Goal: Task Accomplishment & Management: Manage account settings

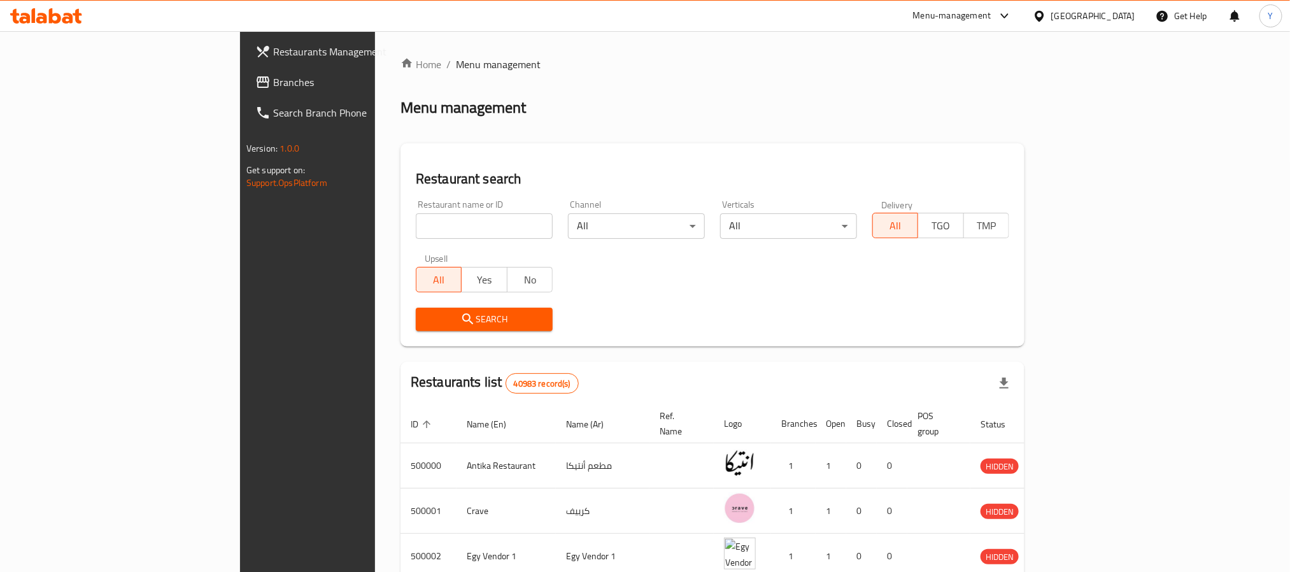
click at [416, 222] on input "search" at bounding box center [484, 225] width 137 height 25
paste input "692394"
type input "692394"
click button "Search" at bounding box center [484, 319] width 137 height 24
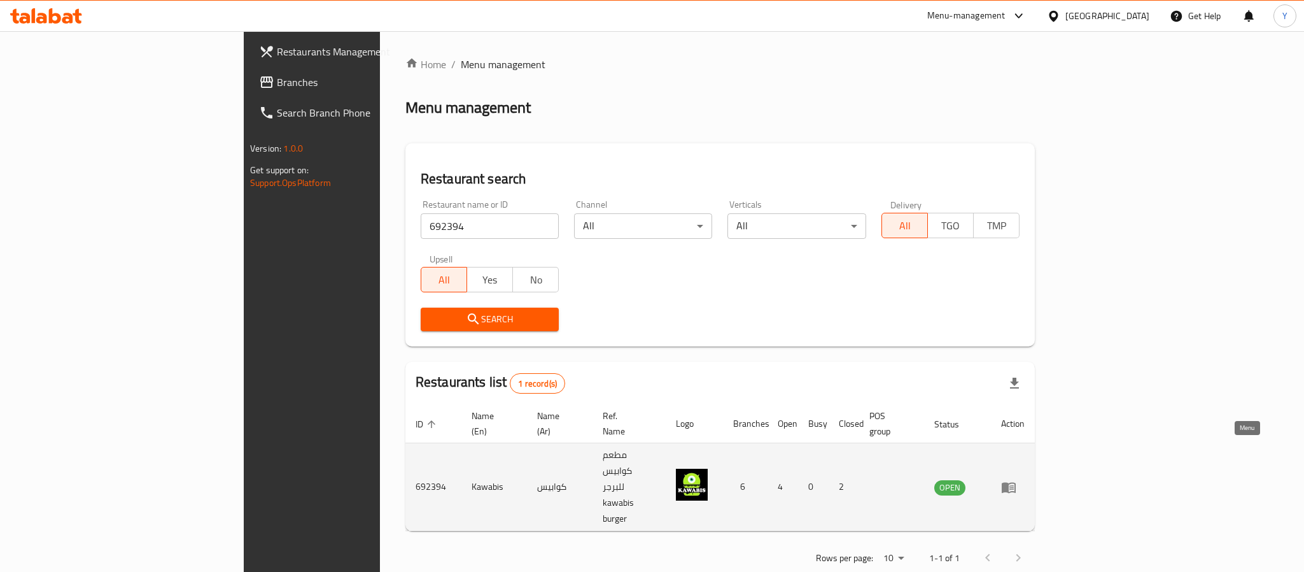
click at [1016, 482] on icon "enhanced table" at bounding box center [1009, 487] width 14 height 11
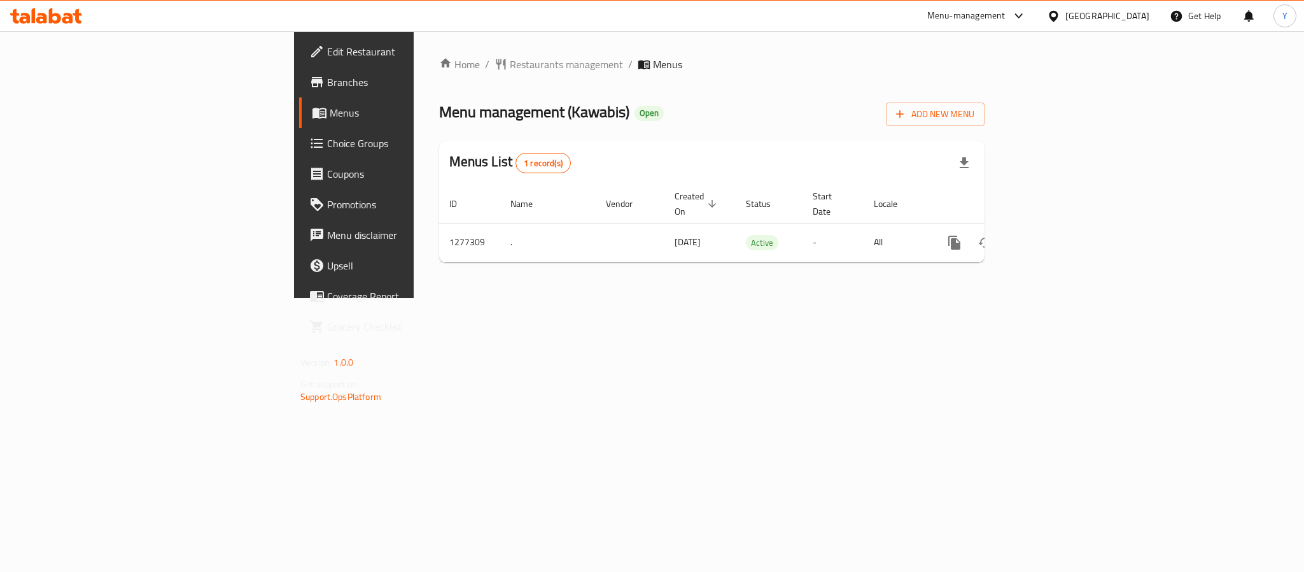
click at [327, 74] on span "Branches" at bounding box center [414, 81] width 174 height 15
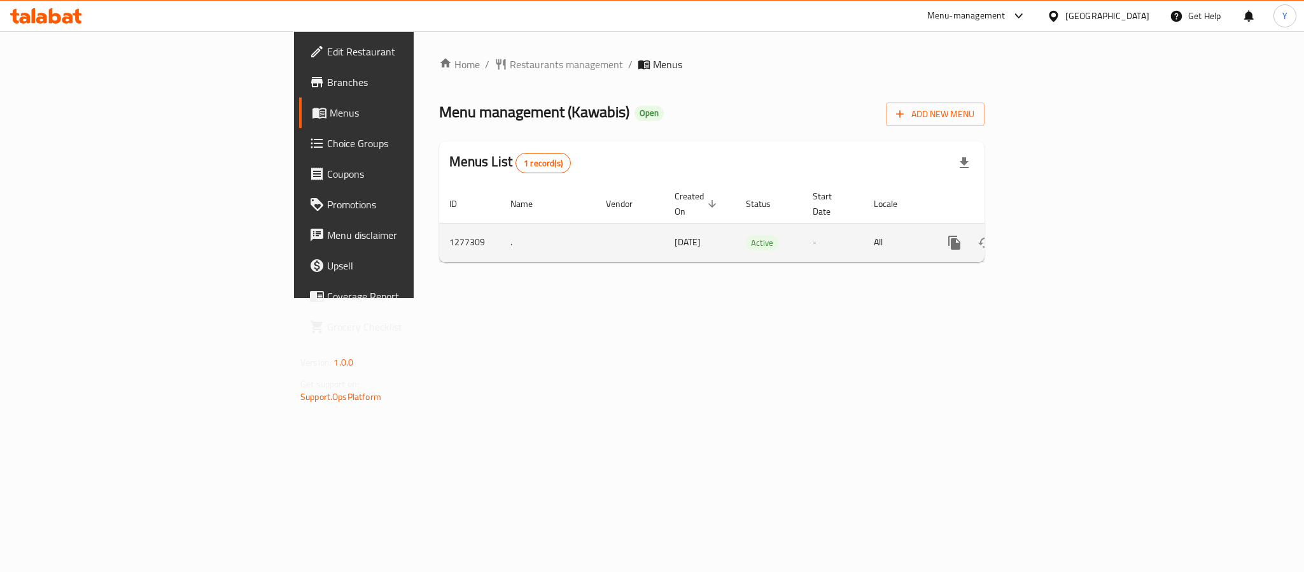
click at [1052, 237] on icon "enhanced table" at bounding box center [1046, 242] width 11 height 11
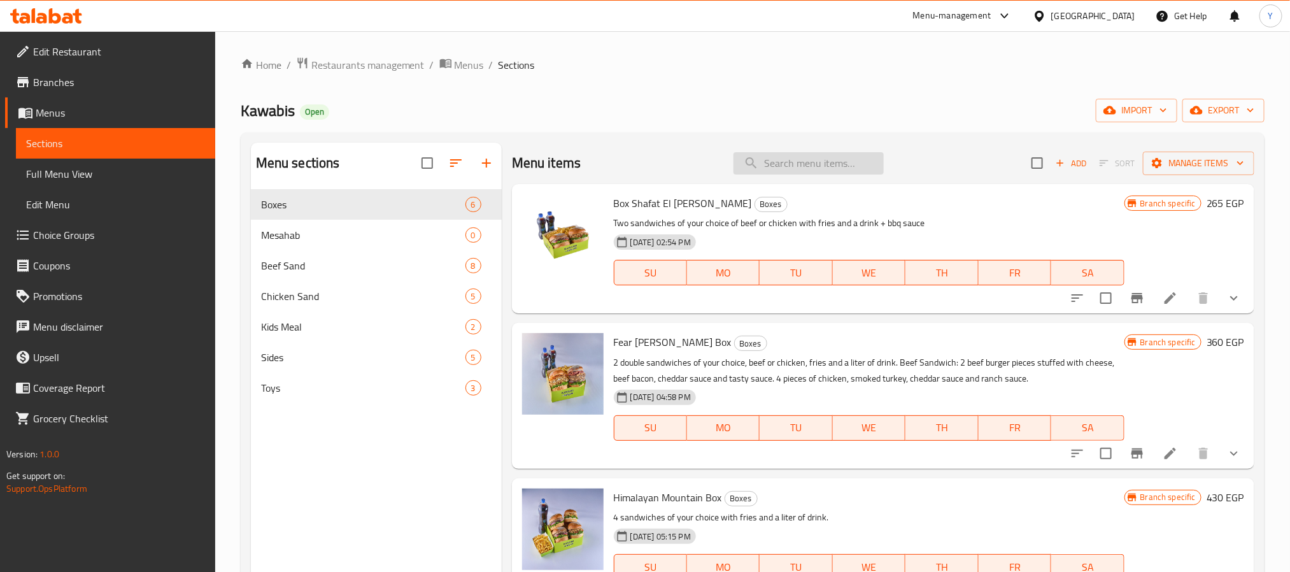
drag, startPoint x: 796, startPoint y: 183, endPoint x: 799, endPoint y: 168, distance: 15.5
click at [797, 176] on div "Menu items Add Sort Manage items" at bounding box center [883, 163] width 742 height 41
click at [799, 168] on input "search" at bounding box center [808, 163] width 150 height 22
paste input "3 pcs offer"
type input "3 pcs offer"
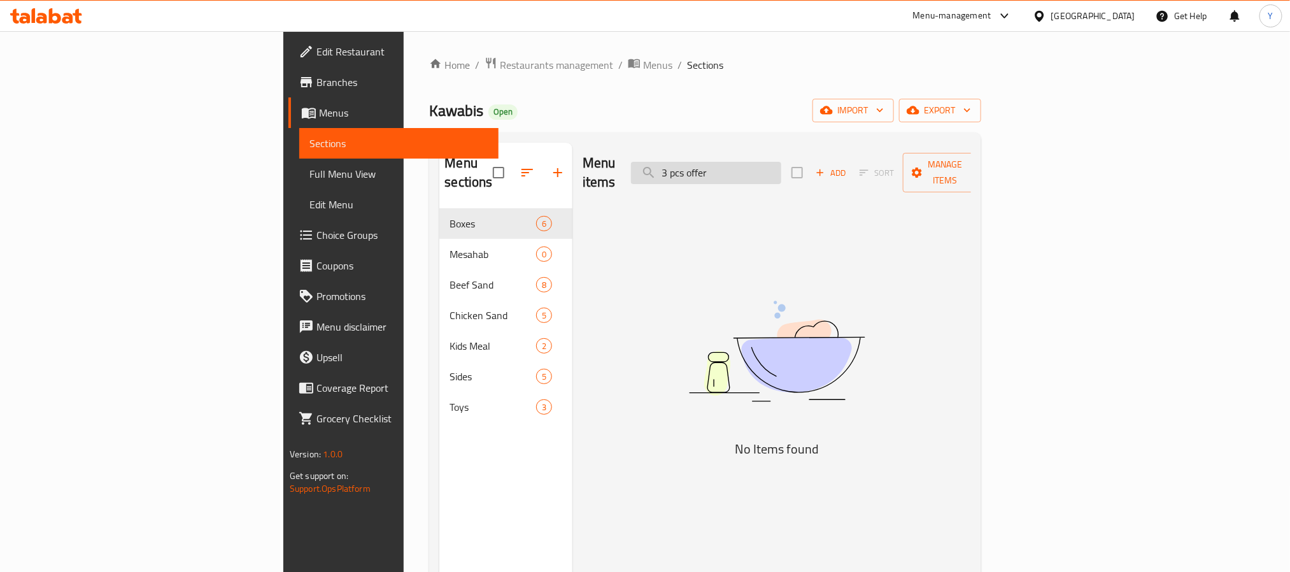
click at [781, 170] on input "3 pcs offer" at bounding box center [706, 173] width 150 height 22
drag, startPoint x: 805, startPoint y: 170, endPoint x: 752, endPoint y: 160, distance: 53.1
click at [752, 162] on input "3 pcs offer" at bounding box center [706, 173] width 150 height 22
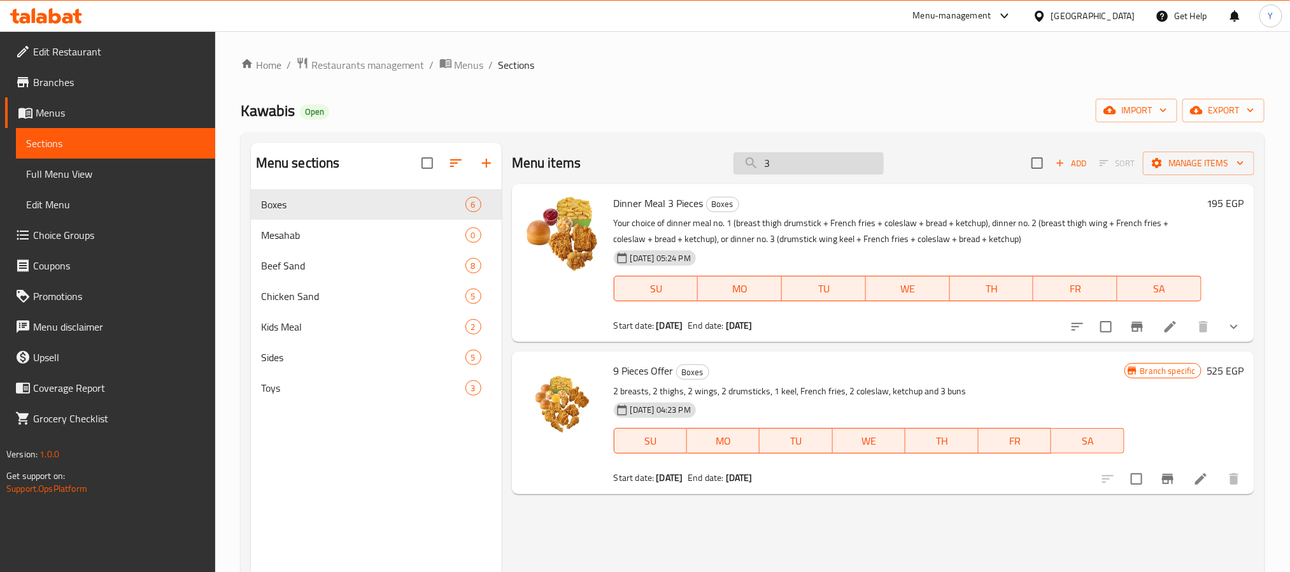
paste input "6 pcs offer"
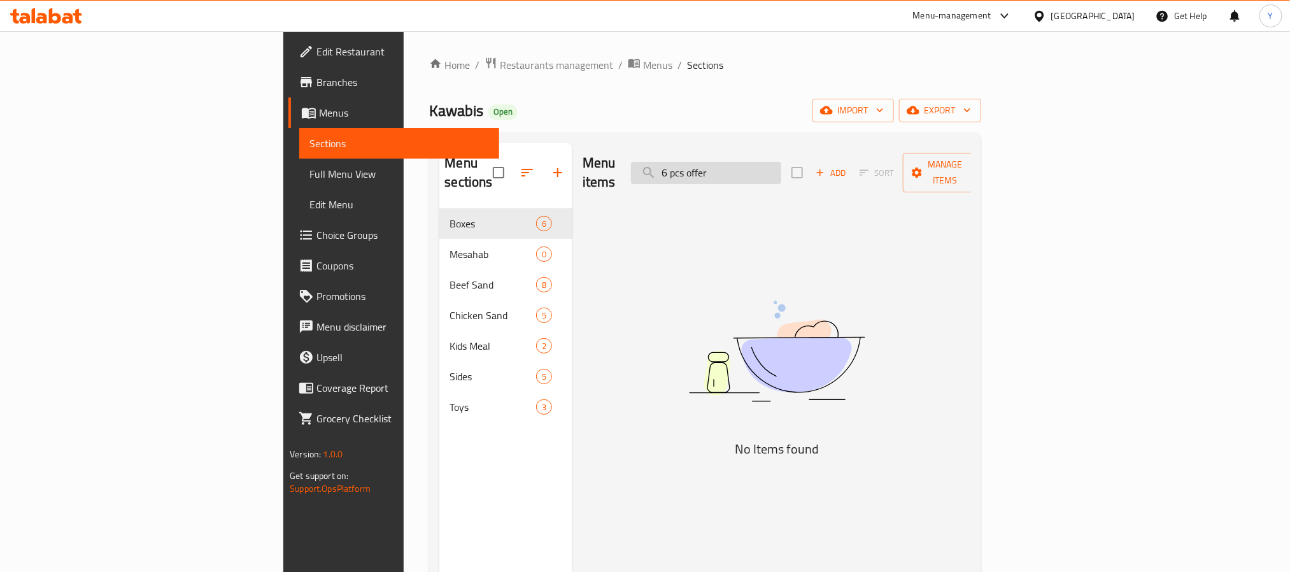
click at [781, 169] on input "6 pcs offer" at bounding box center [706, 173] width 150 height 22
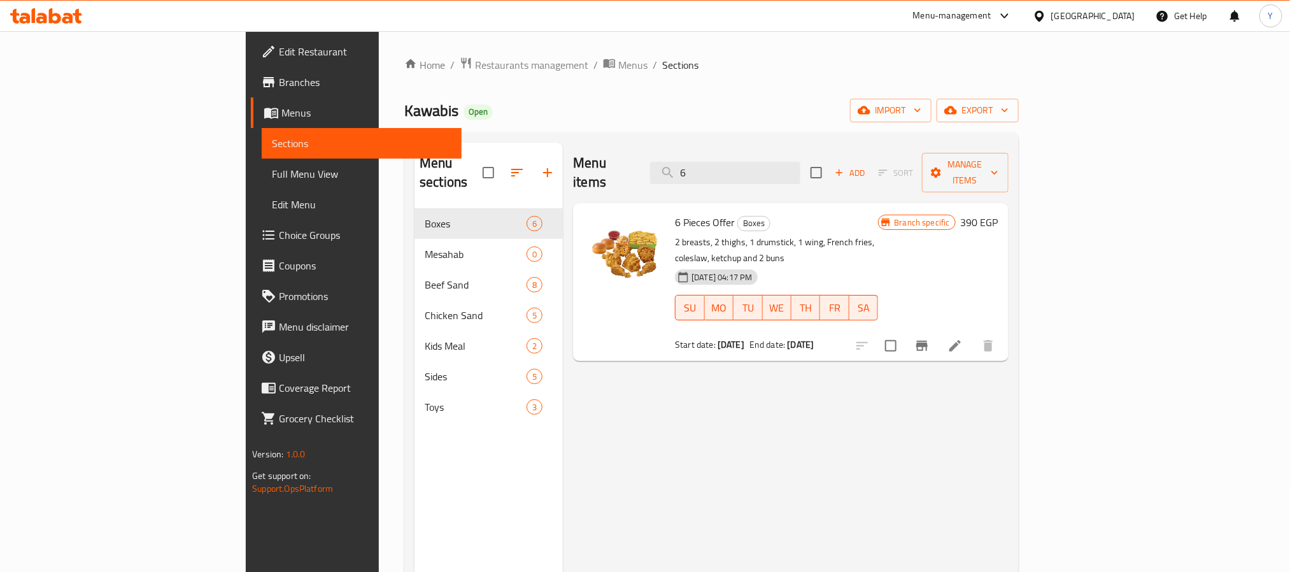
click at [675, 213] on span "6 Pieces Offer" at bounding box center [705, 222] width 60 height 19
drag, startPoint x: 632, startPoint y: 210, endPoint x: 623, endPoint y: 208, distance: 9.1
click at [675, 213] on span "6 Pieces Offer" at bounding box center [705, 222] width 60 height 19
copy span "Pieces"
click at [849, 151] on div "Menu items 6 Add Sort Manage items" at bounding box center [790, 173] width 435 height 60
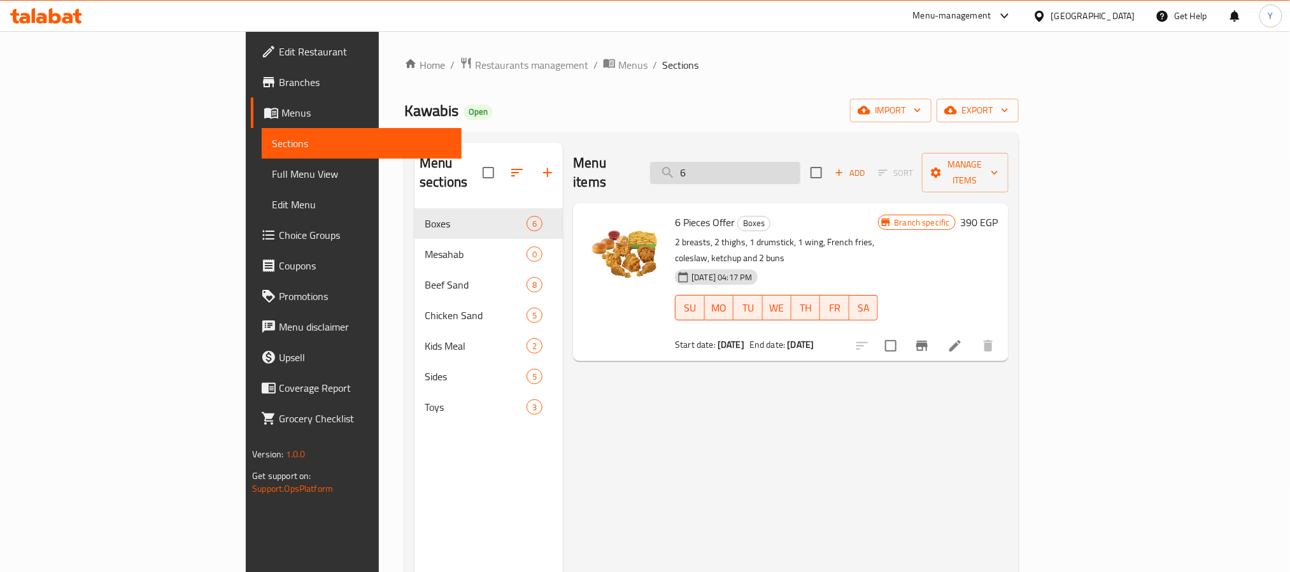
click at [800, 162] on input "6" at bounding box center [725, 173] width 150 height 22
paste input "Pieces"
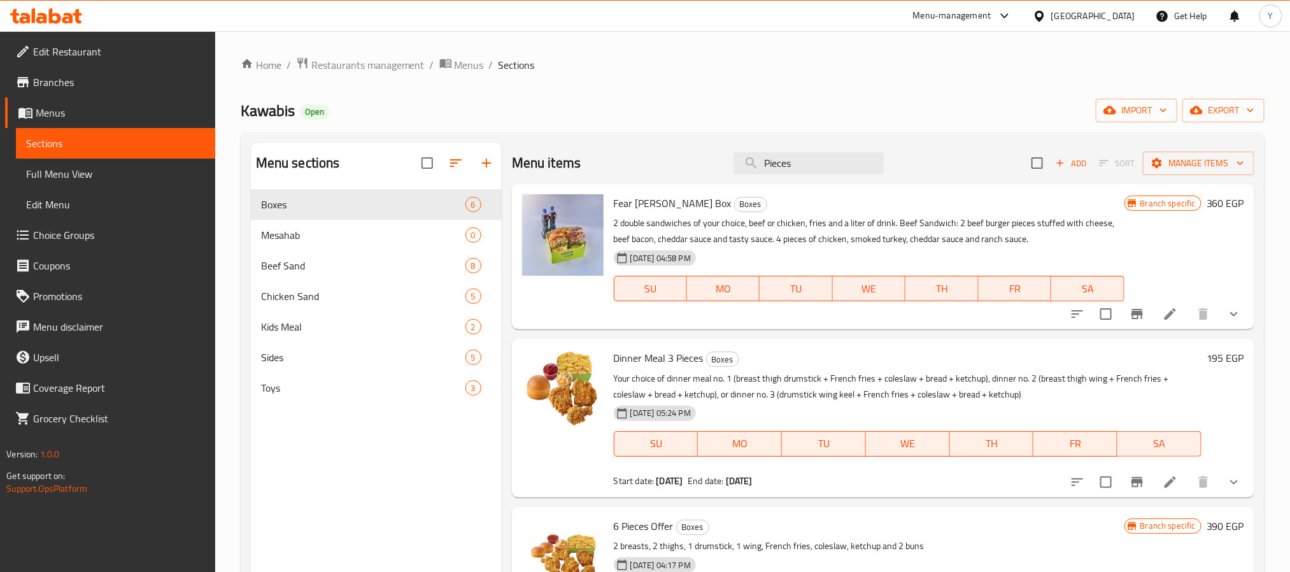
type input "Pieces"
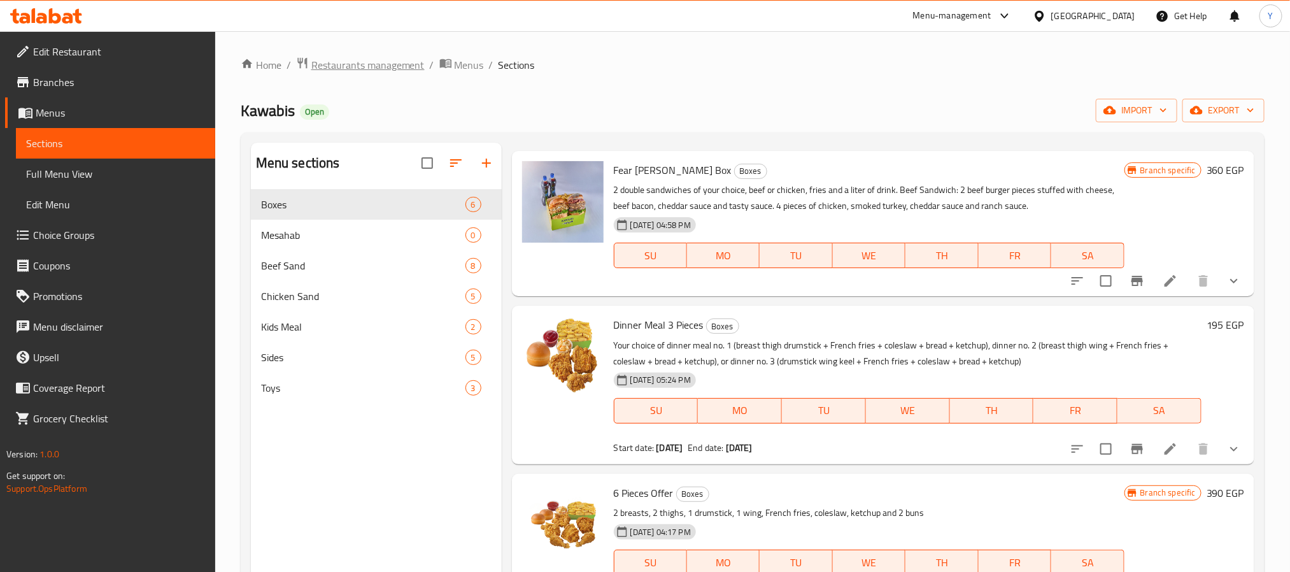
click at [372, 58] on span "Restaurants management" at bounding box center [367, 64] width 113 height 15
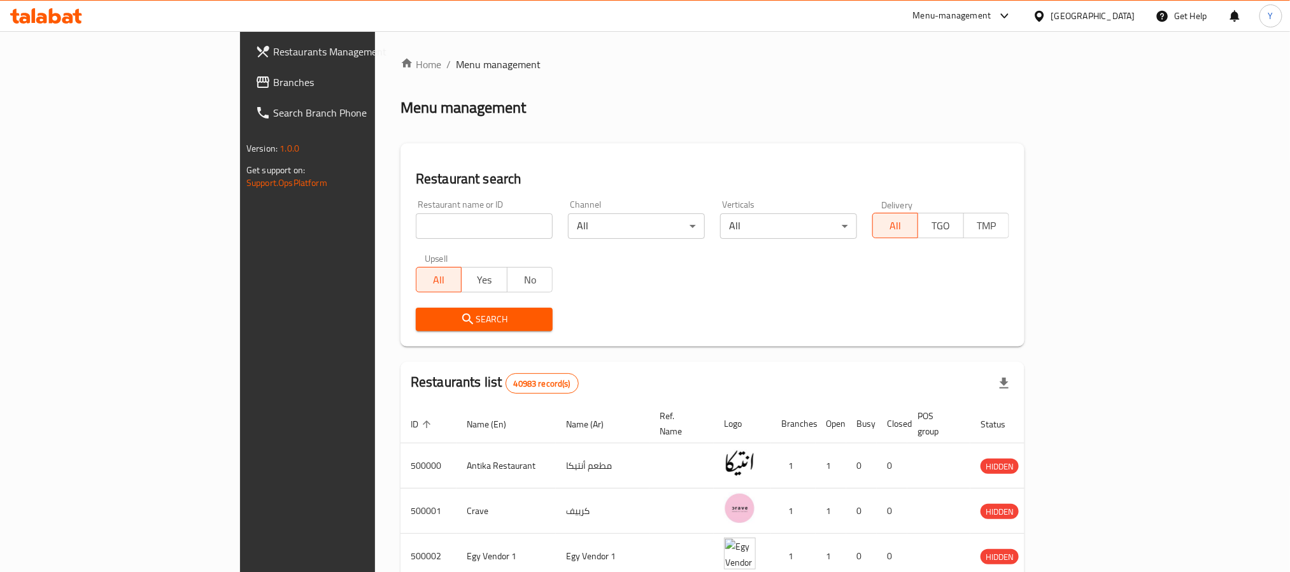
click at [386, 205] on div at bounding box center [645, 286] width 1290 height 572
click at [408, 243] on div "Restaurant name or ID Restaurant name or ID" at bounding box center [484, 219] width 152 height 54
click at [416, 222] on input "search" at bounding box center [484, 225] width 137 height 25
paste input "504198"
type input "504198"
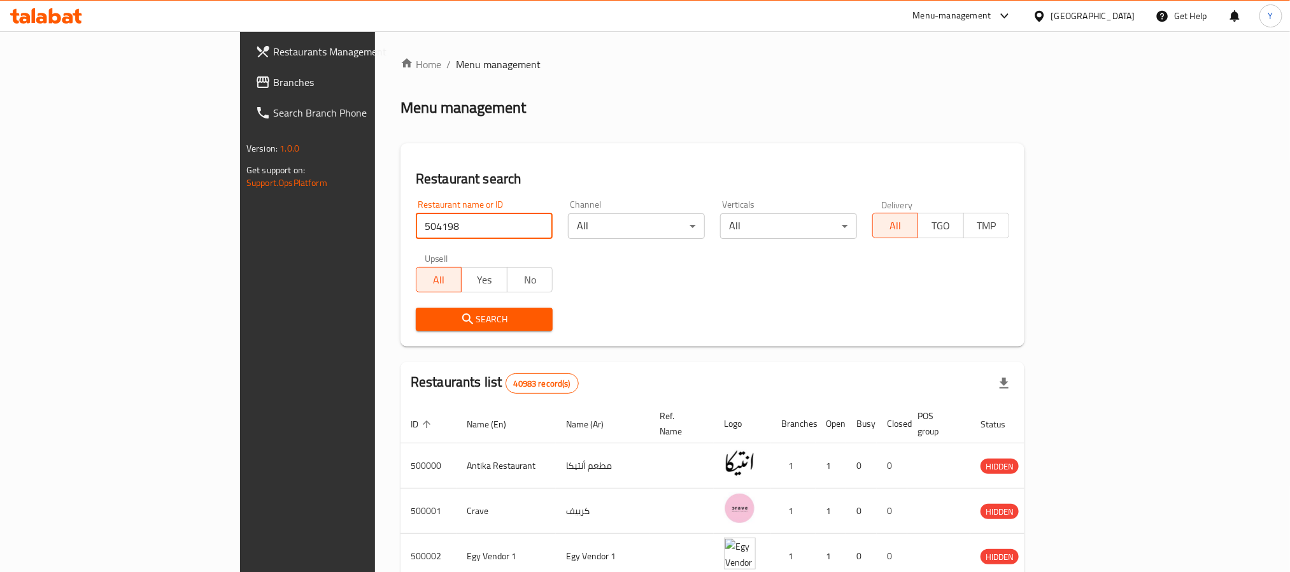
click button "Search" at bounding box center [484, 319] width 137 height 24
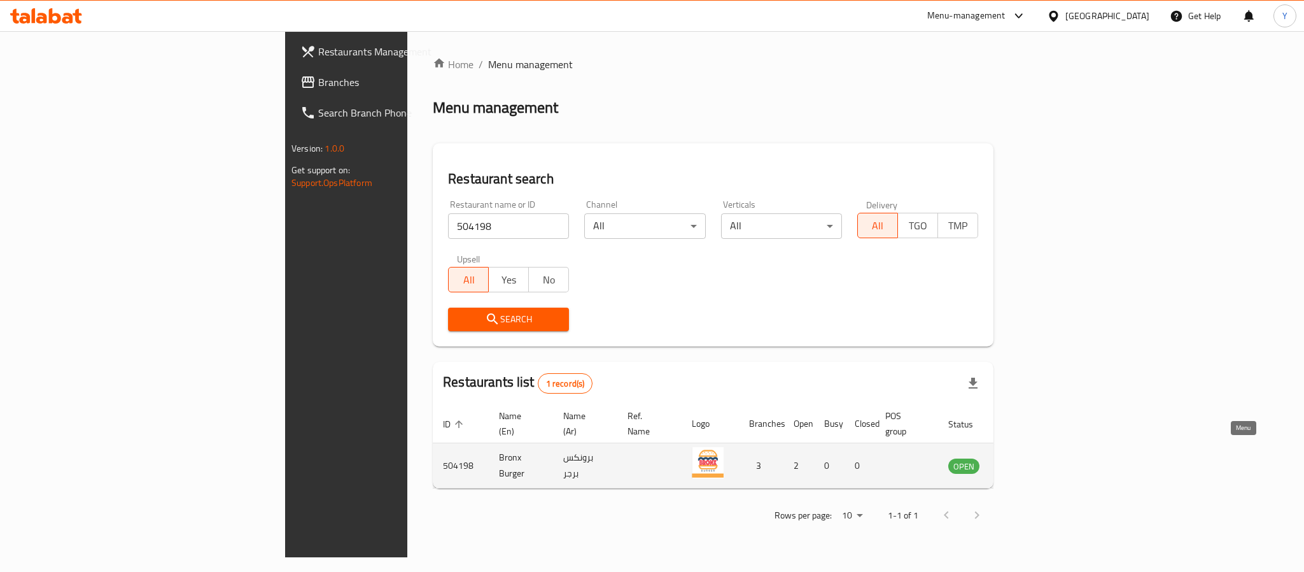
click at [1031, 458] on icon "enhanced table" at bounding box center [1022, 465] width 15 height 15
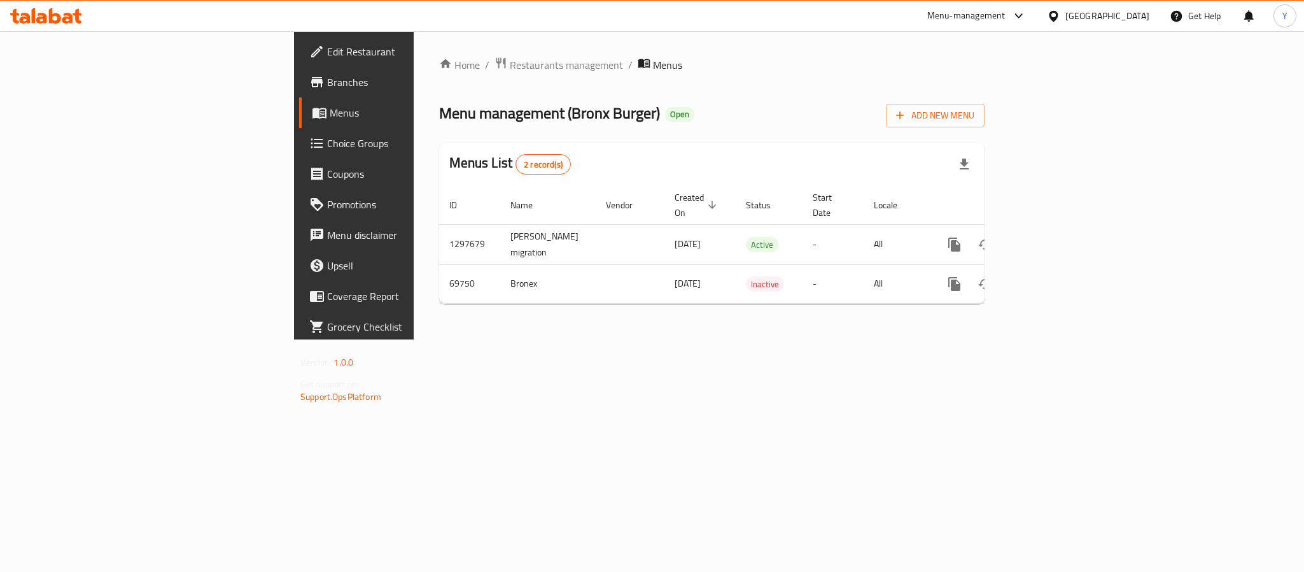
click at [327, 79] on span "Branches" at bounding box center [414, 81] width 174 height 15
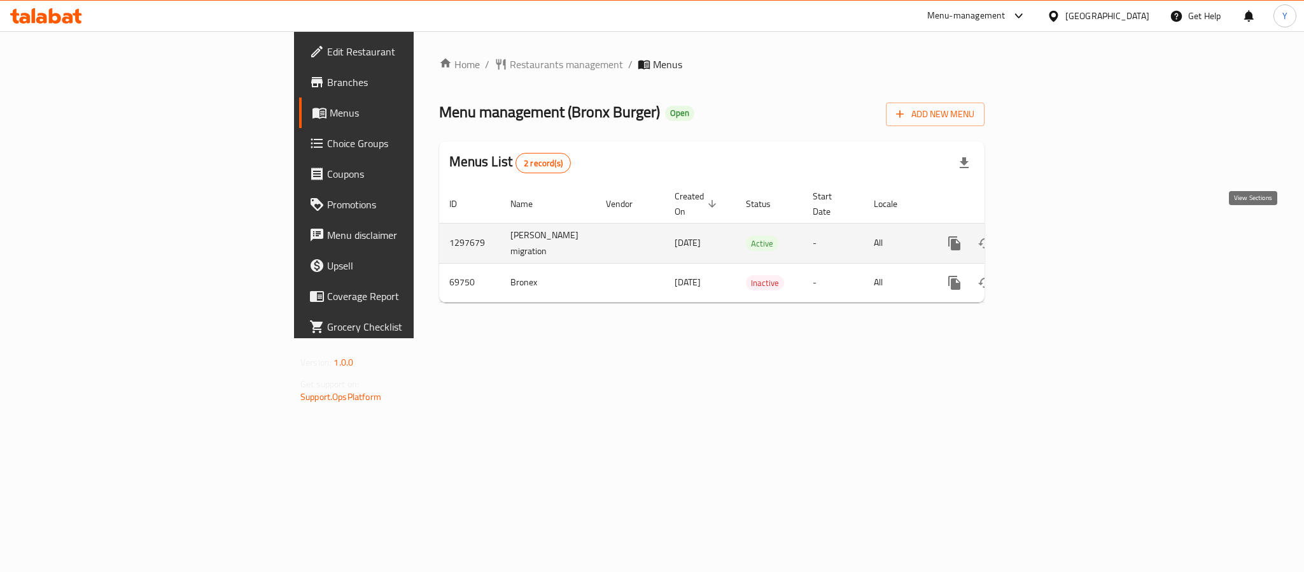
click at [1054, 236] on icon "enhanced table" at bounding box center [1046, 243] width 15 height 15
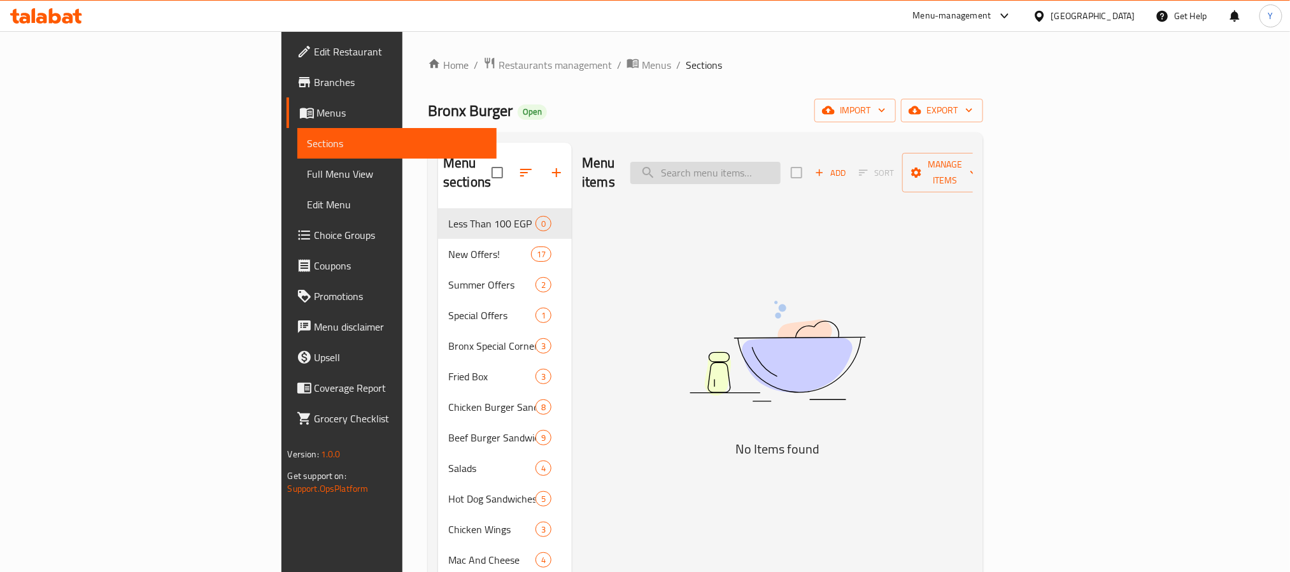
click at [780, 162] on input "search" at bounding box center [705, 173] width 150 height 22
paste input "باظظ ومتروس"
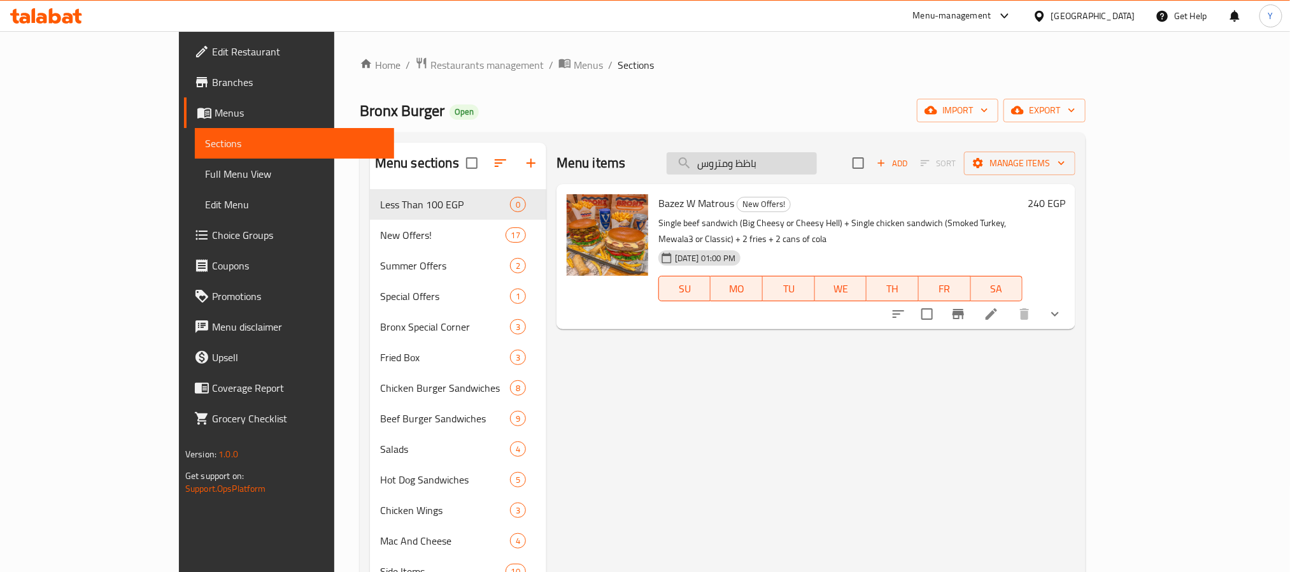
click at [817, 172] on input "باظظ ومتروس" at bounding box center [742, 163] width 150 height 22
paste input "كومبو الوحش:"
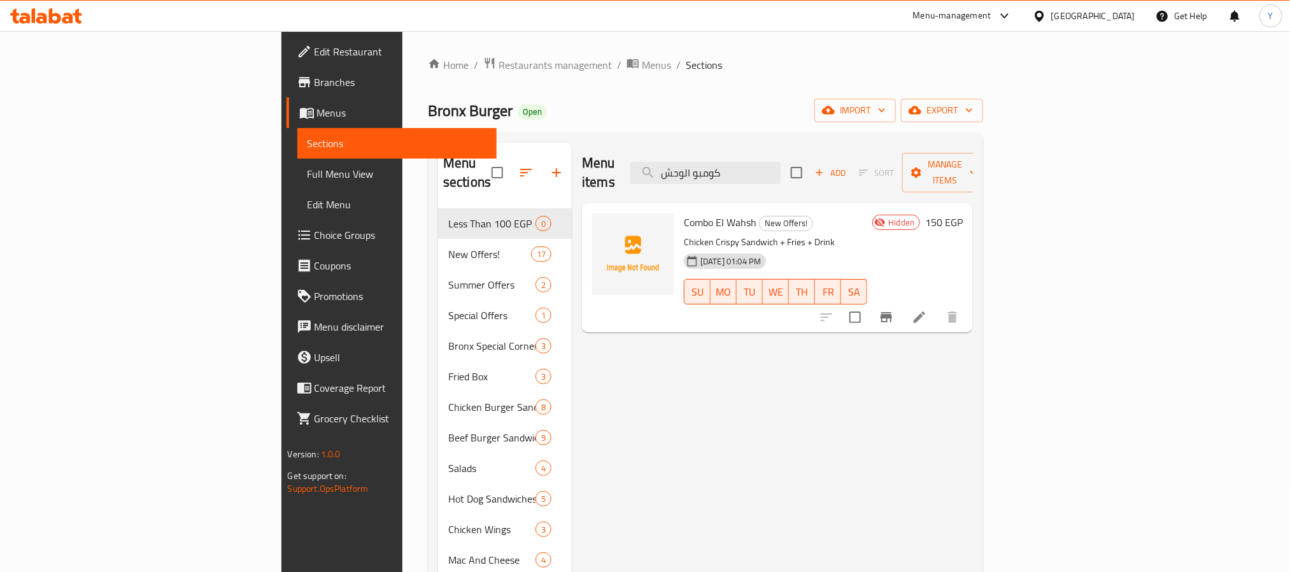
paste input "بيج دابل"
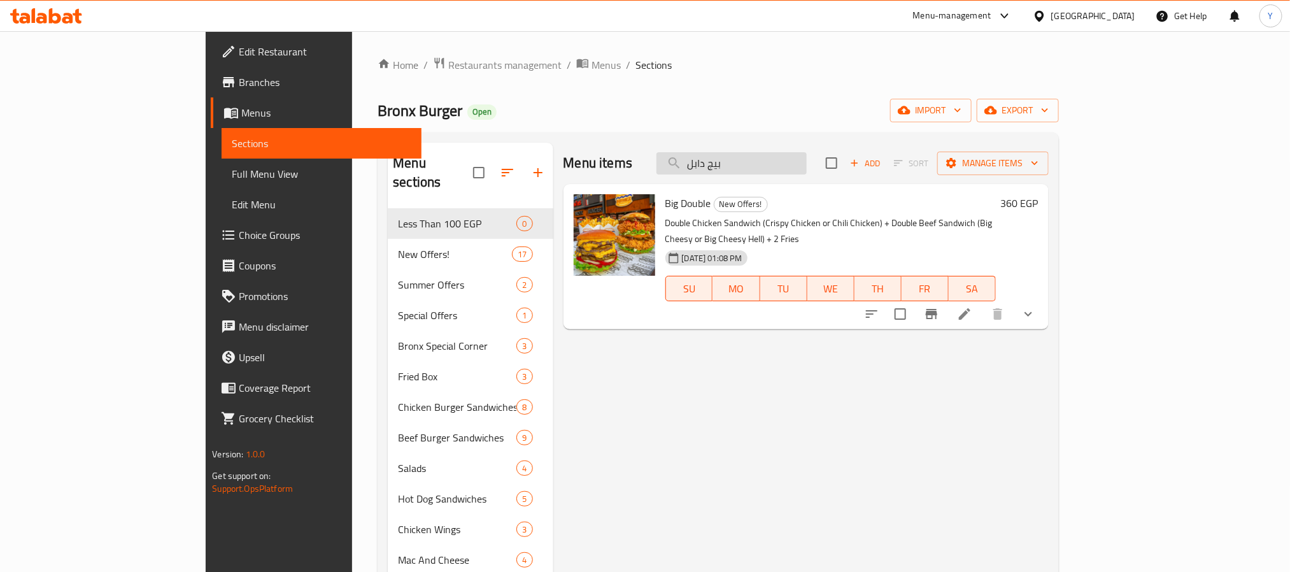
click at [807, 166] on input "بيج دابل" at bounding box center [731, 163] width 150 height 22
paste input "وبر ماك ميل:"
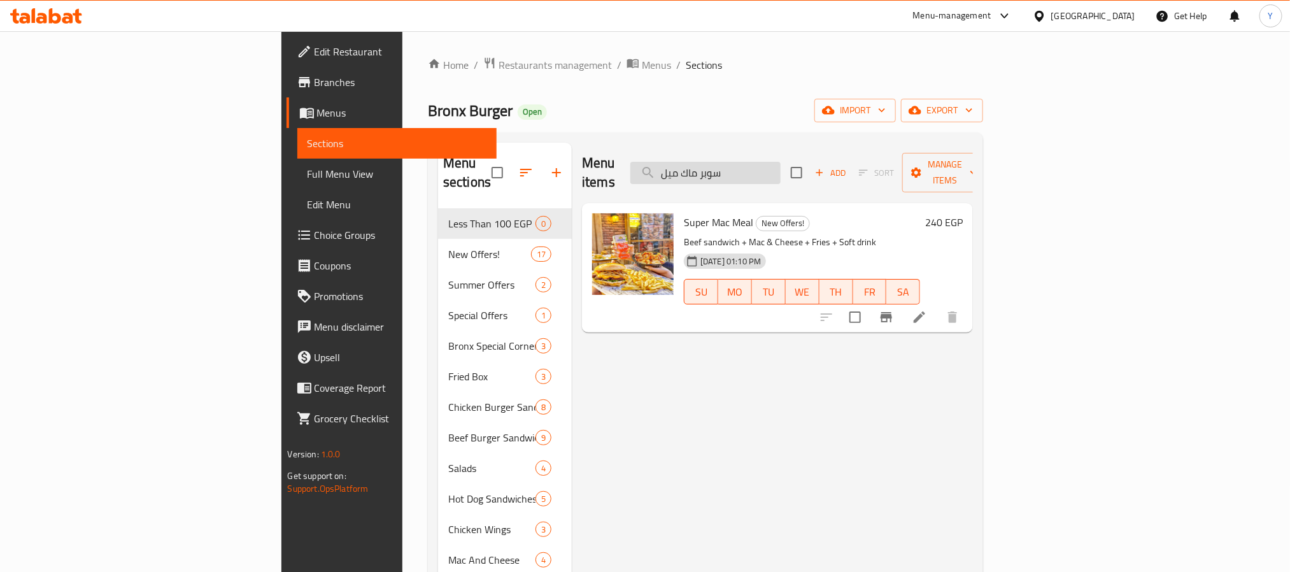
click at [780, 166] on input "سوبر ماك ميل" at bounding box center [705, 173] width 150 height 22
paste input "برونكس"
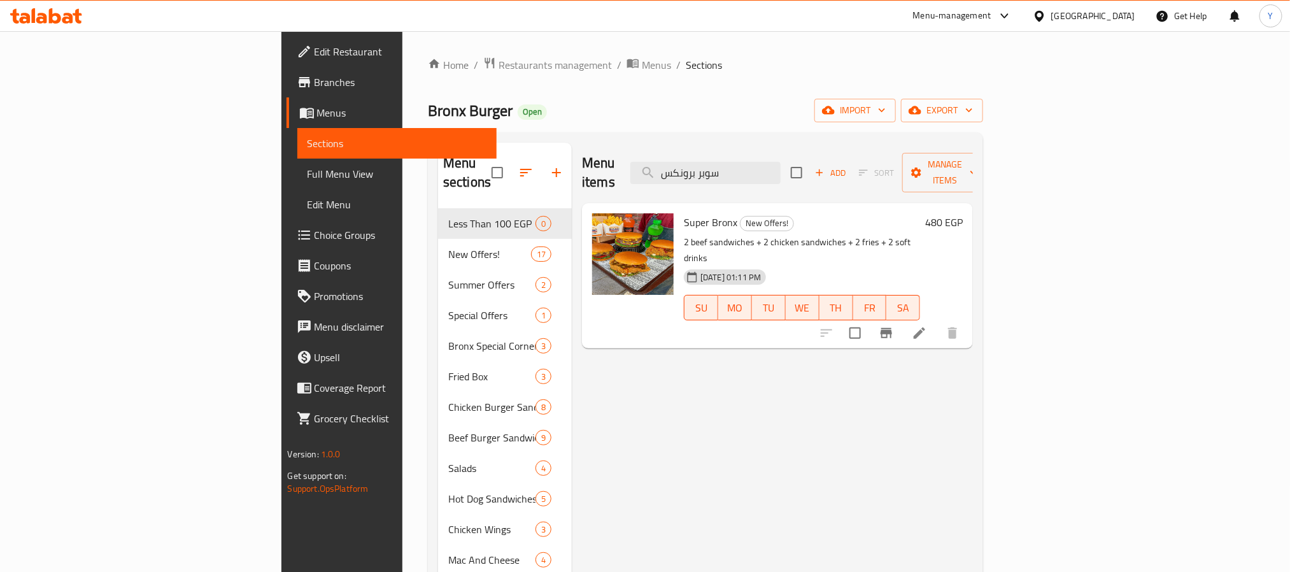
paste input "ظظ"
paste input "اظظ ماكس"
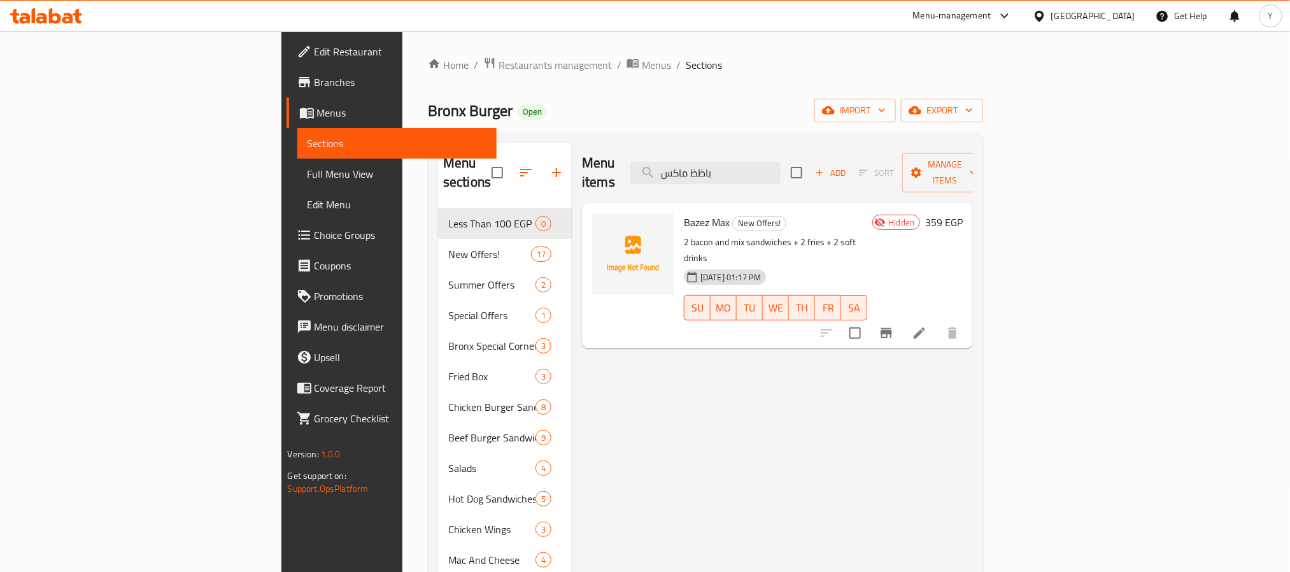
paste input "ماك توفير:"
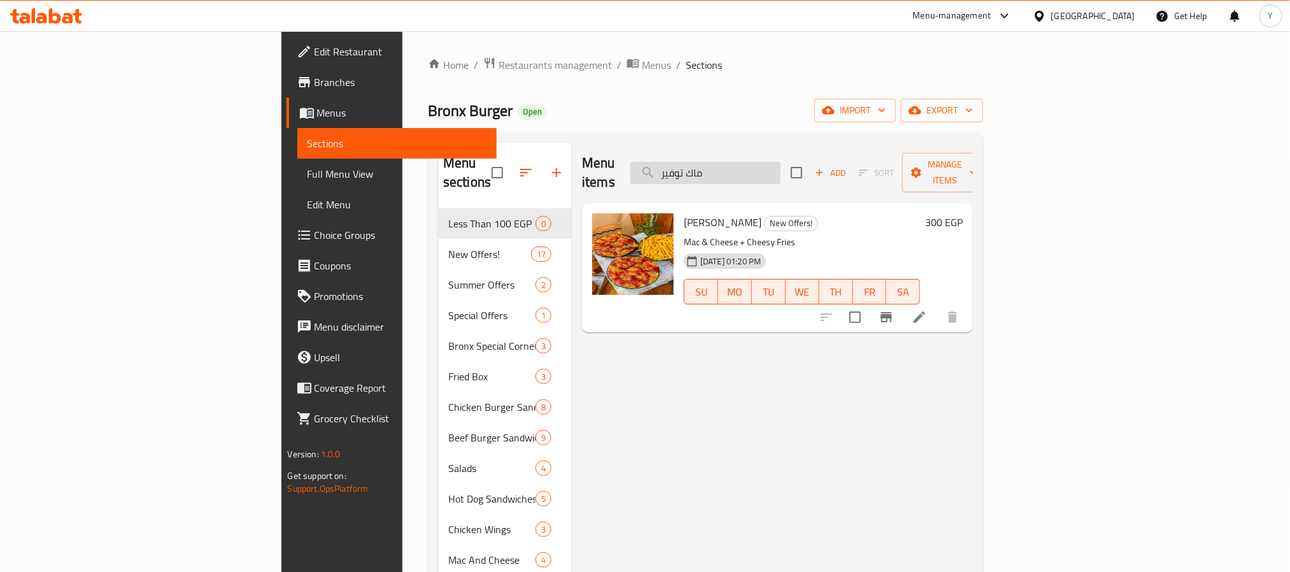
paste input "يكس توينز"
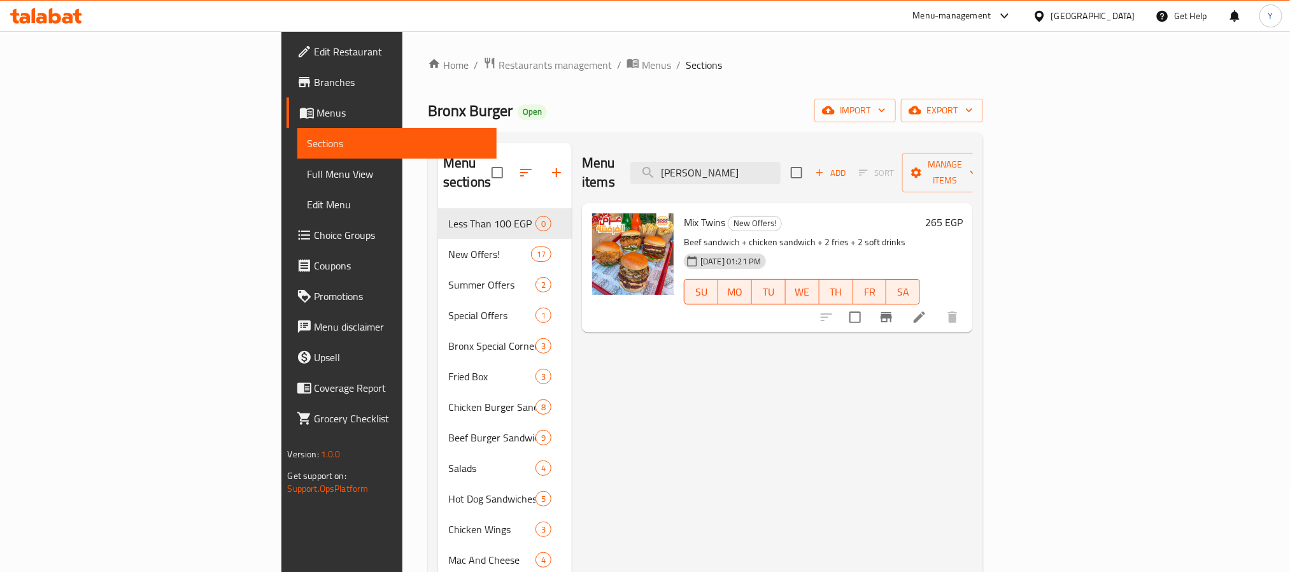
paste input "ومبو باظظ"
paste input "تروس كرسبي"
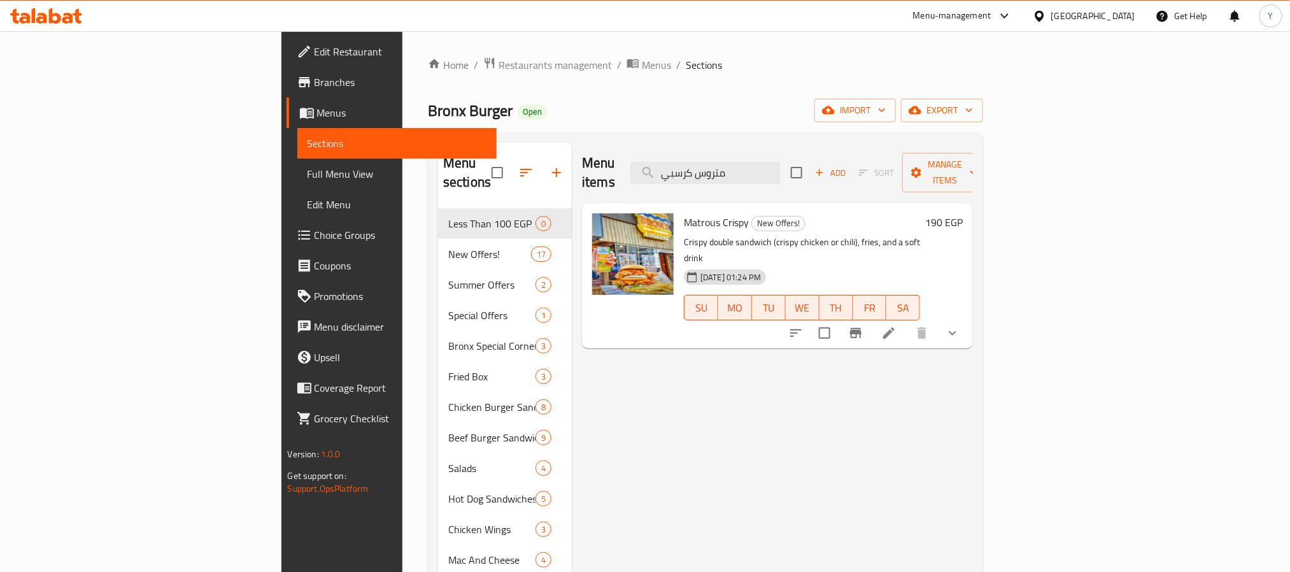
paste input "عرض الوحوش"
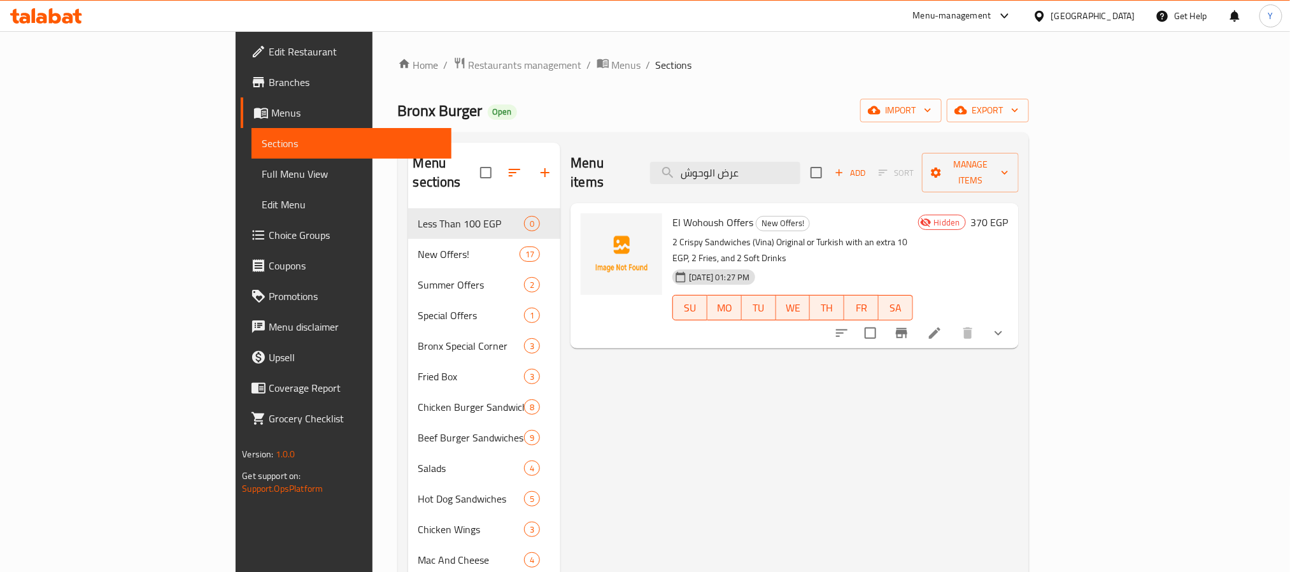
paste input "وكس الوحوش"
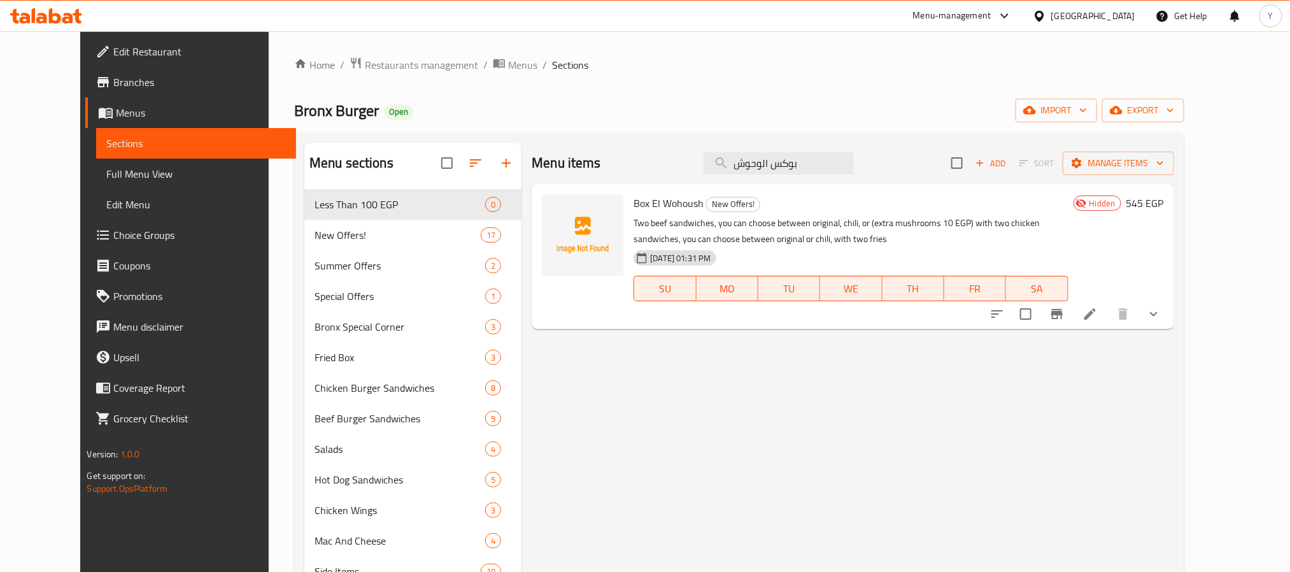
paste input "رض الكينج"
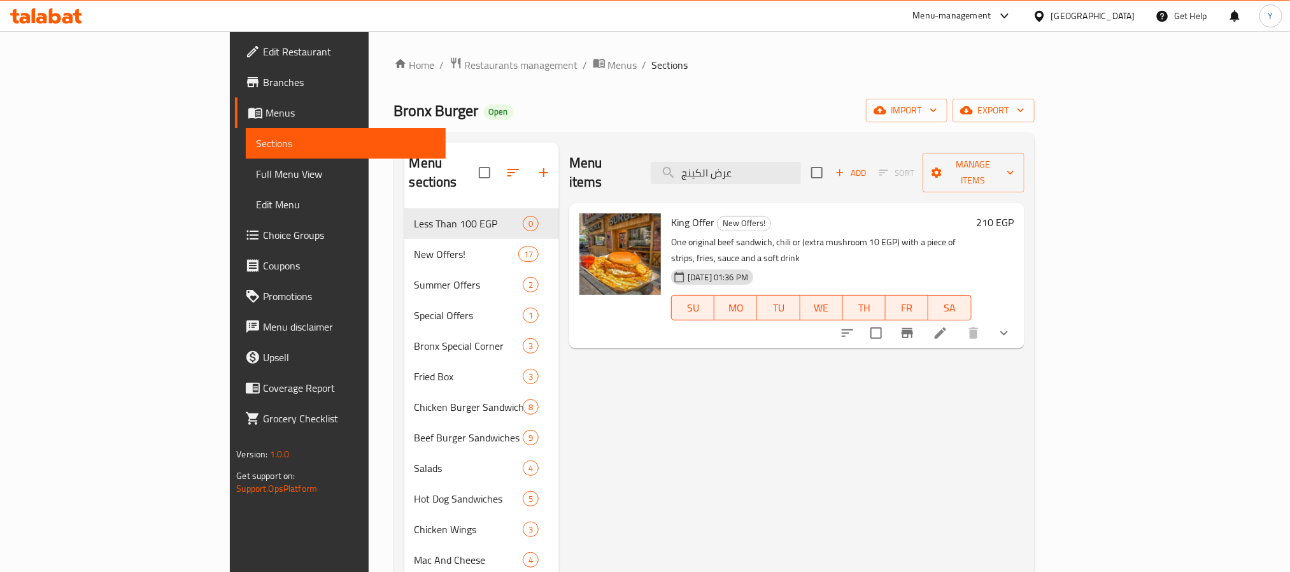
paste input "مبو"
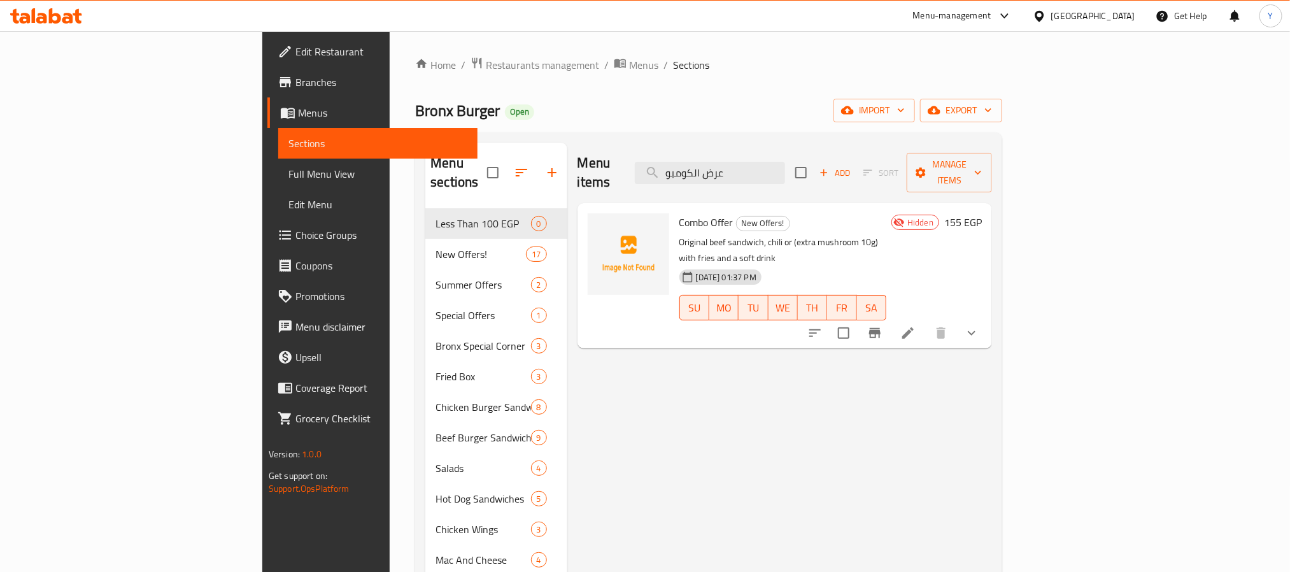
paste input "سفاح"
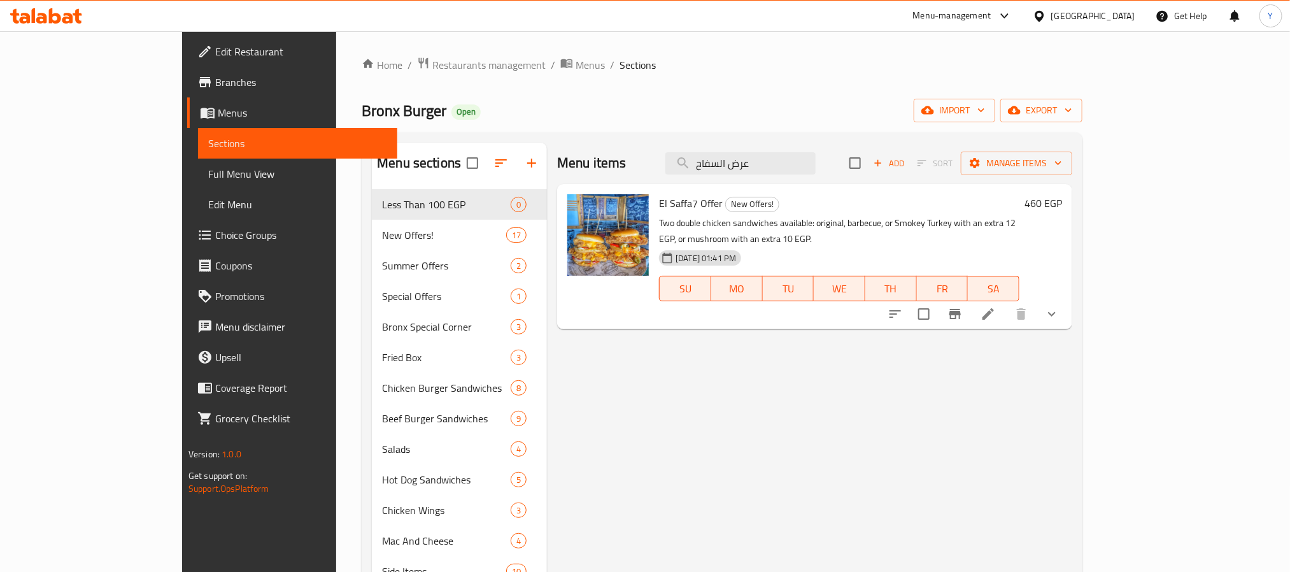
paste input "اظظ مشروم"
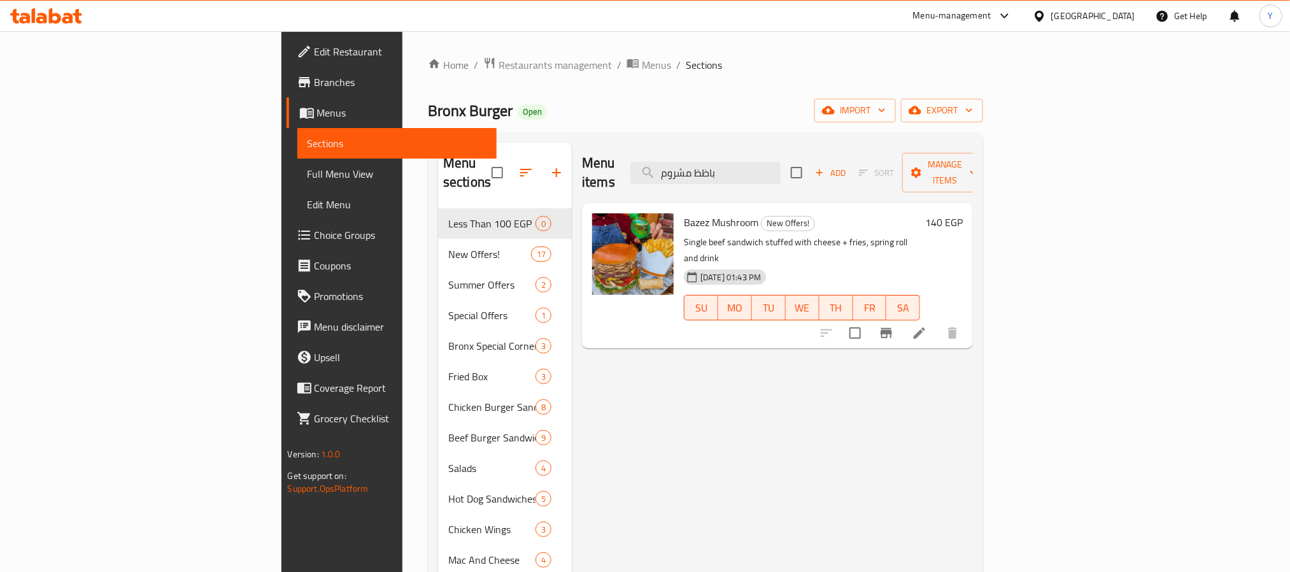
type input "باظظ مشروم"
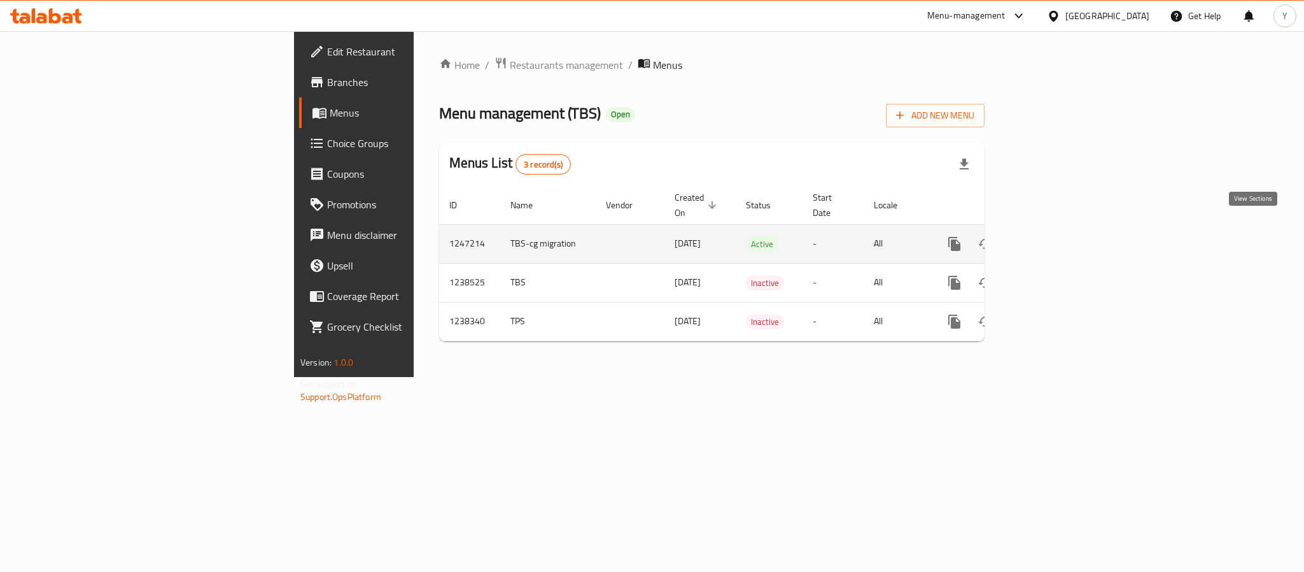
click at [1054, 236] on icon "enhanced table" at bounding box center [1046, 243] width 15 height 15
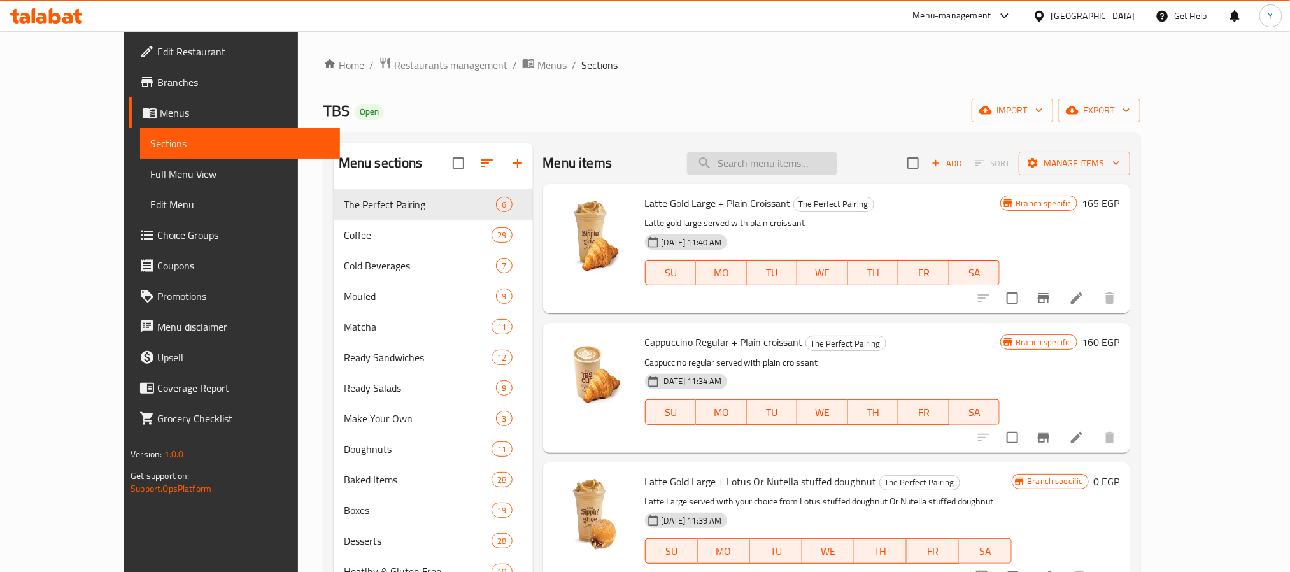
click at [802, 173] on input "search" at bounding box center [762, 163] width 150 height 22
paste input "Caffe Macchiato"
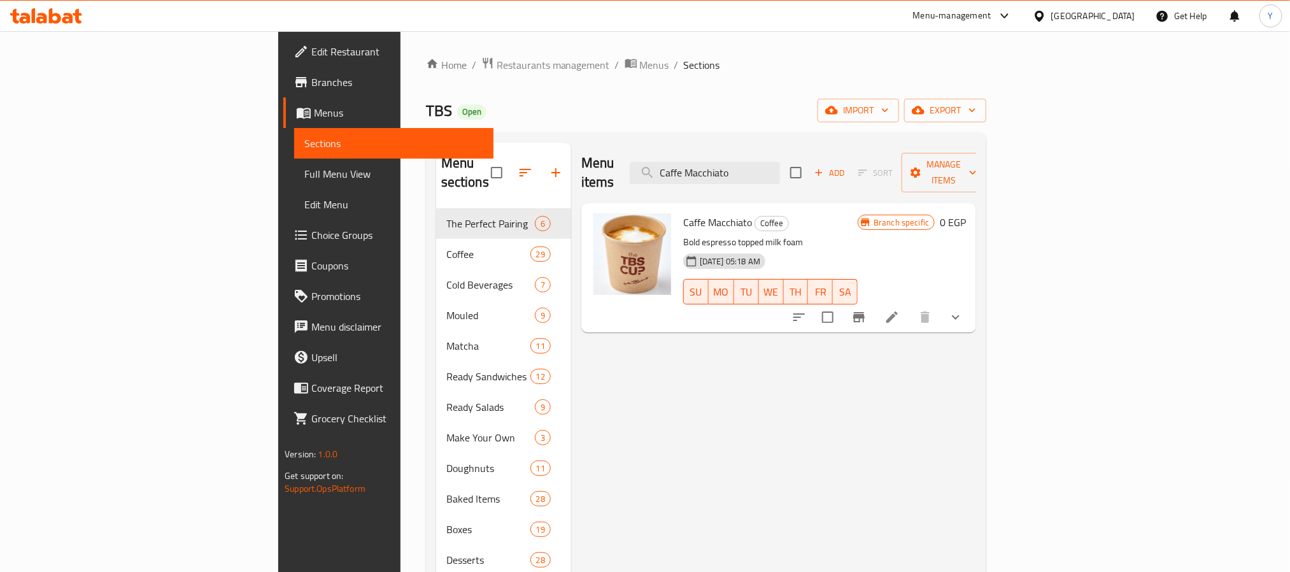
type input "Caffe Macchiato"
click at [866, 309] on icon "Branch-specific-item" at bounding box center [858, 316] width 15 height 15
click at [971, 302] on button "show more" at bounding box center [955, 317] width 31 height 31
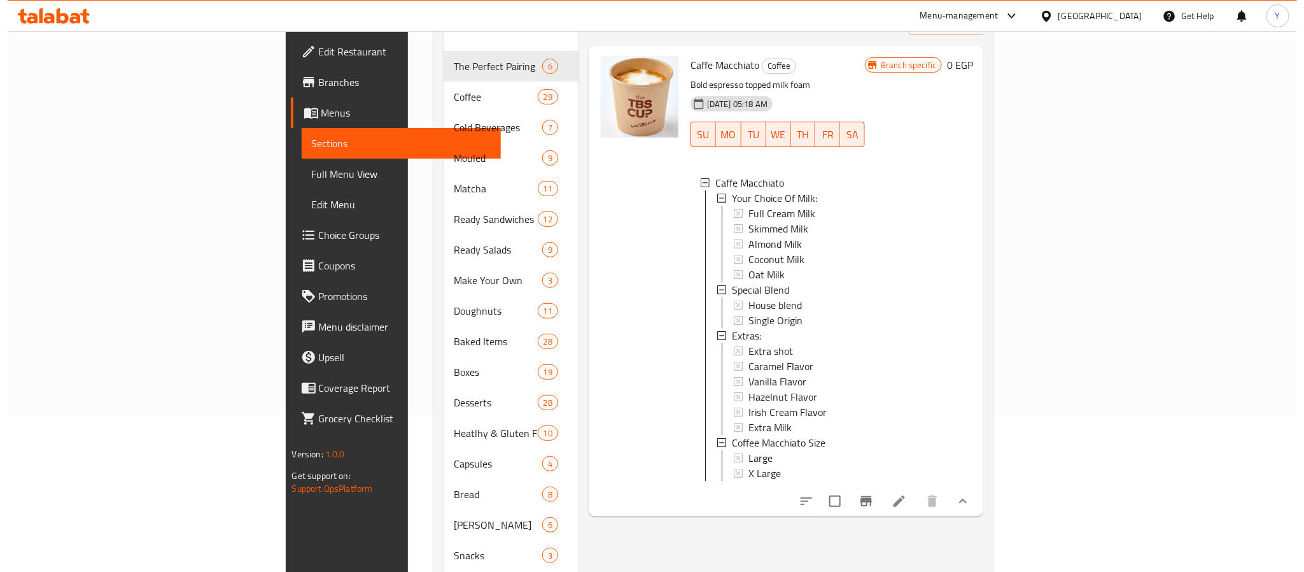
scroll to position [191, 0]
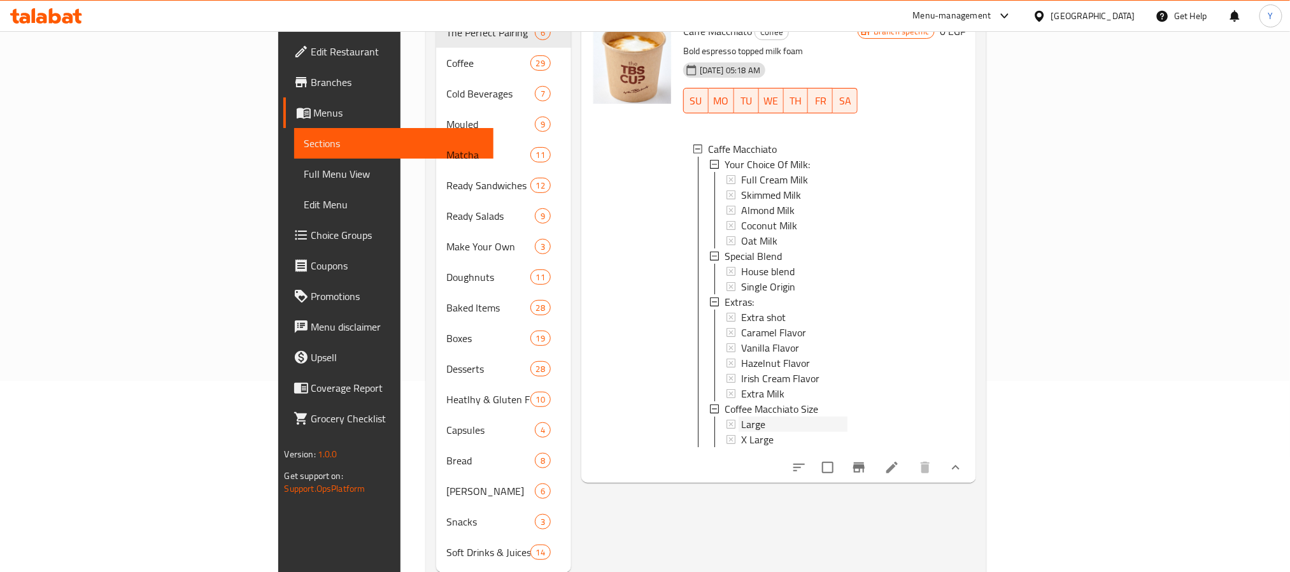
click at [741, 416] on div "Large" at bounding box center [794, 423] width 106 height 15
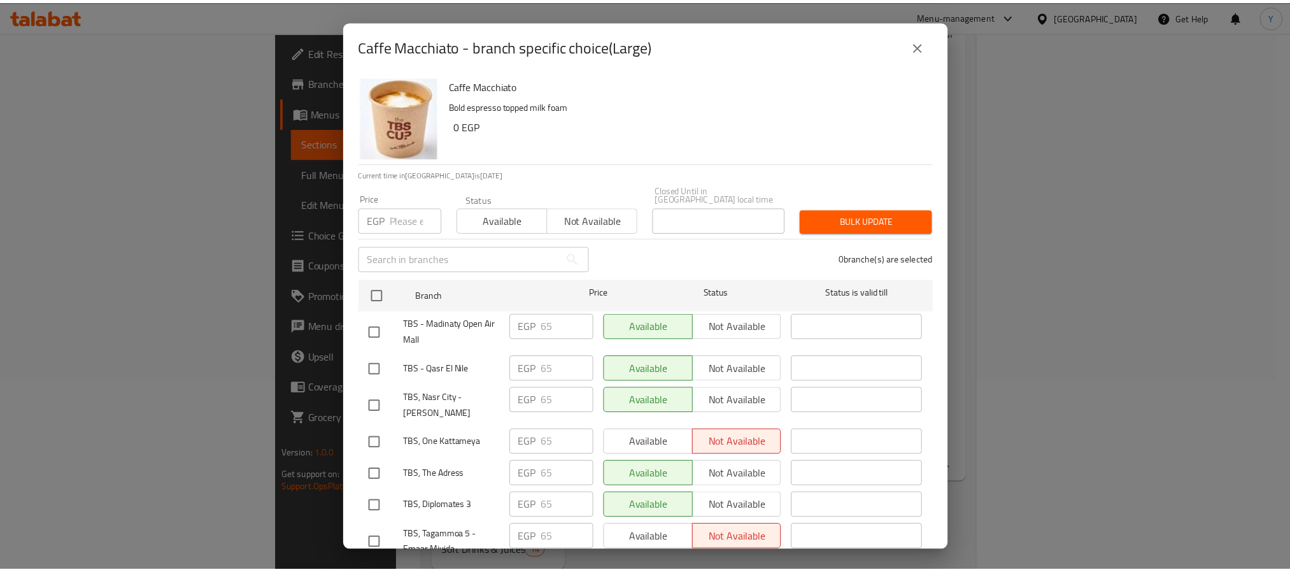
scroll to position [573, 0]
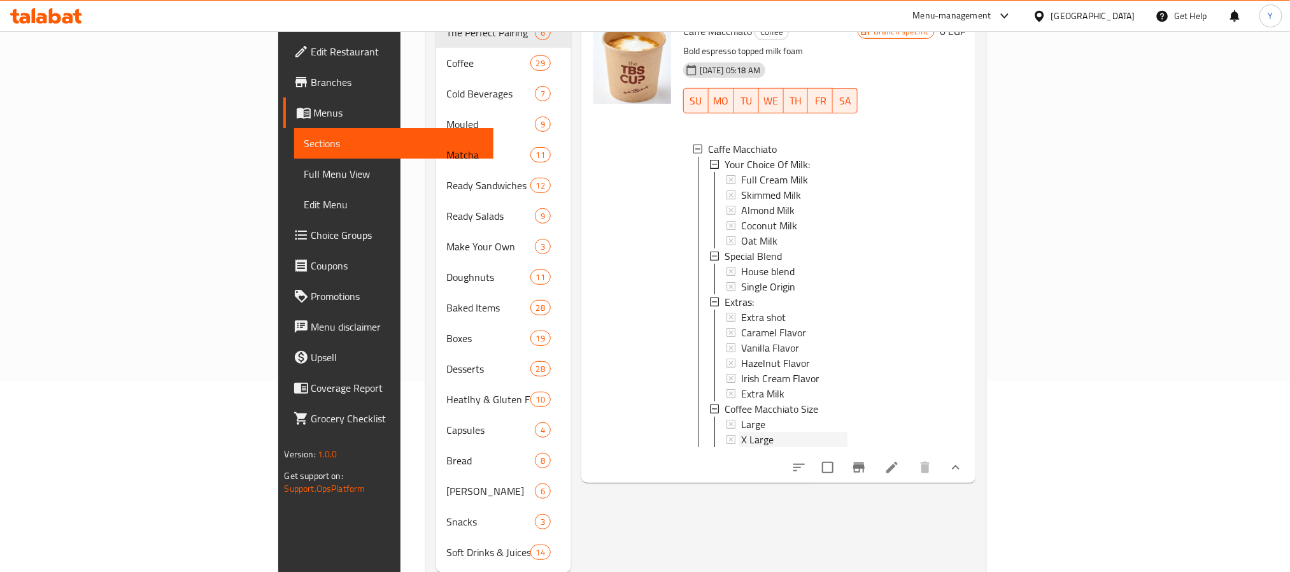
click at [741, 432] on span "X Large" at bounding box center [757, 439] width 32 height 15
click at [910, 456] on li at bounding box center [892, 467] width 36 height 23
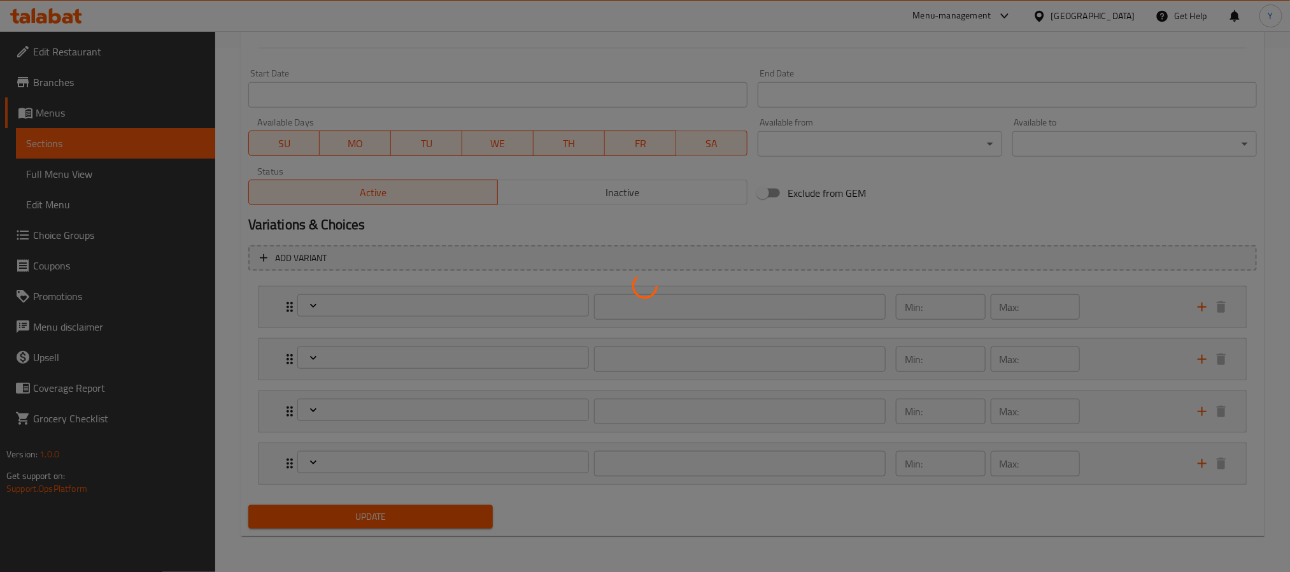
type input "إختيارك من الحليب:"
type input "0"
type input "1"
type input "سبيشيال بليند"
type input "1"
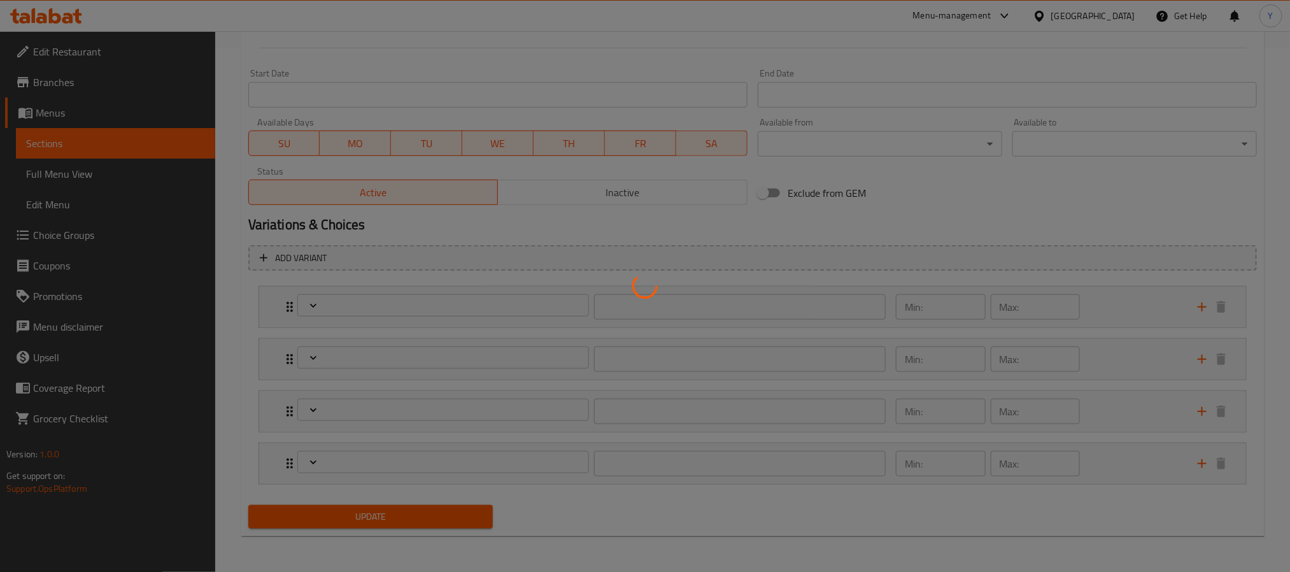
type input "1"
type input "الإضافات:"
type input "0"
type input "2"
type input "أحجام قهوة ماكياتو"
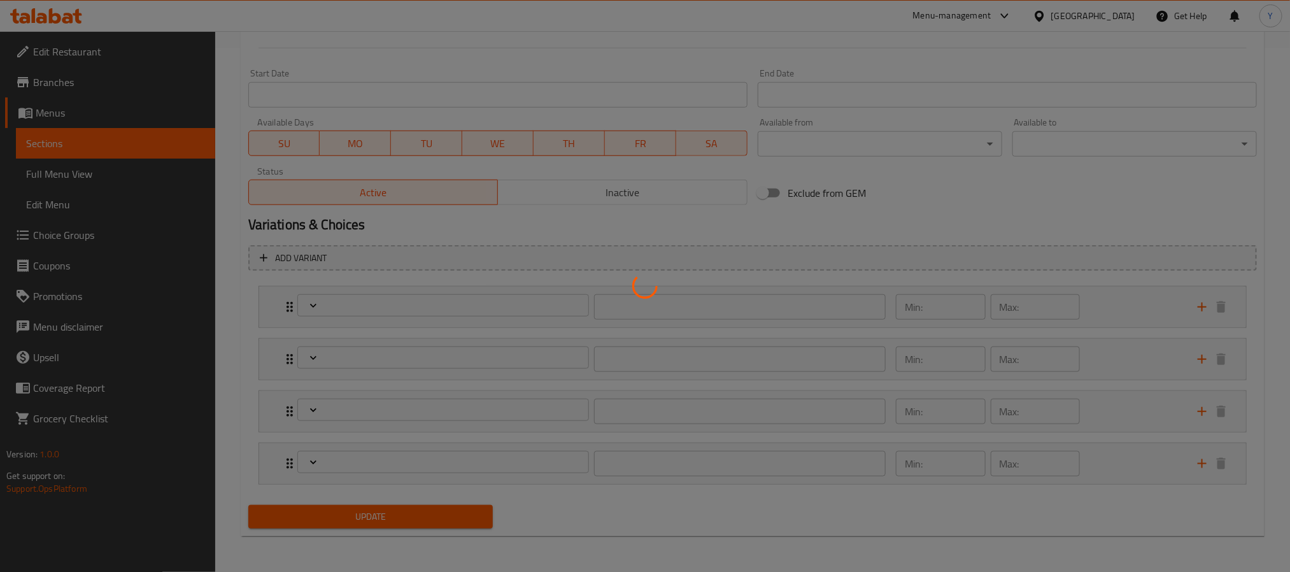
type input "0"
type input "1"
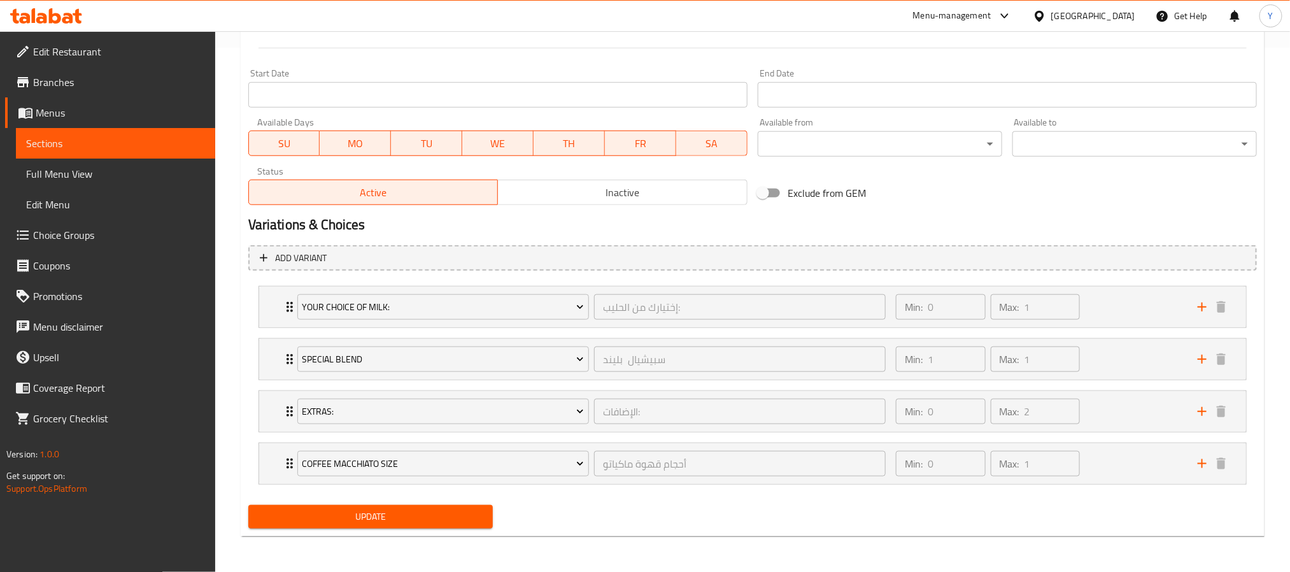
scroll to position [528, 0]
click at [264, 327] on div "Coffee Macchiato Size أحجام قهوة ماكياتو ​ Min: 0 ​ Max: 1 ​" at bounding box center [752, 306] width 987 height 41
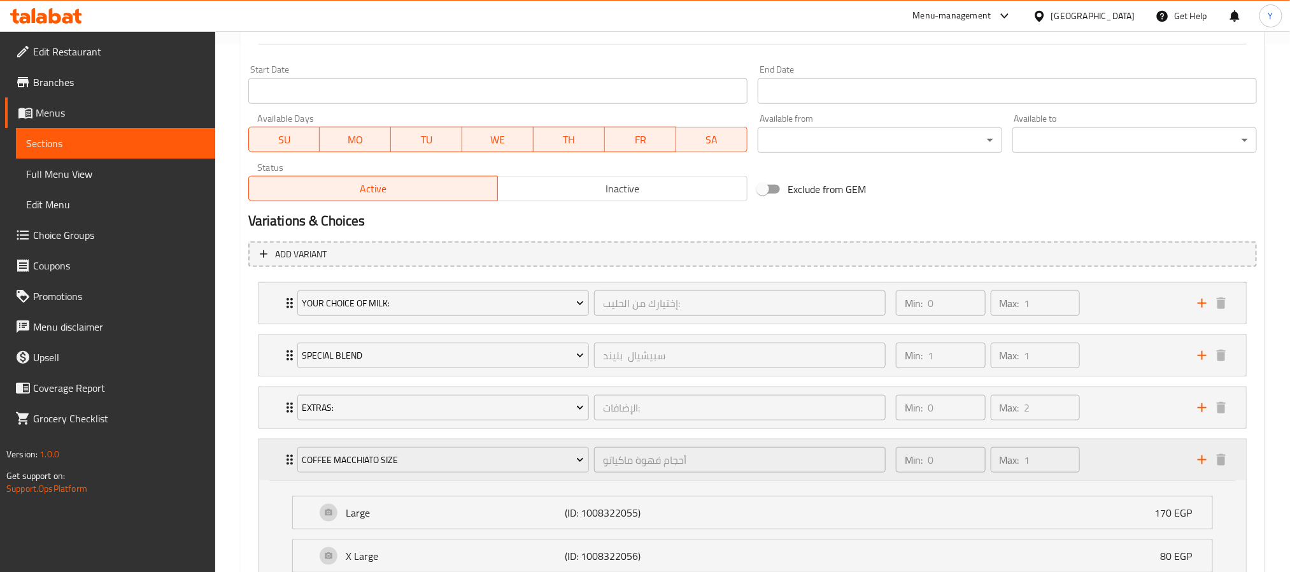
click at [268, 461] on div "Coffee Macchiato Size أحجام قهوة ماكياتو ​ Min: 0 ​ Max: 1 ​" at bounding box center [752, 459] width 987 height 41
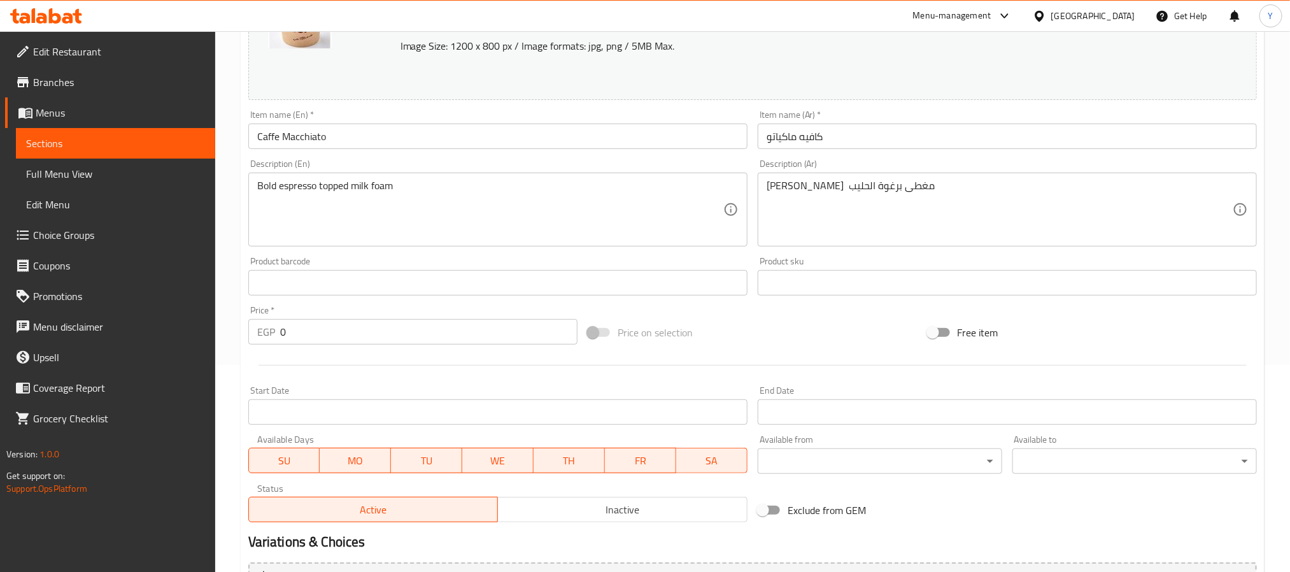
scroll to position [146, 0]
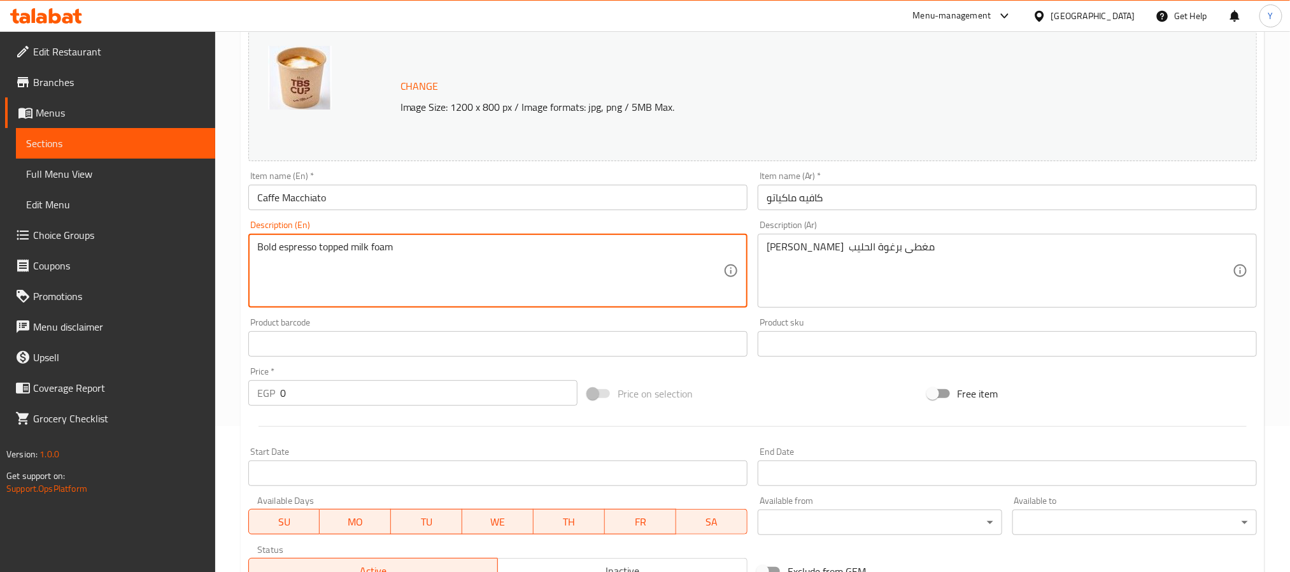
click at [427, 253] on textarea "Bold espresso topped milk foam" at bounding box center [490, 271] width 466 height 60
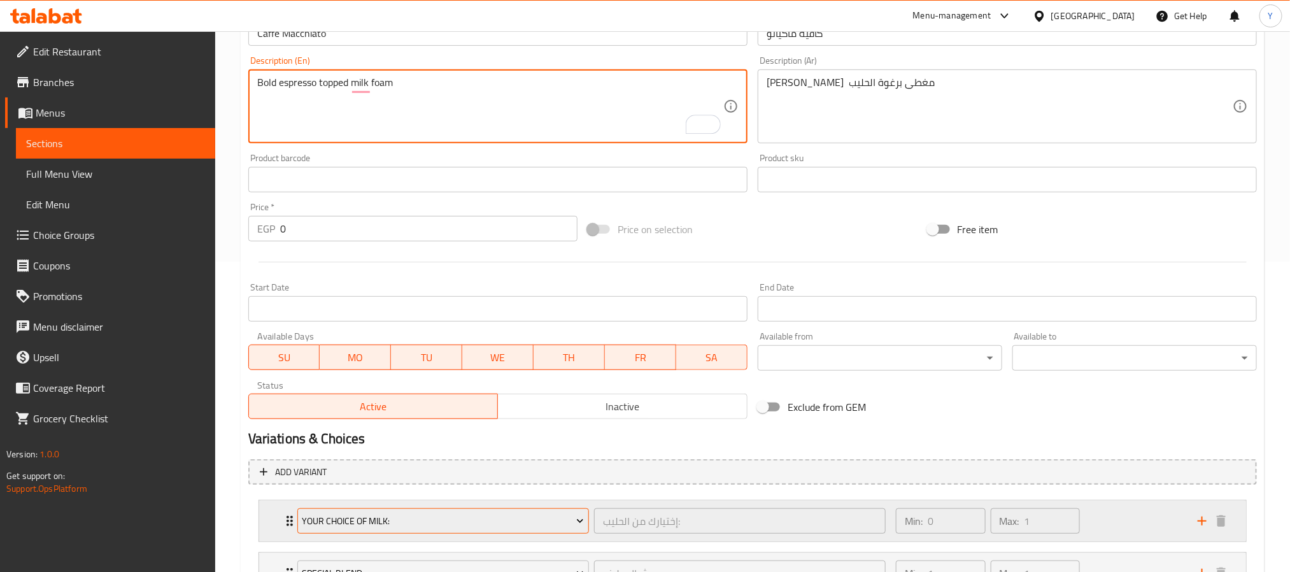
scroll to position [528, 0]
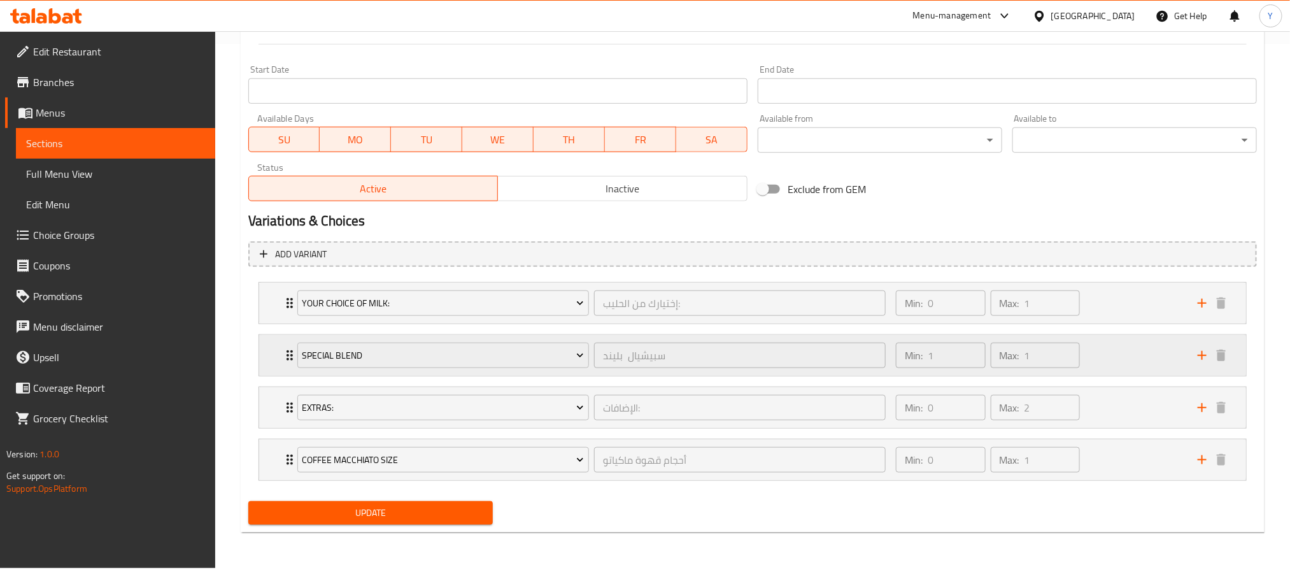
click at [264, 323] on div "Special Blend سبيشيال بليند ​ Min: 1 ​ Max: 1 ​" at bounding box center [752, 303] width 987 height 41
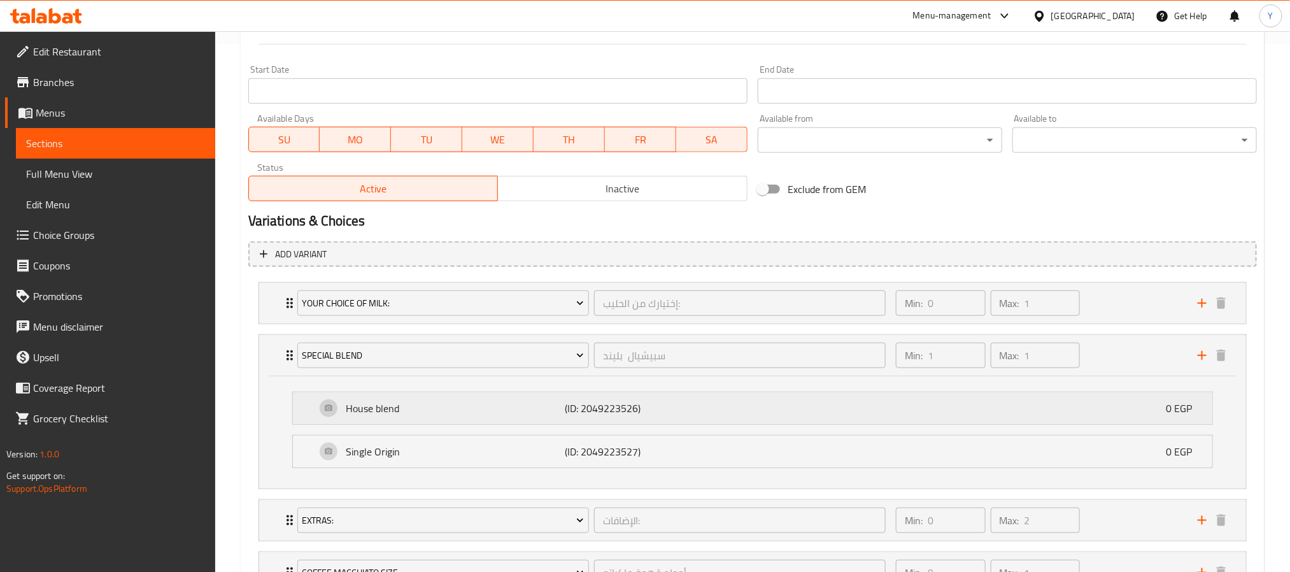
click at [457, 407] on p "House blend" at bounding box center [456, 407] width 220 height 15
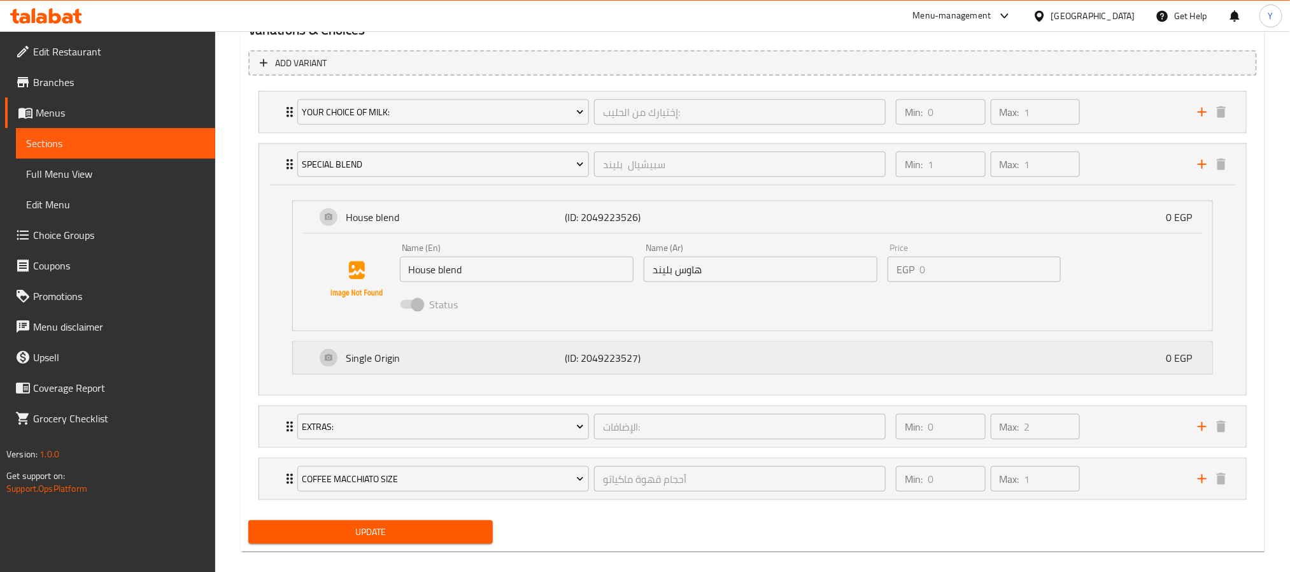
click at [529, 365] on p "Single Origin" at bounding box center [456, 357] width 220 height 15
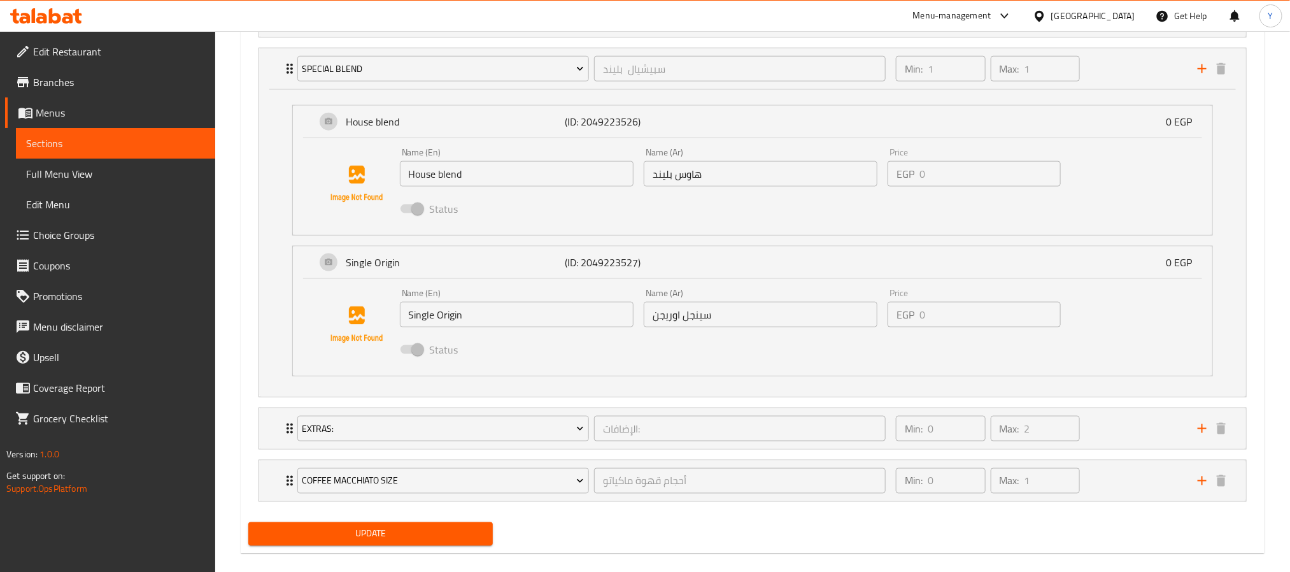
scroll to position [836, 0]
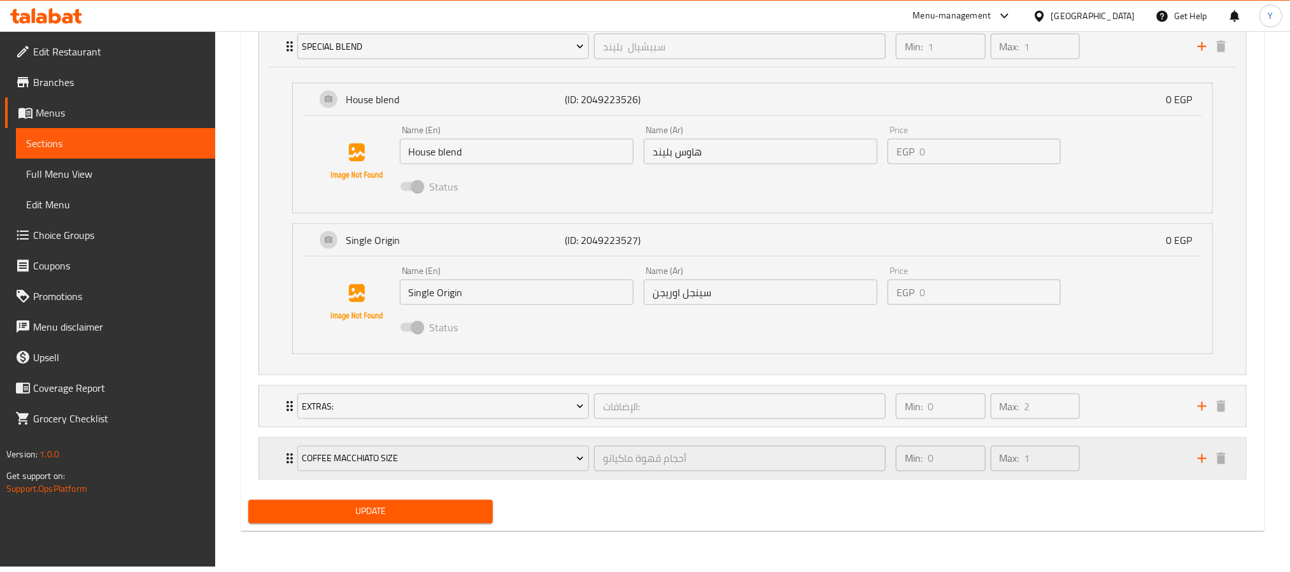
click at [291, 467] on div "Coffee Macchiato Size أحجام قهوة ماكياتو ​" at bounding box center [591, 458] width 603 height 41
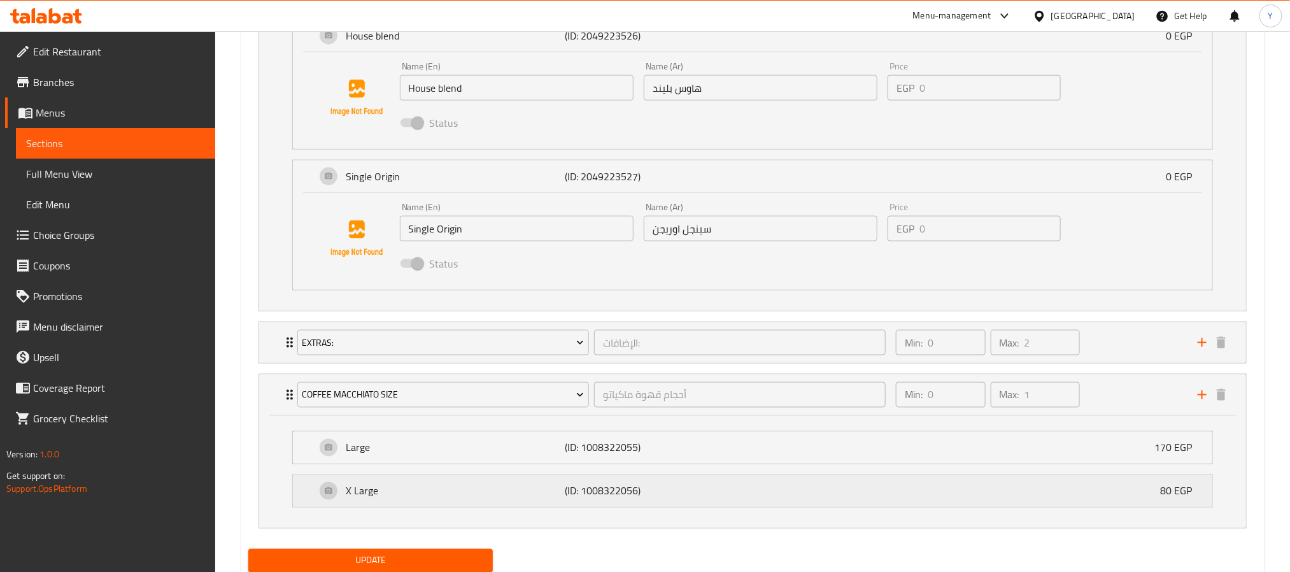
scroll to position [950, 0]
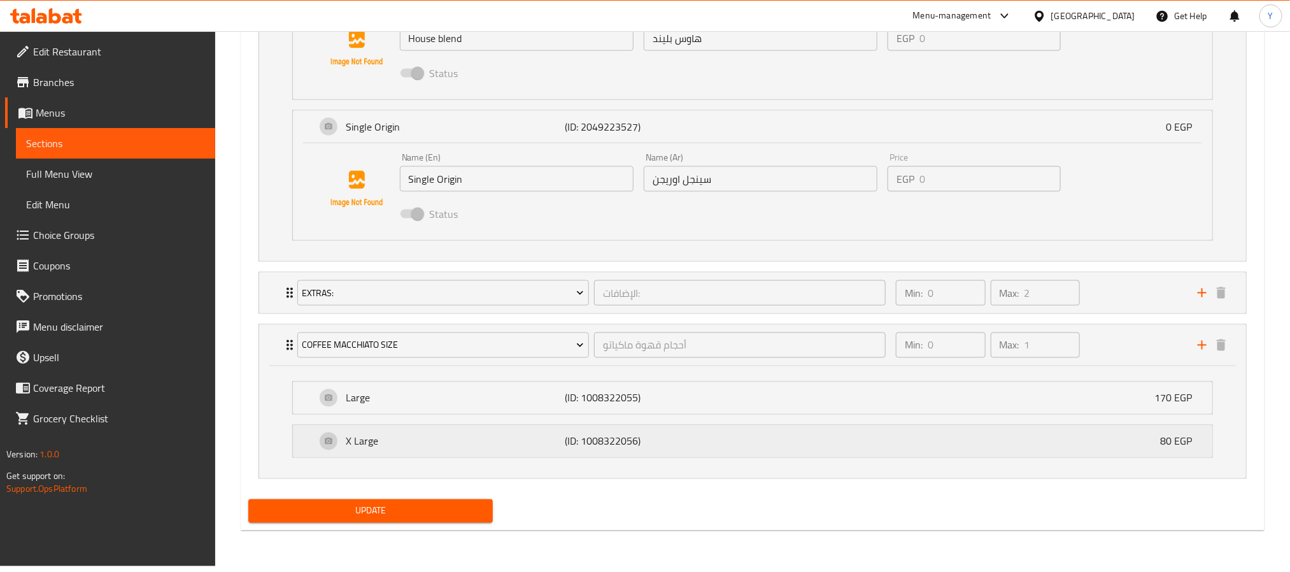
click at [489, 442] on p "X Large" at bounding box center [456, 441] width 220 height 15
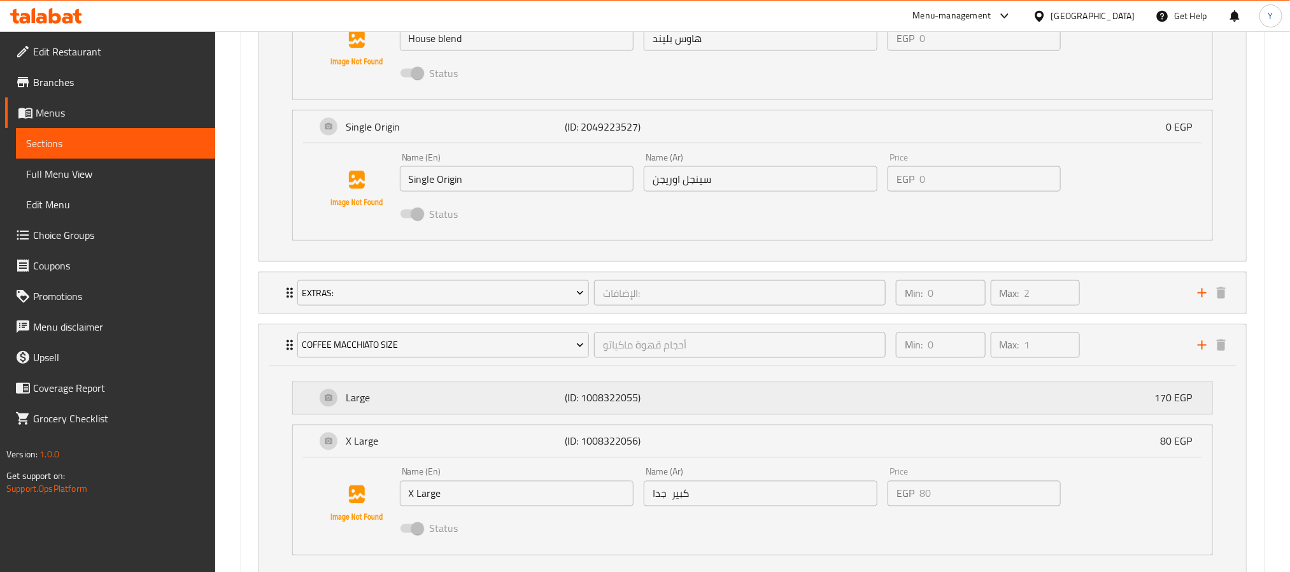
click at [516, 405] on p "Large" at bounding box center [456, 397] width 220 height 15
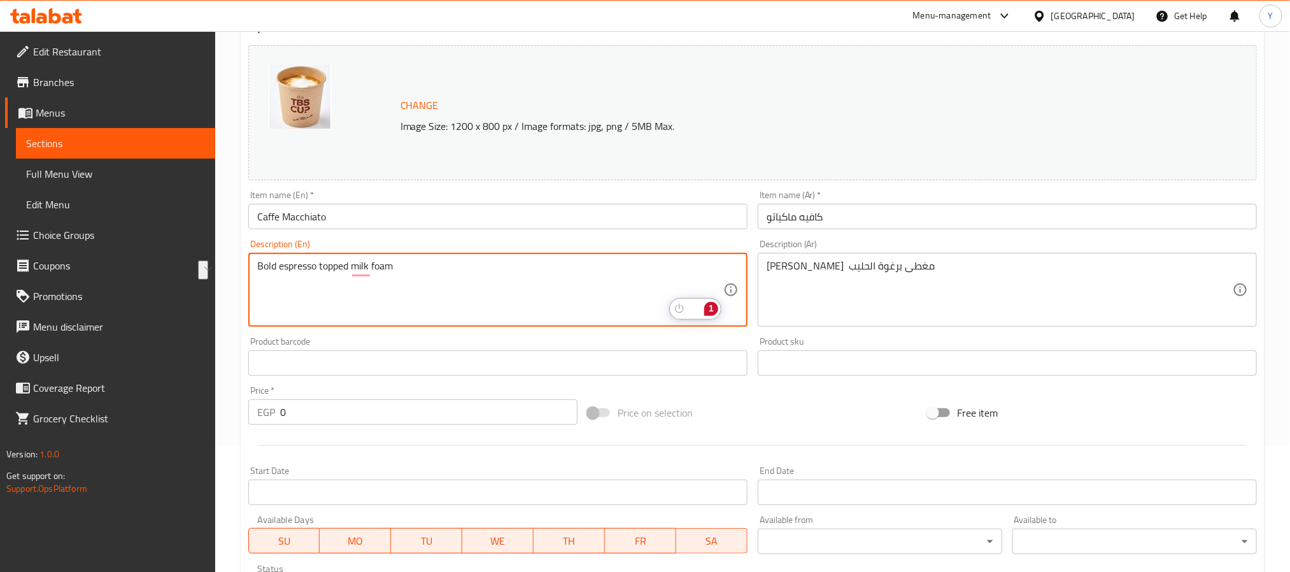
scroll to position [94, 0]
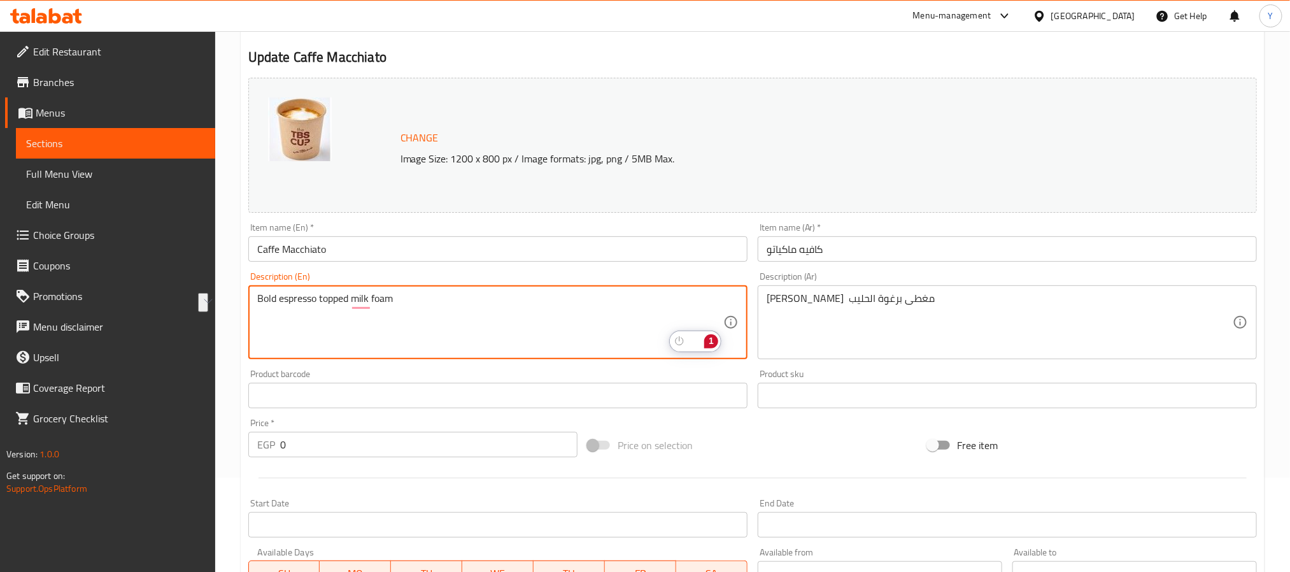
click at [520, 310] on textarea "Bold espresso topped milk foam" at bounding box center [490, 322] width 466 height 60
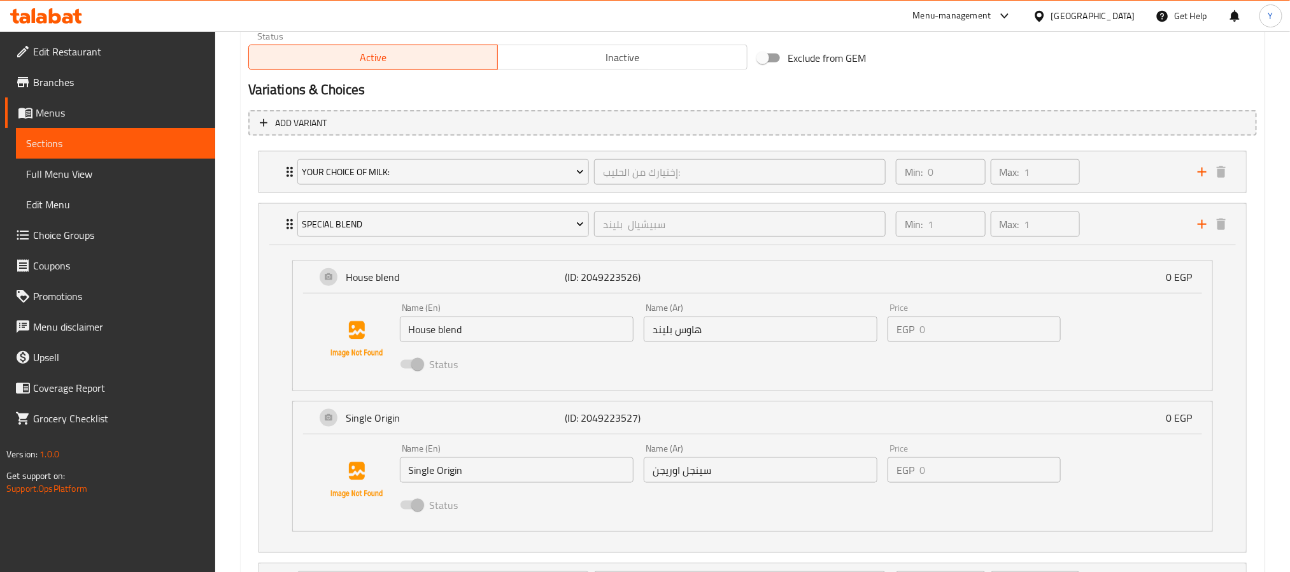
scroll to position [285, 0]
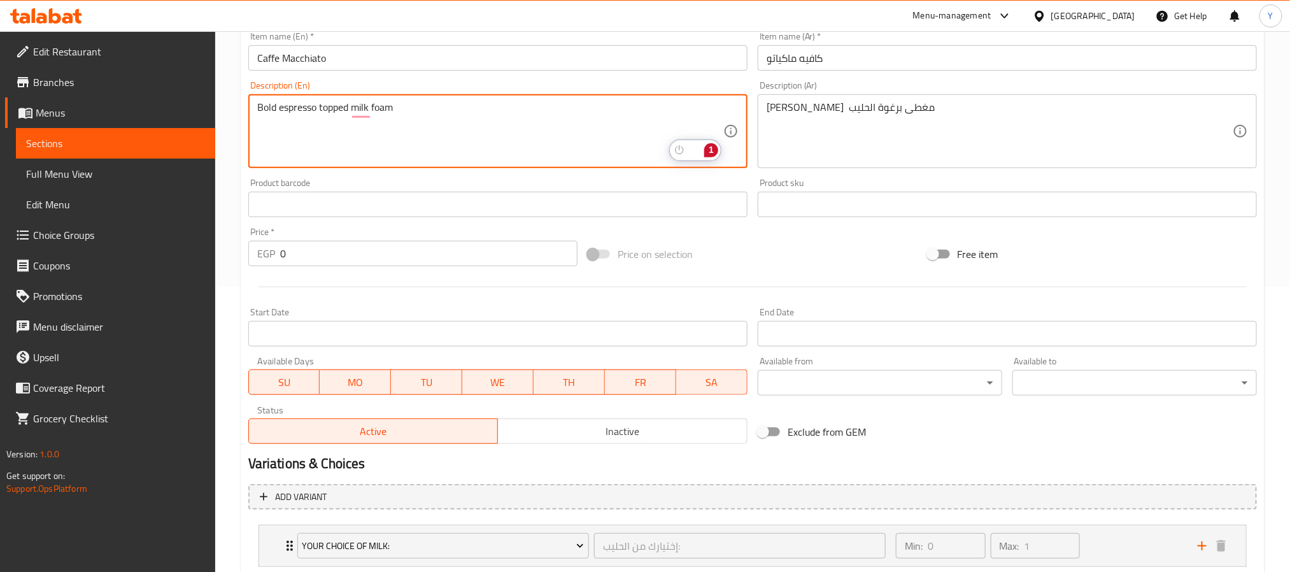
click at [352, 55] on input "Caffe Macchiato" at bounding box center [497, 57] width 499 height 25
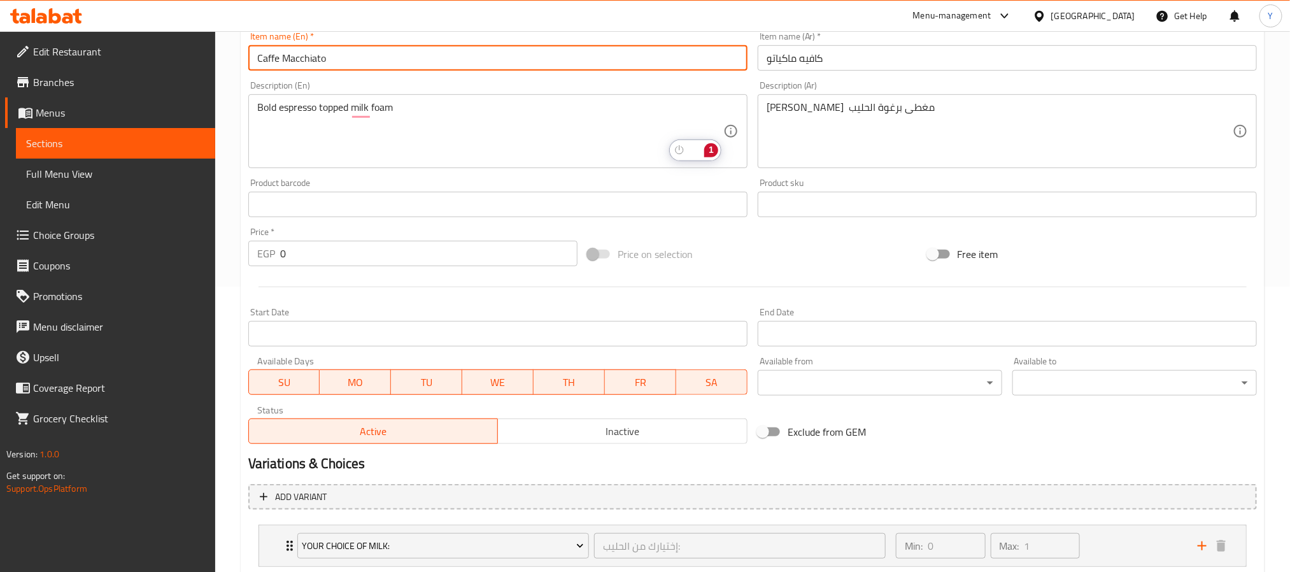
click at [352, 55] on input "Caffe Macchiato" at bounding box center [497, 57] width 499 height 25
drag, startPoint x: 323, startPoint y: 257, endPoint x: 161, endPoint y: 247, distance: 162.0
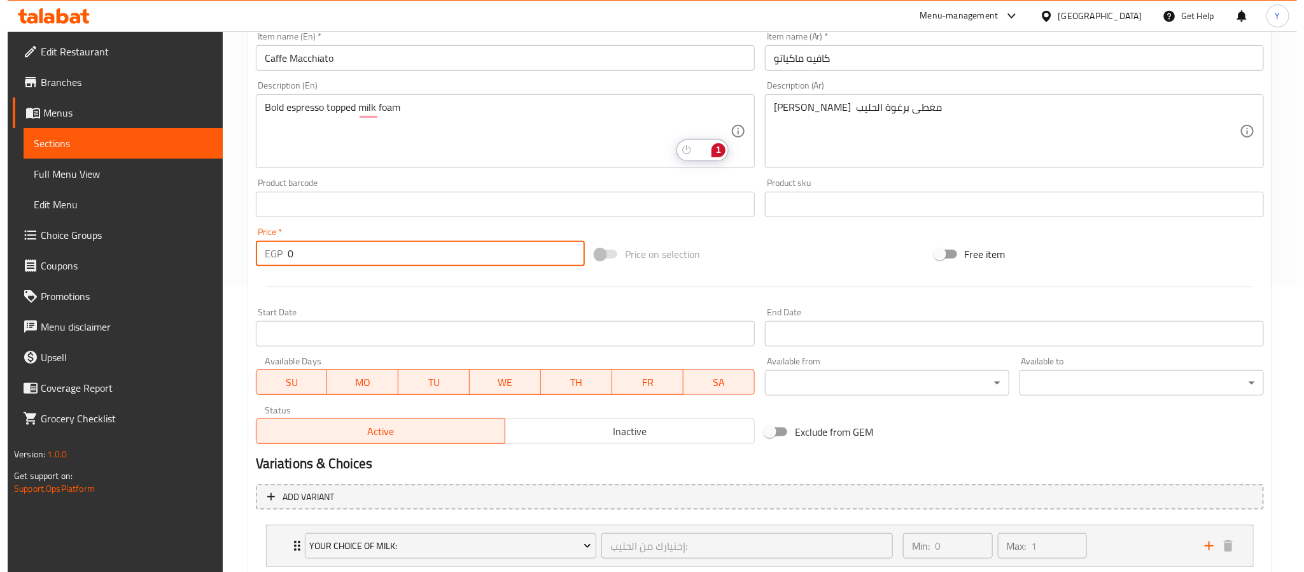
scroll to position [0, 0]
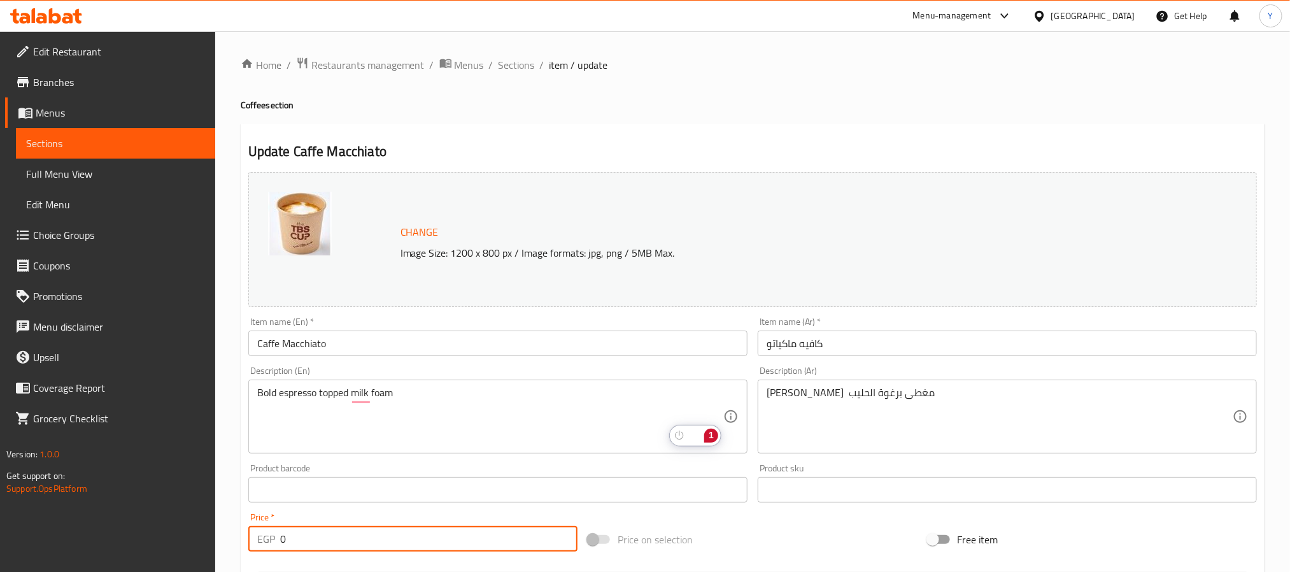
click at [411, 338] on input "Caffe Macchiato" at bounding box center [497, 342] width 499 height 25
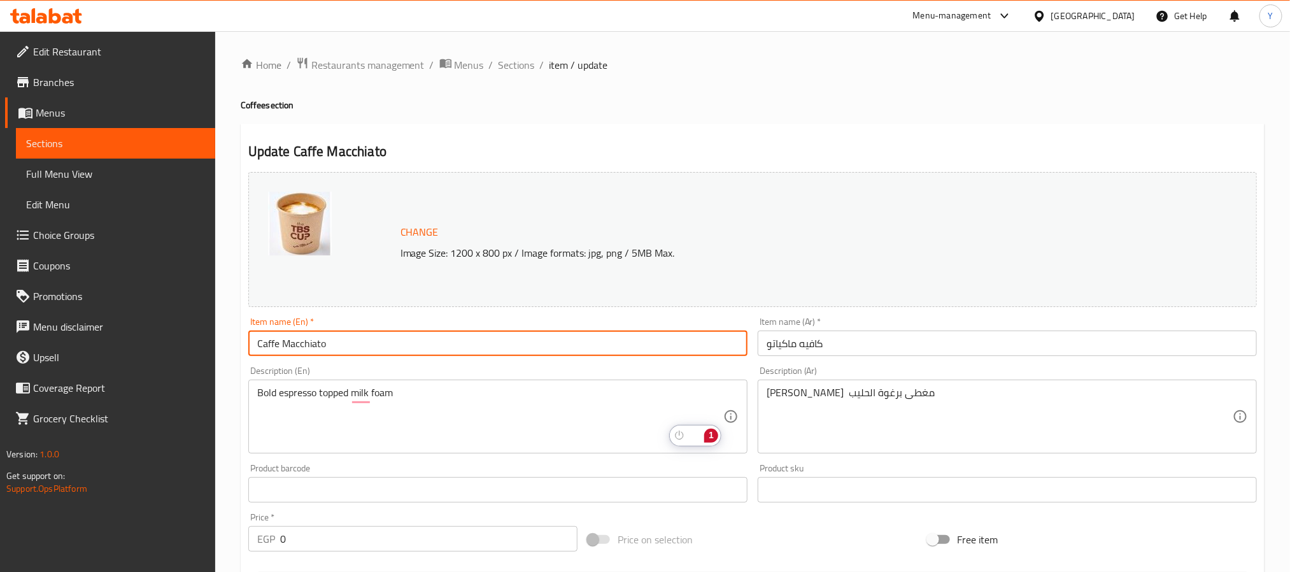
click at [411, 338] on input "Caffe Macchiato" at bounding box center [497, 342] width 499 height 25
click at [518, 63] on span "Sections" at bounding box center [516, 64] width 36 height 15
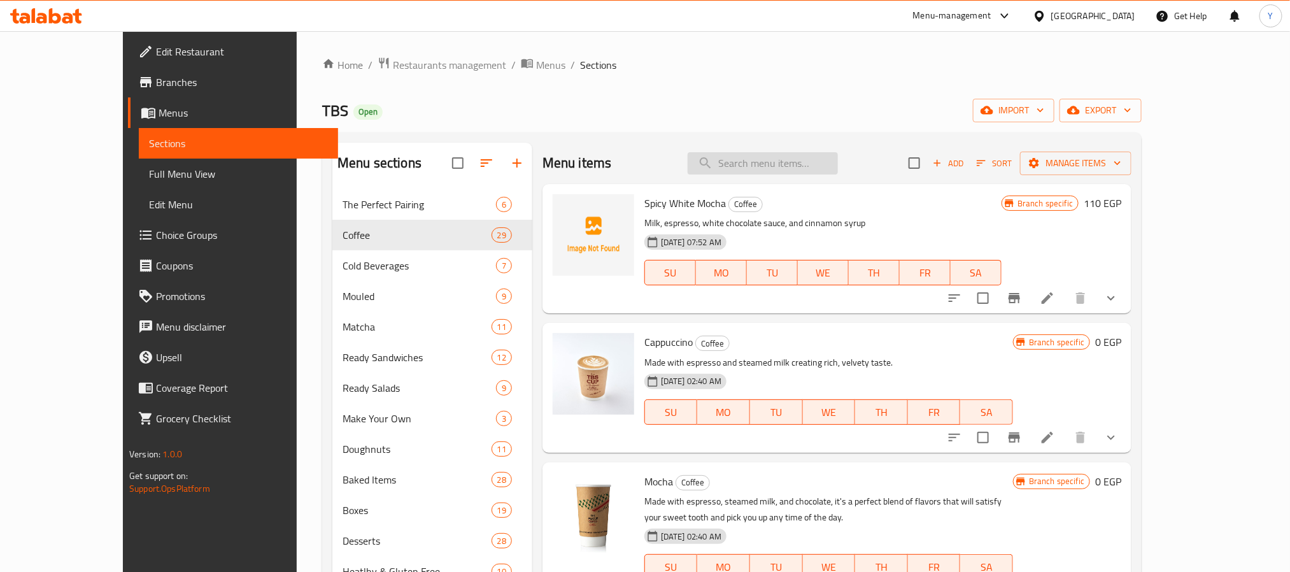
click at [782, 160] on input "search" at bounding box center [763, 163] width 150 height 22
paste input "Caffe Macchiato"
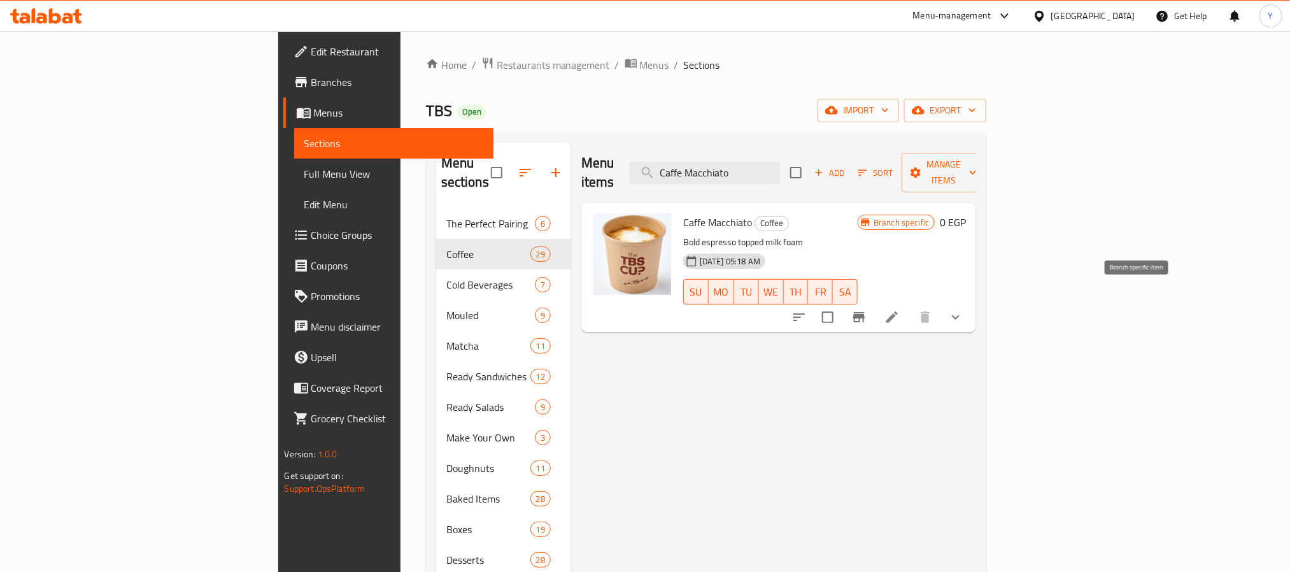
click at [866, 309] on icon "Branch-specific-item" at bounding box center [858, 316] width 15 height 15
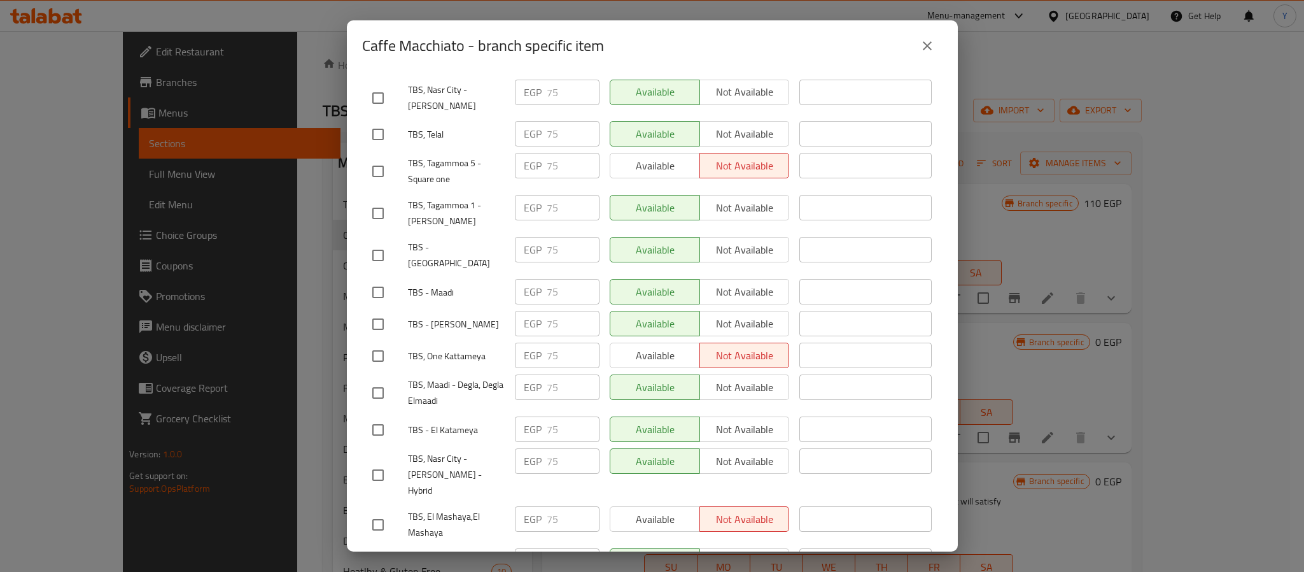
scroll to position [1672, 0]
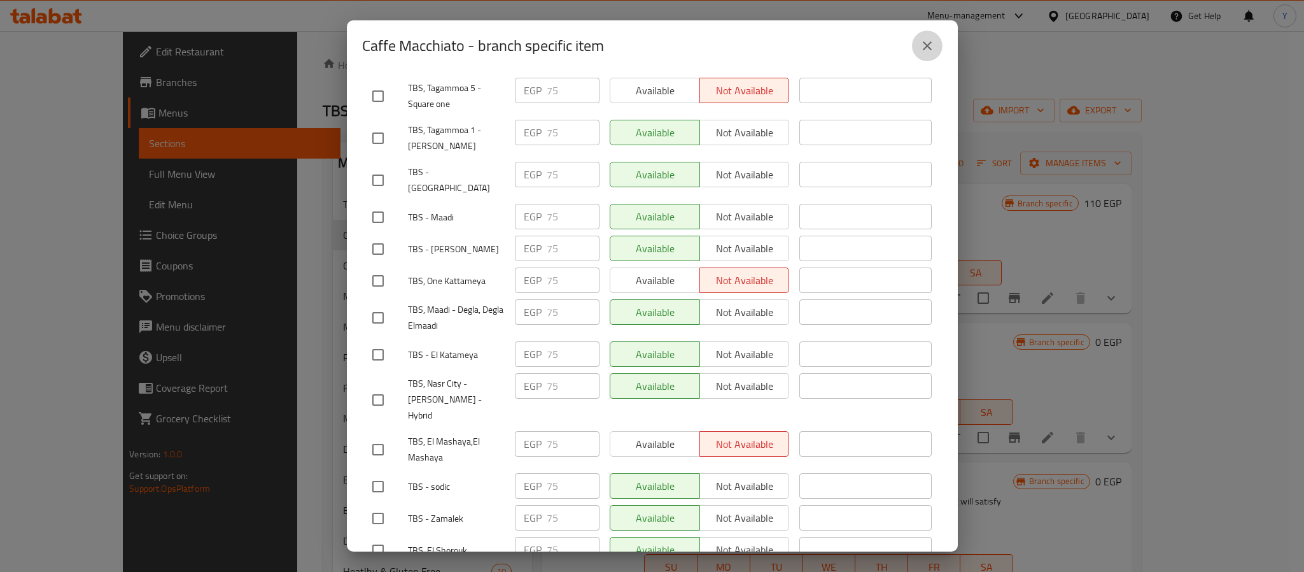
click at [927, 53] on button "close" at bounding box center [927, 46] width 31 height 31
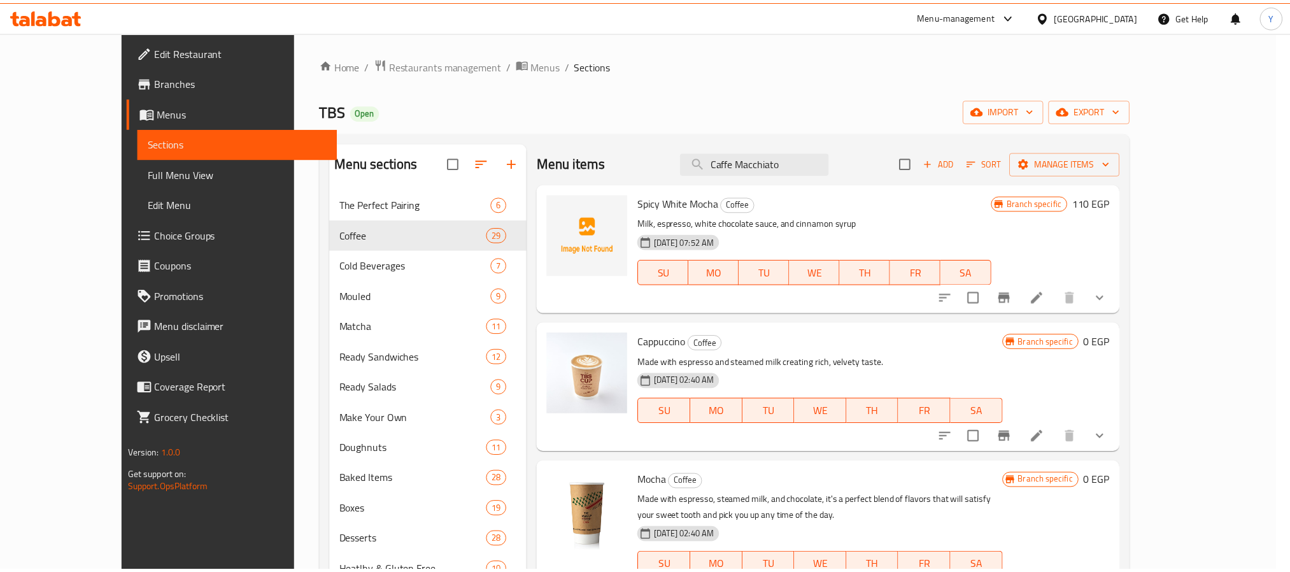
scroll to position [427, 0]
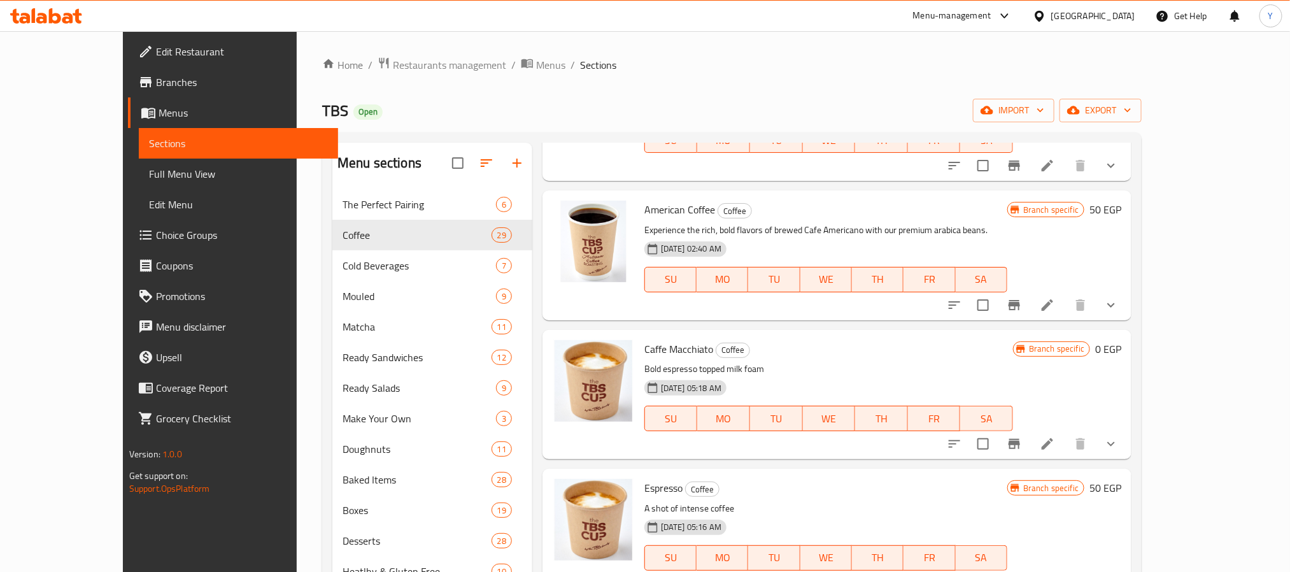
click at [1118, 443] on icon "show more" at bounding box center [1110, 443] width 15 height 15
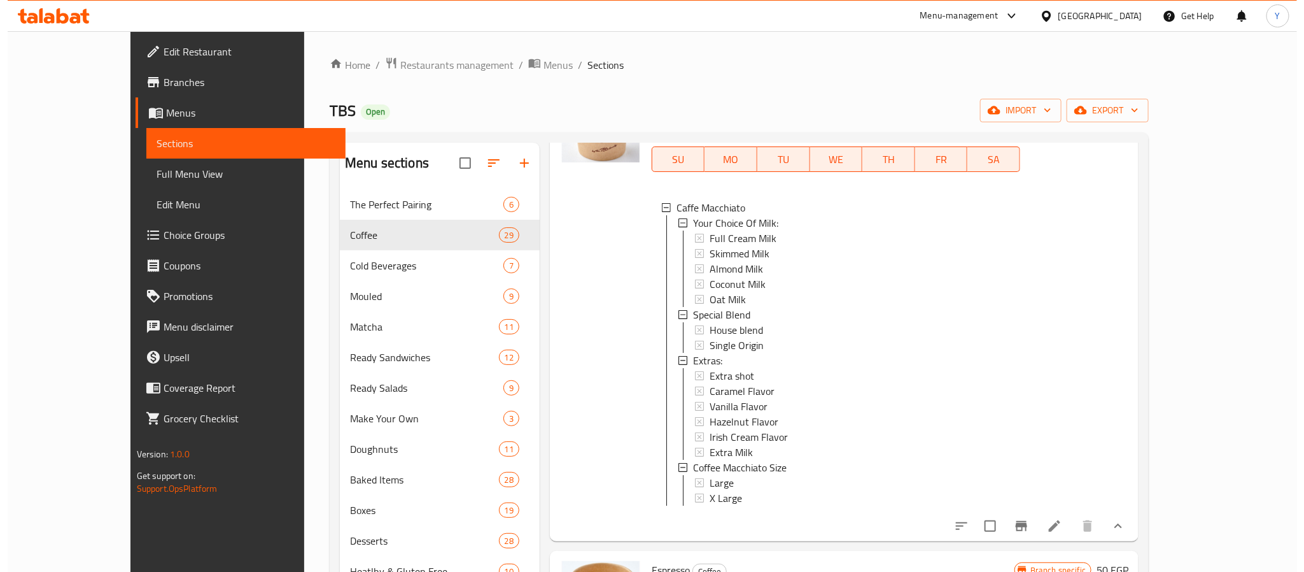
scroll to position [713, 0]
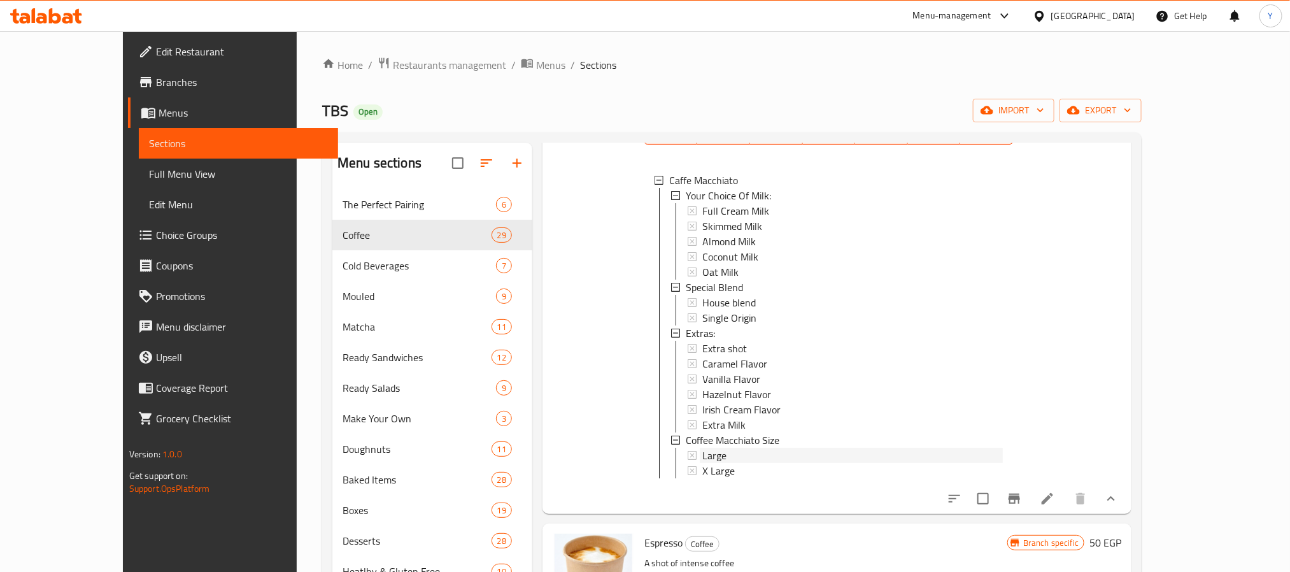
click at [714, 455] on div "Large" at bounding box center [852, 455] width 300 height 15
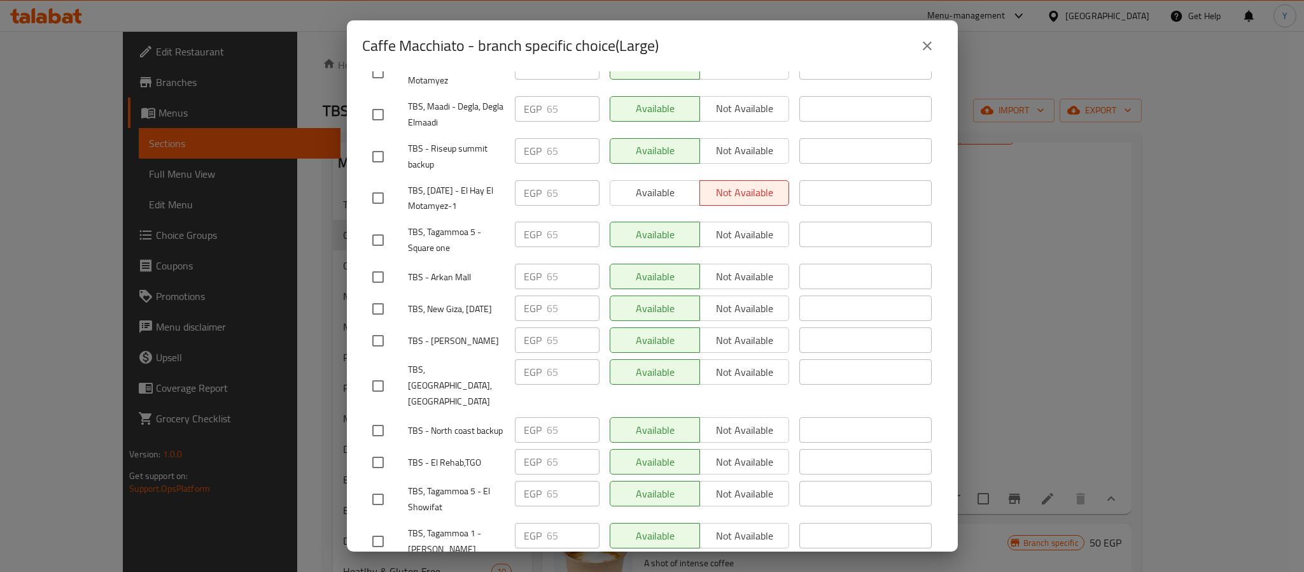
scroll to position [1672, 0]
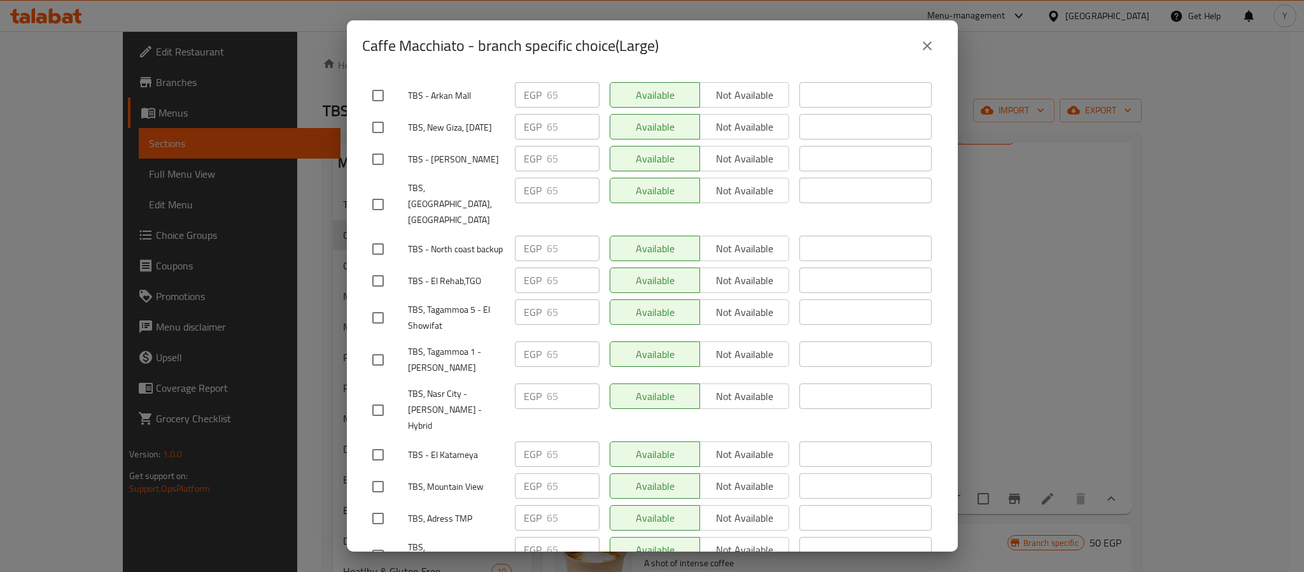
click at [929, 52] on icon "close" at bounding box center [927, 45] width 15 height 15
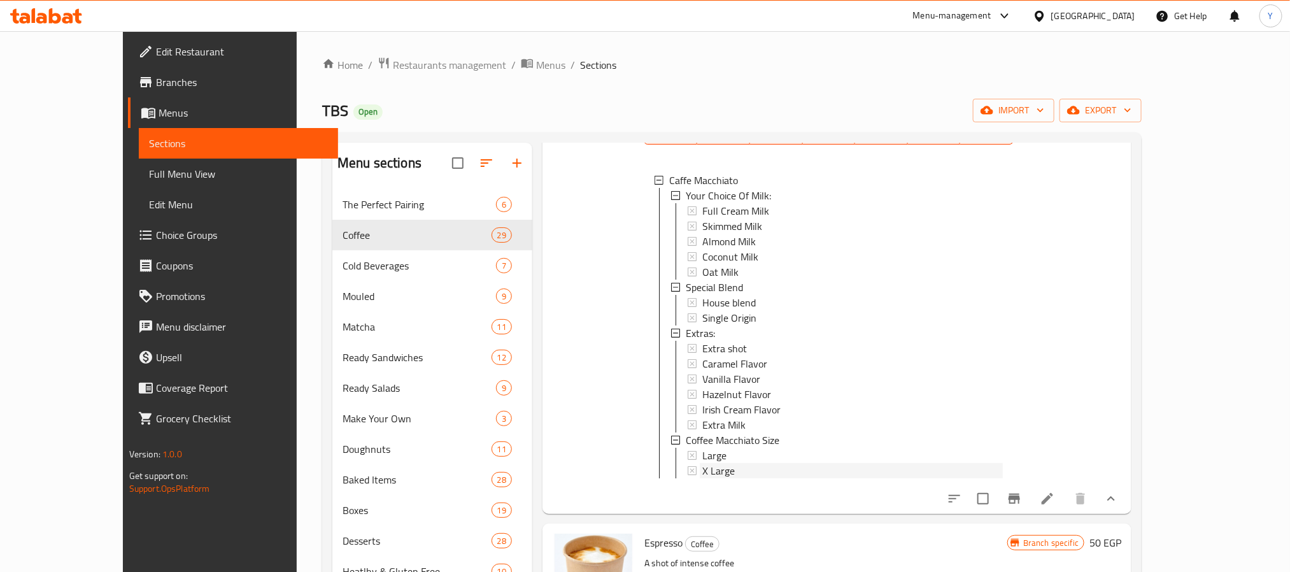
click at [728, 476] on div "X Large" at bounding box center [852, 470] width 300 height 15
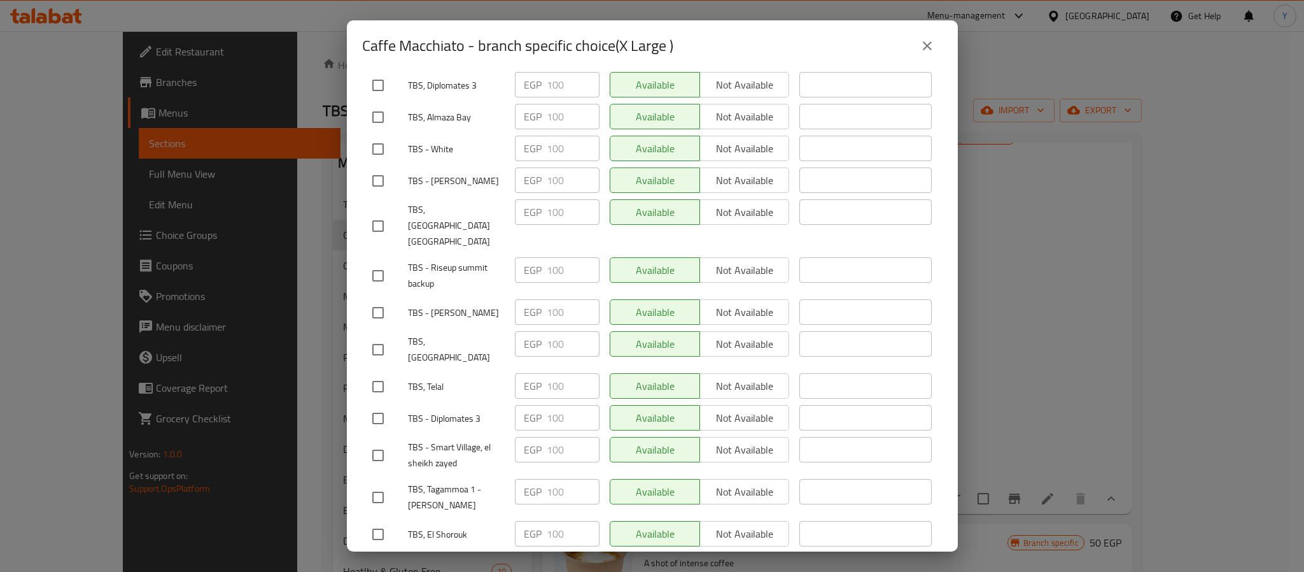
click at [919, 38] on button "close" at bounding box center [927, 46] width 31 height 31
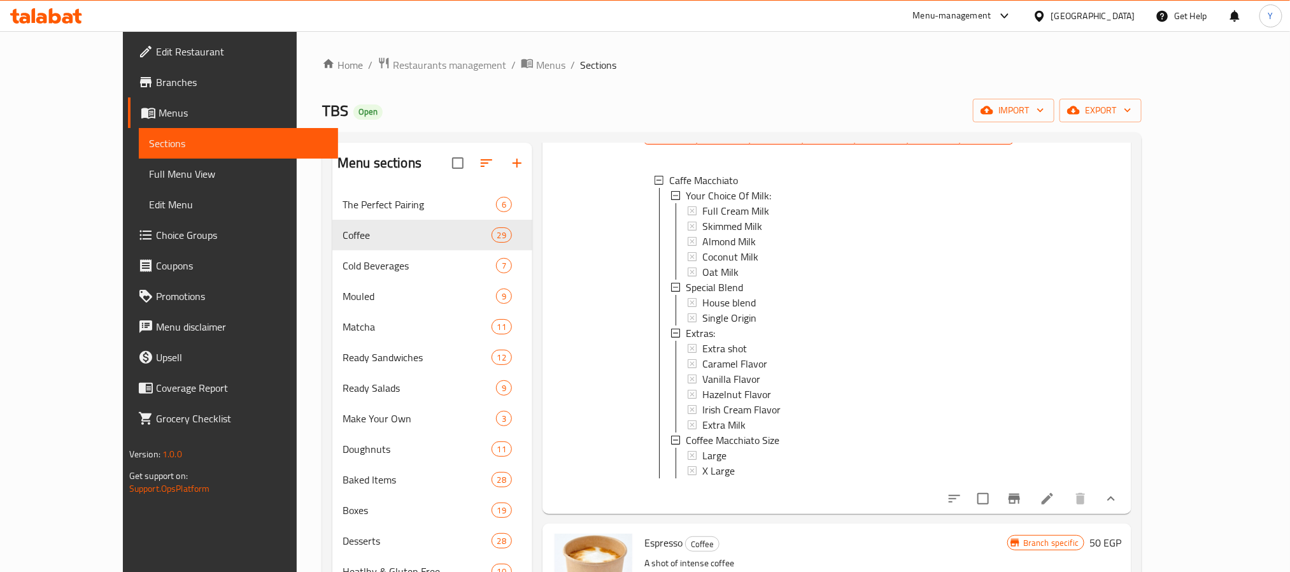
click at [605, 438] on div at bounding box center [593, 278] width 92 height 460
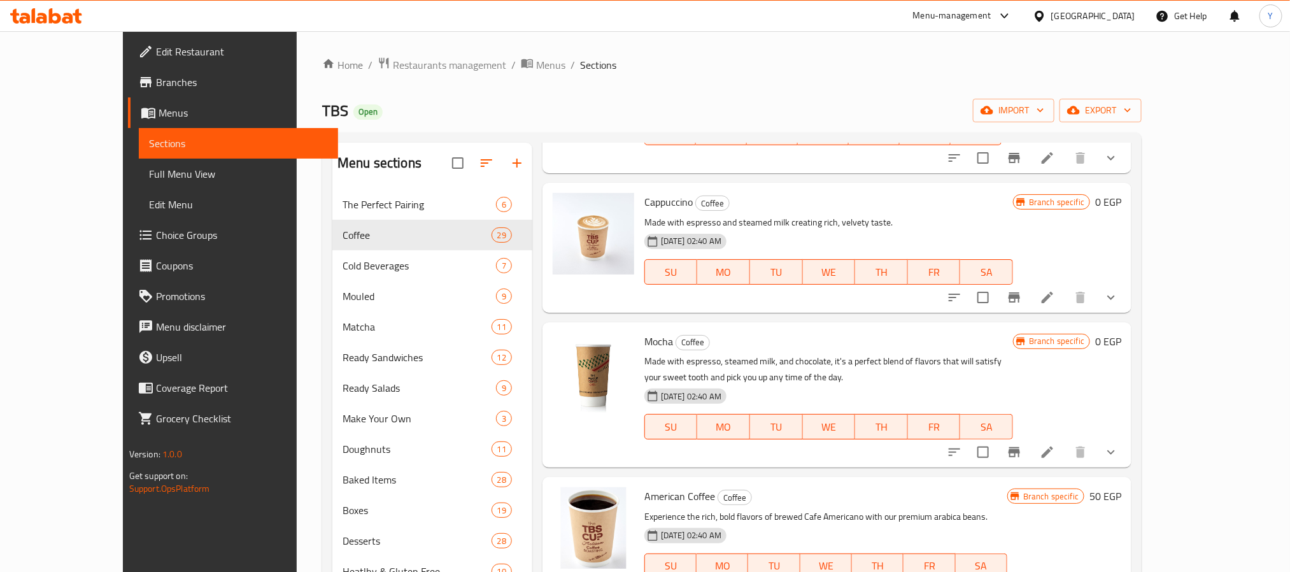
scroll to position [0, 0]
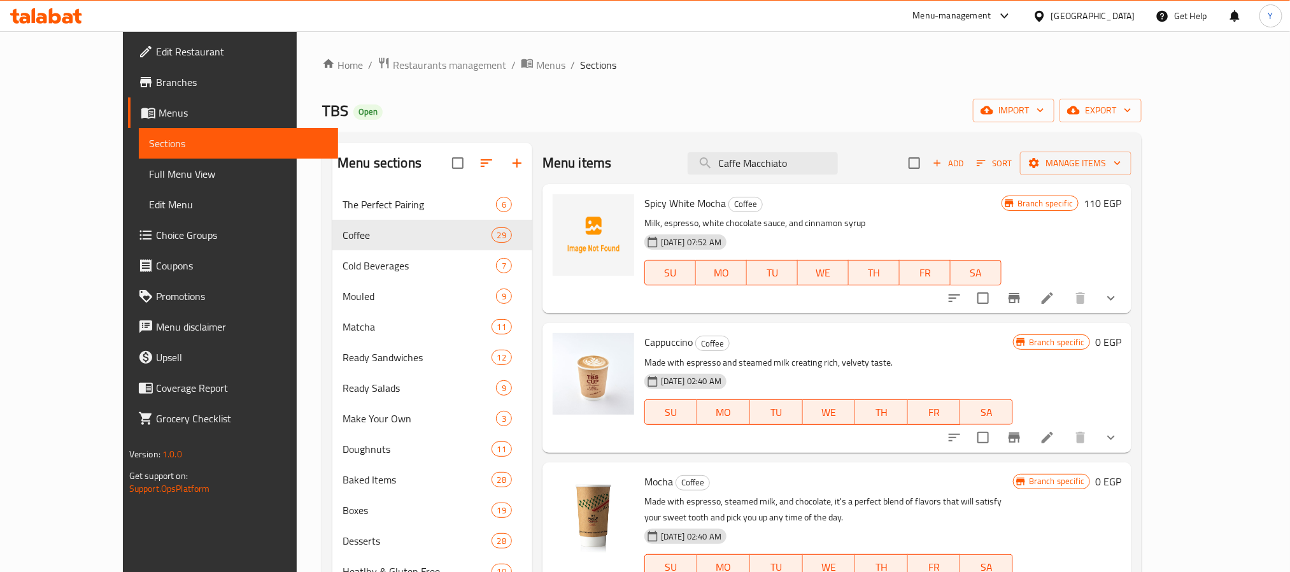
click at [810, 176] on div "Menu items Caffe Macchiato Add Sort Manage items" at bounding box center [836, 163] width 589 height 41
click at [816, 170] on input "Caffe Macchiato" at bounding box center [763, 163] width 150 height 22
paste input "Ristret"
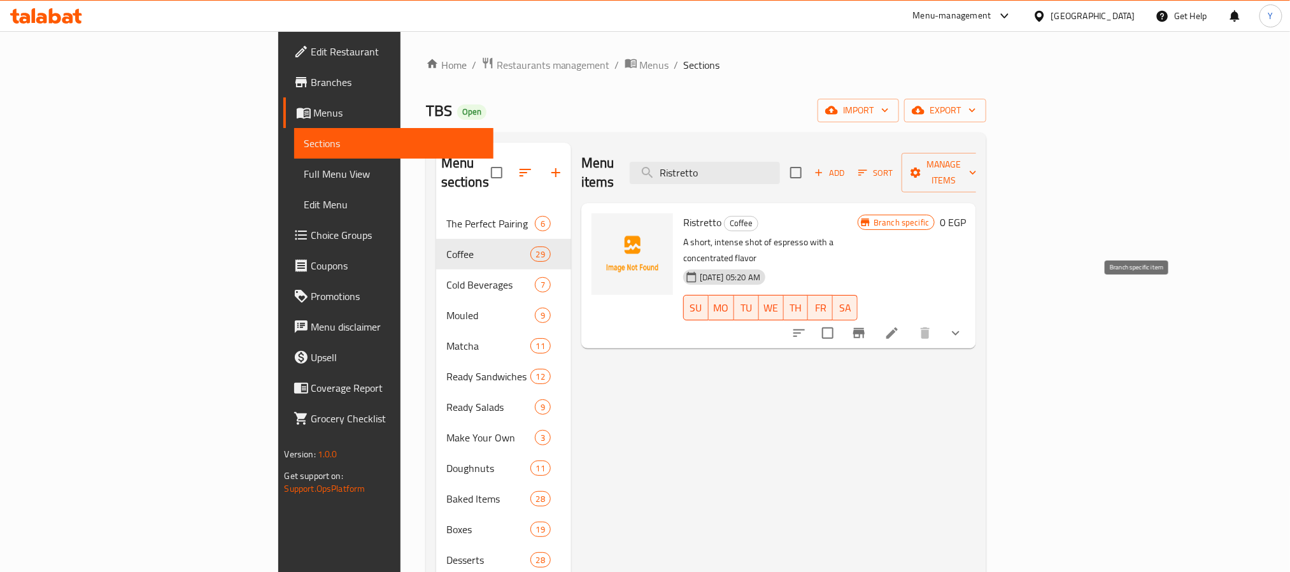
click at [874, 318] on button "Branch-specific-item" at bounding box center [858, 333] width 31 height 31
click at [780, 162] on input "Ristretto" at bounding box center [705, 173] width 150 height 22
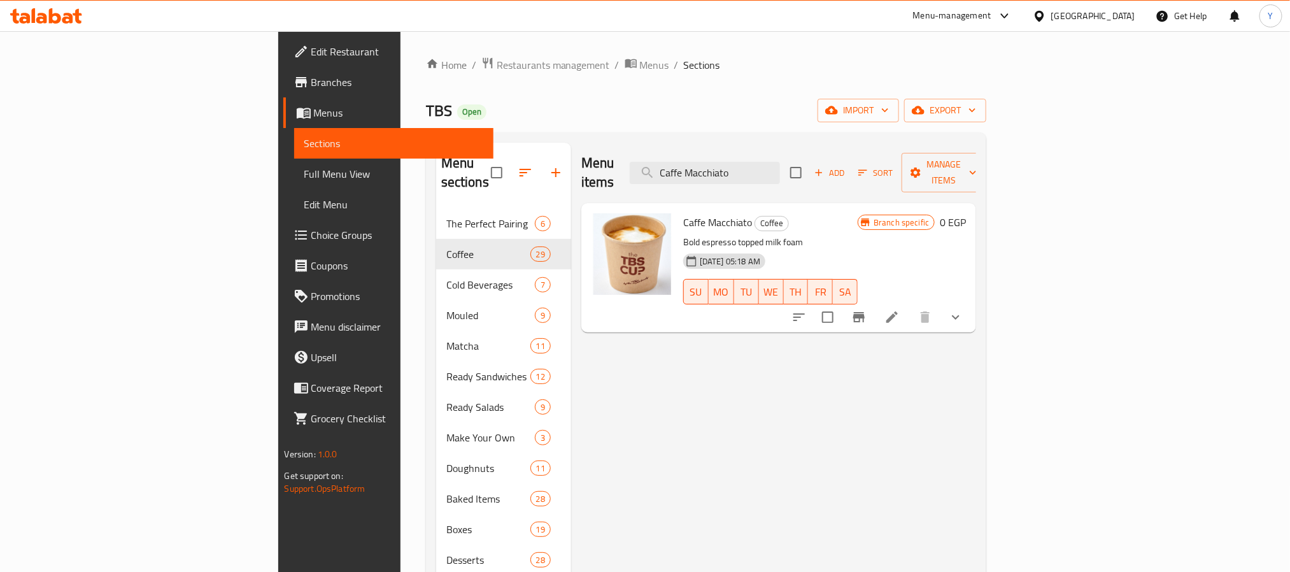
type input "Caffe Macchiato"
click at [841, 304] on input "checkbox" at bounding box center [827, 317] width 27 height 27
checkbox input "true"
click at [977, 166] on span "Manage items" at bounding box center [944, 173] width 65 height 32
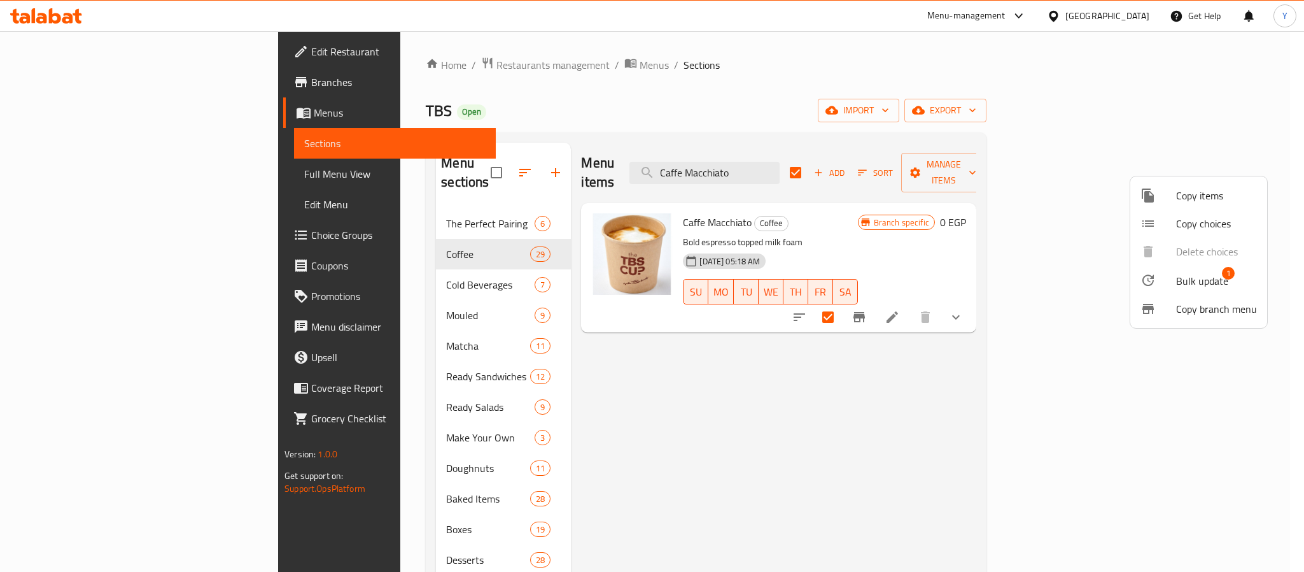
click at [1181, 281] on span "Bulk update" at bounding box center [1202, 280] width 52 height 15
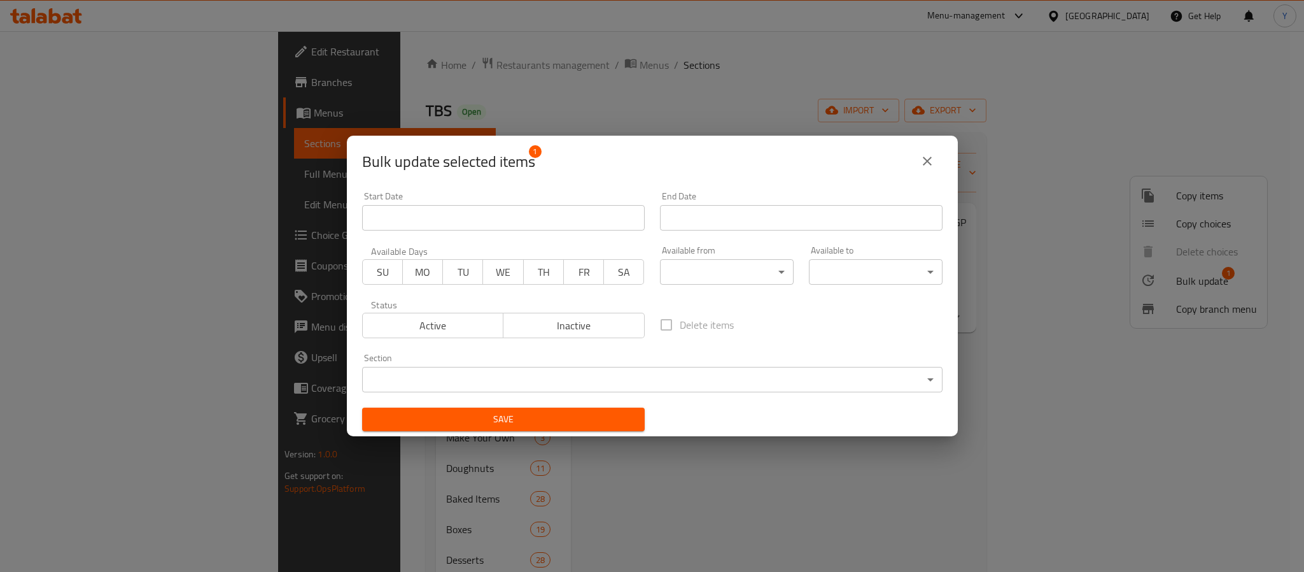
click at [637, 340] on div "Status Active Inactive" at bounding box center [504, 318] width 298 height 53
click at [621, 337] on button "Inactive" at bounding box center [574, 325] width 142 height 25
click at [544, 424] on span "Save" at bounding box center [503, 419] width 262 height 16
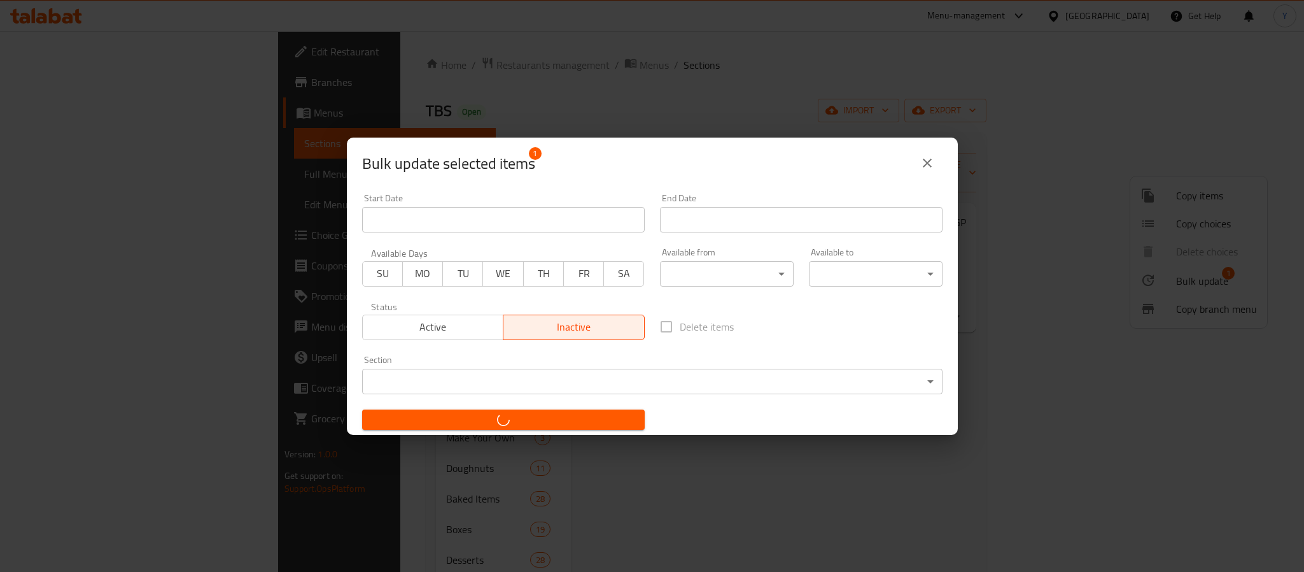
checkbox input "false"
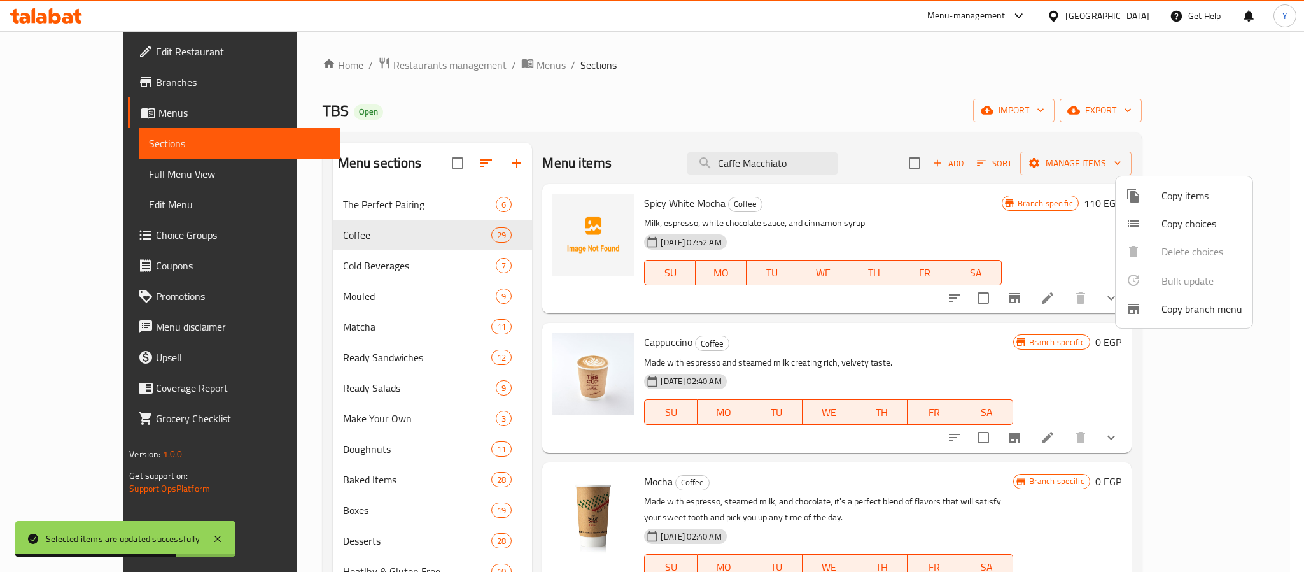
click at [829, 161] on div at bounding box center [652, 286] width 1304 height 572
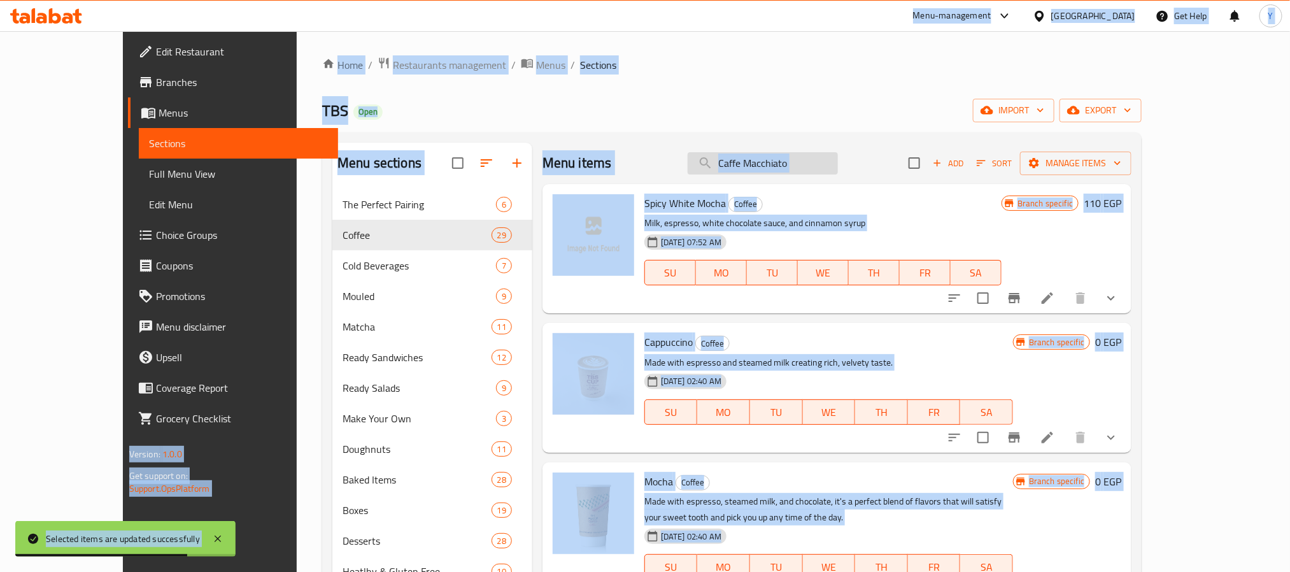
click at [826, 162] on input "Caffe Macchiato" at bounding box center [763, 163] width 150 height 22
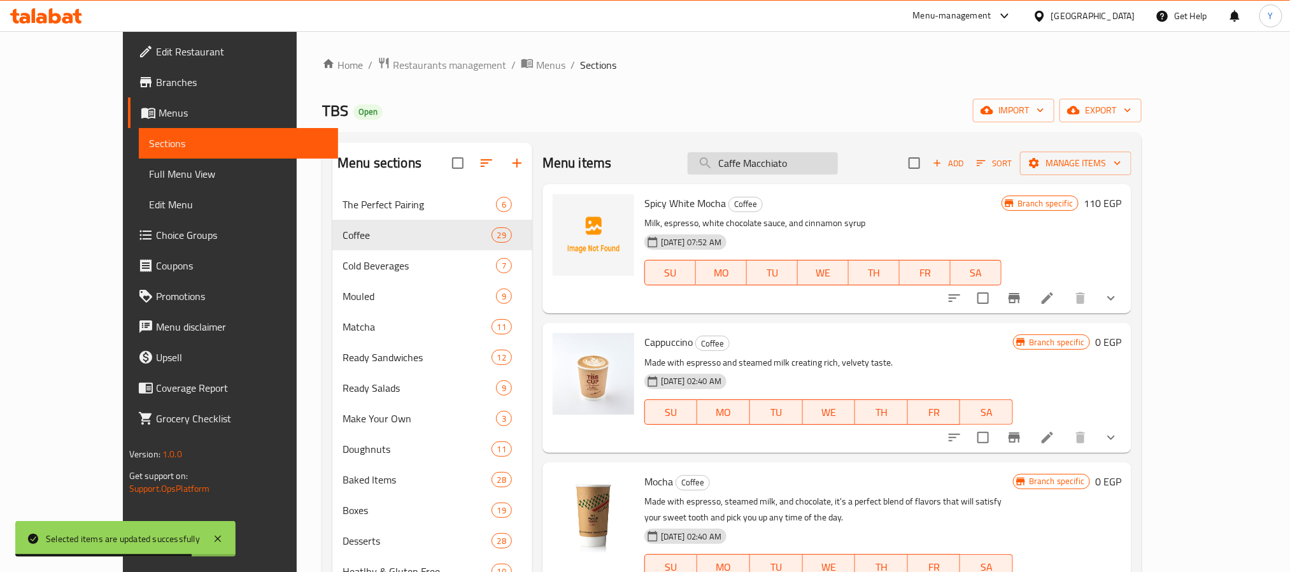
paste input "Ristretto-D2"
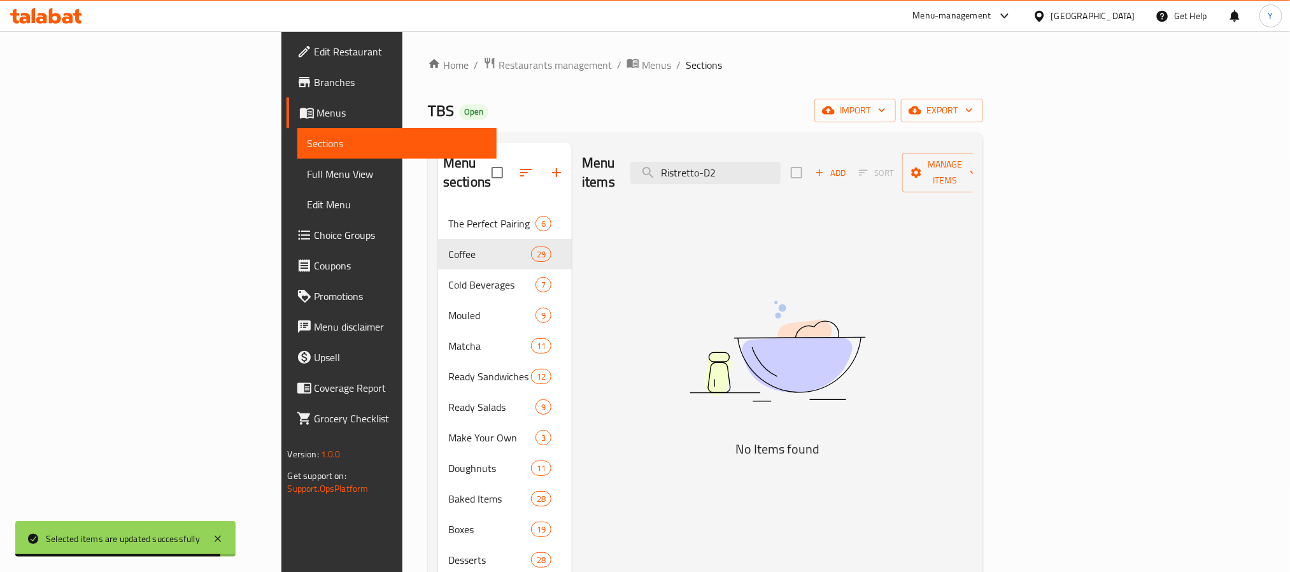
drag, startPoint x: 804, startPoint y: 165, endPoint x: 987, endPoint y: 139, distance: 185.1
click at [983, 139] on div "Menu sections The Perfect Pairing 6 Coffee 29 Cold Beverages 7 Mouled 9 Matcha …" at bounding box center [705, 452] width 555 height 641
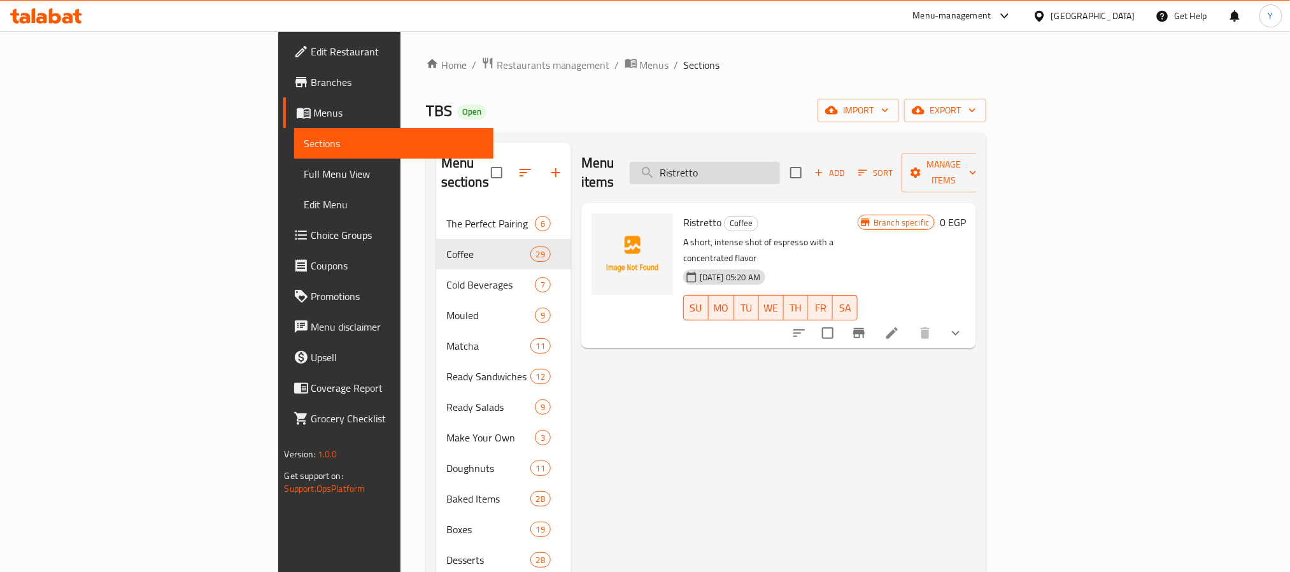
click at [779, 167] on input "Ristretto" at bounding box center [705, 173] width 150 height 22
type input "Ristretto"
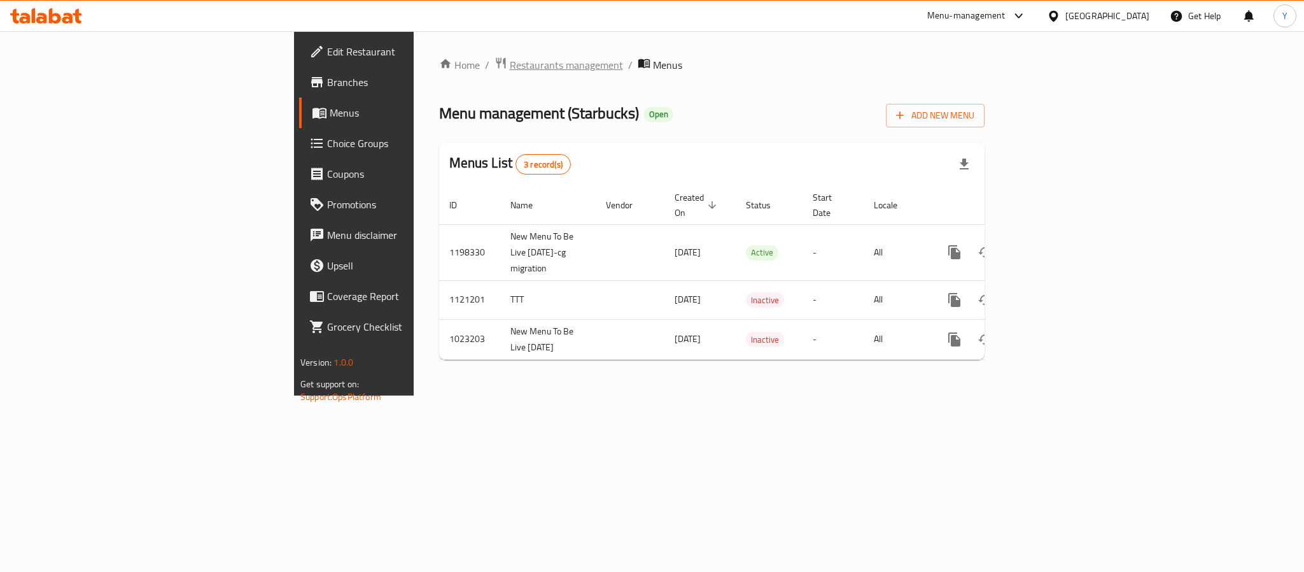
click at [510, 63] on span "Restaurants management" at bounding box center [566, 64] width 113 height 15
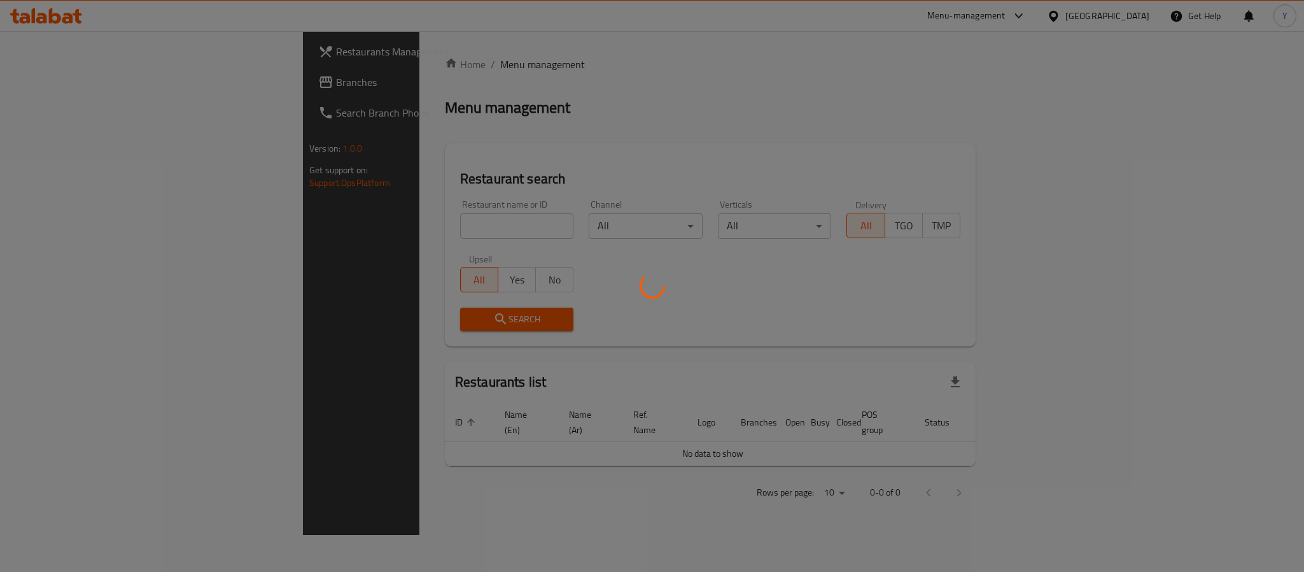
click at [325, 220] on div at bounding box center [652, 286] width 1304 height 572
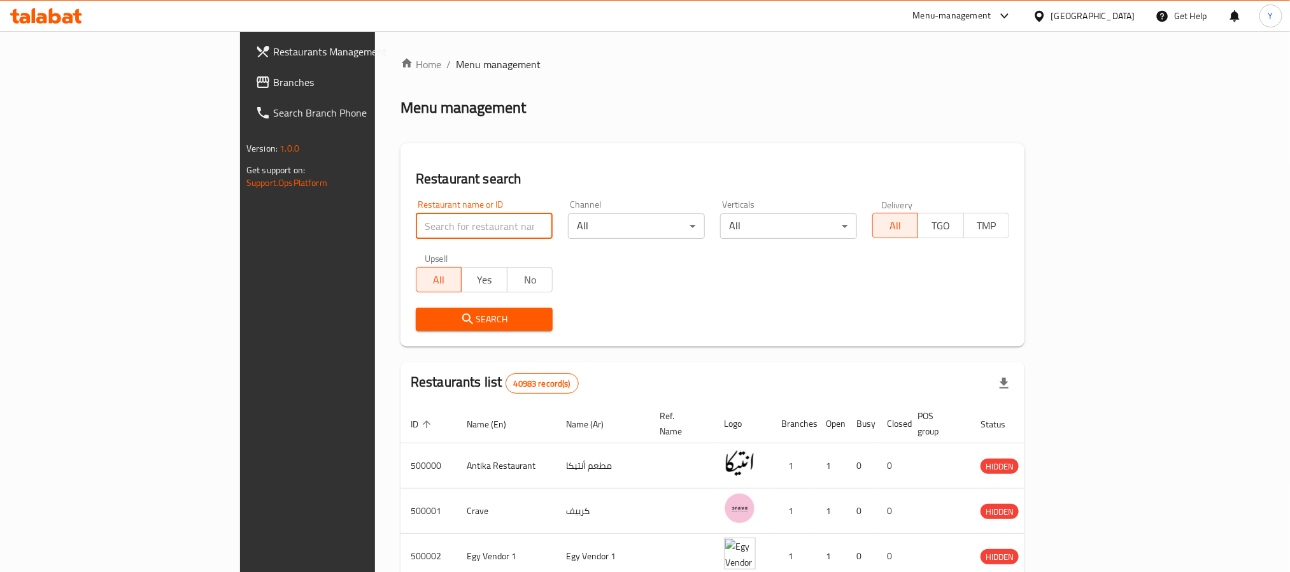
click at [416, 220] on input "search" at bounding box center [484, 225] width 137 height 25
paste input "511030"
type input "511030"
click button "Search" at bounding box center [484, 319] width 137 height 24
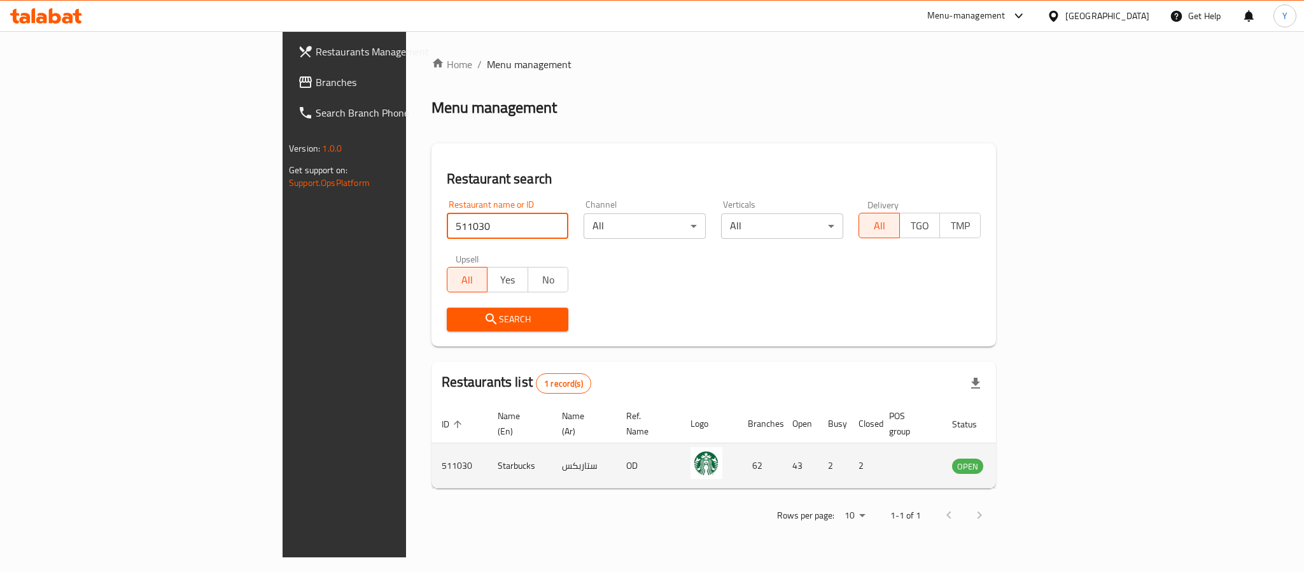
click at [1053, 459] on td "enhanced table" at bounding box center [1031, 465] width 44 height 45
click at [1034, 458] on icon "enhanced table" at bounding box center [1026, 465] width 15 height 15
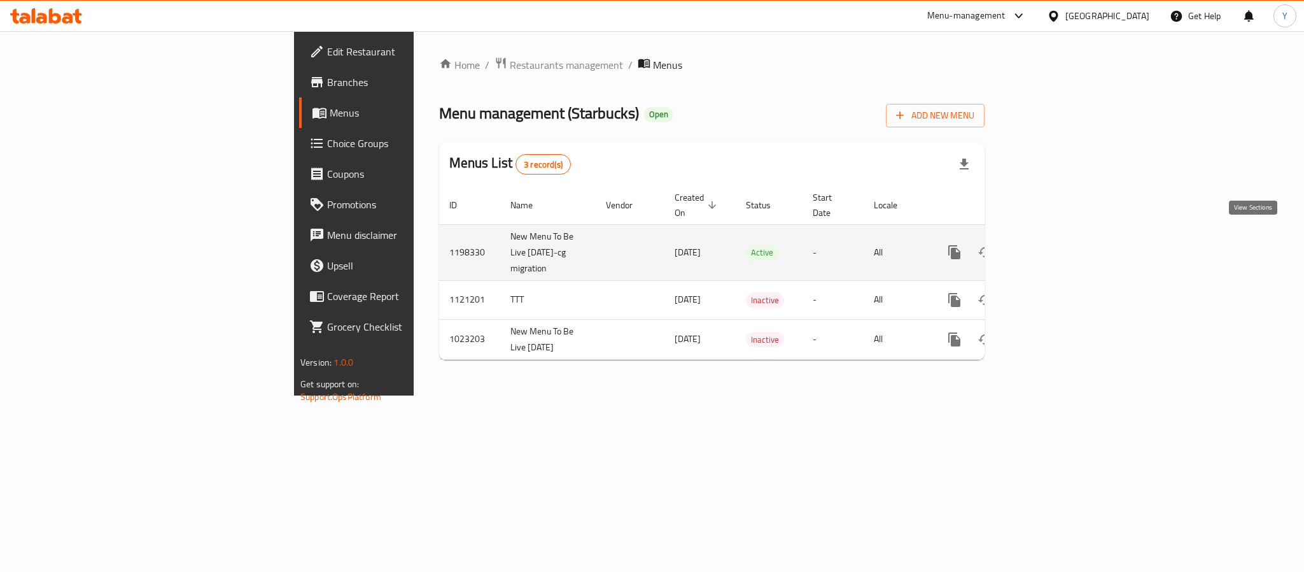
click at [1054, 244] on icon "enhanced table" at bounding box center [1046, 251] width 15 height 15
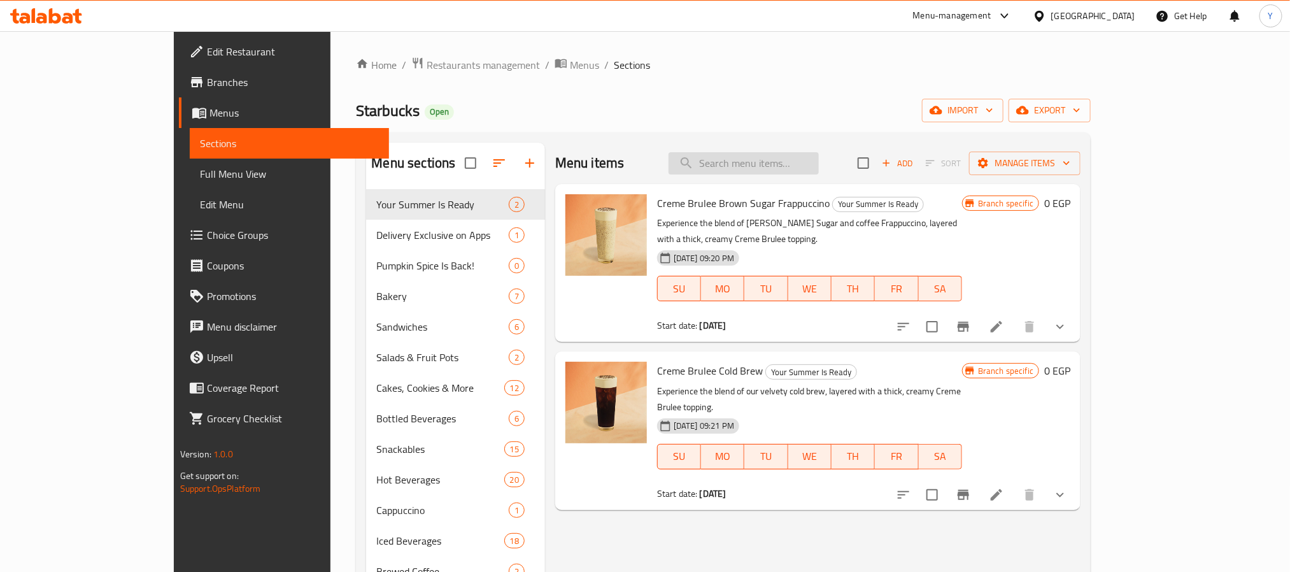
click at [819, 163] on input "search" at bounding box center [743, 163] width 150 height 22
paste input "Tuna Sandwich"
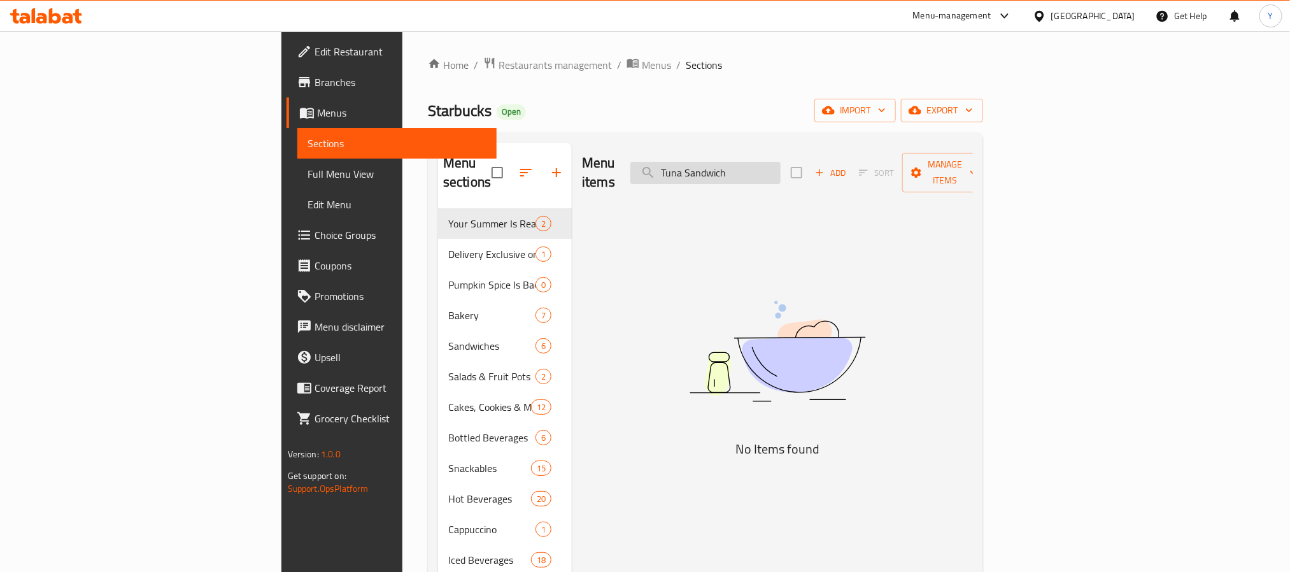
click at [780, 162] on input "Tuna Sandwich" at bounding box center [705, 173] width 150 height 22
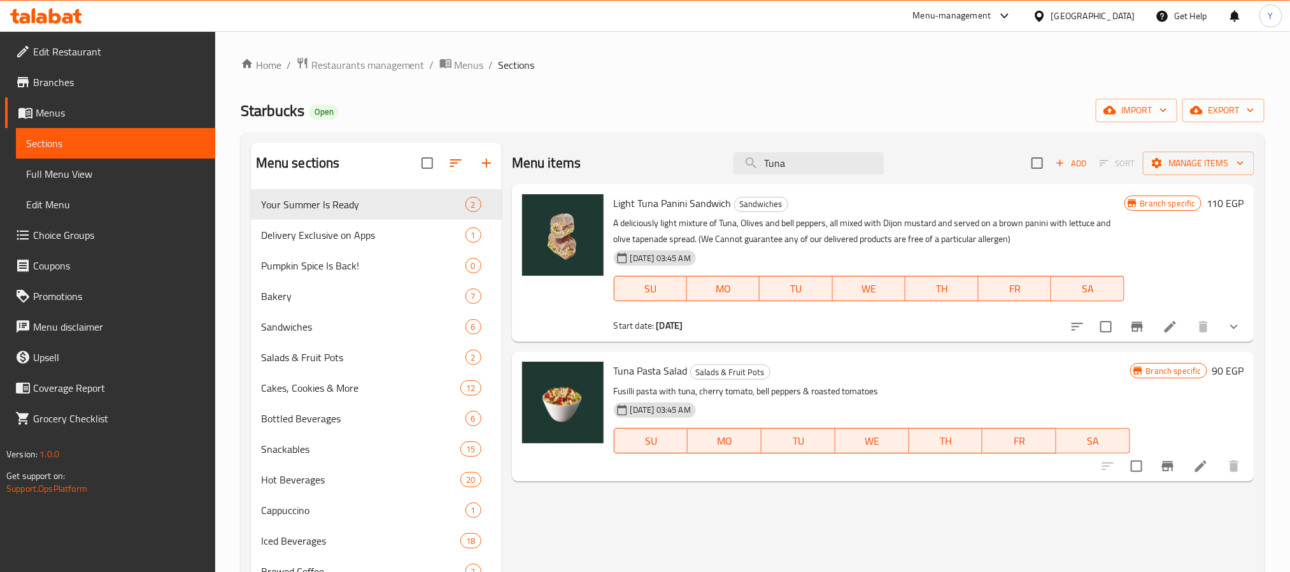
paste input "rkey Cheese Brown"
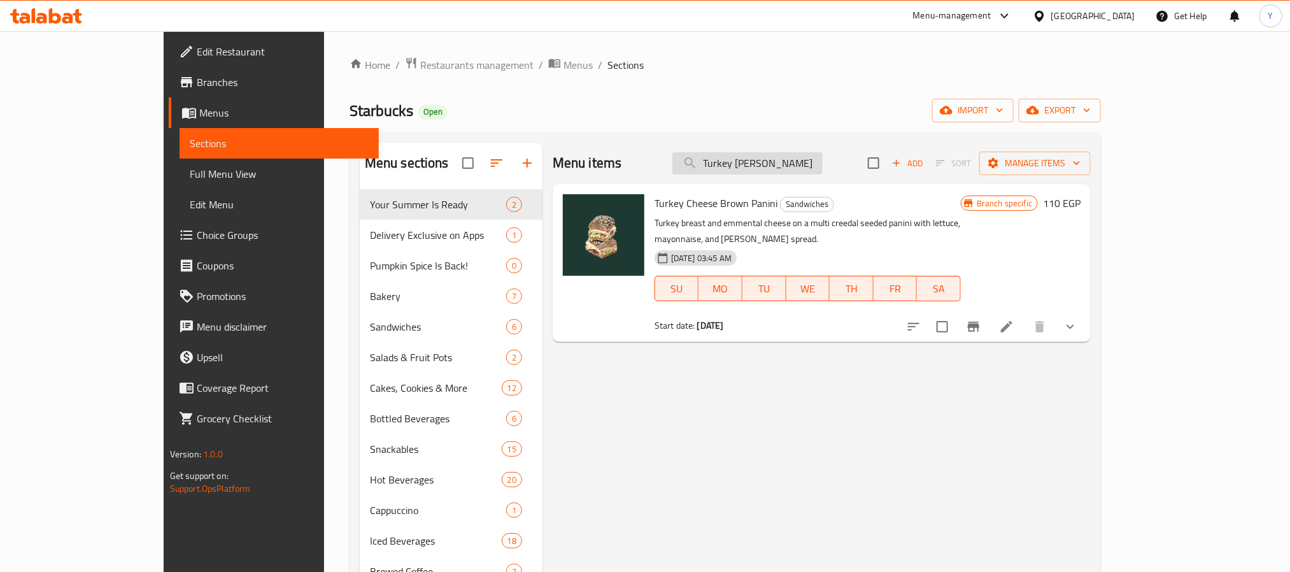
click at [815, 168] on input "Turkey Cheese Brown" at bounding box center [747, 163] width 150 height 22
paste input "Carrot Cake"
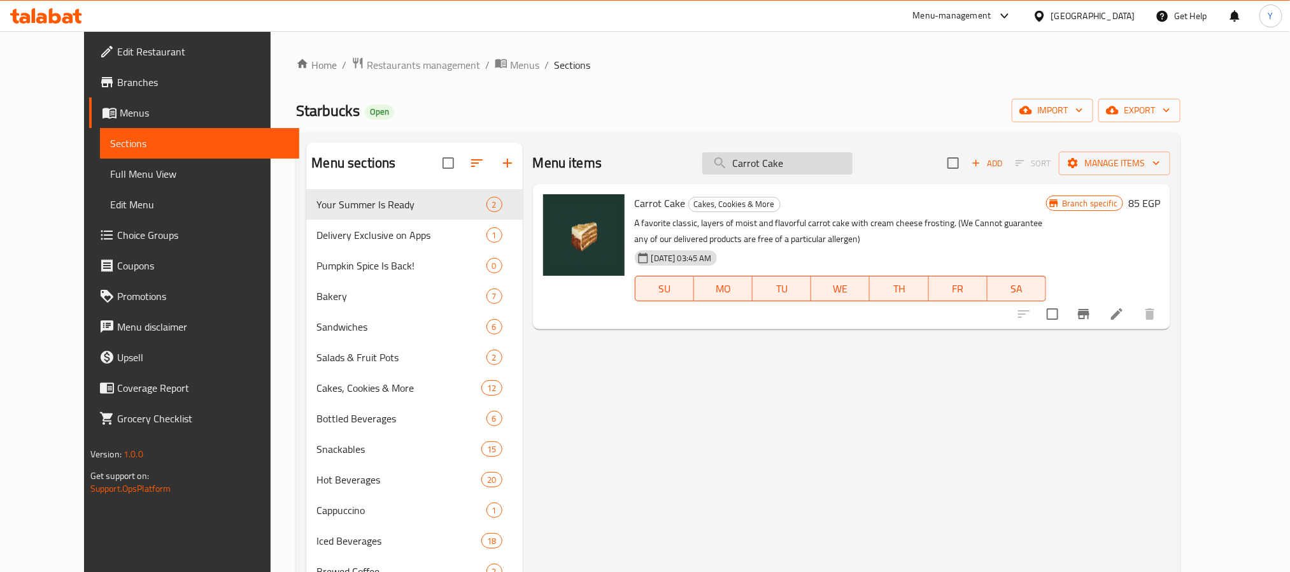
click at [803, 167] on input "Carrot Cake" at bounding box center [777, 163] width 150 height 22
paste input "Oatmeal Raisin"
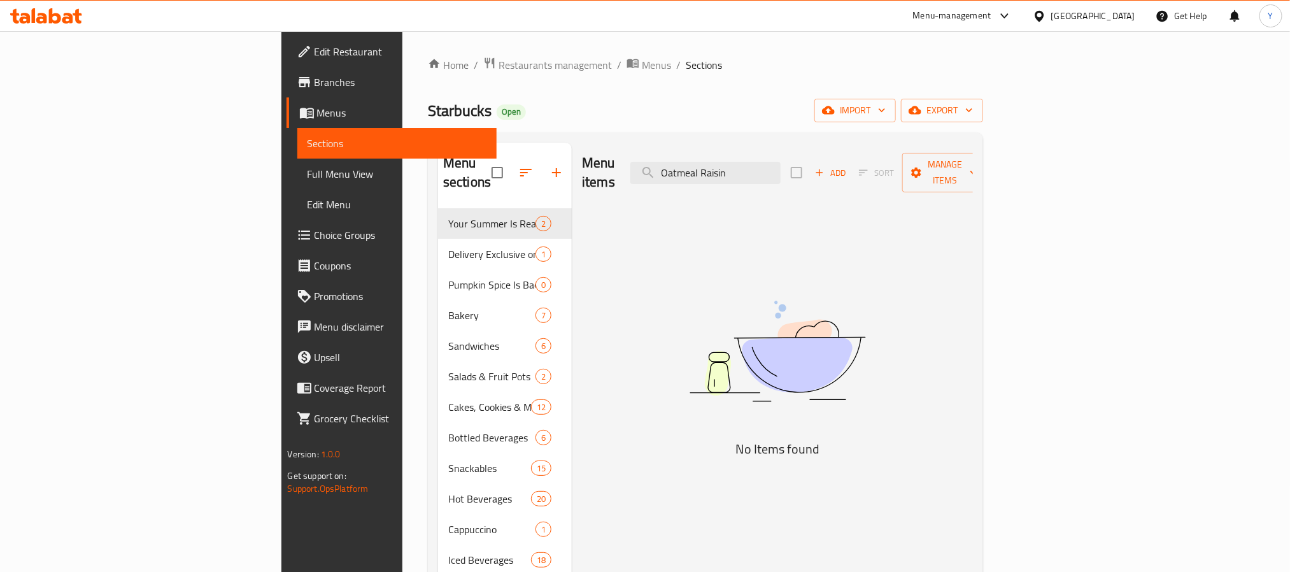
paste input "Mini Brownie"
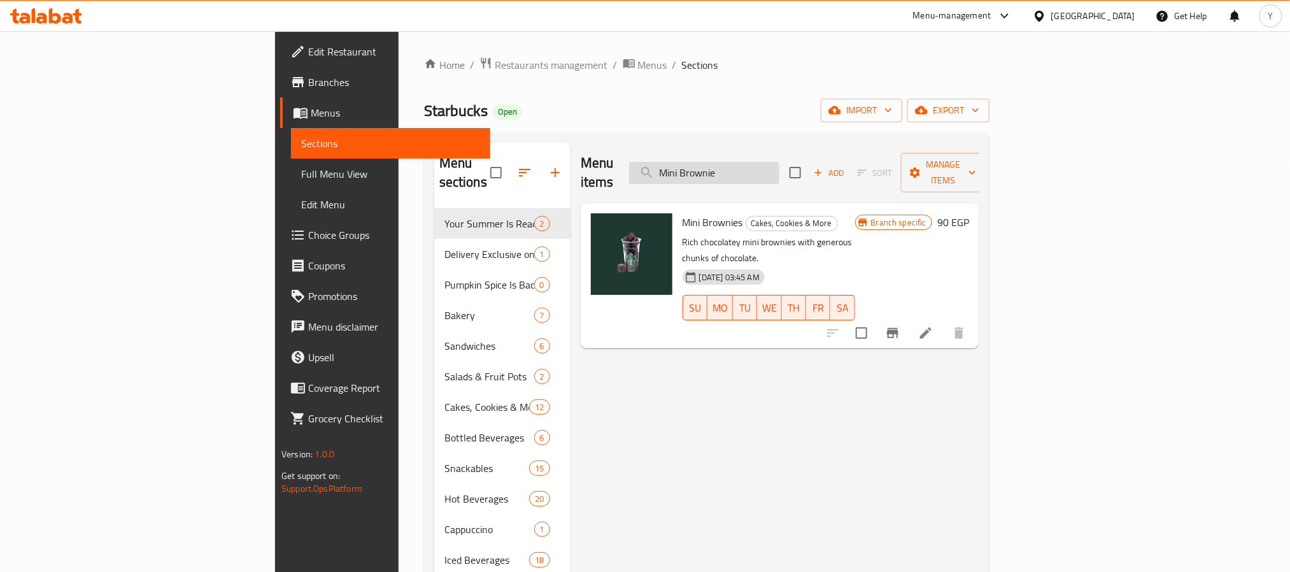
click at [779, 166] on input "Mini Brownie" at bounding box center [704, 173] width 150 height 22
paste input "Café"
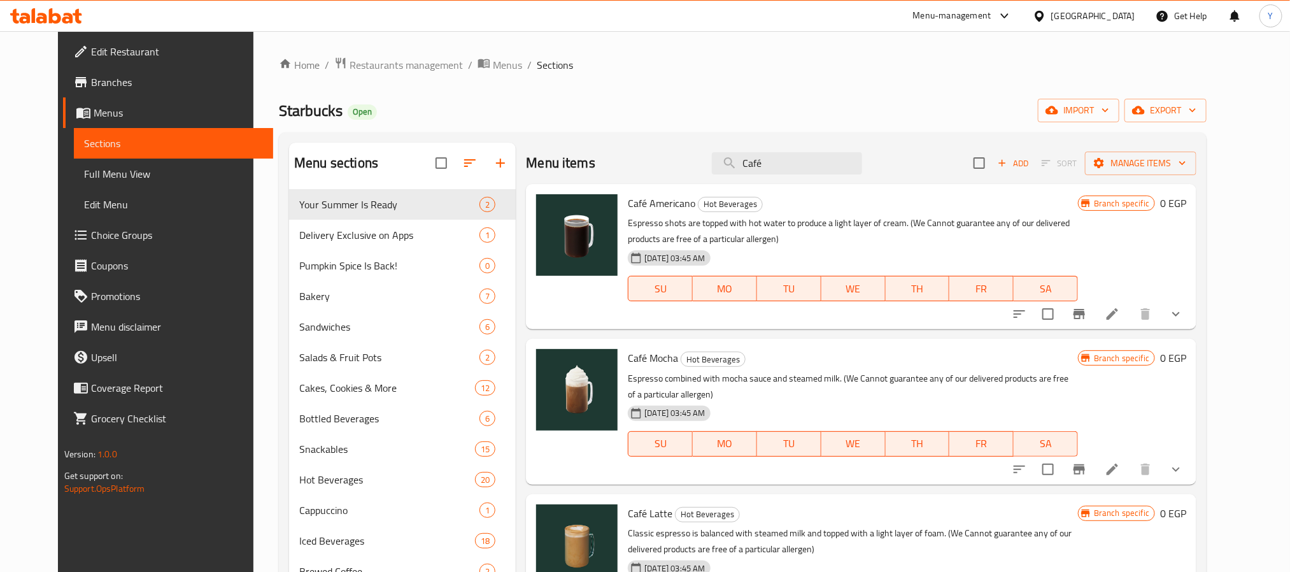
paste input "Mocha"
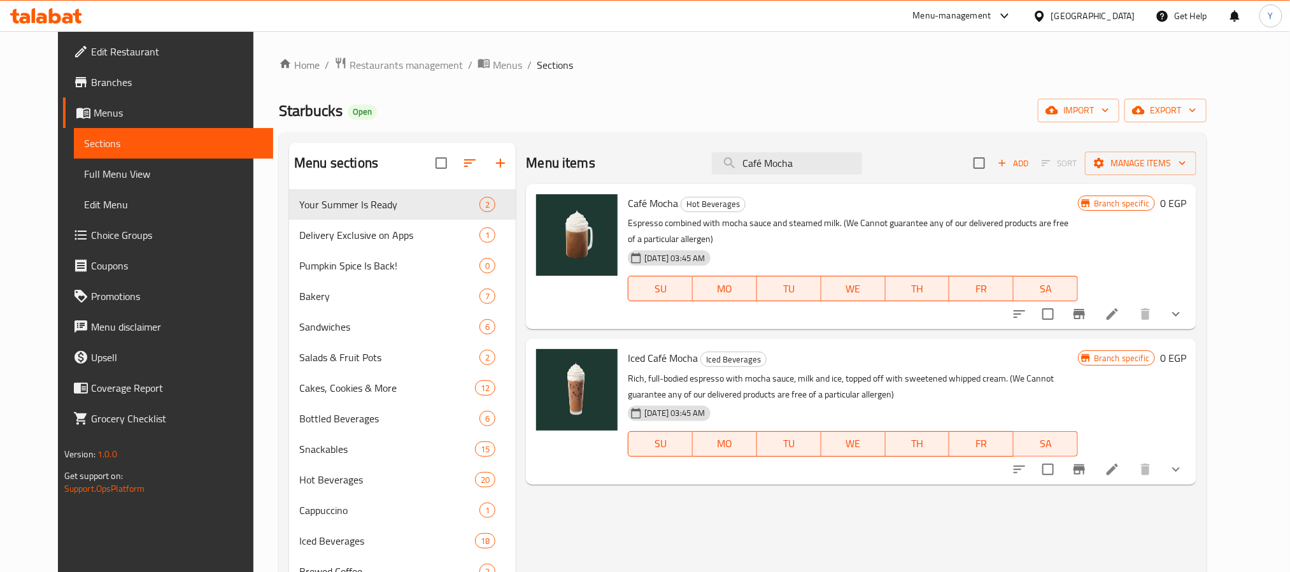
click at [800, 145] on div "Menu items Café Mocha Add Sort Manage items" at bounding box center [861, 163] width 670 height 41
click at [808, 159] on input "Café Mocha" at bounding box center [787, 163] width 150 height 22
paste input "old Brew"
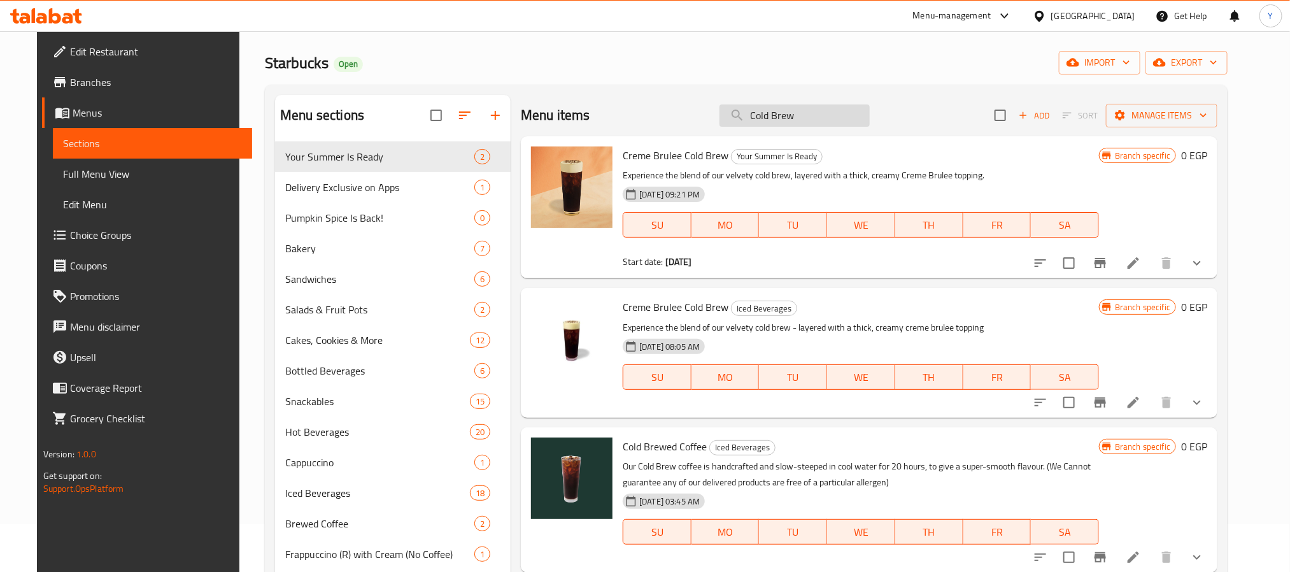
click at [804, 124] on input "Cold Brew" at bounding box center [794, 115] width 150 height 22
paste input "Iced Shaken Green Tea"
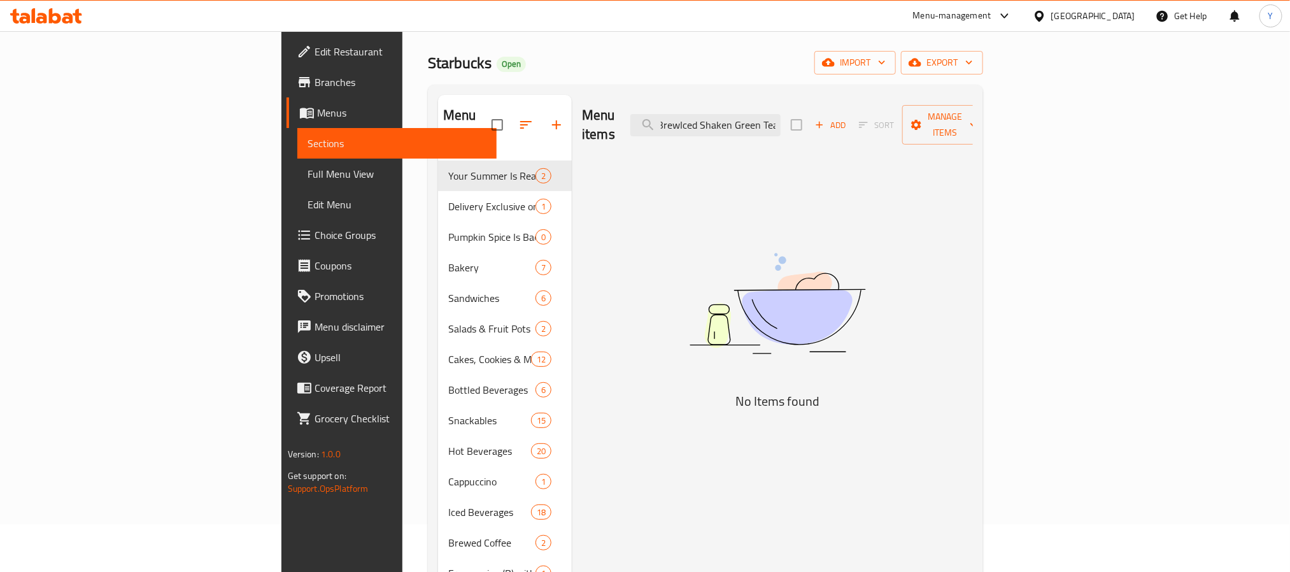
paste input "search"
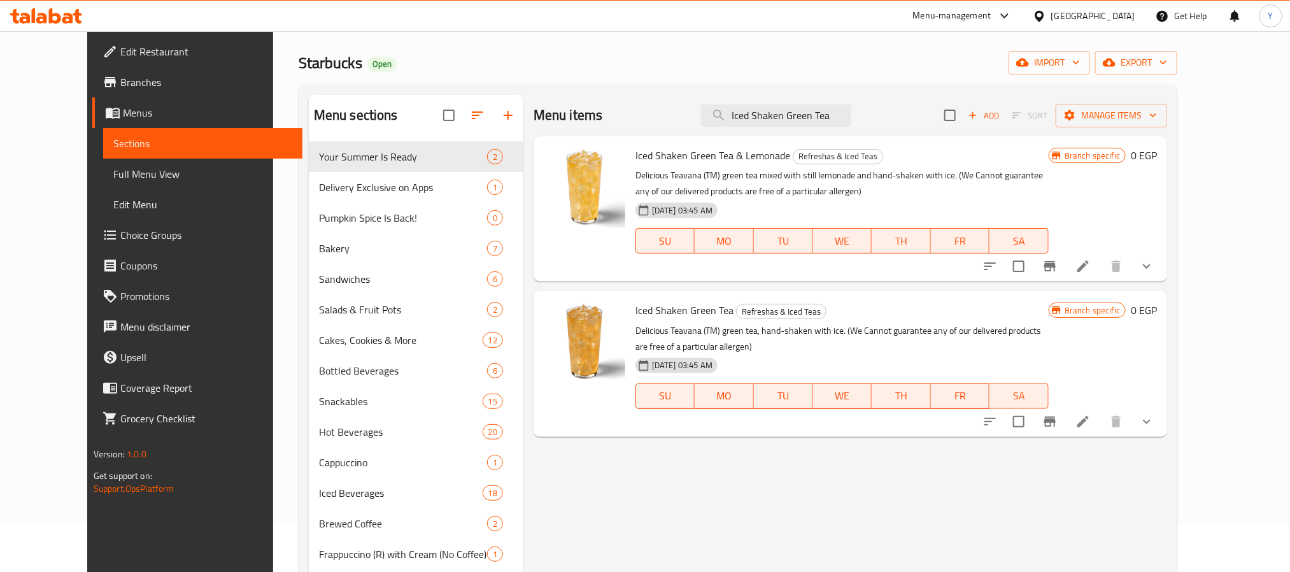
type input "Iced Shaken Green Tea"
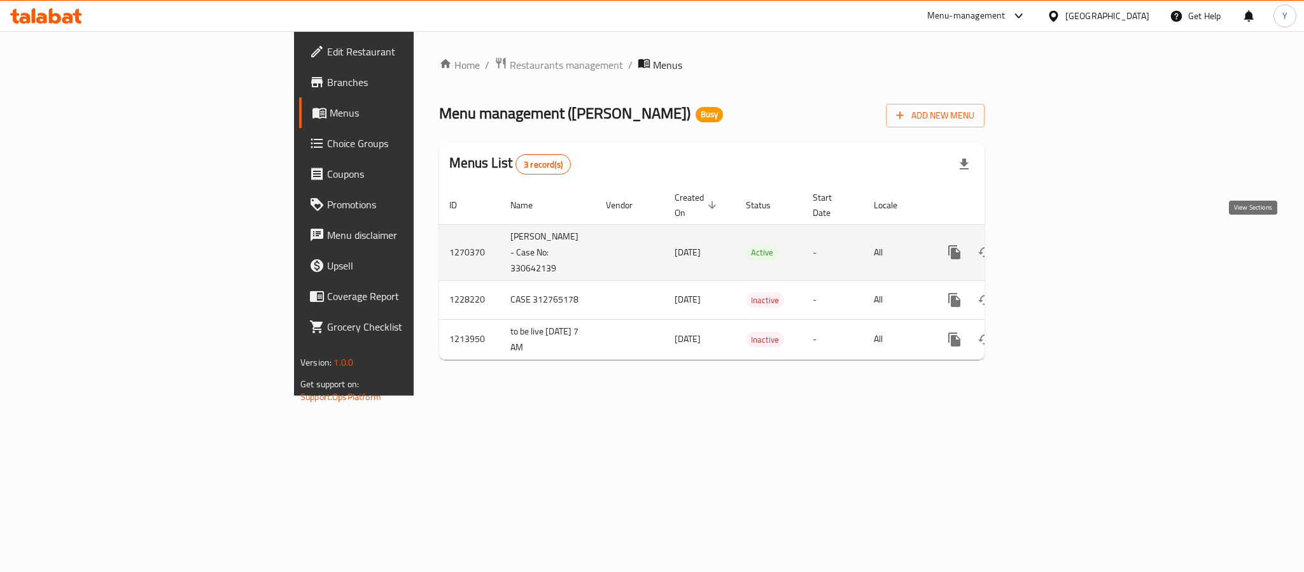
click at [1054, 244] on icon "enhanced table" at bounding box center [1046, 251] width 15 height 15
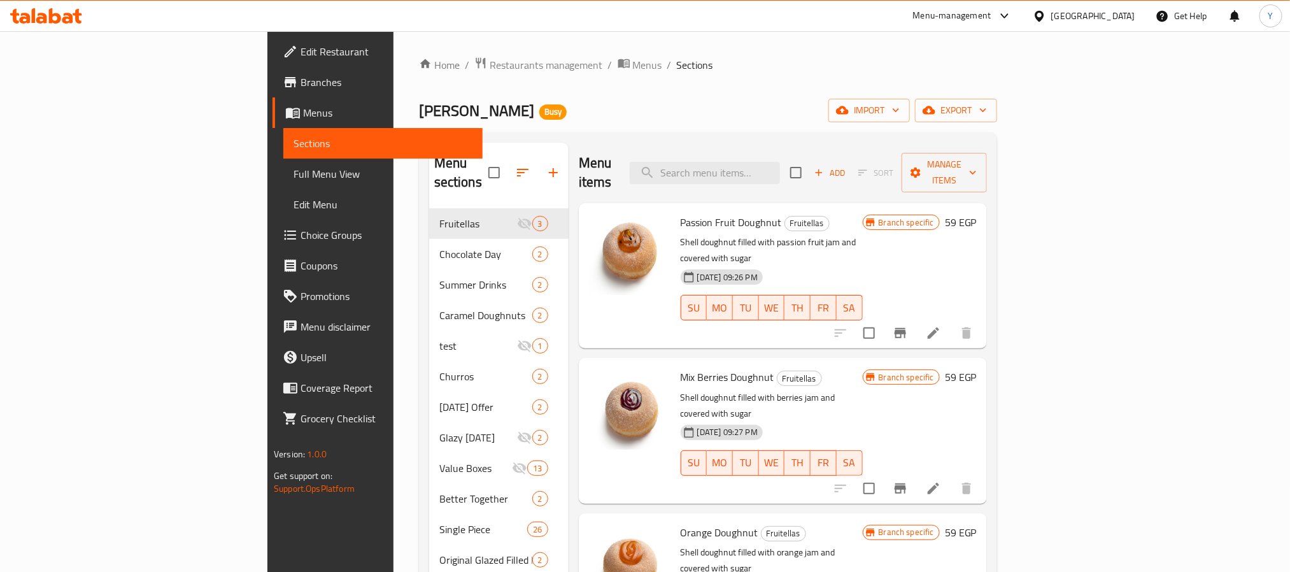
click at [300, 236] on span "Choice Groups" at bounding box center [386, 234] width 172 height 15
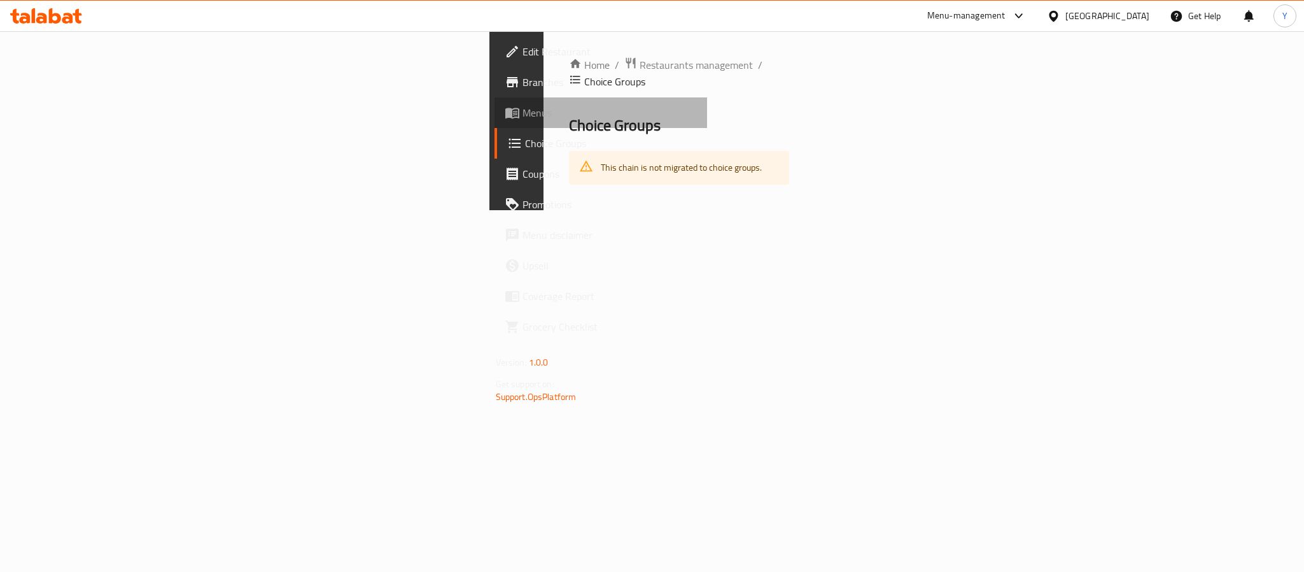
click at [523, 113] on span "Menus" at bounding box center [610, 112] width 174 height 15
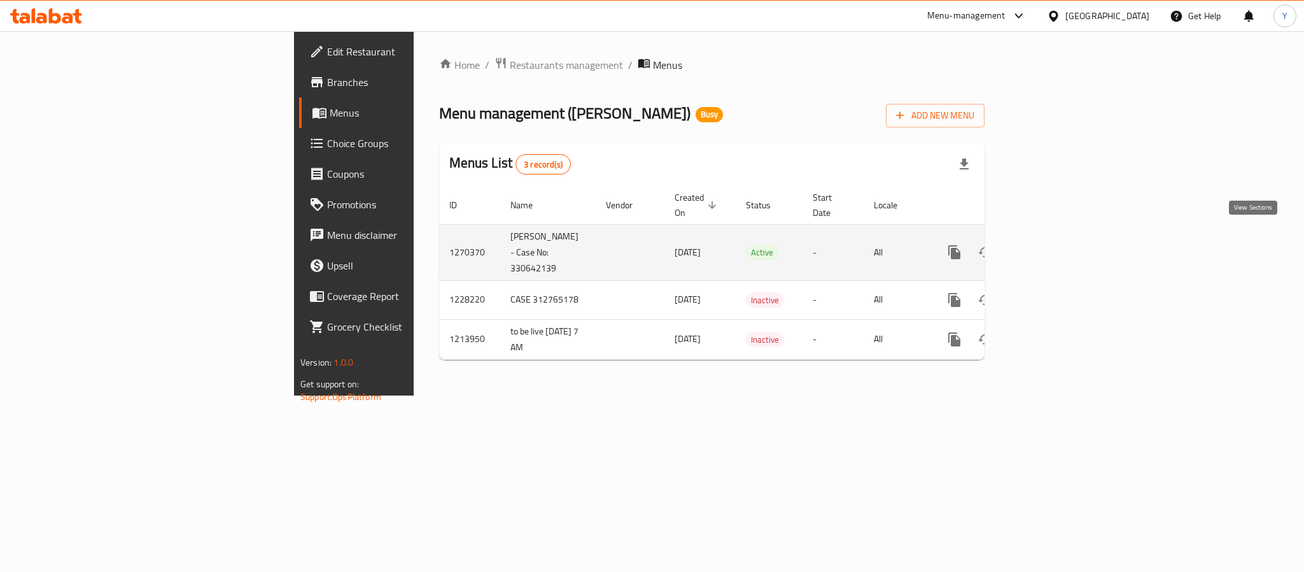
click at [1062, 237] on link "enhanced table" at bounding box center [1046, 252] width 31 height 31
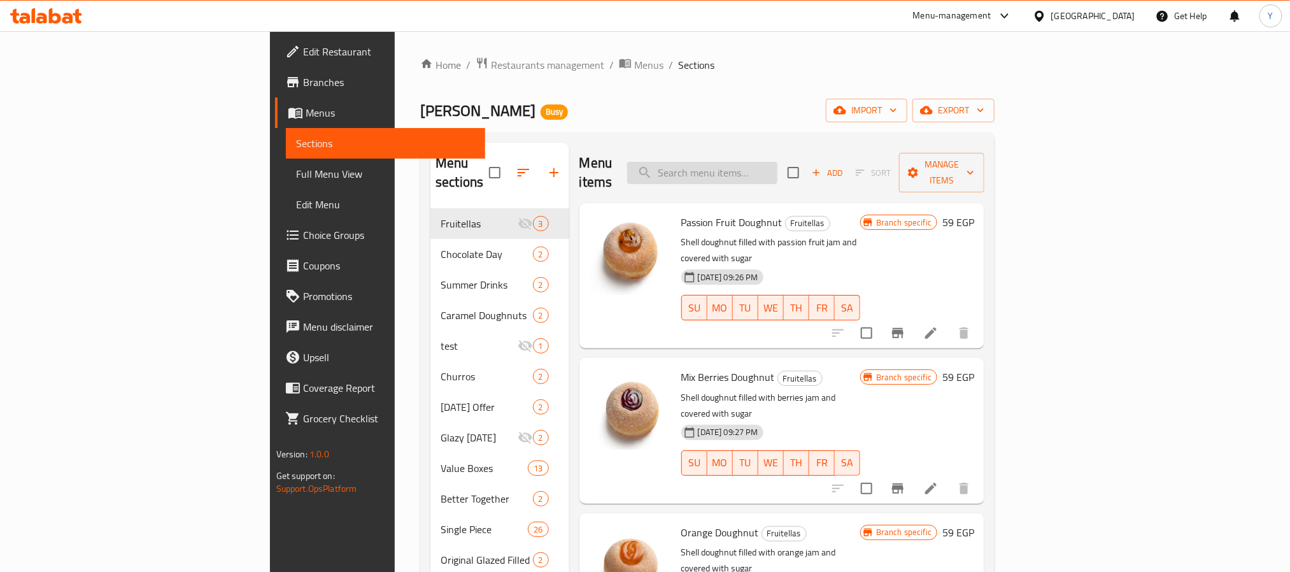
click at [770, 162] on input "search" at bounding box center [702, 173] width 150 height 22
paste input "Choco Basket"
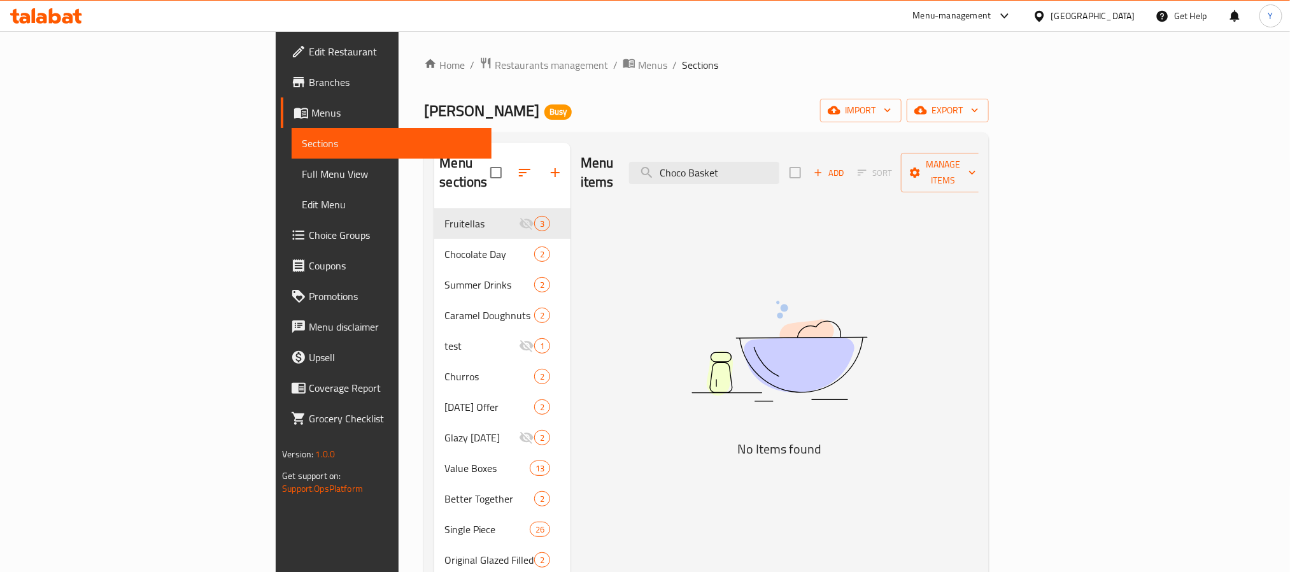
click at [845, 138] on div "Menu sections Fruitellas 3 Chocolate Day 2 Summer Drinks 2 Caramel Doughnuts 2 …" at bounding box center [706, 428] width 564 height 592
click at [840, 149] on div "Menu items Choco Basket Add Sort Manage items" at bounding box center [780, 173] width 398 height 60
click at [839, 150] on div "Menu items Choco Basket Add Sort Manage items" at bounding box center [780, 173] width 398 height 60
click at [779, 169] on input "Choco Basket" at bounding box center [704, 173] width 150 height 22
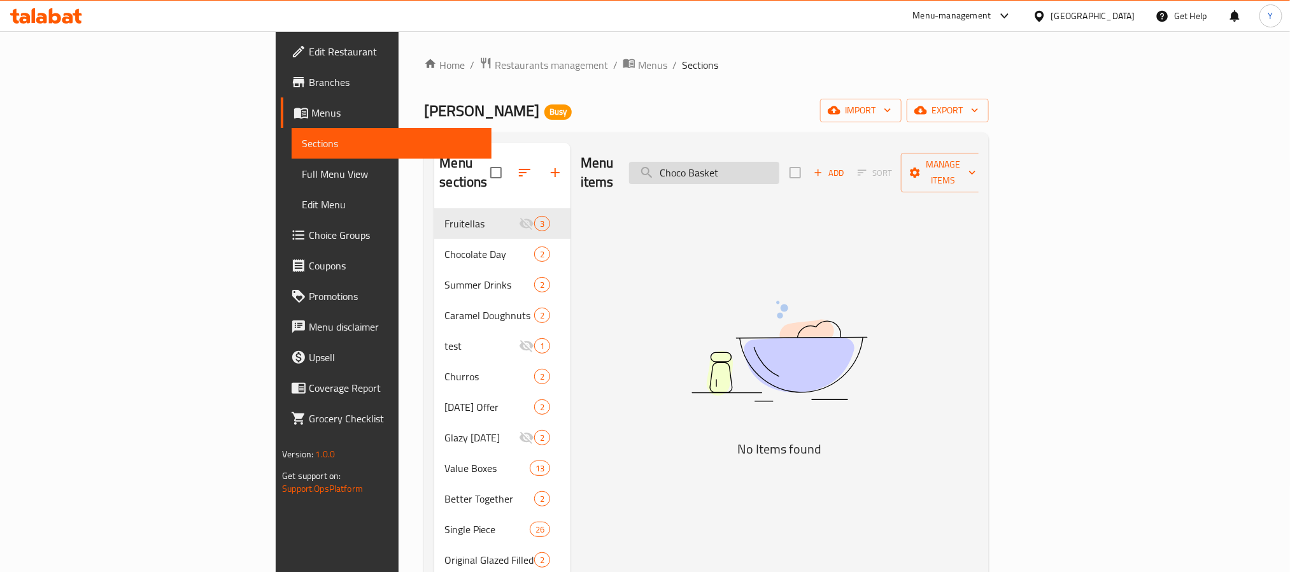
click at [779, 169] on input "Choco Basket" at bounding box center [704, 173] width 150 height 22
type input "double grand"
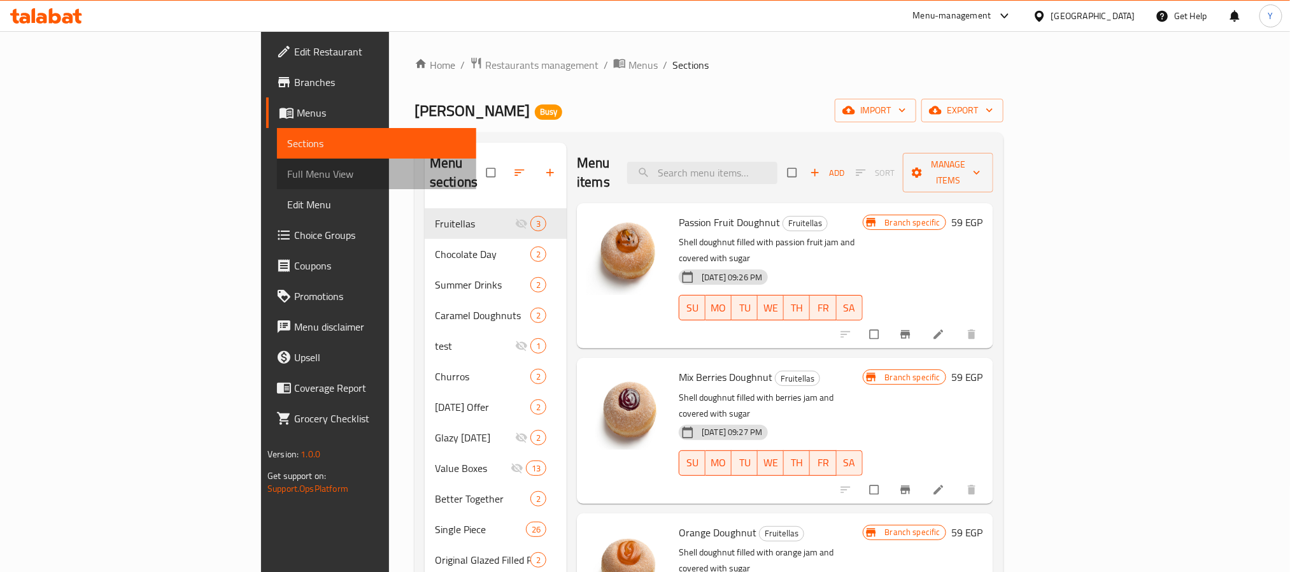
click at [287, 171] on span "Full Menu View" at bounding box center [376, 173] width 179 height 15
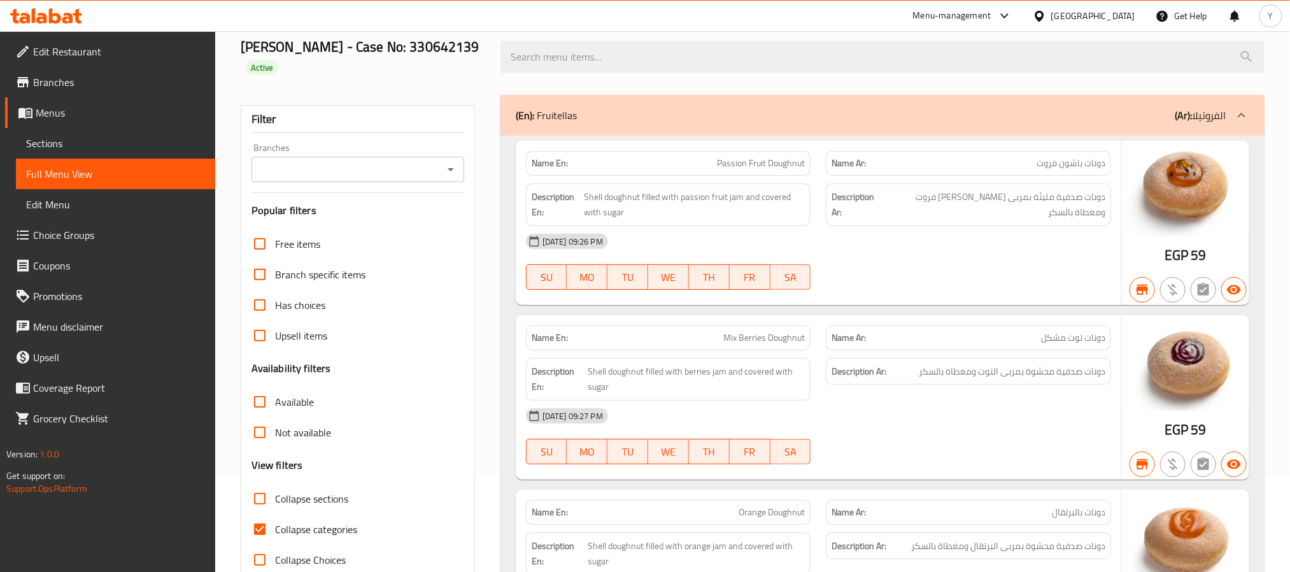
scroll to position [191, 0]
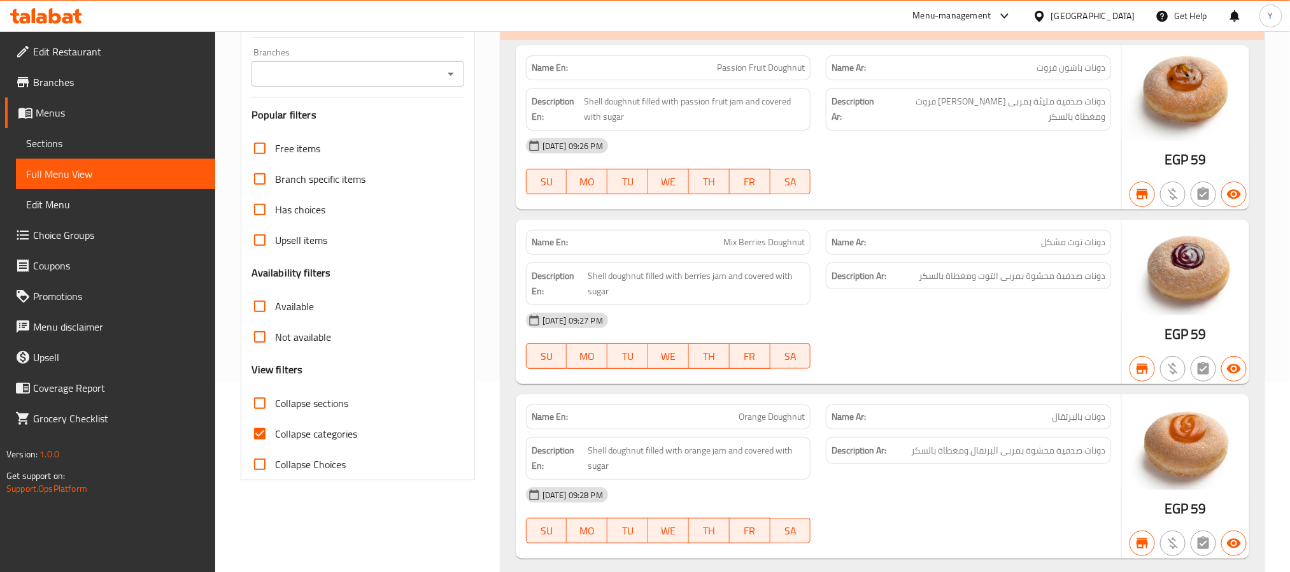
click at [258, 438] on input "Collapse categories" at bounding box center [259, 433] width 31 height 31
checkbox input "false"
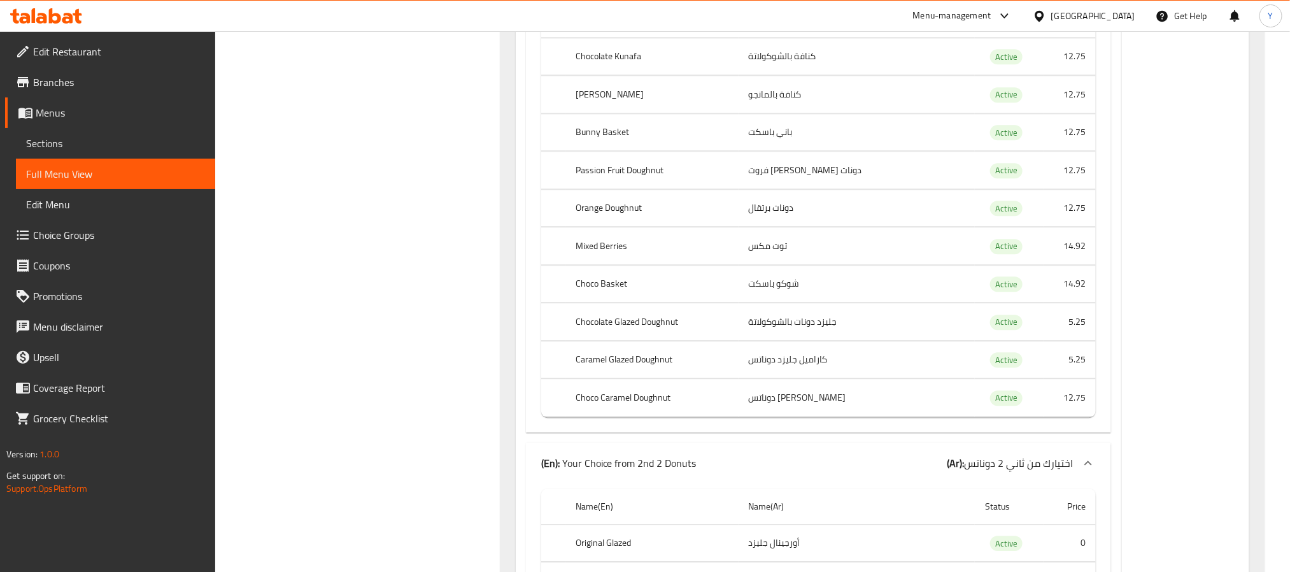
scroll to position [40523, 0]
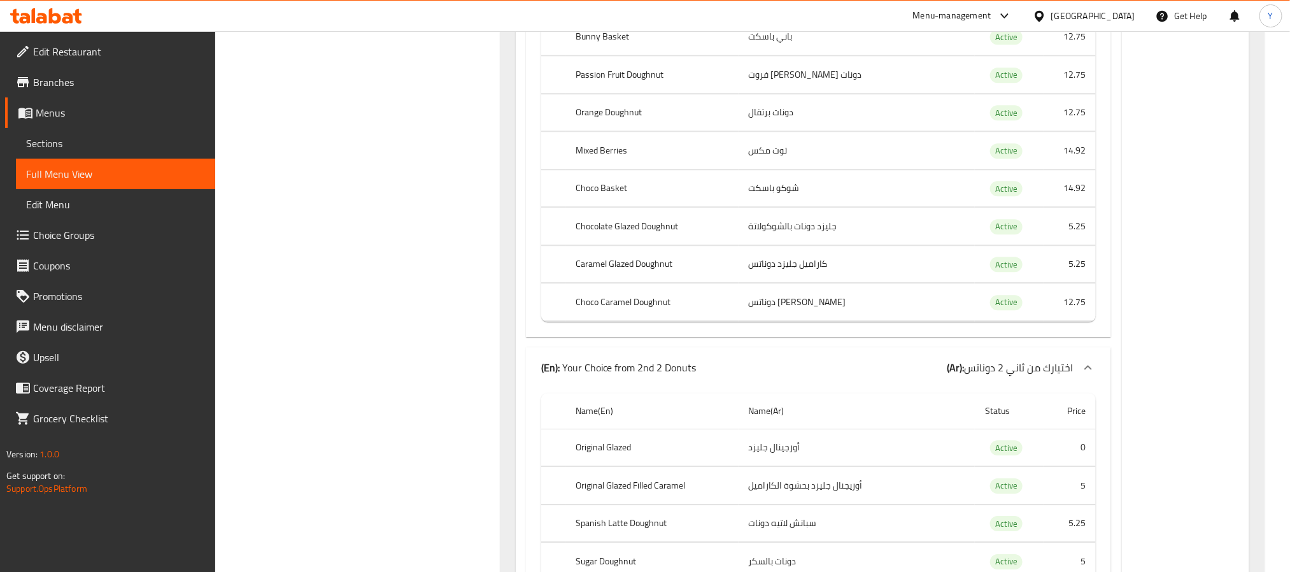
drag, startPoint x: 638, startPoint y: 480, endPoint x: 570, endPoint y: 486, distance: 69.0
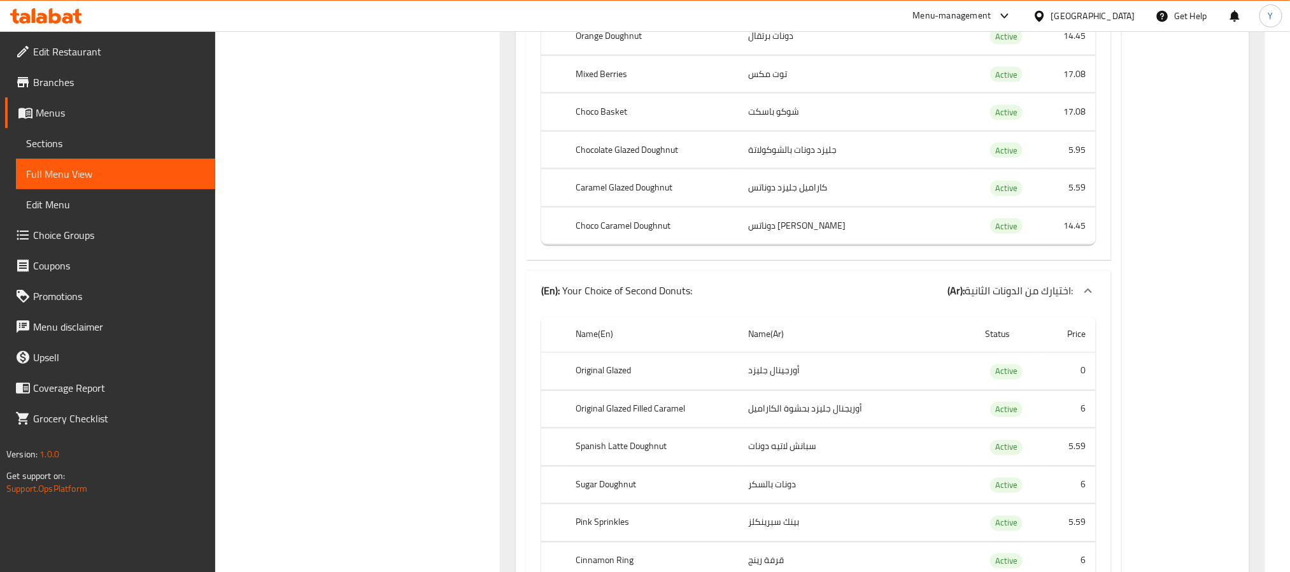
scroll to position [44966, 0]
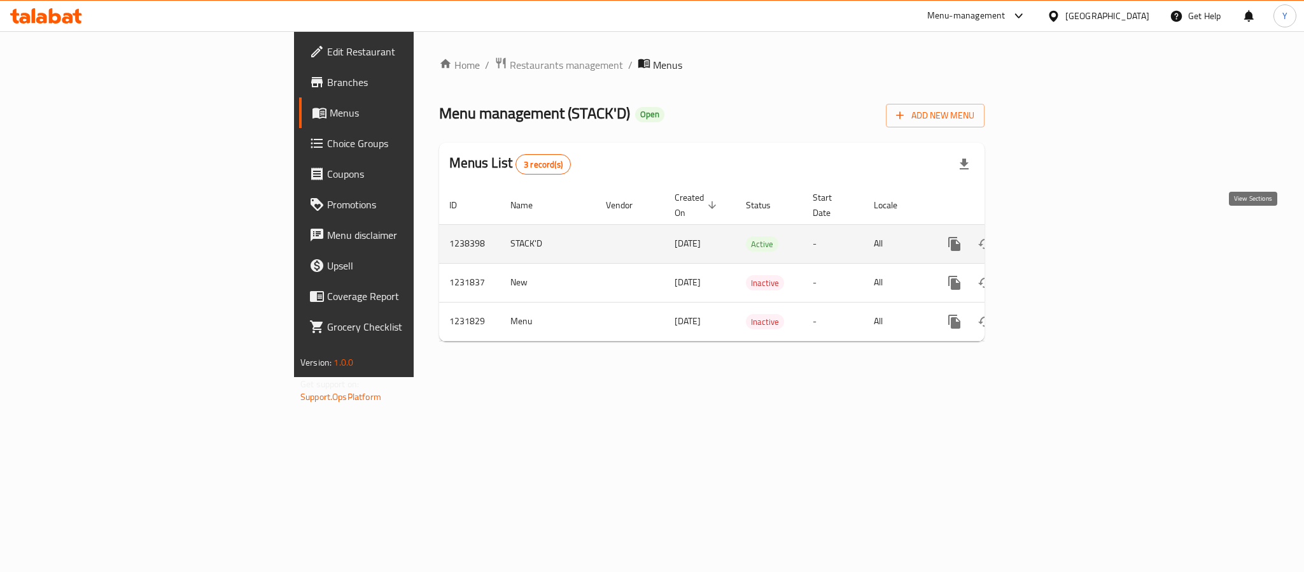
click at [1052, 238] on icon "enhanced table" at bounding box center [1046, 243] width 11 height 11
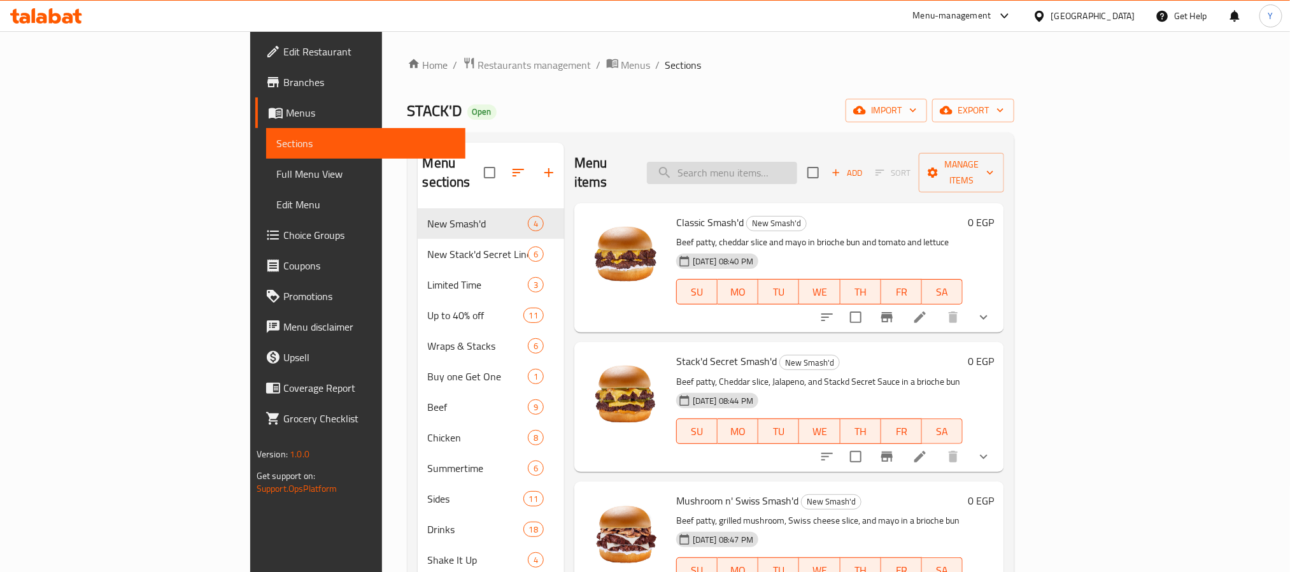
click at [797, 162] on input "search" at bounding box center [722, 173] width 150 height 22
paste input "Stackd Secret Tower"
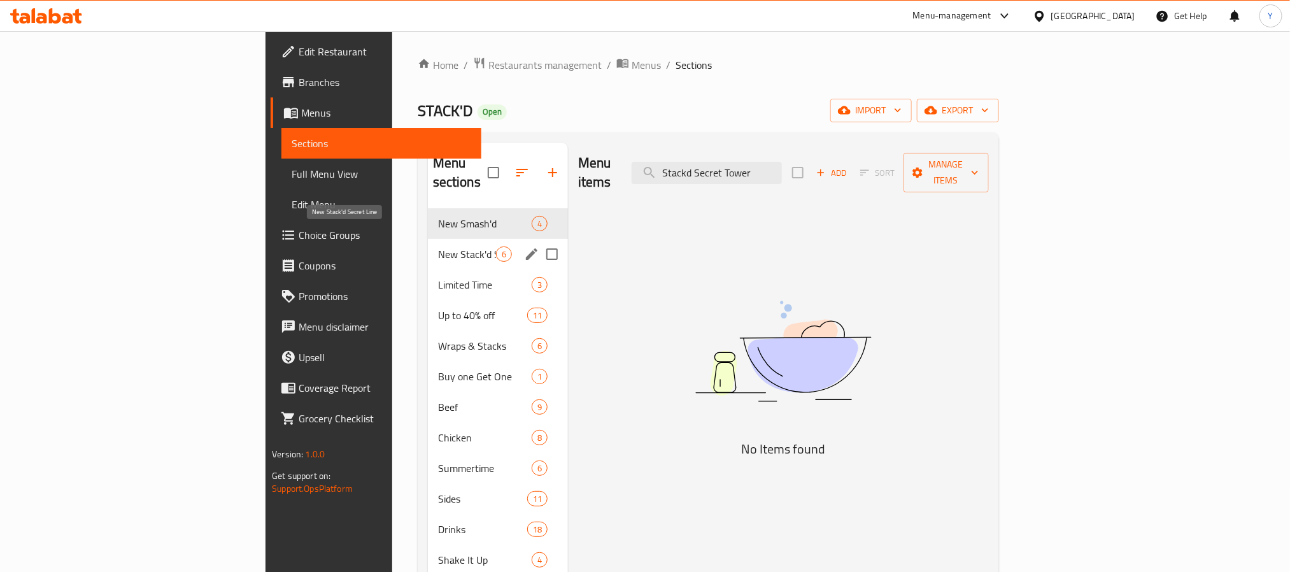
click at [438, 246] on span "New Stack'd Secret Line" at bounding box center [467, 253] width 58 height 15
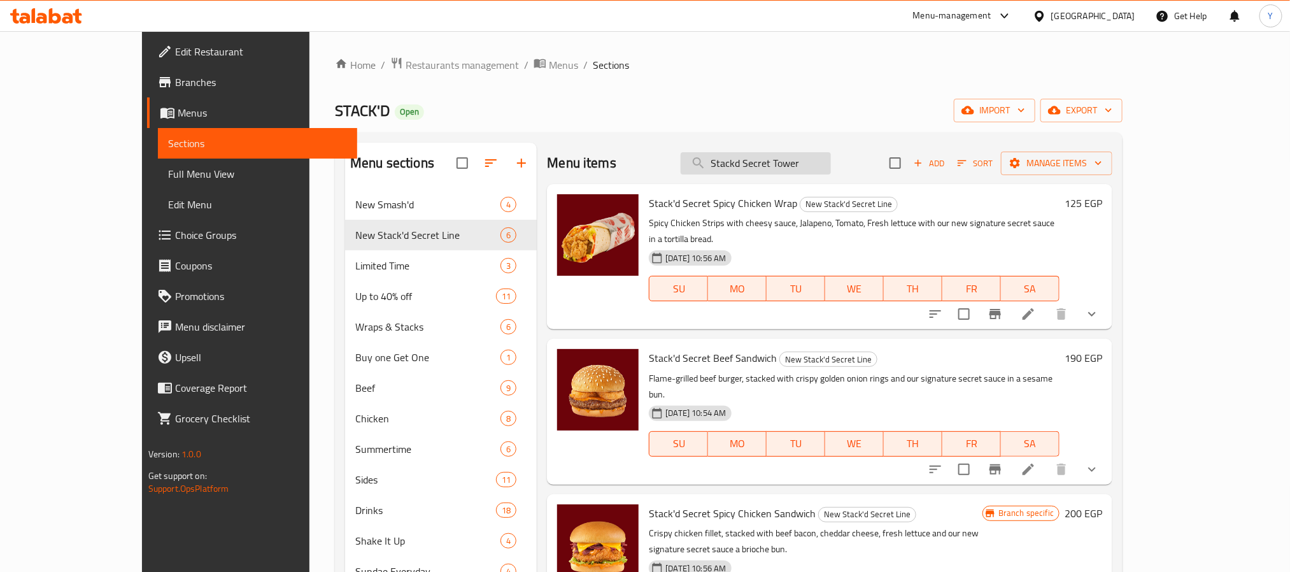
click at [819, 153] on input "Stackd Secret Tower" at bounding box center [756, 163] width 150 height 22
paste input "Chicken Strips"
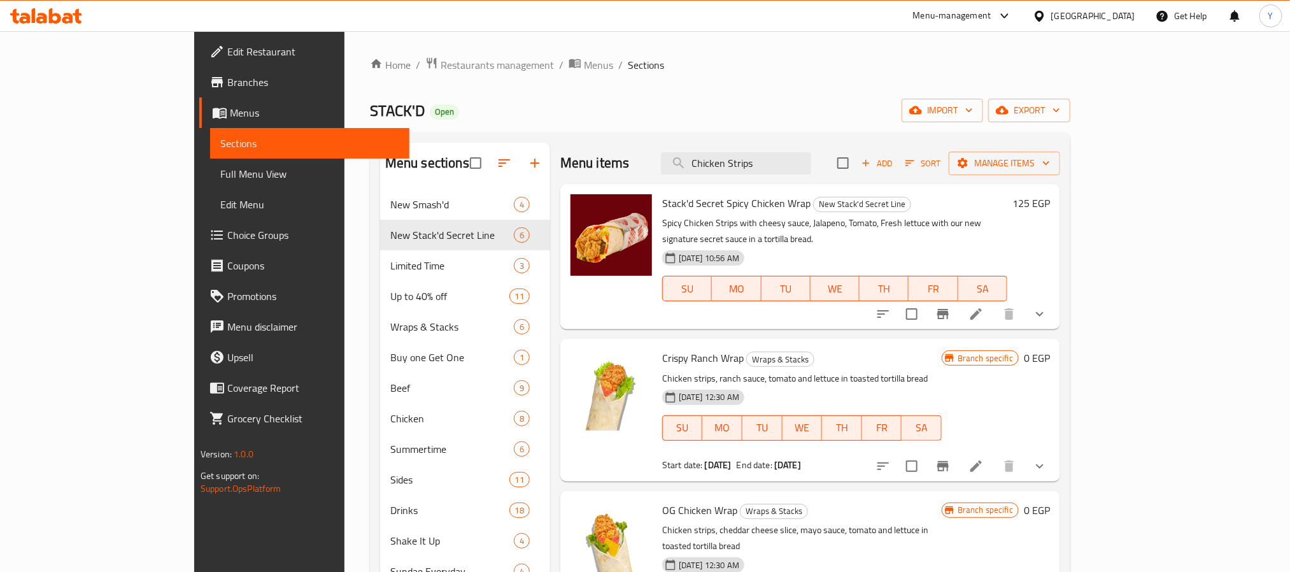
click at [829, 199] on span "New Stack'd Secret Line" at bounding box center [862, 204] width 97 height 15
click at [811, 162] on input "Chicken Strips" at bounding box center [736, 163] width 150 height 22
paste input "Dara’s"
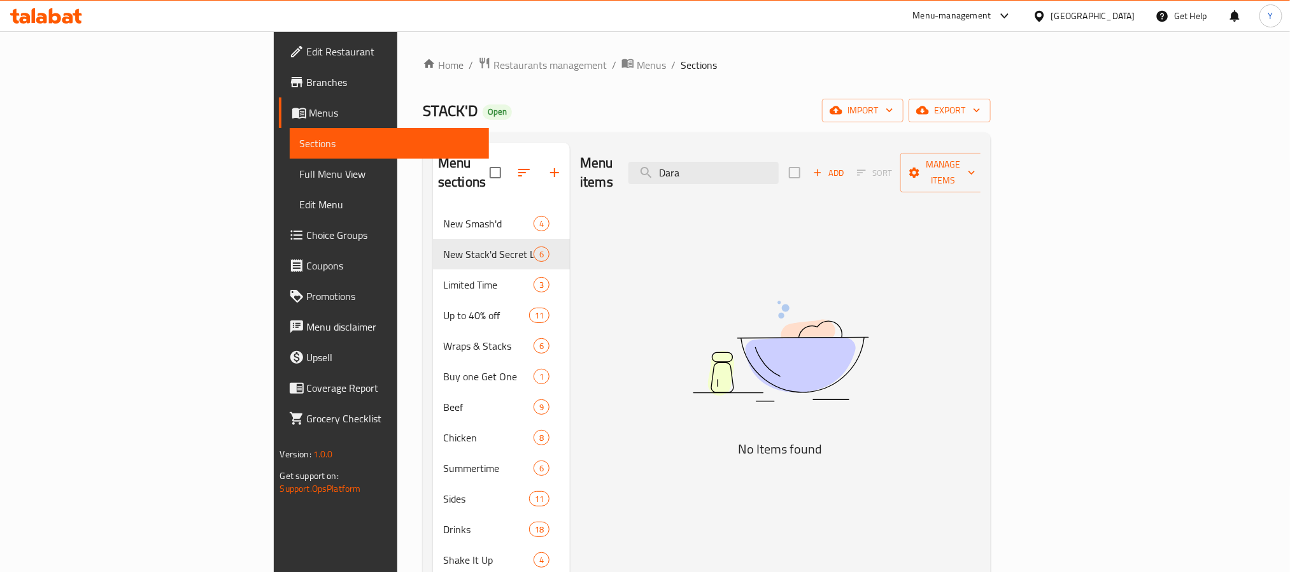
type input "Dara"
click at [779, 162] on input "Dara" at bounding box center [703, 173] width 150 height 22
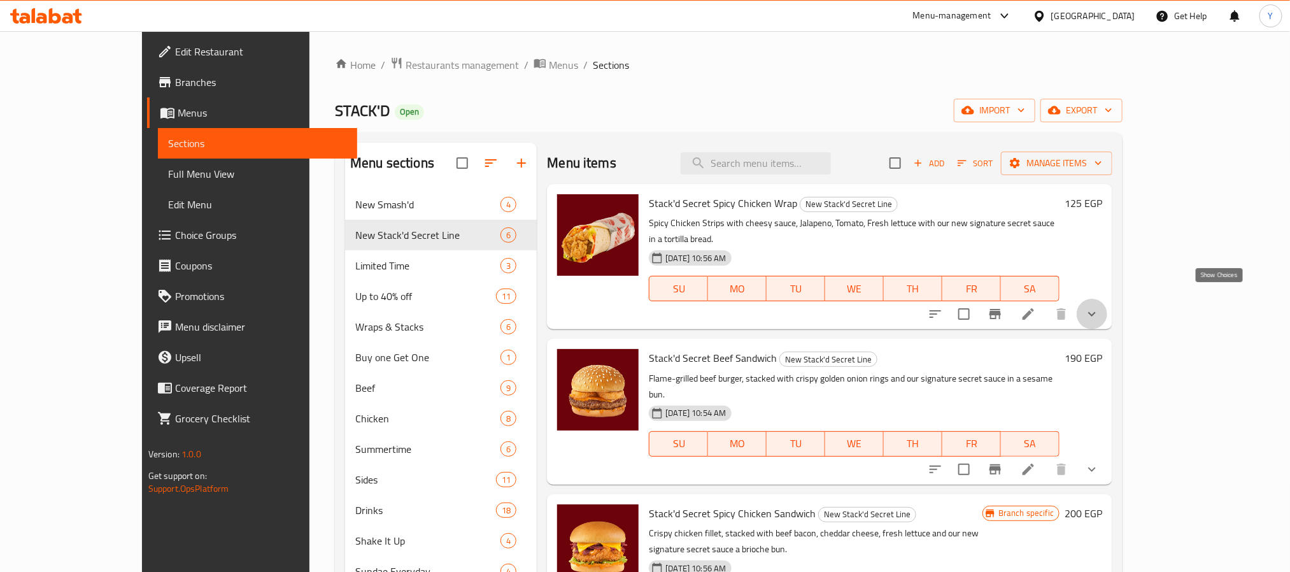
click at [1099, 306] on icon "show more" at bounding box center [1091, 313] width 15 height 15
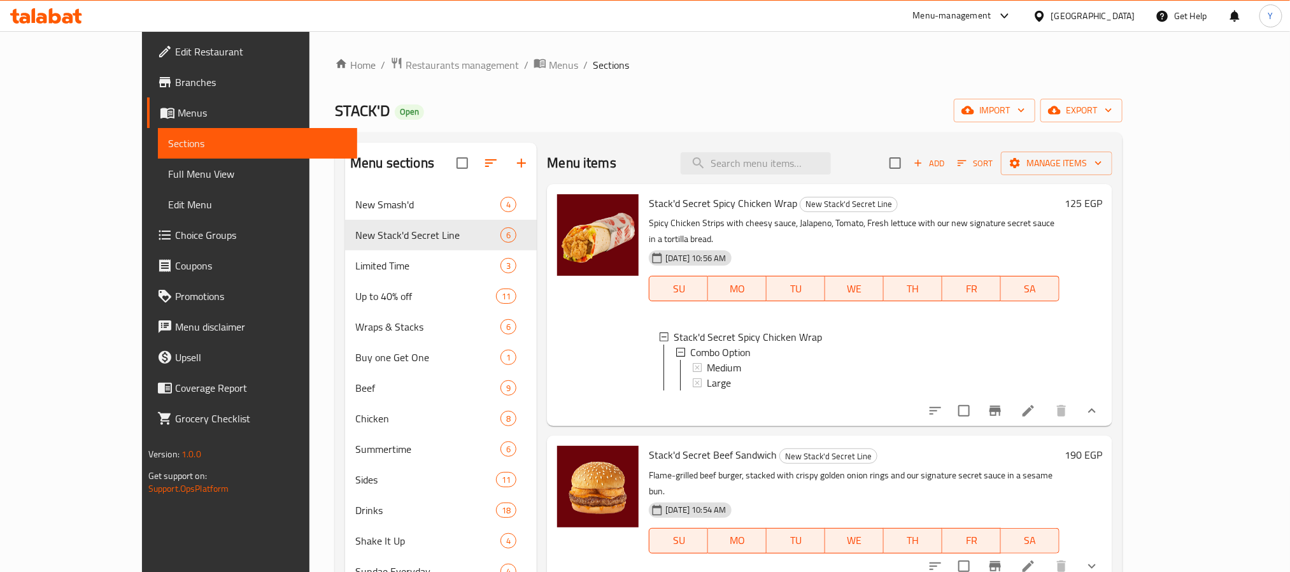
click at [1107, 400] on div at bounding box center [1013, 410] width 187 height 31
click at [1107, 402] on button "show more" at bounding box center [1091, 410] width 31 height 31
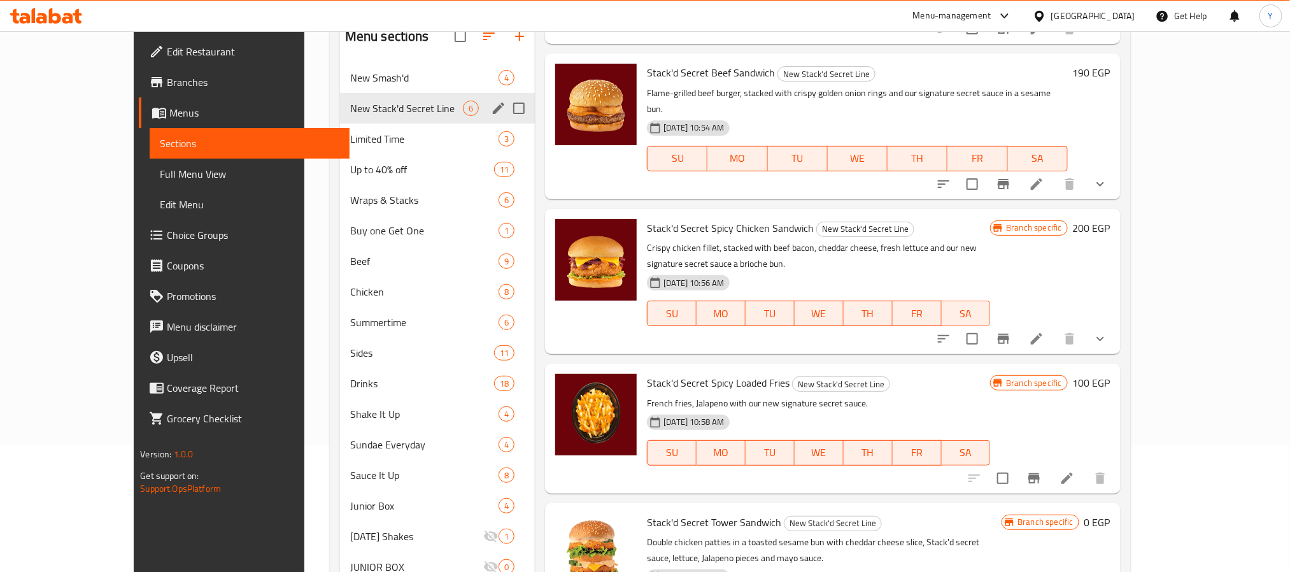
scroll to position [95, 0]
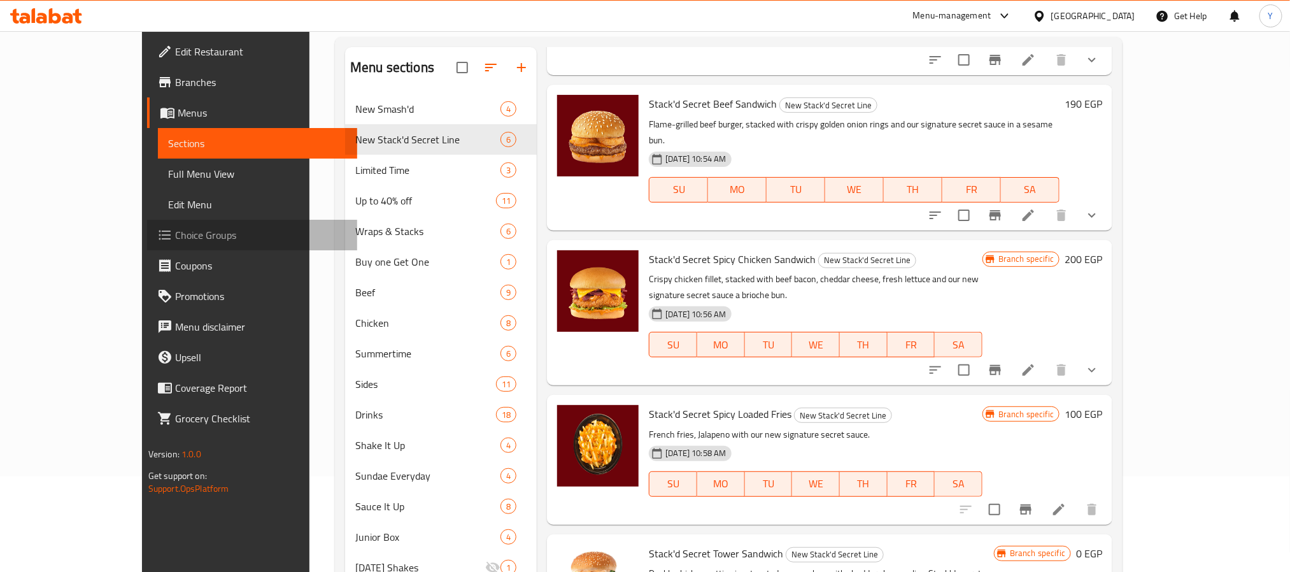
click at [175, 236] on span "Choice Groups" at bounding box center [261, 234] width 172 height 15
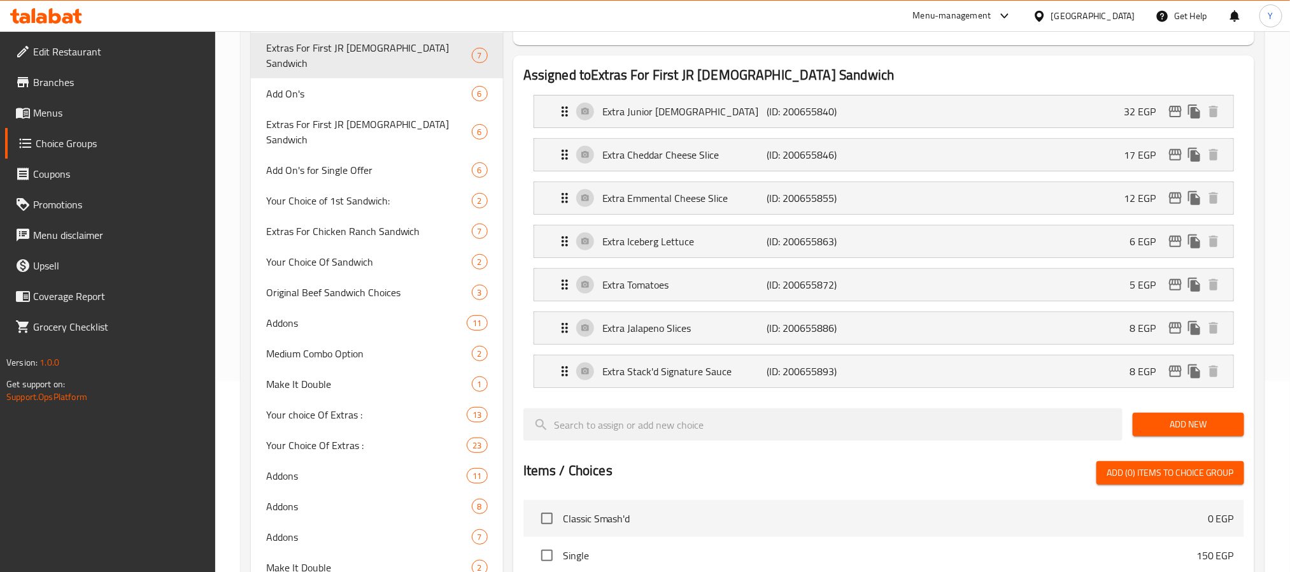
scroll to position [3890, 0]
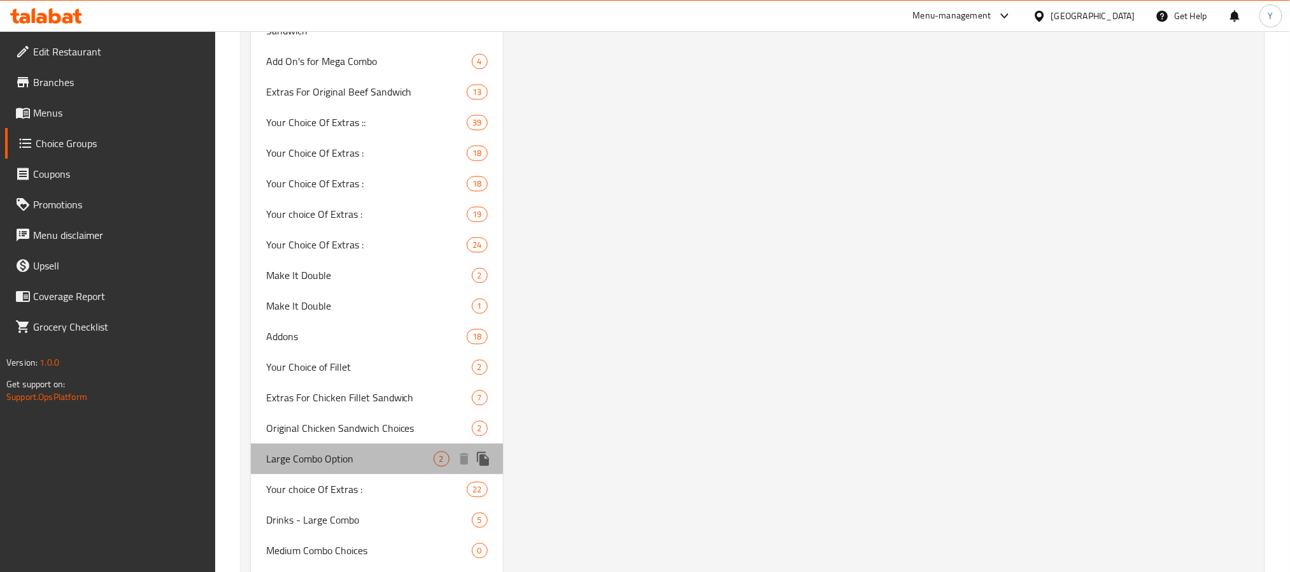
click at [358, 451] on span "Large Combo Option" at bounding box center [349, 458] width 167 height 15
type input "Large Combo Option"
type input "خيارك من الكومبو الكبير"
type input "1"
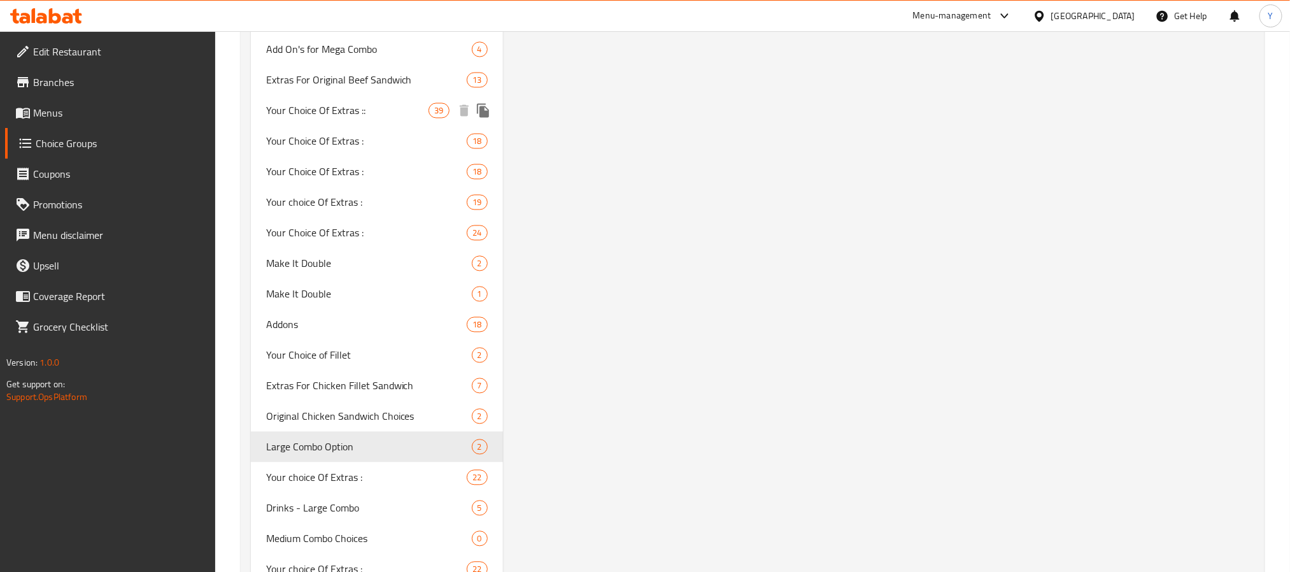
scroll to position [3904, 0]
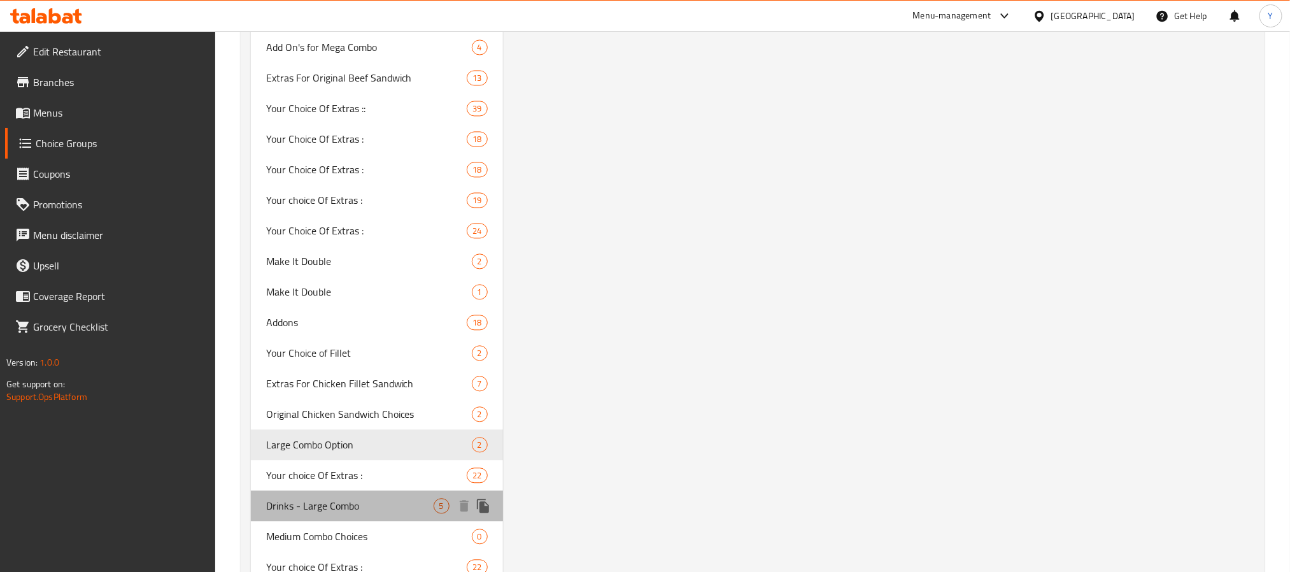
click at [361, 498] on span "Drinks - Large Combo" at bounding box center [349, 505] width 167 height 15
type input "Drinks - Large Combo"
type input "المشروبات - كومبو كبير"
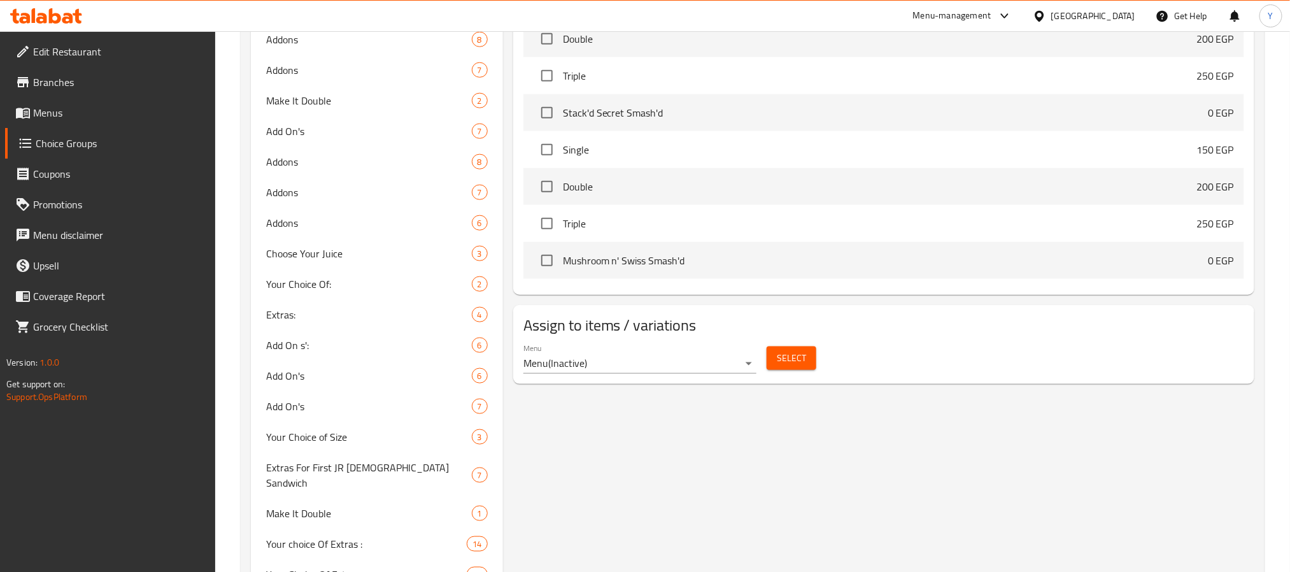
scroll to position [0, 0]
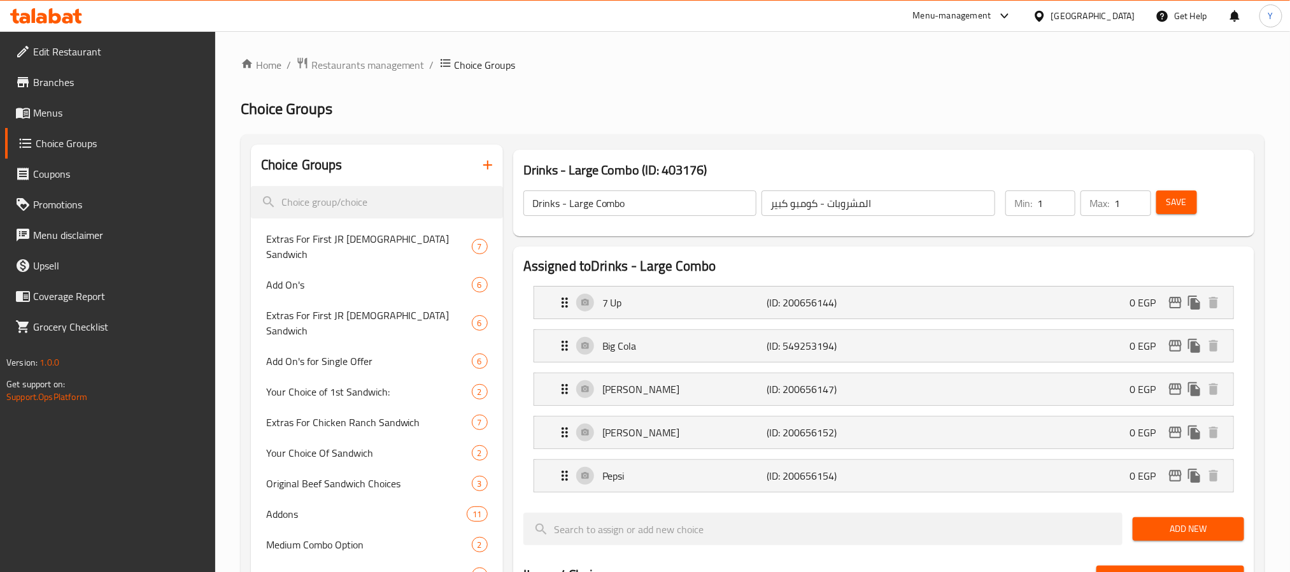
click at [587, 208] on input "Drinks - Large Combo" at bounding box center [640, 202] width 234 height 25
drag, startPoint x: 587, startPoint y: 208, endPoint x: 610, endPoint y: 205, distance: 23.1
click at [610, 205] on input "Drinks - Large Combo" at bounding box center [640, 202] width 234 height 25
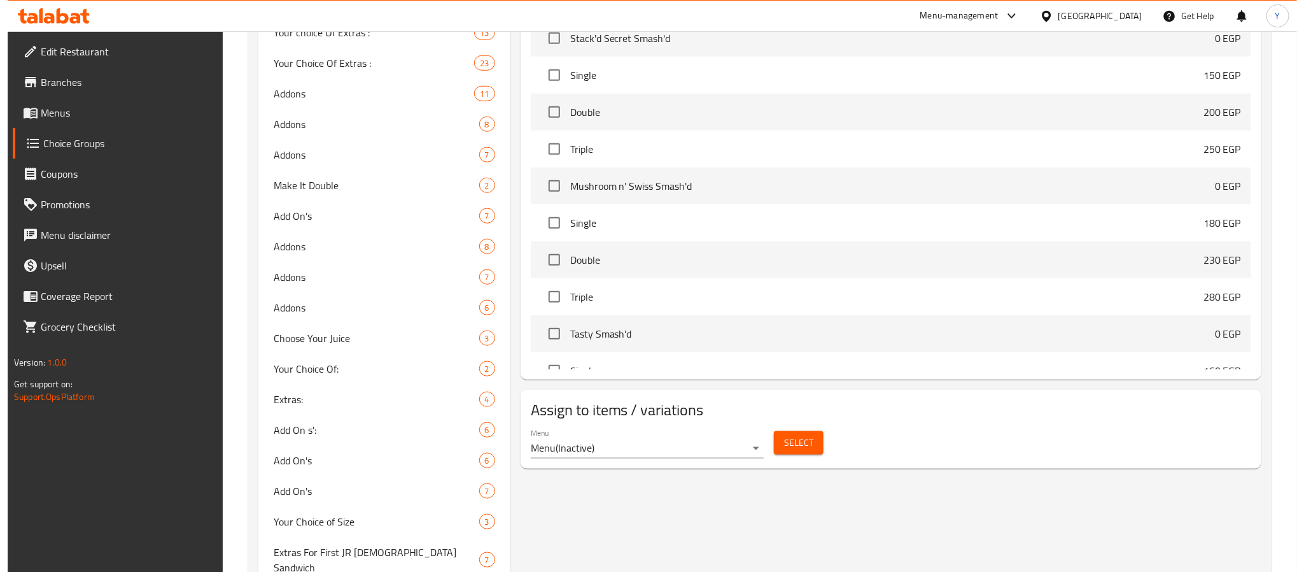
scroll to position [286, 0]
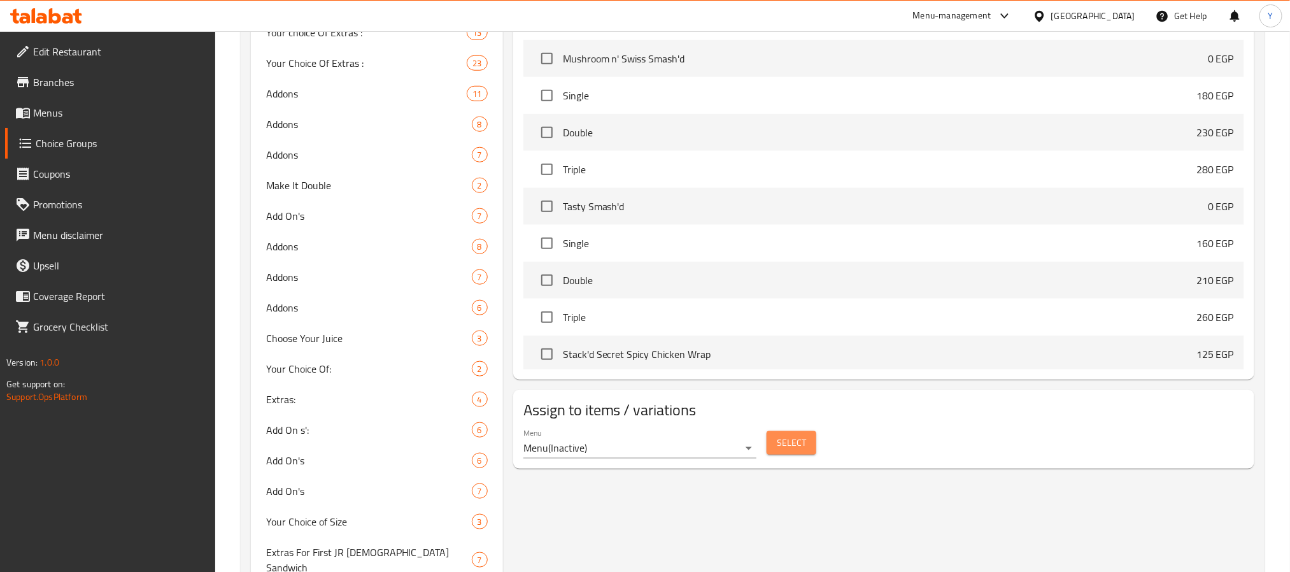
click at [798, 441] on span "Select" at bounding box center [791, 443] width 29 height 16
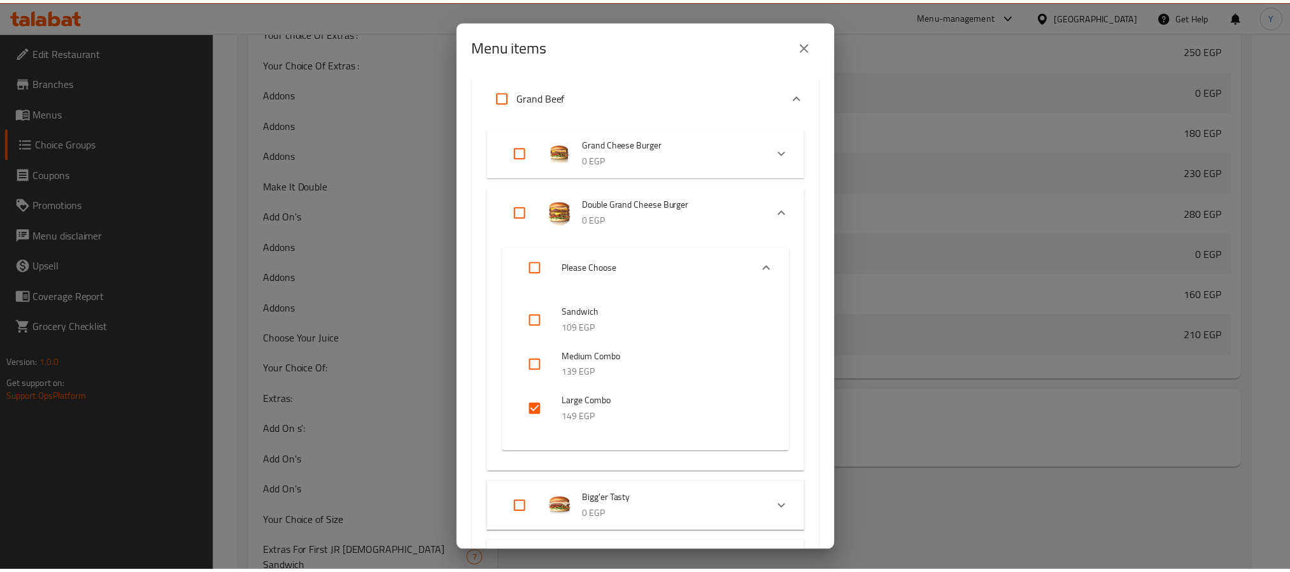
scroll to position [191, 0]
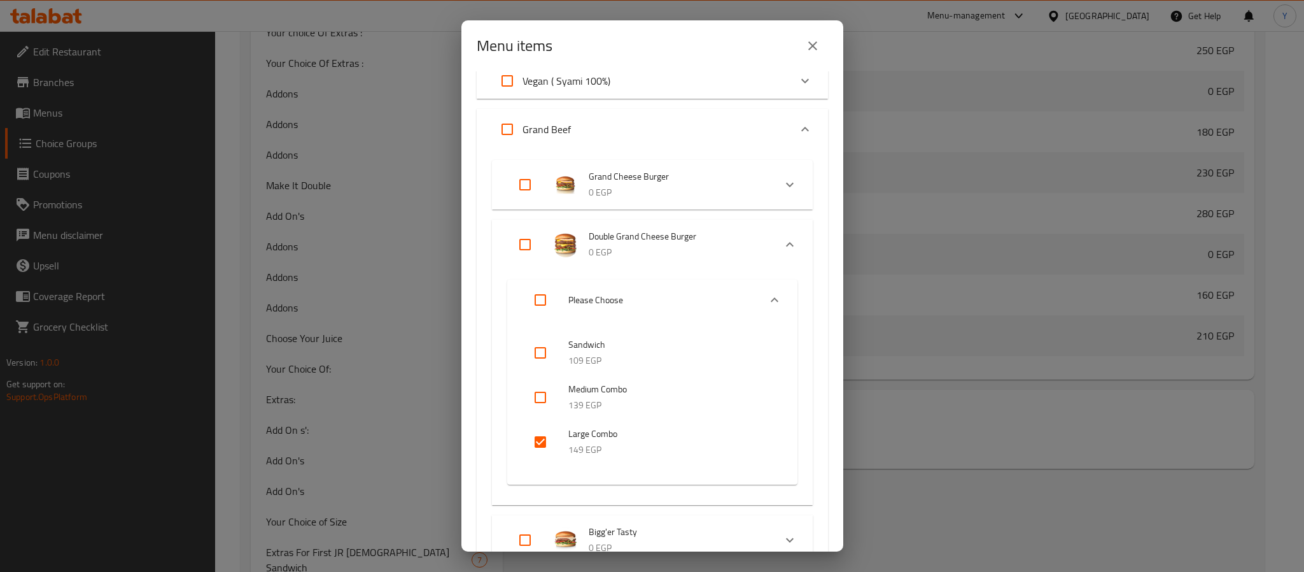
drag, startPoint x: 705, startPoint y: 230, endPoint x: 806, endPoint y: 201, distance: 105.4
click at [356, 132] on div "Menu items 0 / 91 items selected ​ Bestsellers - 20% off on selected items Maxo…" at bounding box center [652, 286] width 1304 height 572
click at [814, 48] on icon "close" at bounding box center [812, 45] width 15 height 15
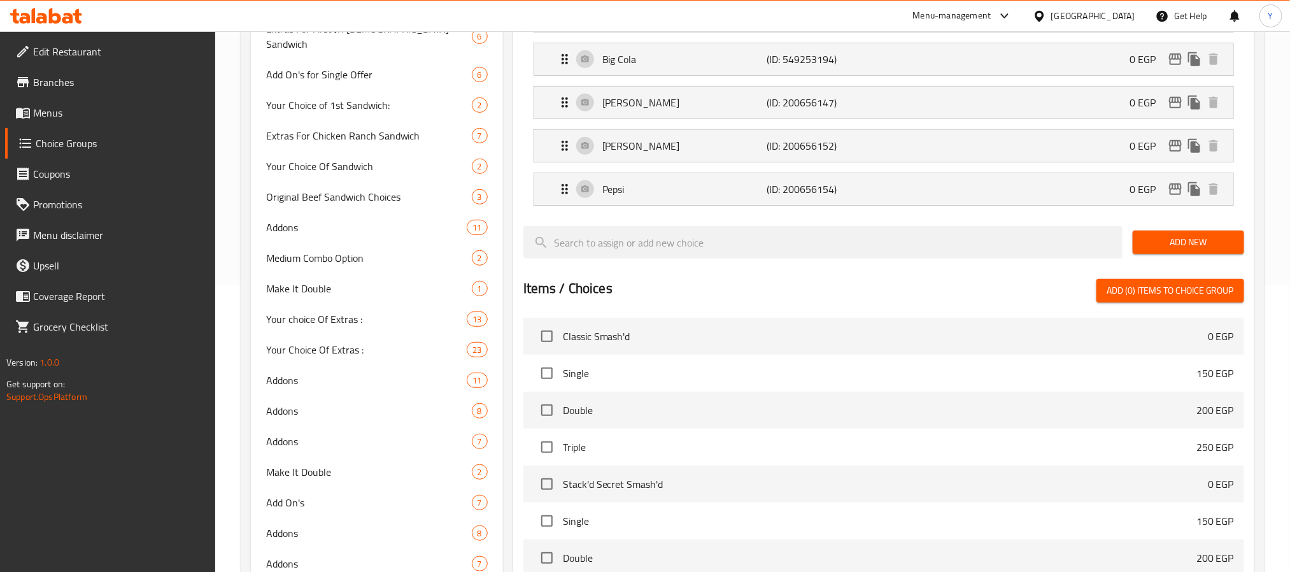
scroll to position [668, 0]
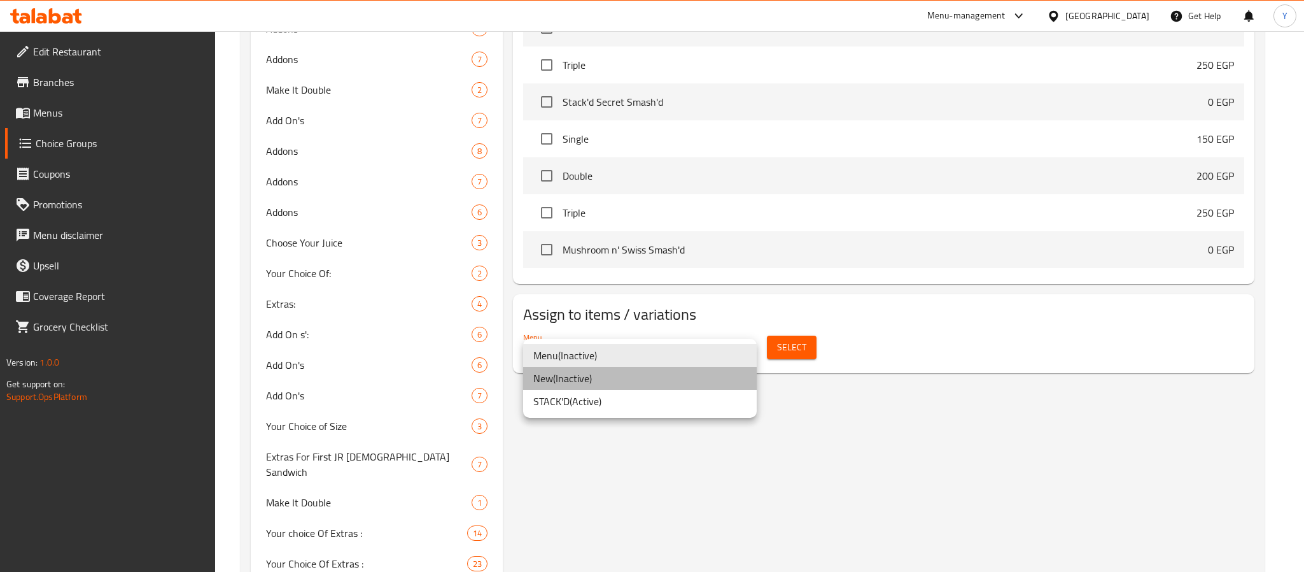
click at [656, 382] on li "New ( Inactive )" at bounding box center [640, 378] width 234 height 23
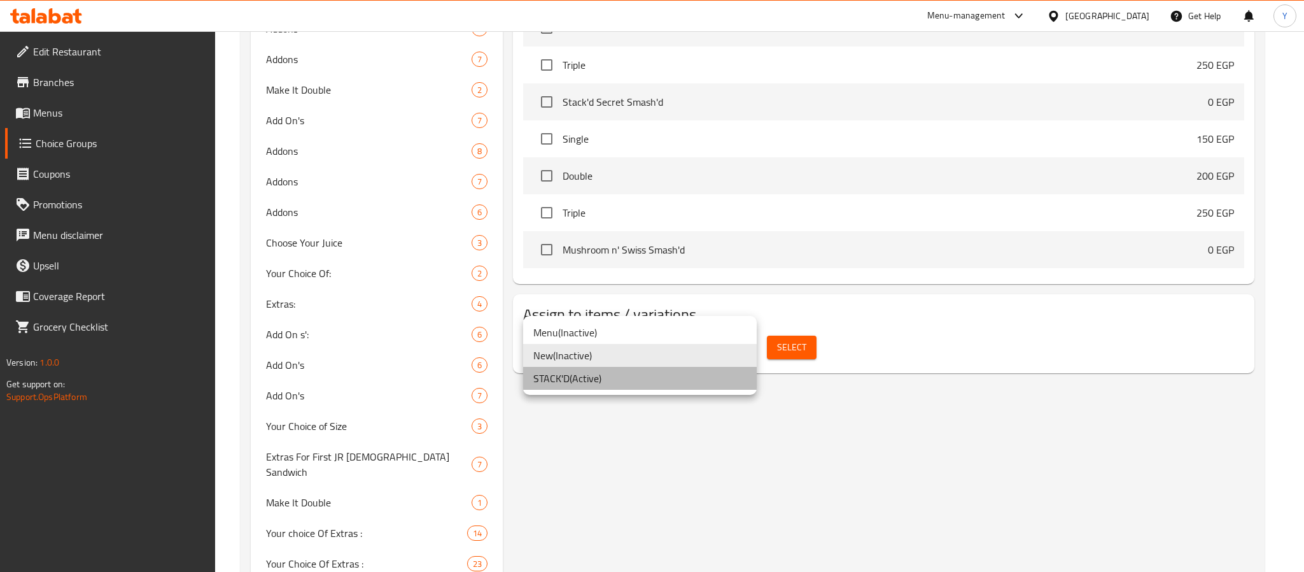
click at [650, 382] on li "STACK'D ( Active )" at bounding box center [640, 378] width 234 height 23
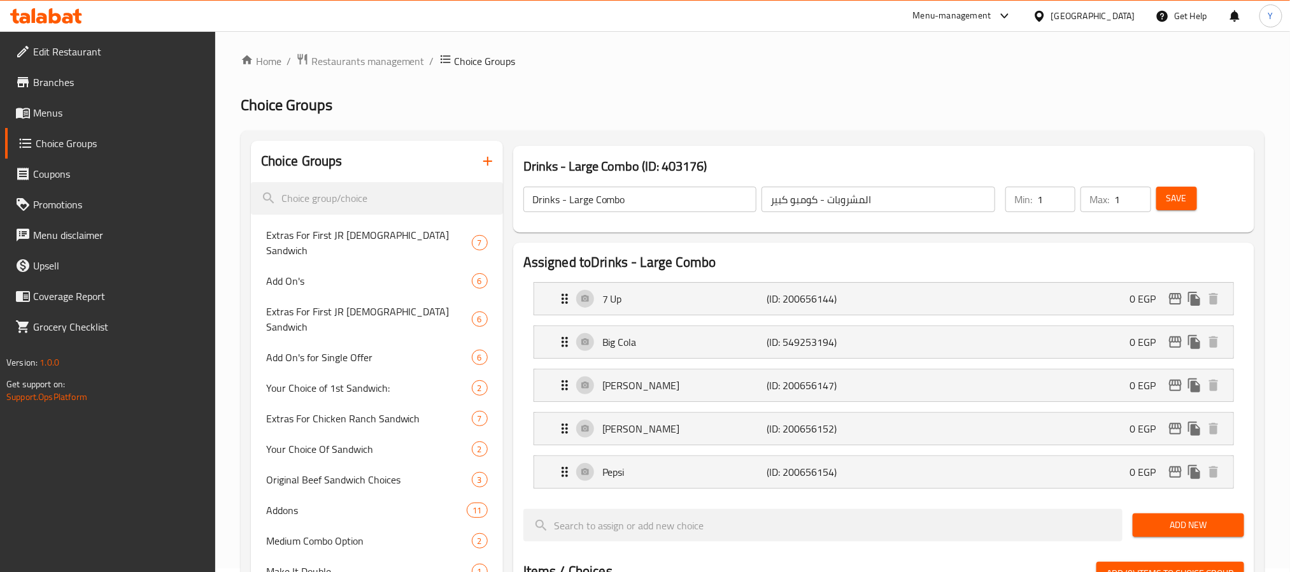
scroll to position [0, 0]
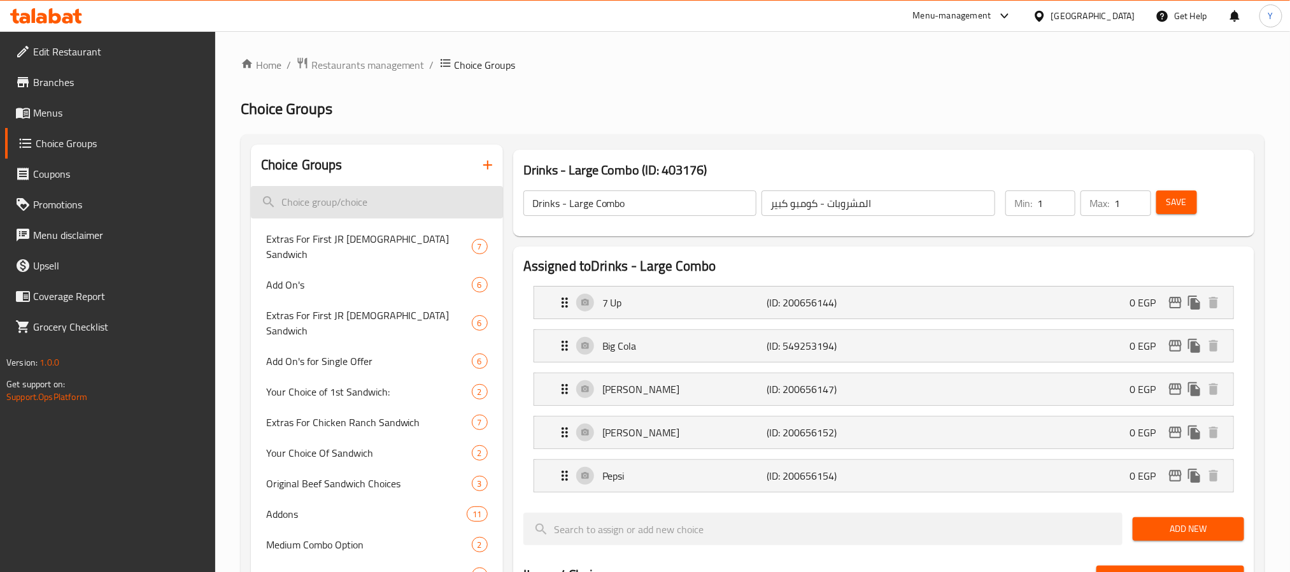
click at [392, 202] on input "search" at bounding box center [377, 202] width 252 height 32
paste input "Dara’s Pink Lemonade"
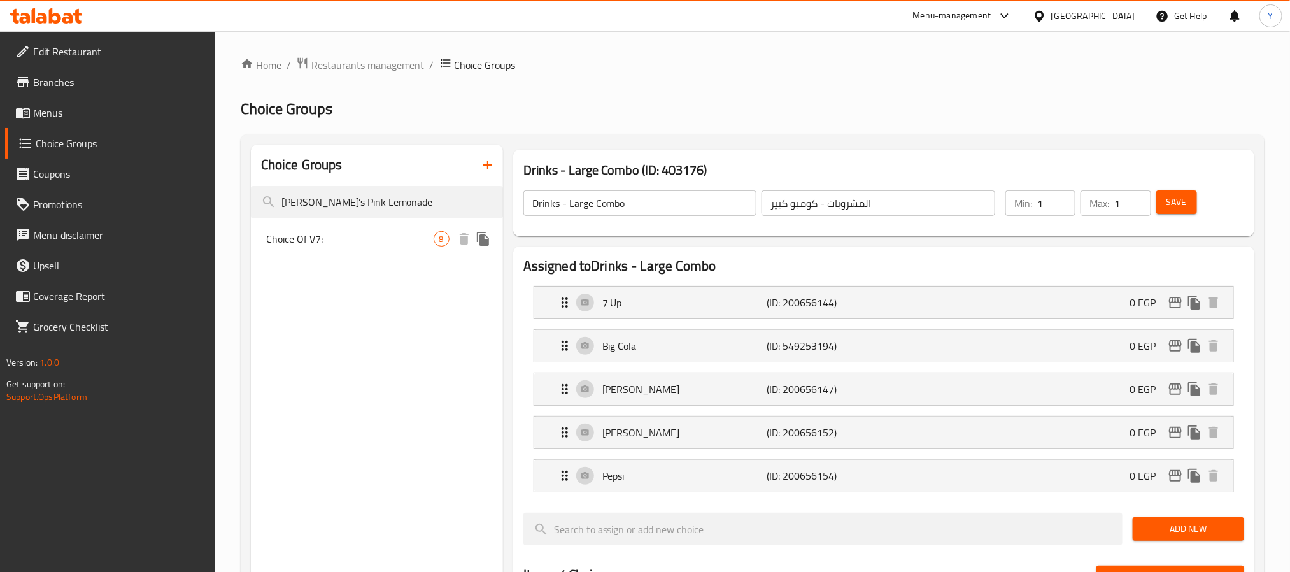
type input "Dara’s Pink Lemonade"
click at [332, 237] on span "Choice Of V7:" at bounding box center [349, 238] width 167 height 15
type input "Choice Of V7:"
type input "اختيار من V7:"
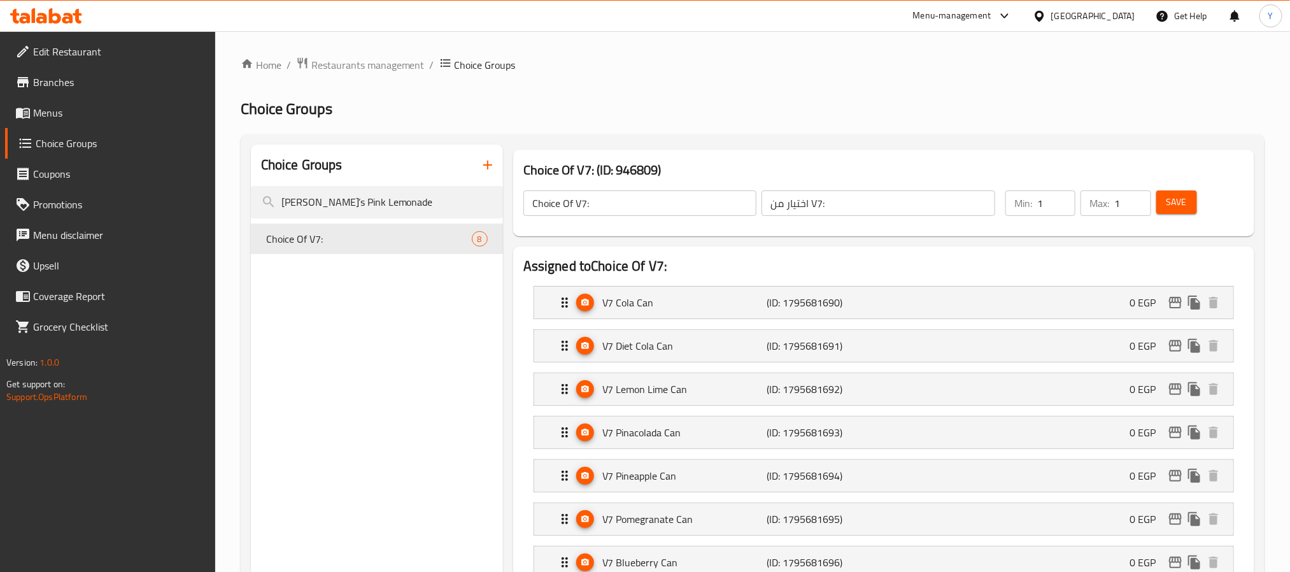
drag, startPoint x: 401, startPoint y: 201, endPoint x: 56, endPoint y: 192, distance: 345.2
type input "l"
type input "compo"
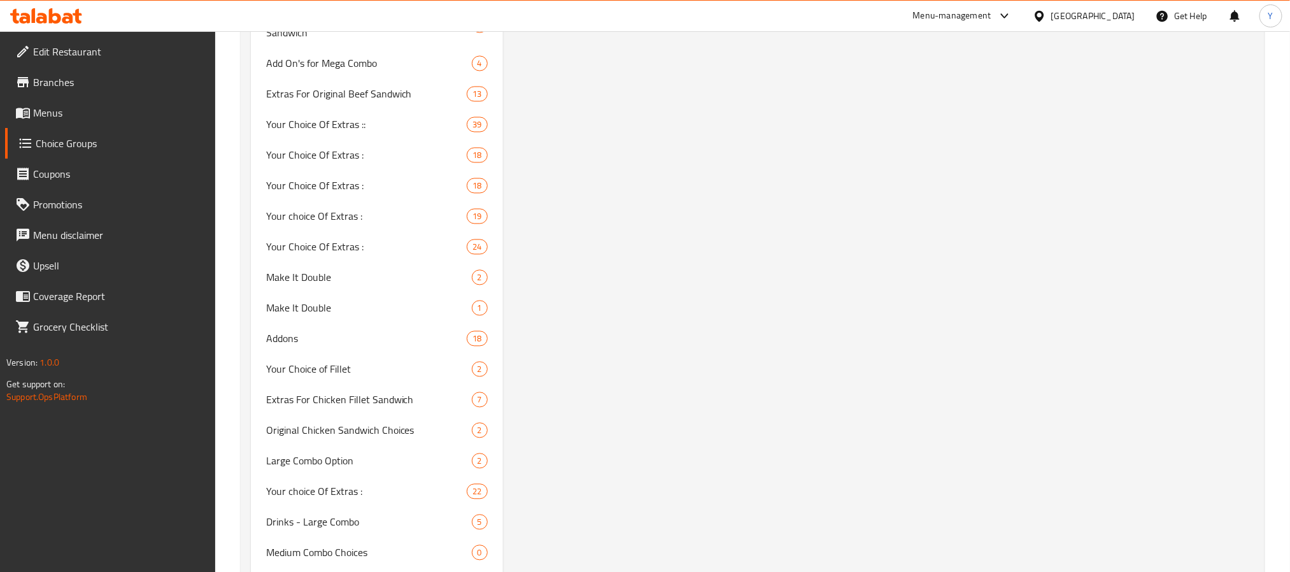
scroll to position [3904, 0]
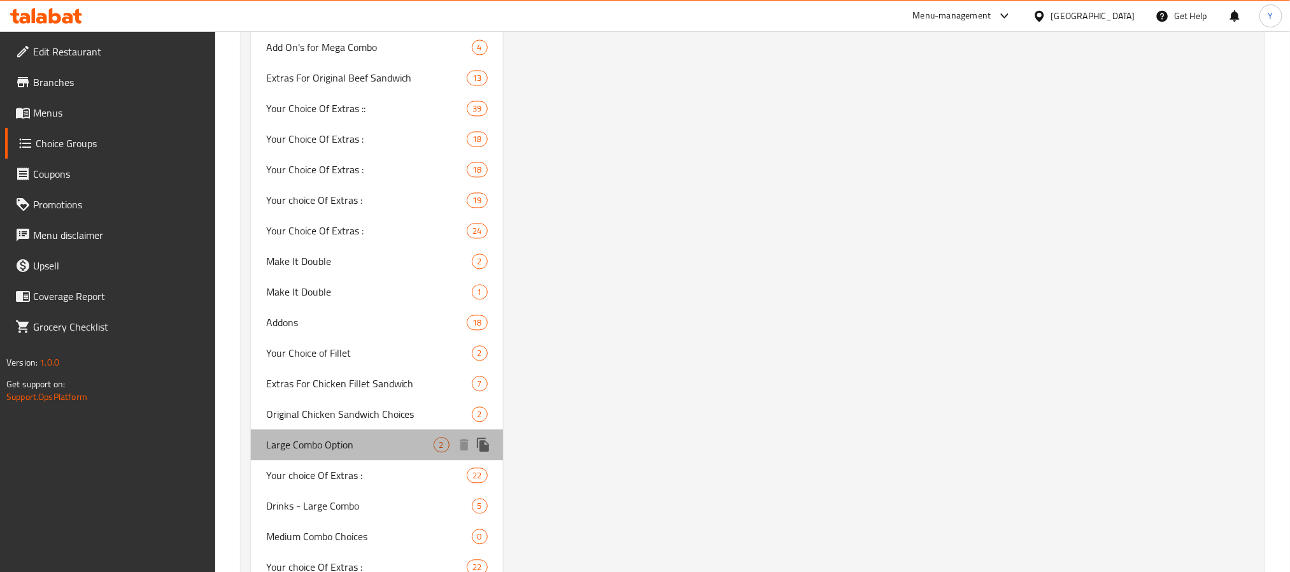
click at [287, 437] on span "Large Combo Option" at bounding box center [349, 444] width 167 height 15
type input "Large Combo Option"
type input "خيارك من الكومبو الكبير"
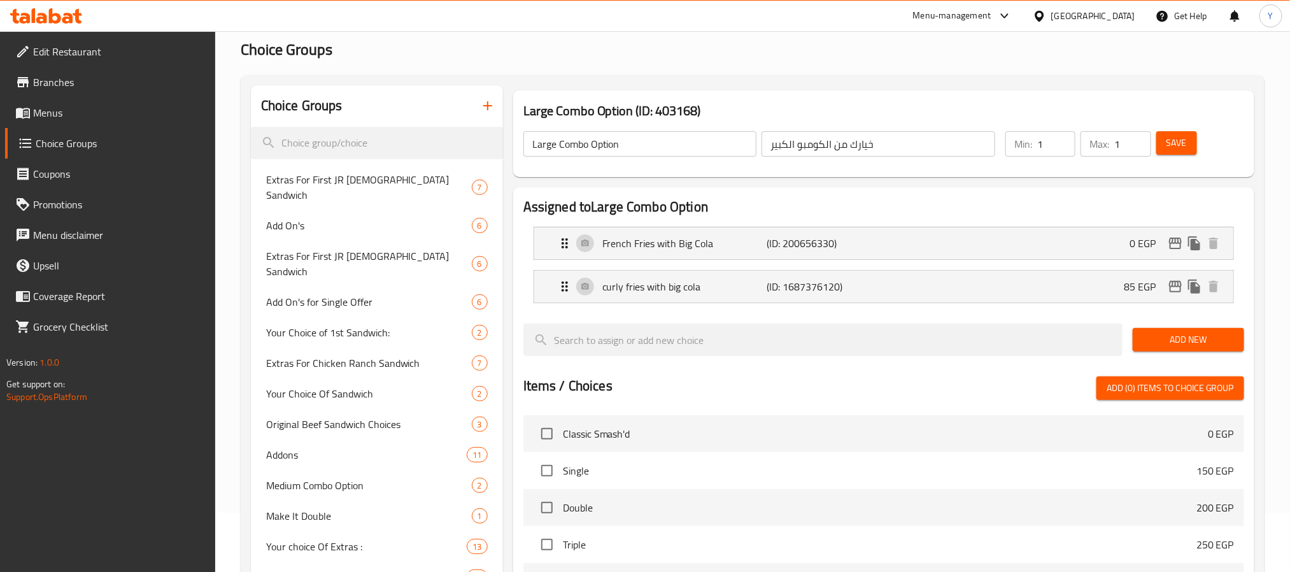
scroll to position [0, 0]
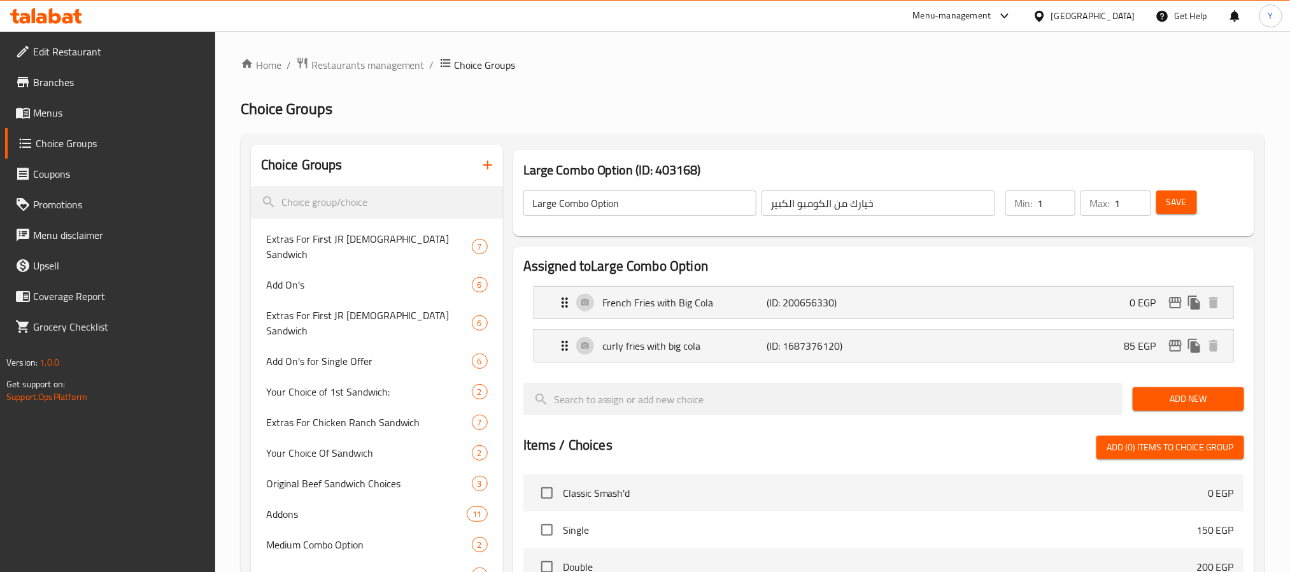
click at [563, 203] on input "Large Combo Option" at bounding box center [640, 202] width 234 height 25
drag, startPoint x: 563, startPoint y: 203, endPoint x: 532, endPoint y: 206, distance: 32.0
click at [532, 206] on input "Large Combo Option" at bounding box center [640, 202] width 234 height 25
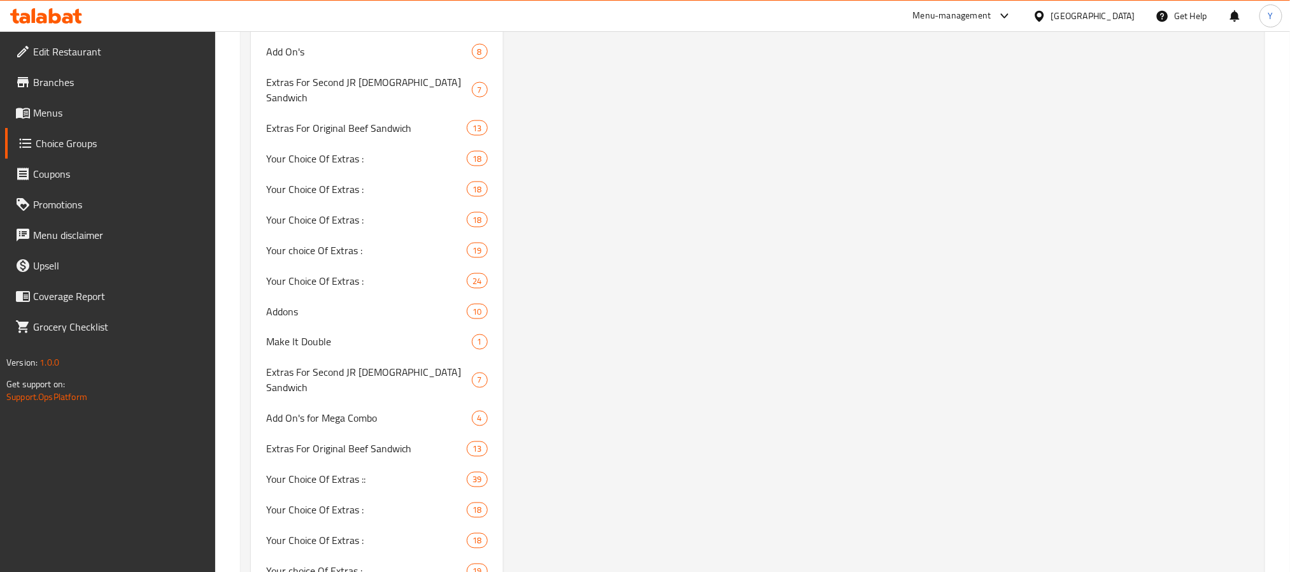
scroll to position [3904, 0]
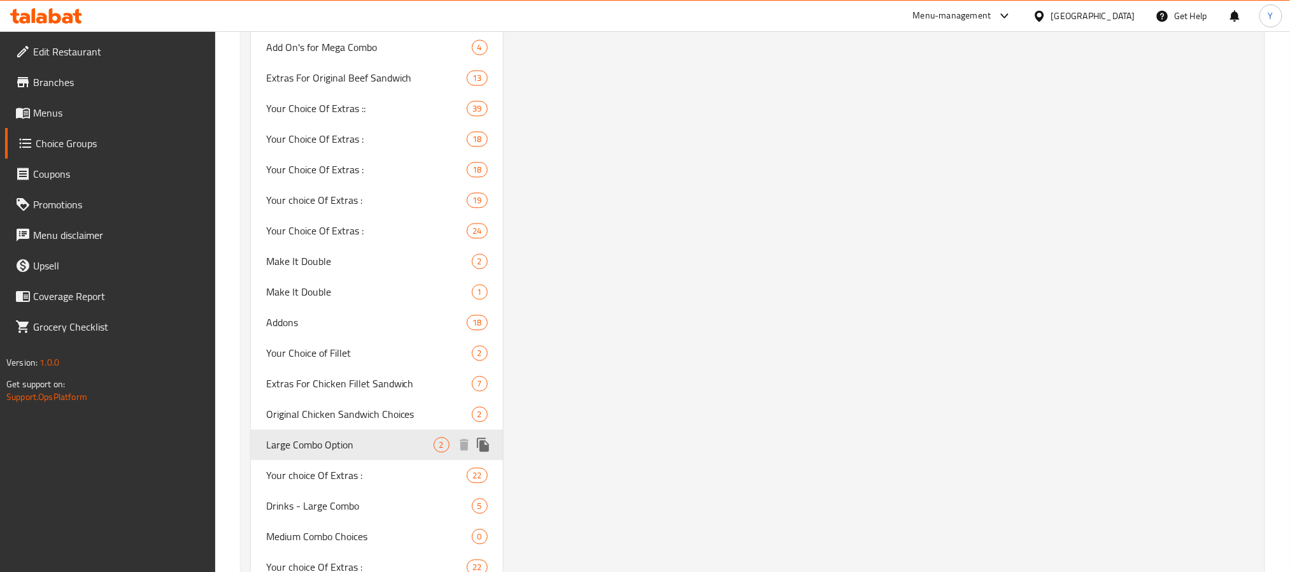
click at [361, 437] on span "Large Combo Option" at bounding box center [349, 444] width 167 height 15
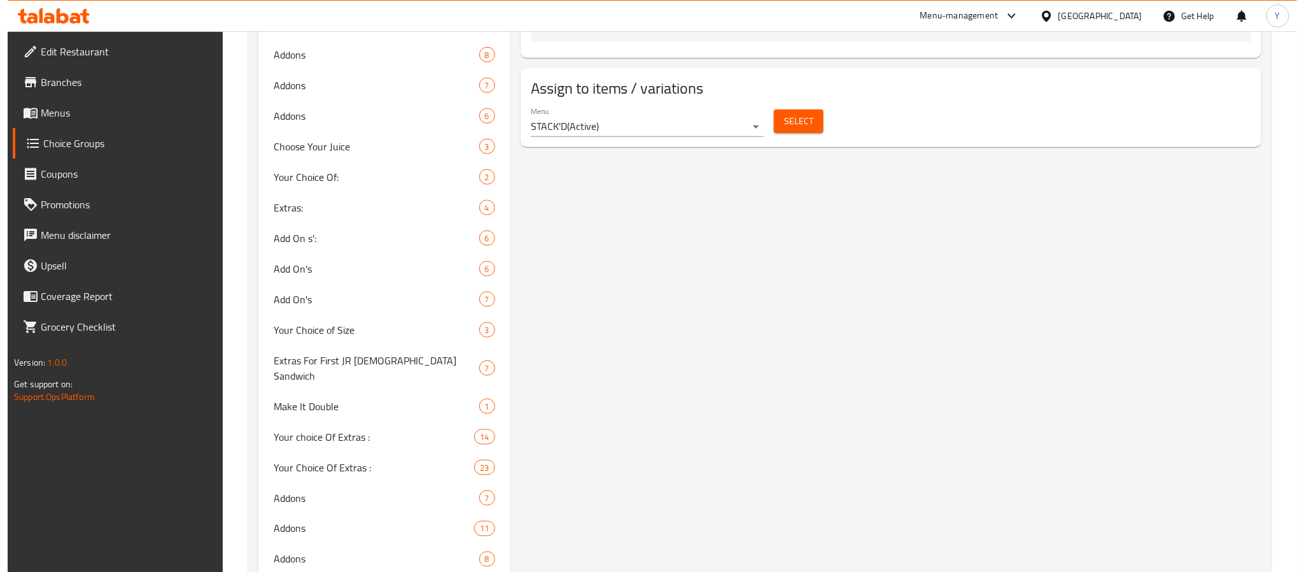
scroll to position [798, 0]
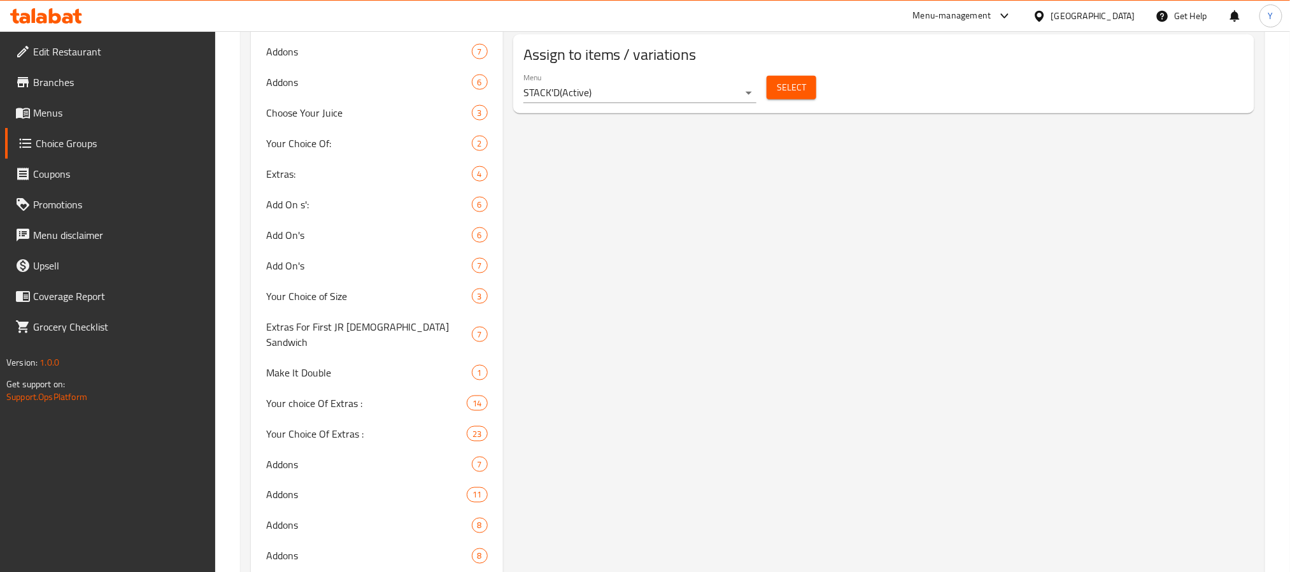
click at [803, 80] on span "Select" at bounding box center [791, 88] width 29 height 16
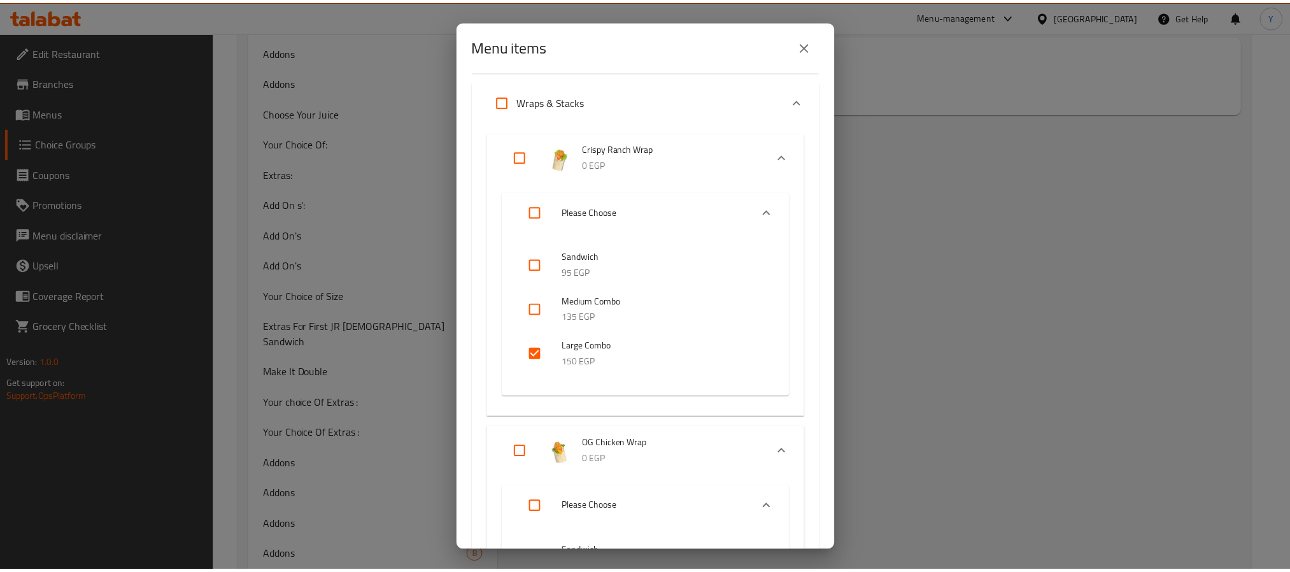
scroll to position [764, 0]
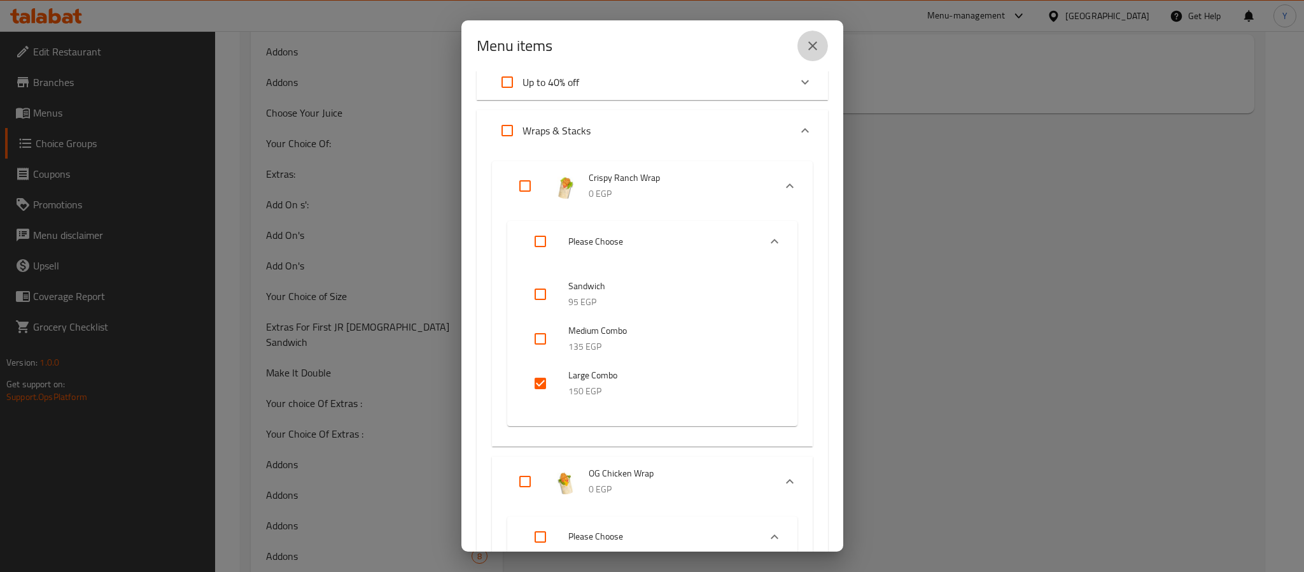
click at [816, 45] on icon "close" at bounding box center [812, 45] width 15 height 15
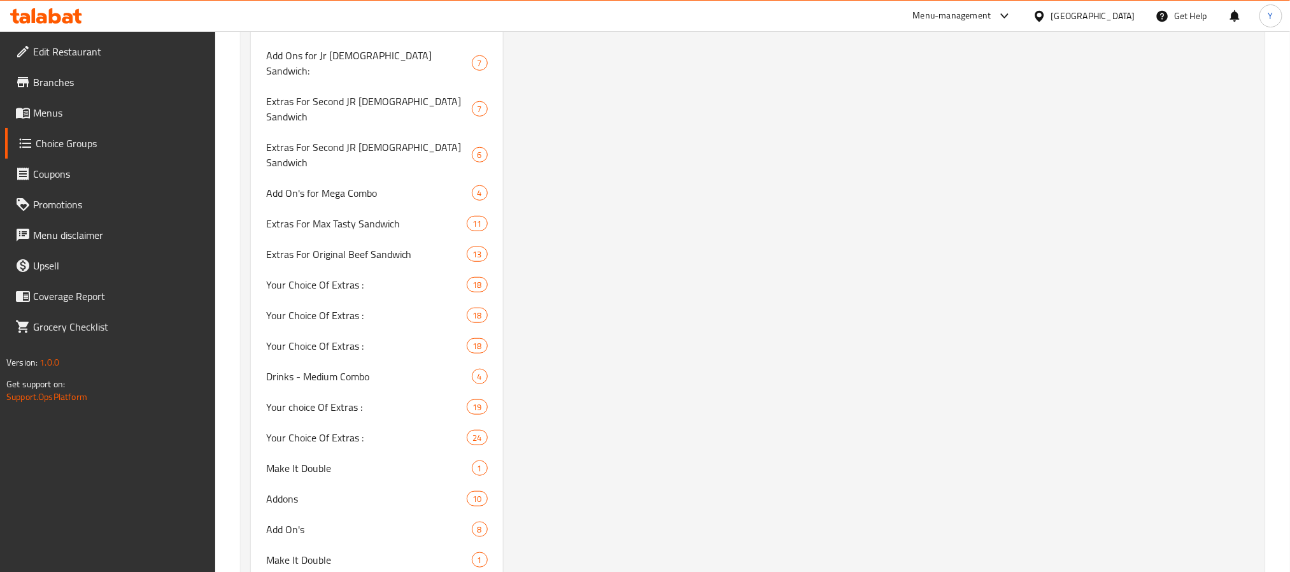
scroll to position [3904, 0]
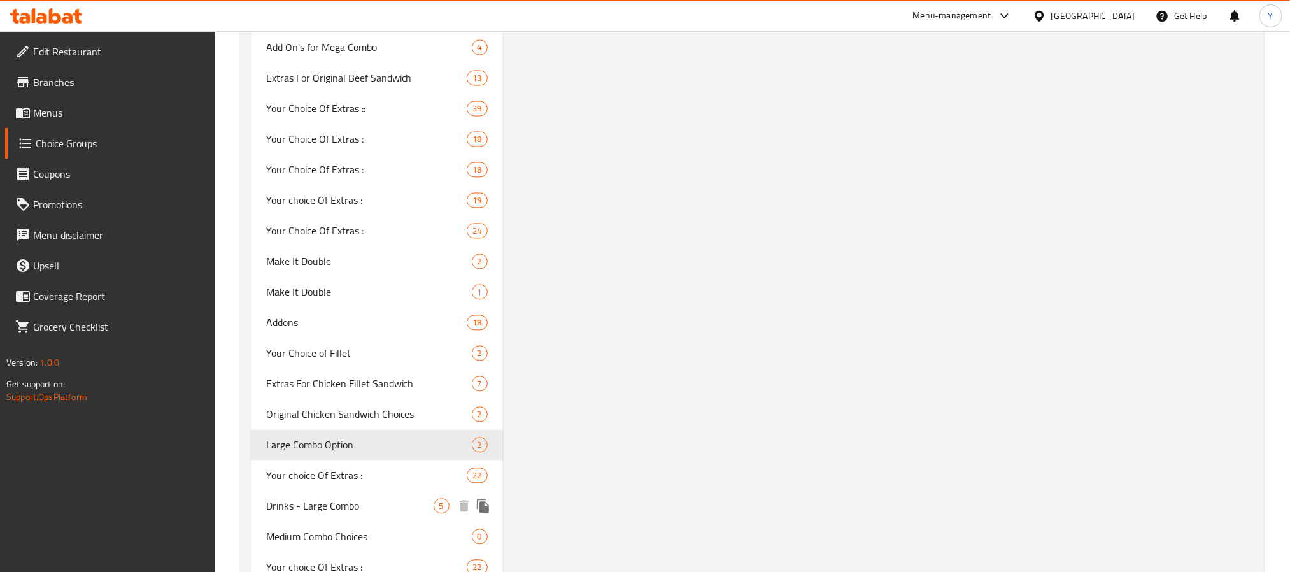
click at [314, 498] on span "Drinks - Large Combo" at bounding box center [349, 505] width 167 height 15
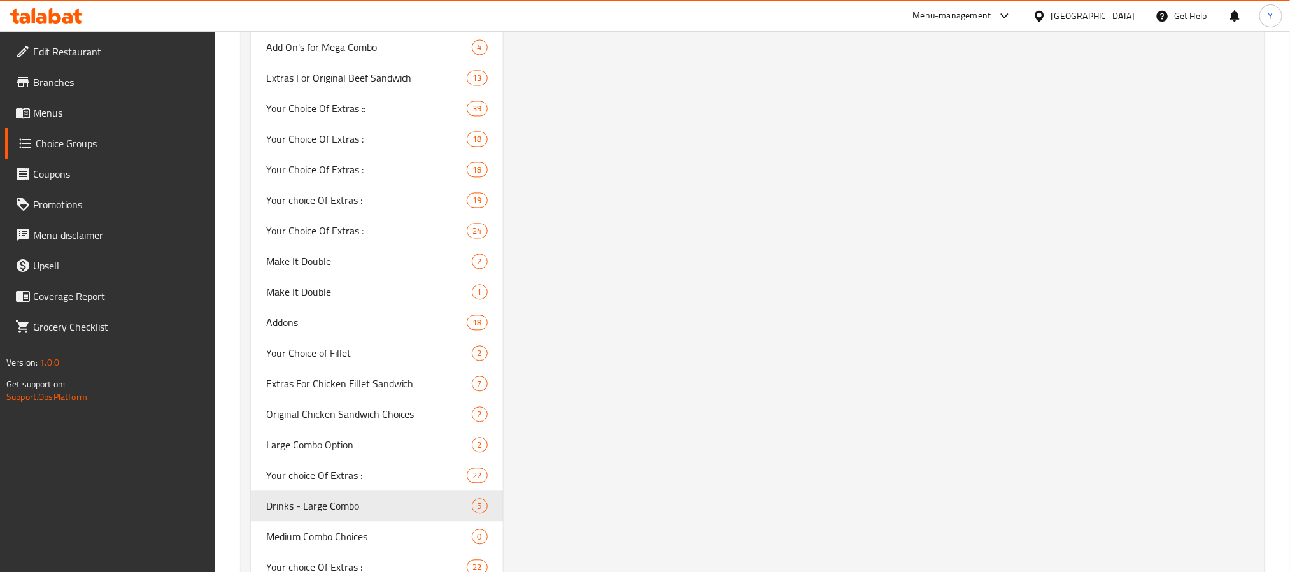
type input "Drinks - Large Combo"
type input "المشروبات - كومبو كبير"
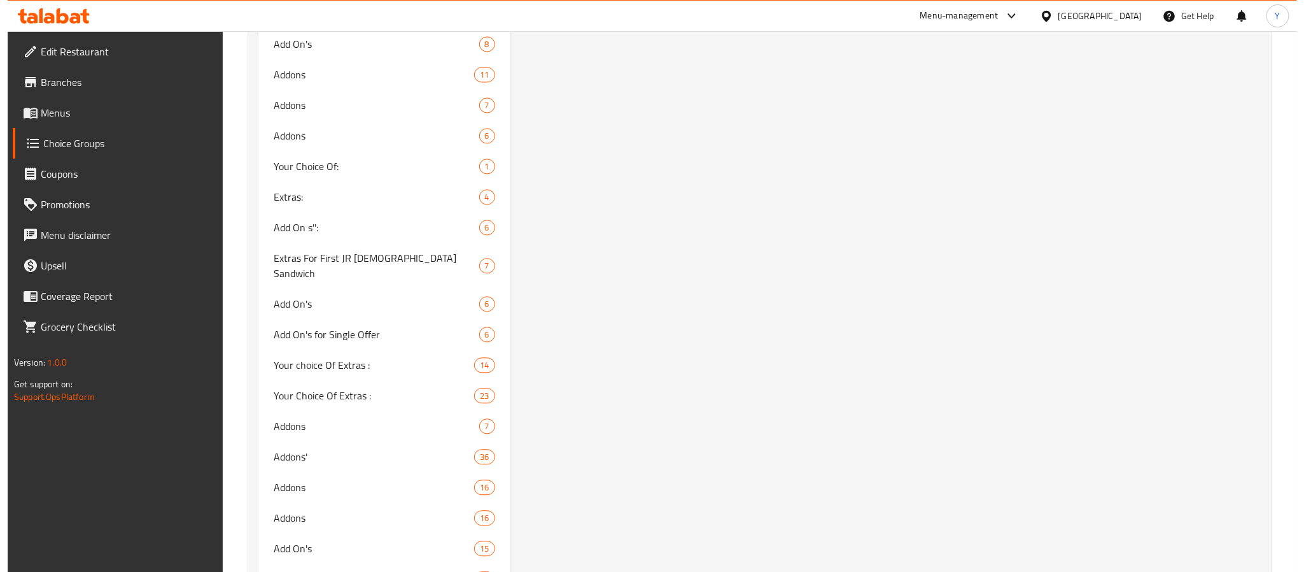
scroll to position [562, 0]
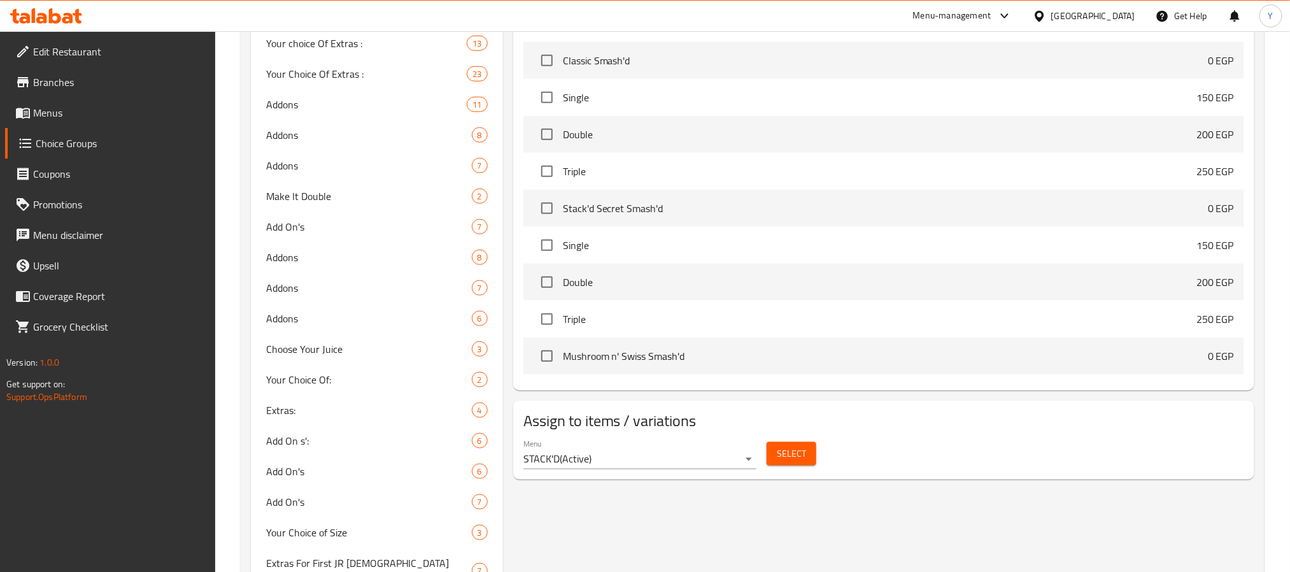
click at [808, 453] on button "Select" at bounding box center [791, 454] width 50 height 24
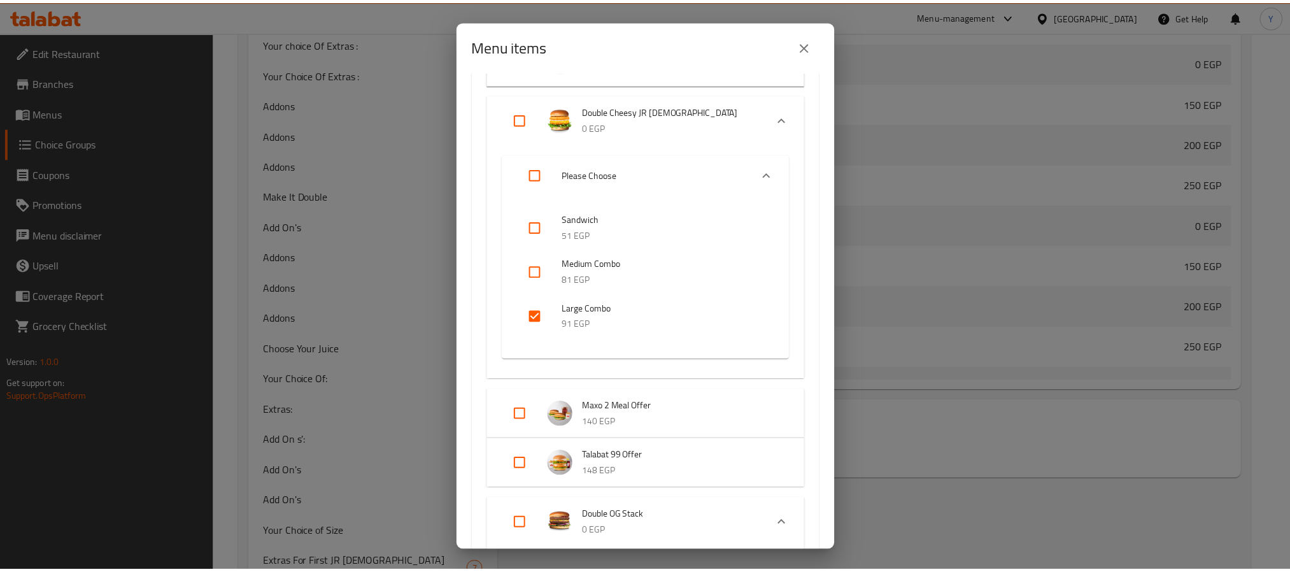
scroll to position [668, 0]
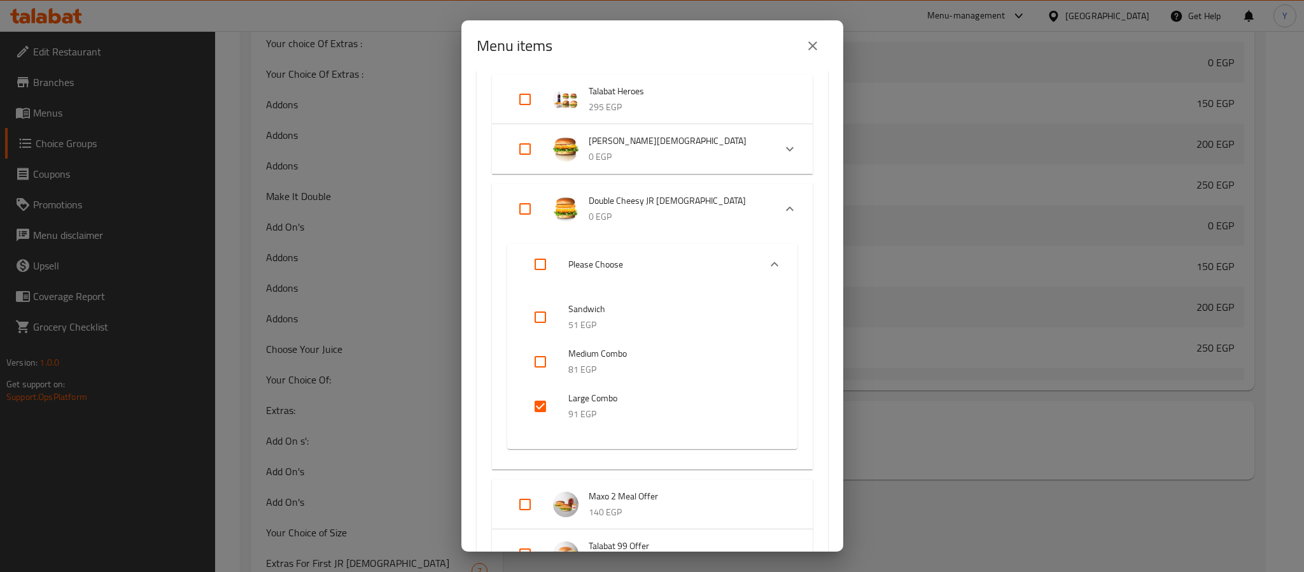
click at [819, 56] on button "close" at bounding box center [813, 46] width 31 height 31
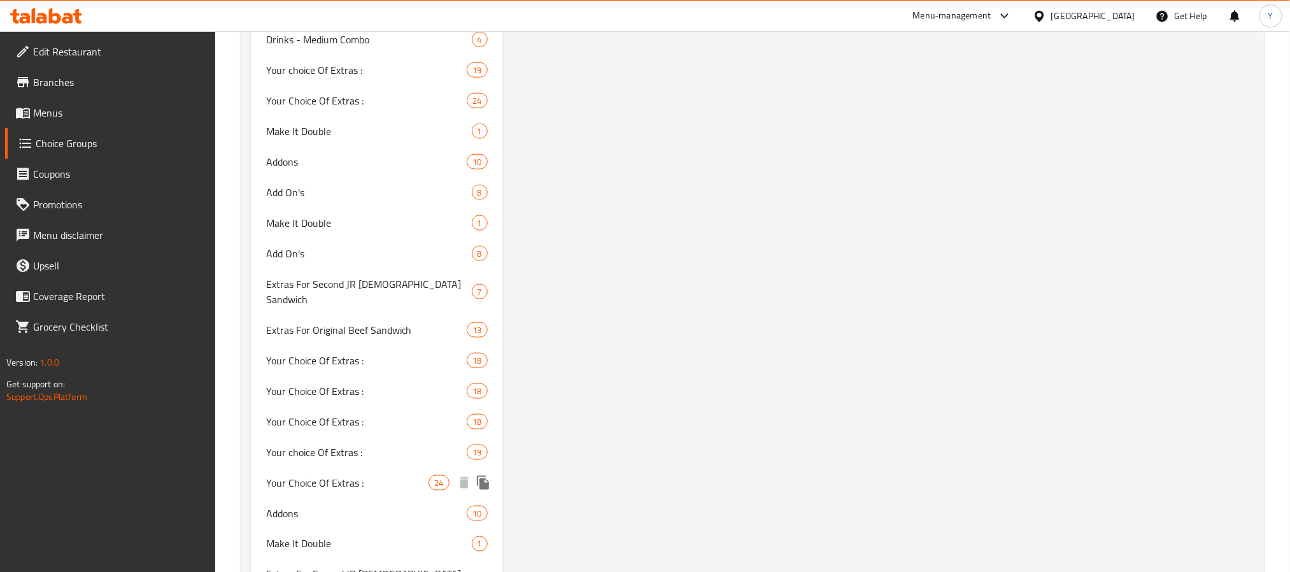
scroll to position [3904, 0]
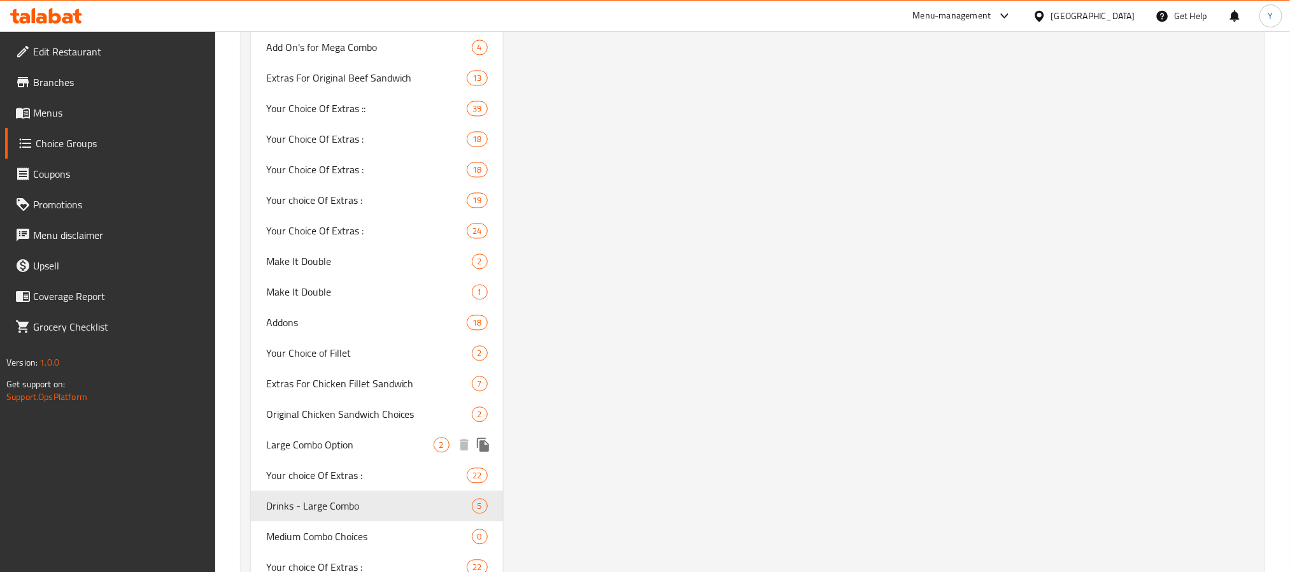
click at [315, 437] on span "Large Combo Option" at bounding box center [349, 444] width 167 height 15
type input "Large Combo Option"
type input "خيارك من الكومبو الكبير"
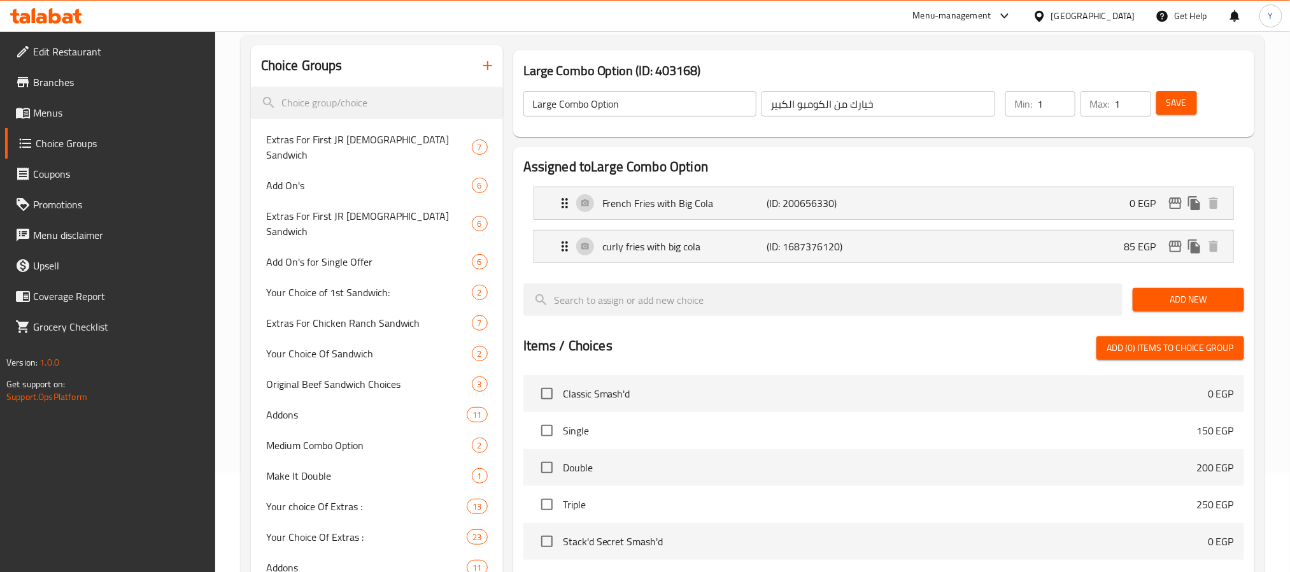
scroll to position [0, 0]
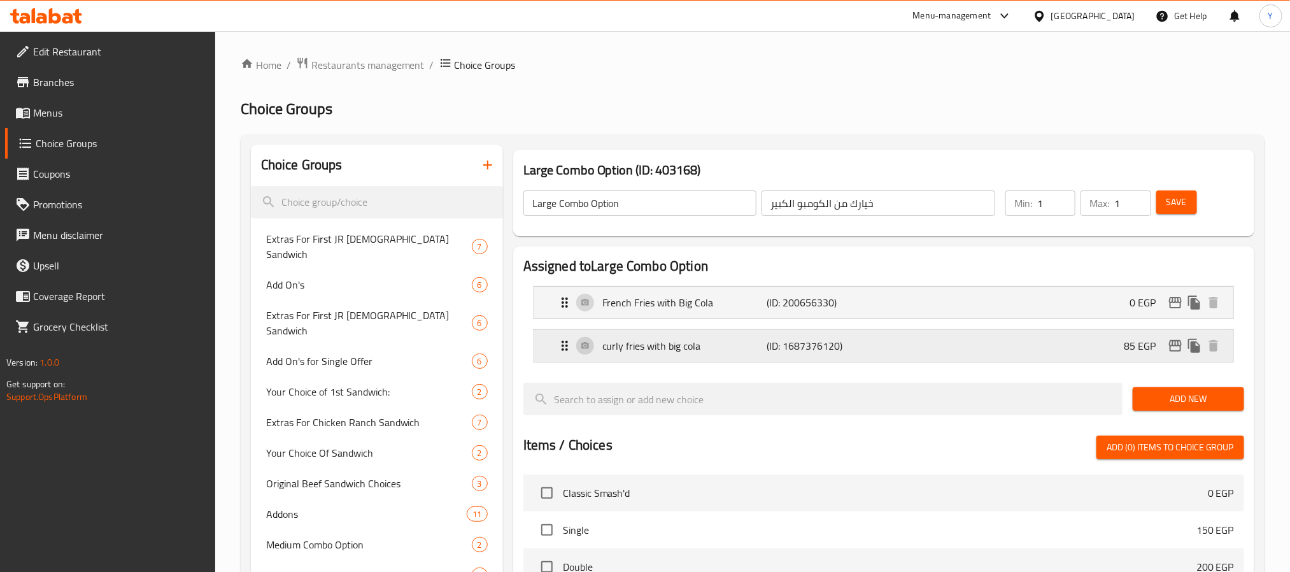
click at [652, 358] on div "curly fries with big cola (ID: 1687376120) 85 EGP" at bounding box center [887, 346] width 661 height 32
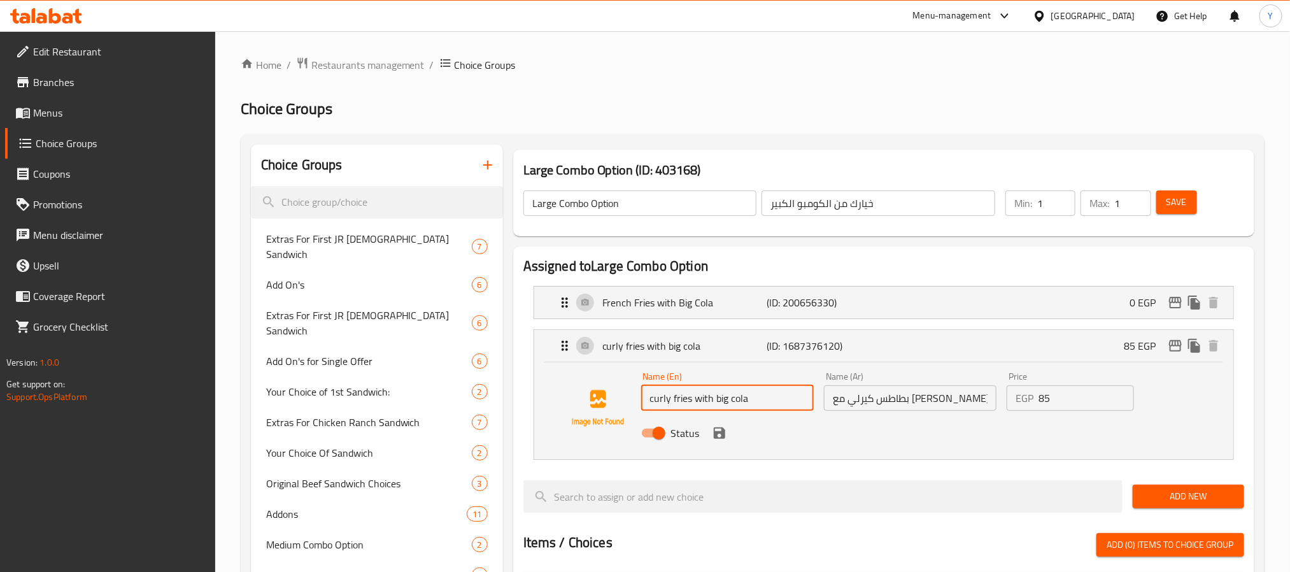
drag, startPoint x: 724, startPoint y: 403, endPoint x: 915, endPoint y: 369, distance: 193.9
click at [900, 377] on div "Name (En) curly fries with big cola Name (En) Name (Ar) بطاطس كيرلي مع بيج كولا…" at bounding box center [910, 408] width 549 height 83
click at [700, 304] on p "French Fries with Big Cola" at bounding box center [684, 302] width 164 height 15
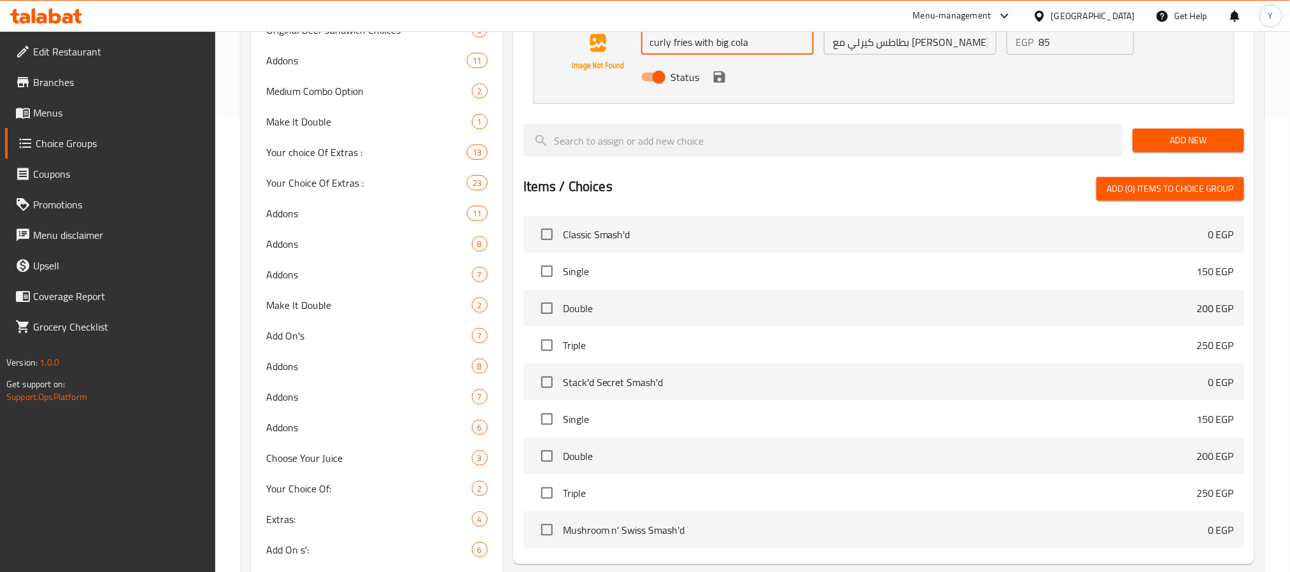
scroll to position [191, 0]
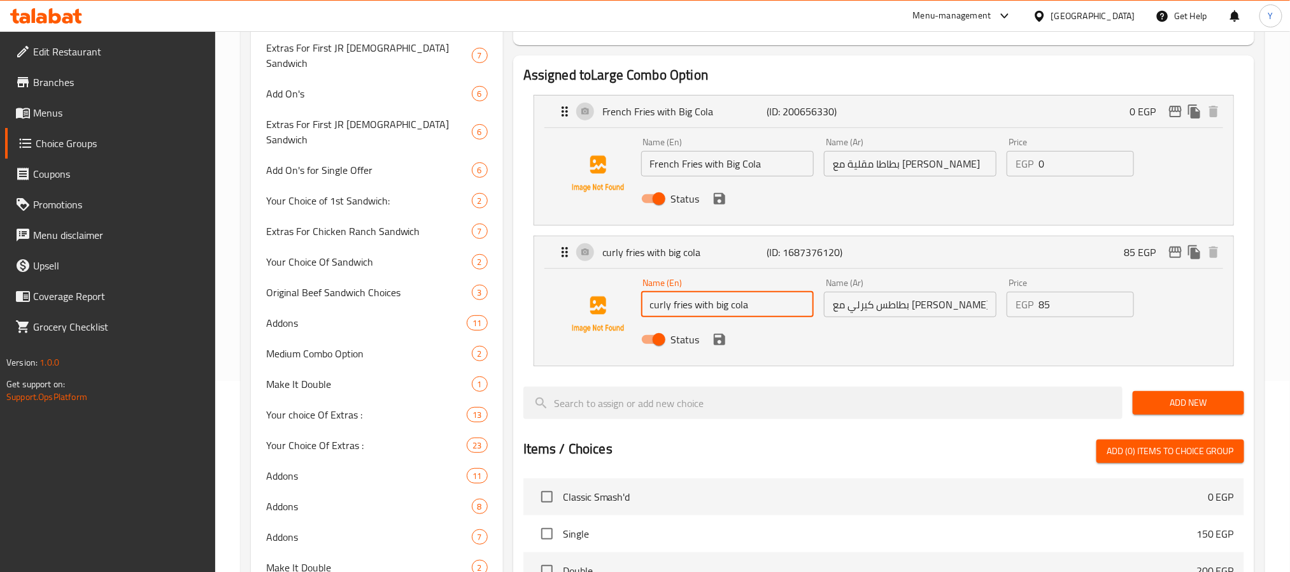
click at [722, 302] on input "curly fries with big cola" at bounding box center [727, 304] width 173 height 25
drag, startPoint x: 722, startPoint y: 302, endPoint x: 761, endPoint y: 304, distance: 38.9
click at [761, 304] on input "curly fries with big cola" at bounding box center [727, 304] width 173 height 25
click at [728, 171] on input "French Fries with Big Cola" at bounding box center [727, 163] width 173 height 25
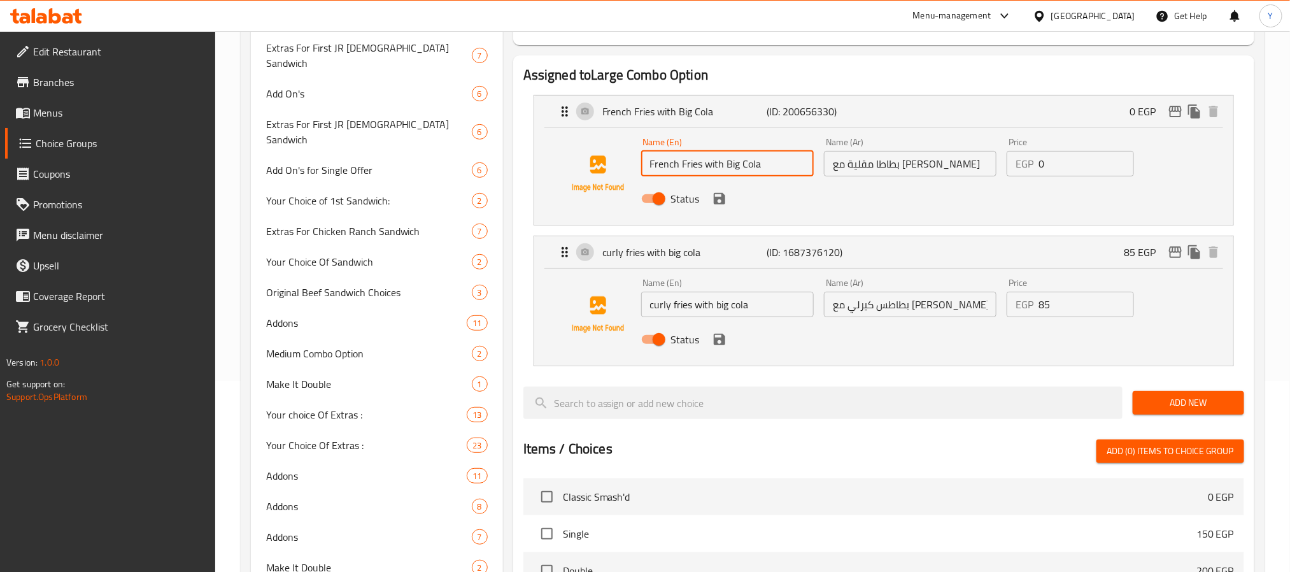
drag, startPoint x: 728, startPoint y: 171, endPoint x: 779, endPoint y: 174, distance: 51.7
click at [779, 174] on input "French Fries with Big Cola" at bounding box center [727, 163] width 173 height 25
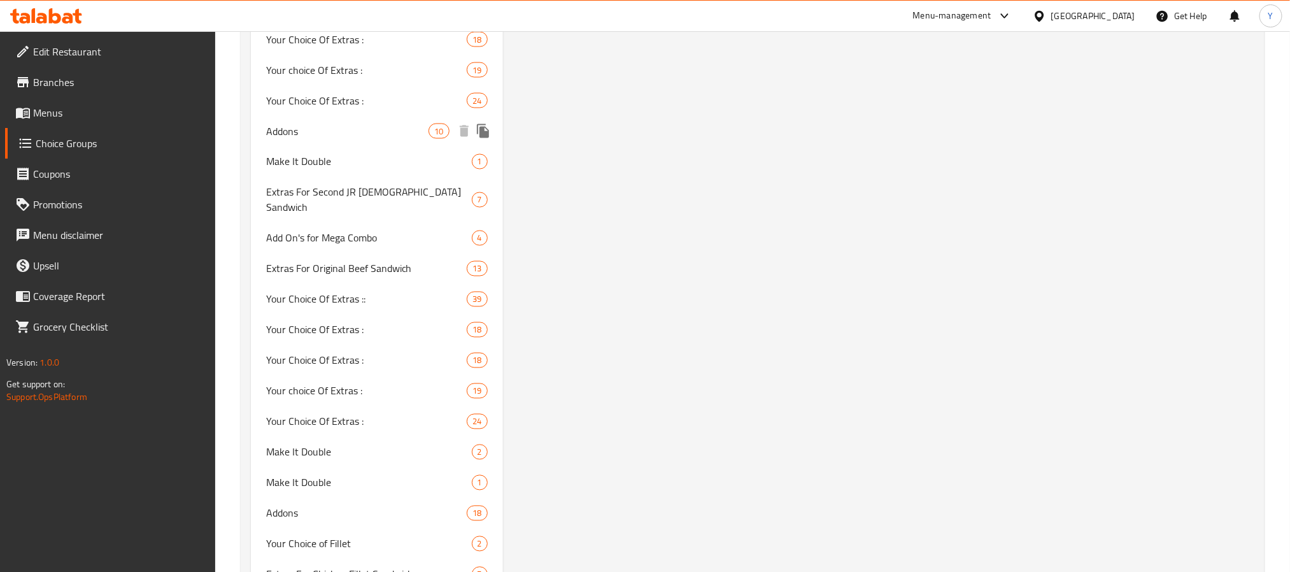
scroll to position [3904, 0]
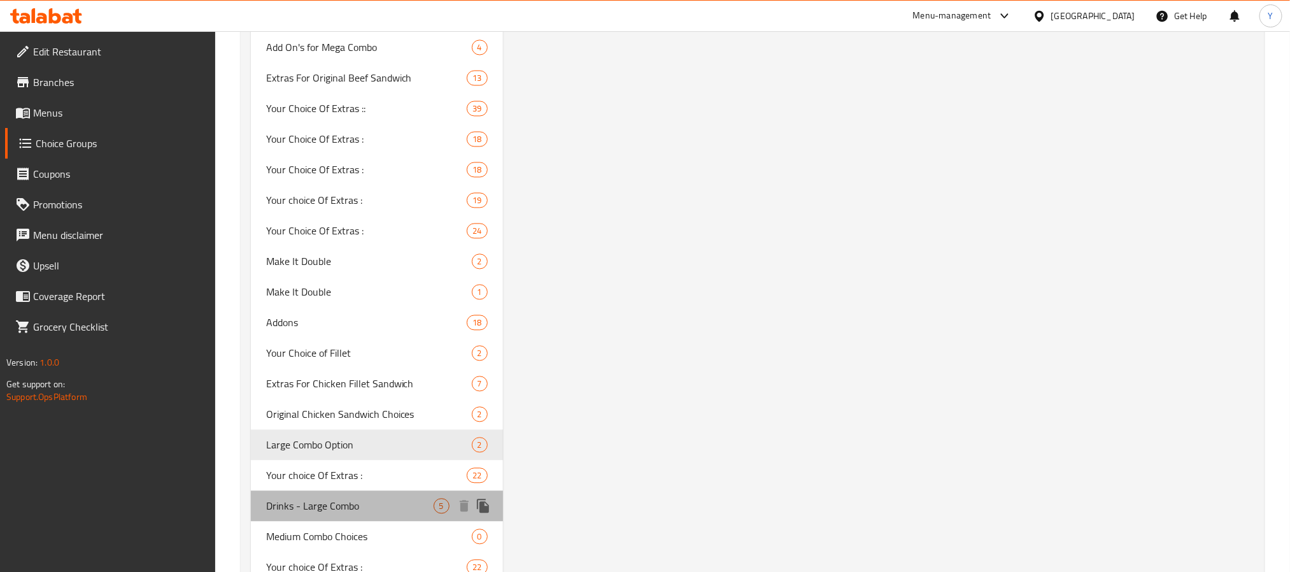
click at [339, 498] on span "Drinks - Large Combo" at bounding box center [349, 505] width 167 height 15
type input "Drinks - Large Combo"
type input "المشروبات - كومبو كبير"
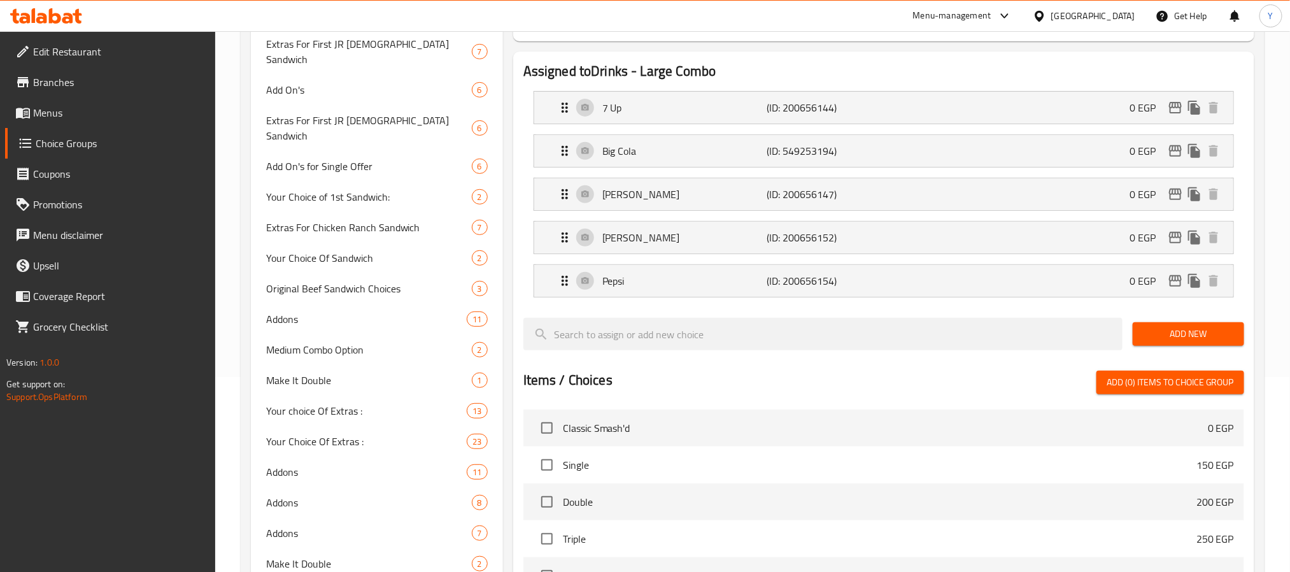
scroll to position [0, 0]
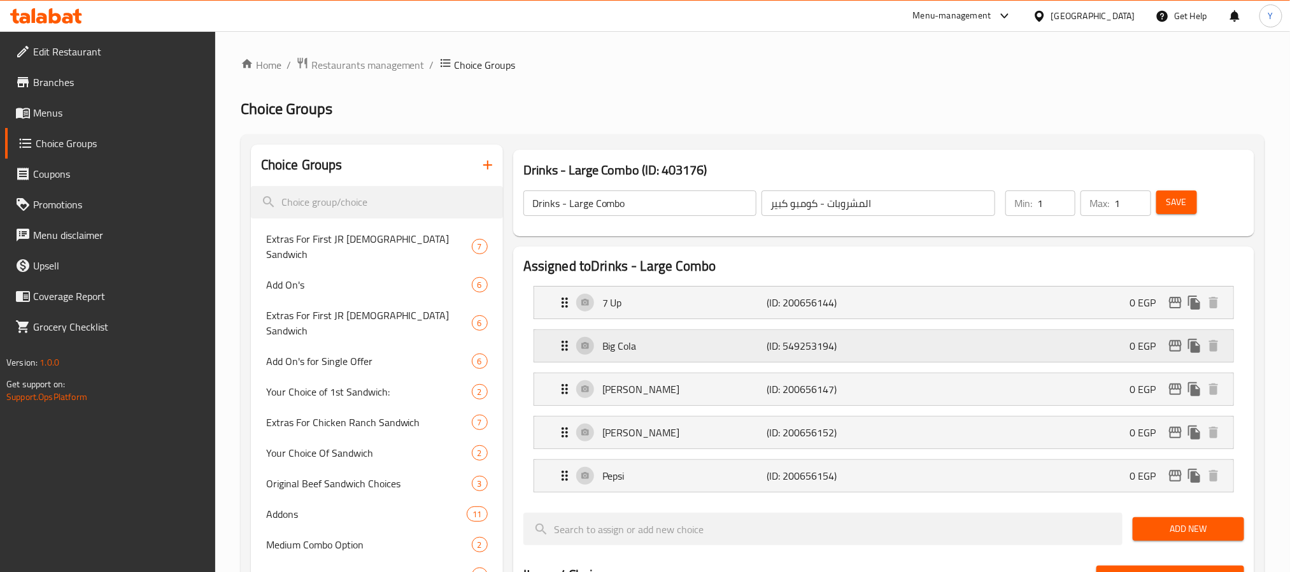
click at [640, 348] on p "Big Cola" at bounding box center [684, 345] width 164 height 15
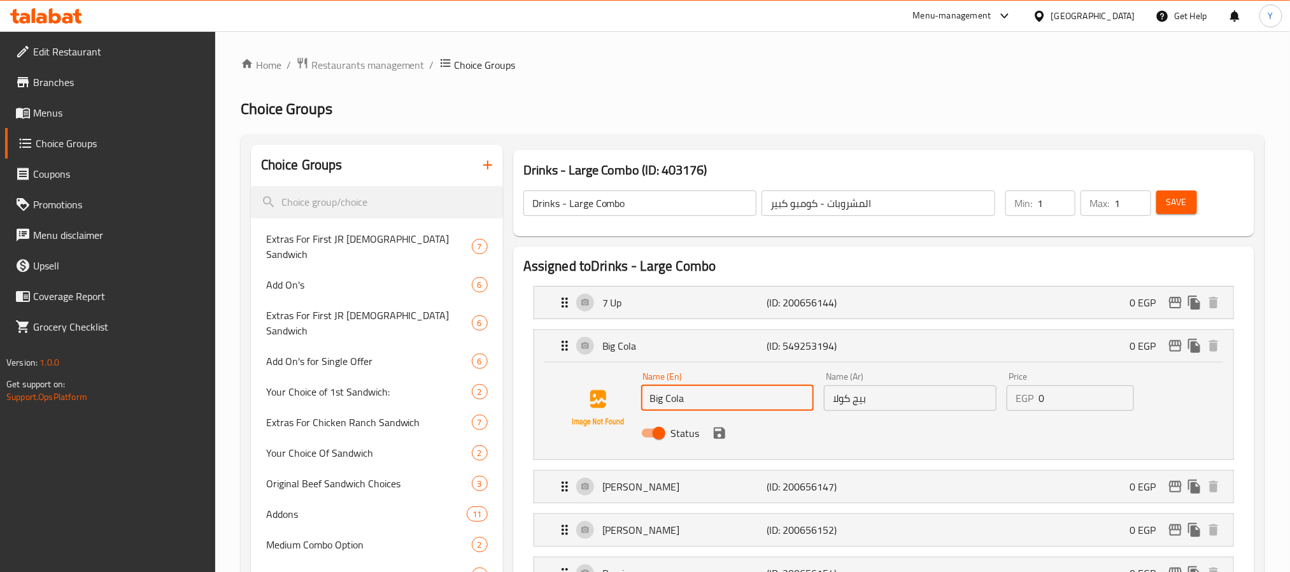
drag, startPoint x: 723, startPoint y: 402, endPoint x: 579, endPoint y: 400, distance: 143.2
click at [579, 401] on div "Name (En) Big Cola Name (En) Name (Ar) بيج كولا Name (Ar) Price EGP 0 Price Sta…" at bounding box center [883, 408] width 658 height 87
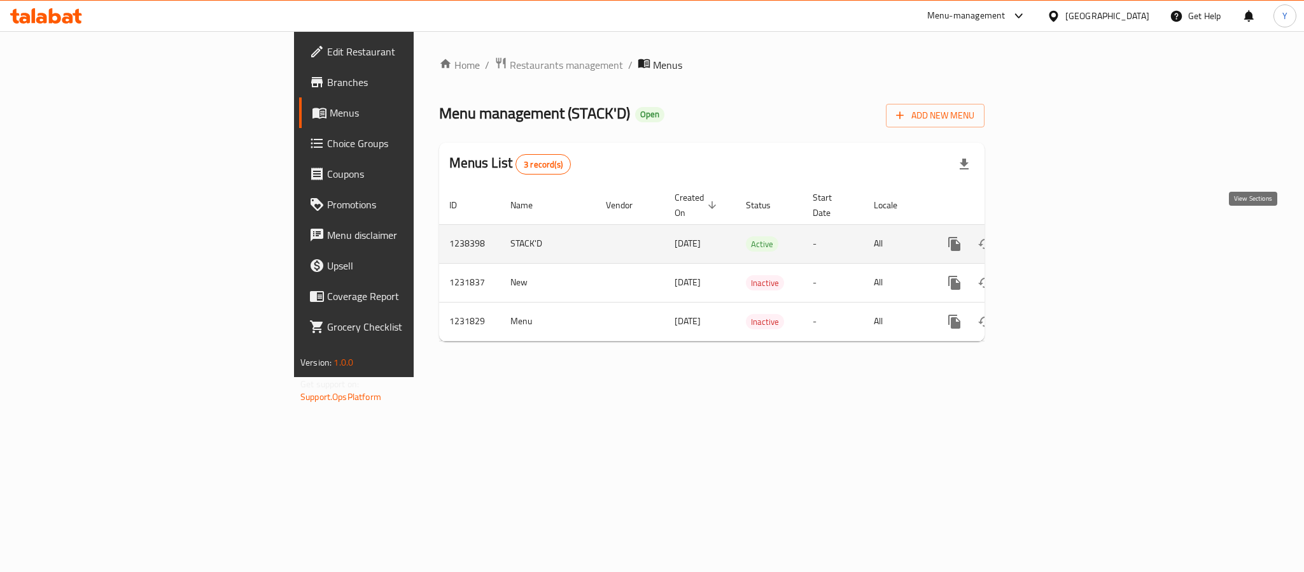
click at [1062, 229] on link "enhanced table" at bounding box center [1046, 244] width 31 height 31
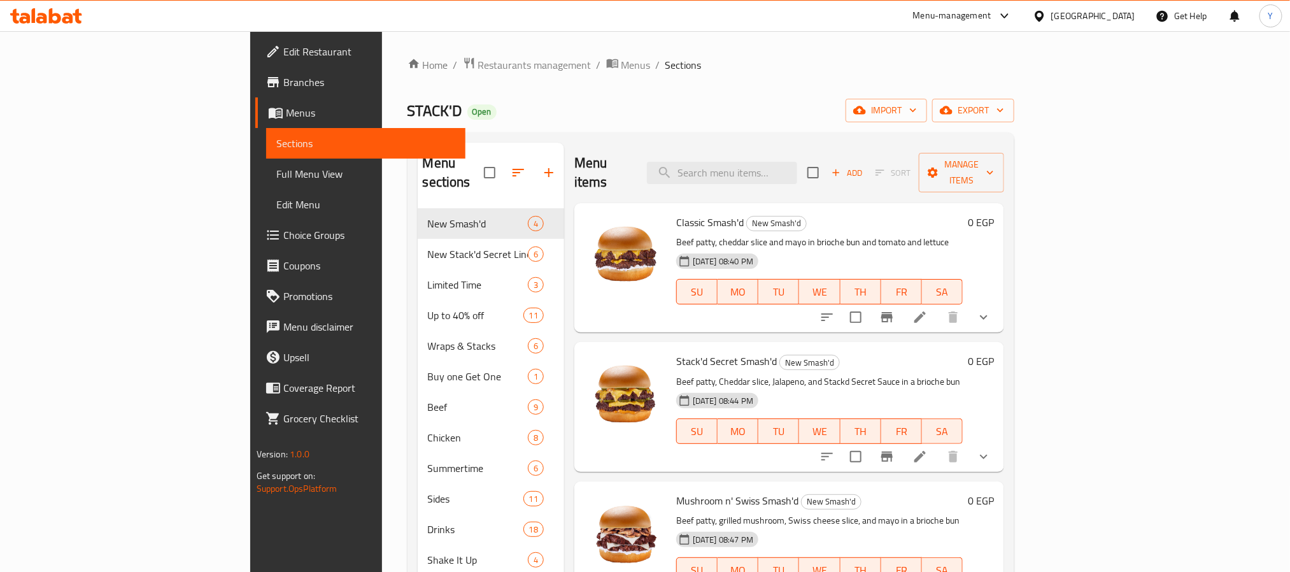
click at [854, 183] on div "Menu items Add Sort Manage items" at bounding box center [789, 173] width 430 height 60
click at [852, 181] on div "Menu items Add Sort Manage items" at bounding box center [789, 173] width 430 height 60
click at [852, 178] on div "Menu items Add Sort Manage items" at bounding box center [789, 173] width 430 height 60
click at [797, 174] on input "search" at bounding box center [722, 173] width 150 height 22
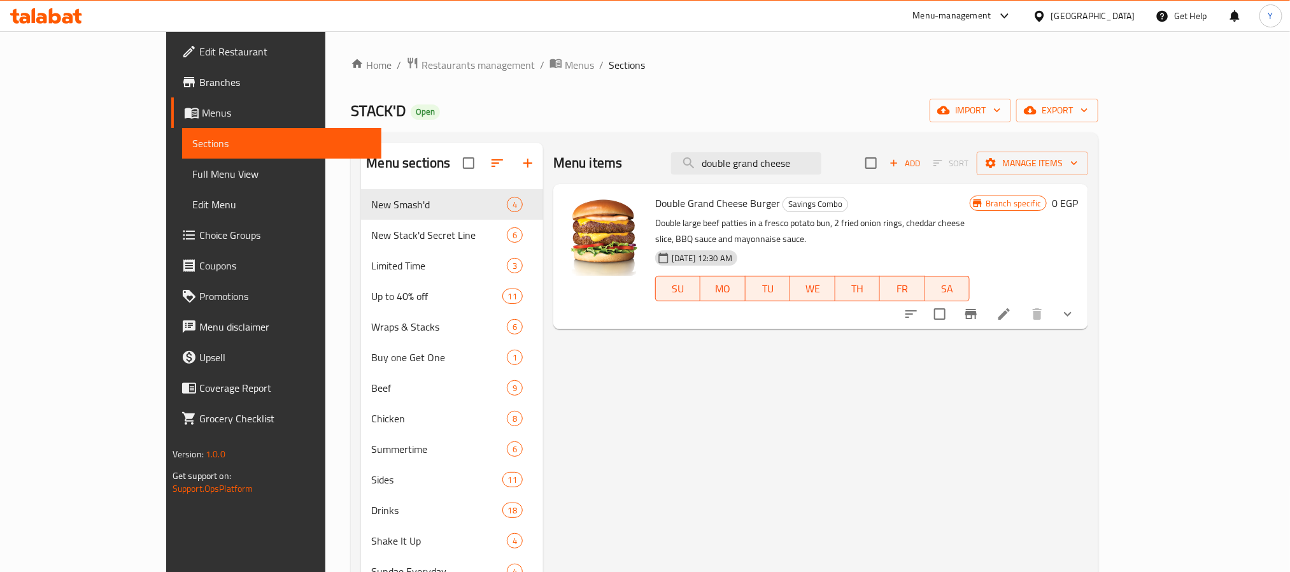
type input "double grand cheese"
click at [1083, 299] on button "show more" at bounding box center [1067, 314] width 31 height 31
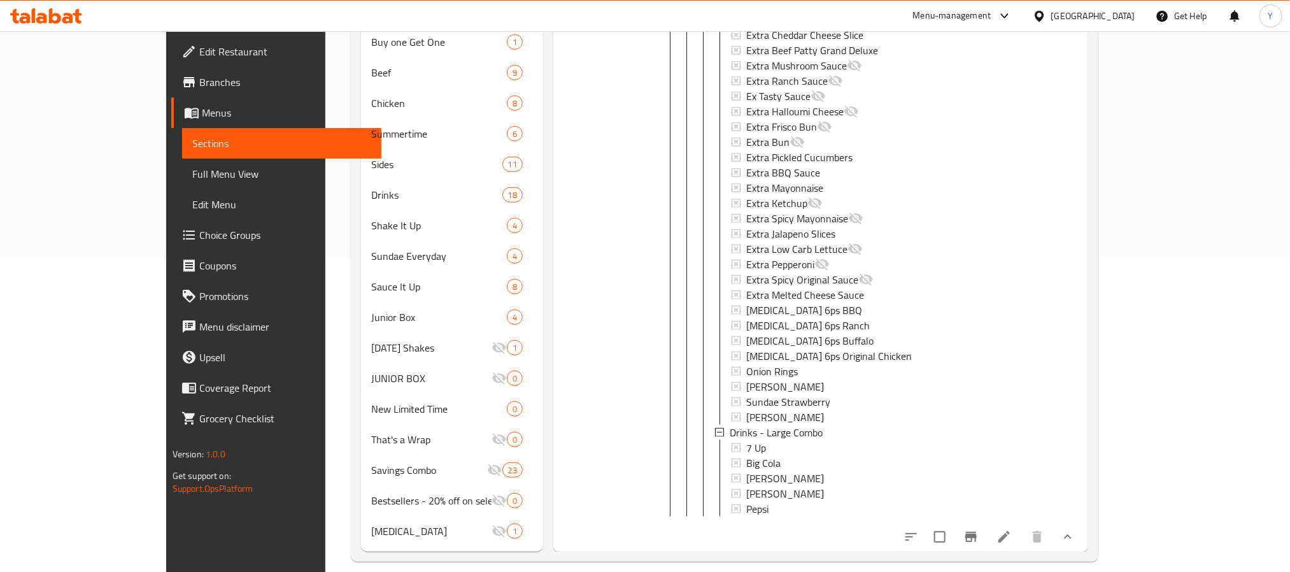
scroll to position [329, 0]
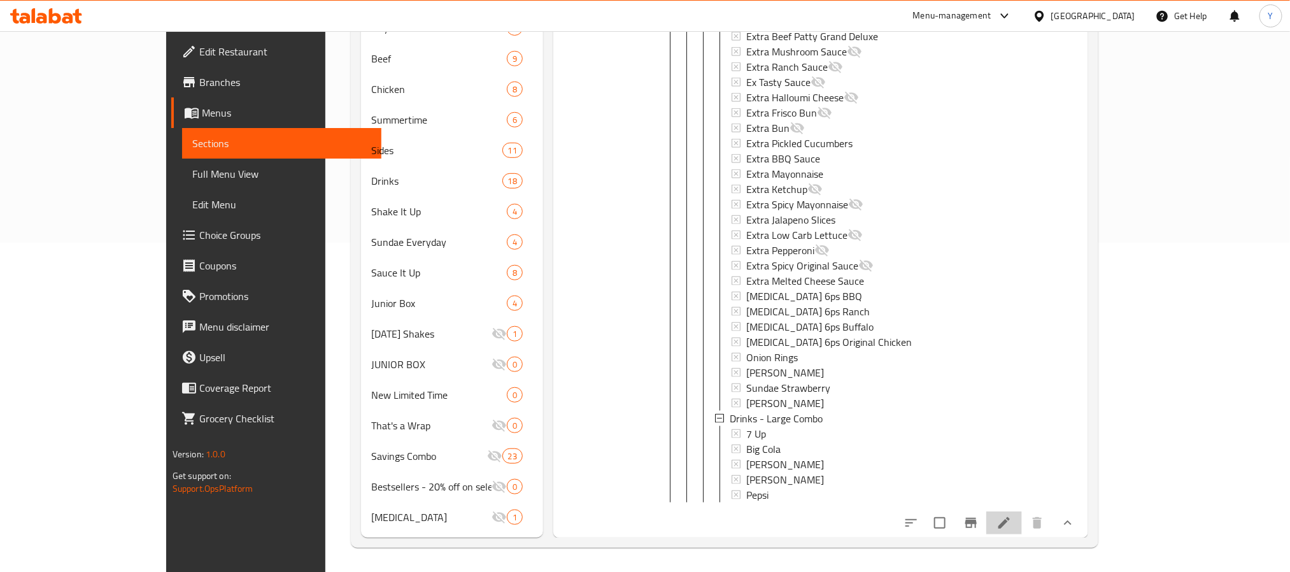
click at [1012, 518] on icon at bounding box center [1003, 522] width 15 height 15
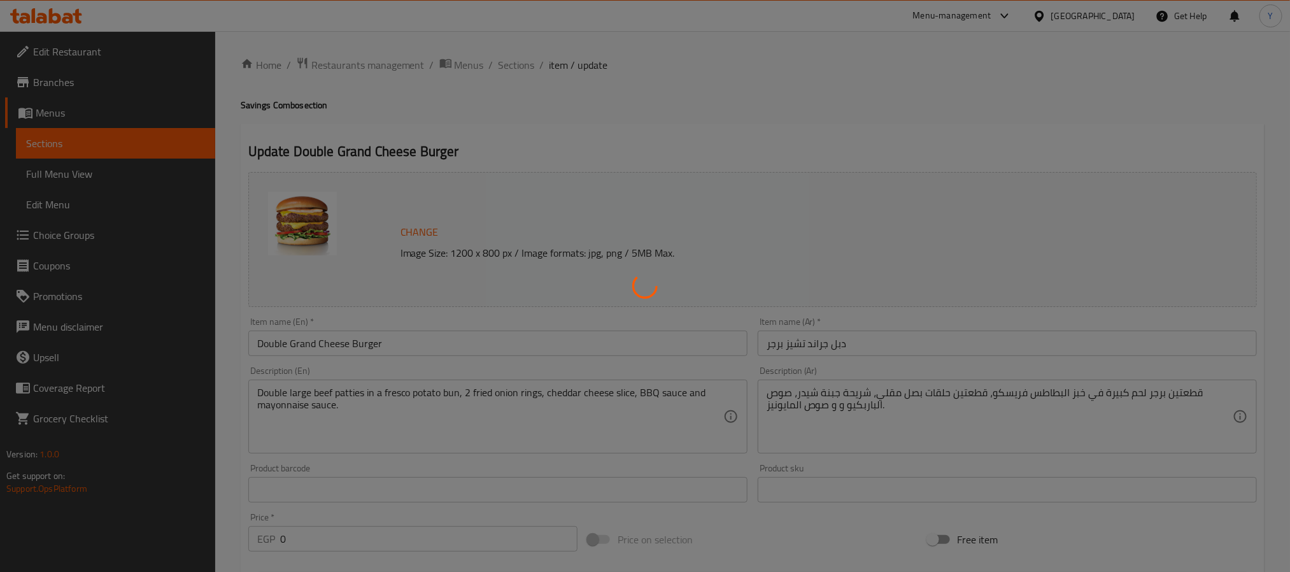
type input "خيارك من الكومبو الوسط"
type input "1"
type input "المشروبات - كومبو وسط"
type input "1"
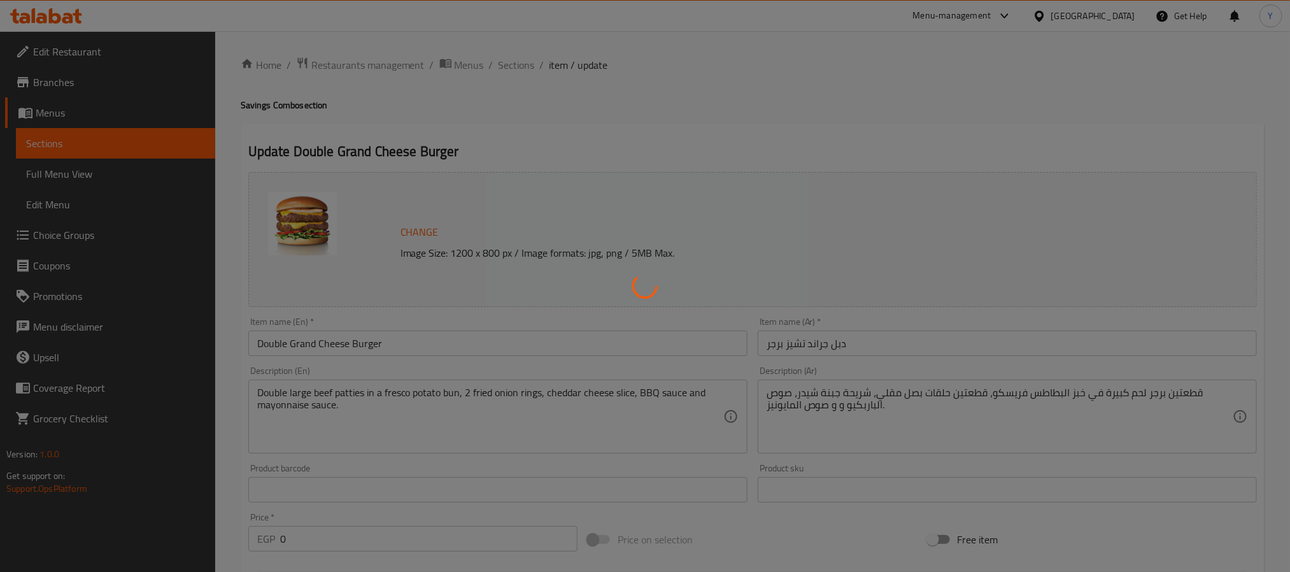
type input "1"
type input "إختيارك من الإضافات :"
type input "0"
type input "خيارك من الكومبو الكبير"
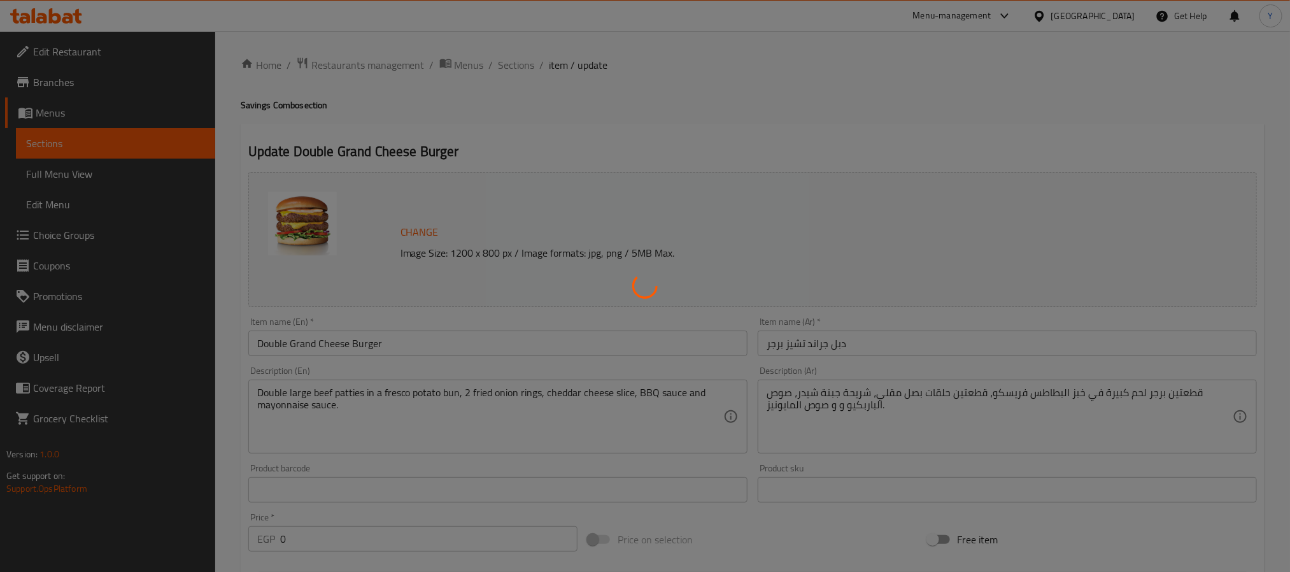
type input "1"
type input "إختيارك من الإضافات :"
type input "0"
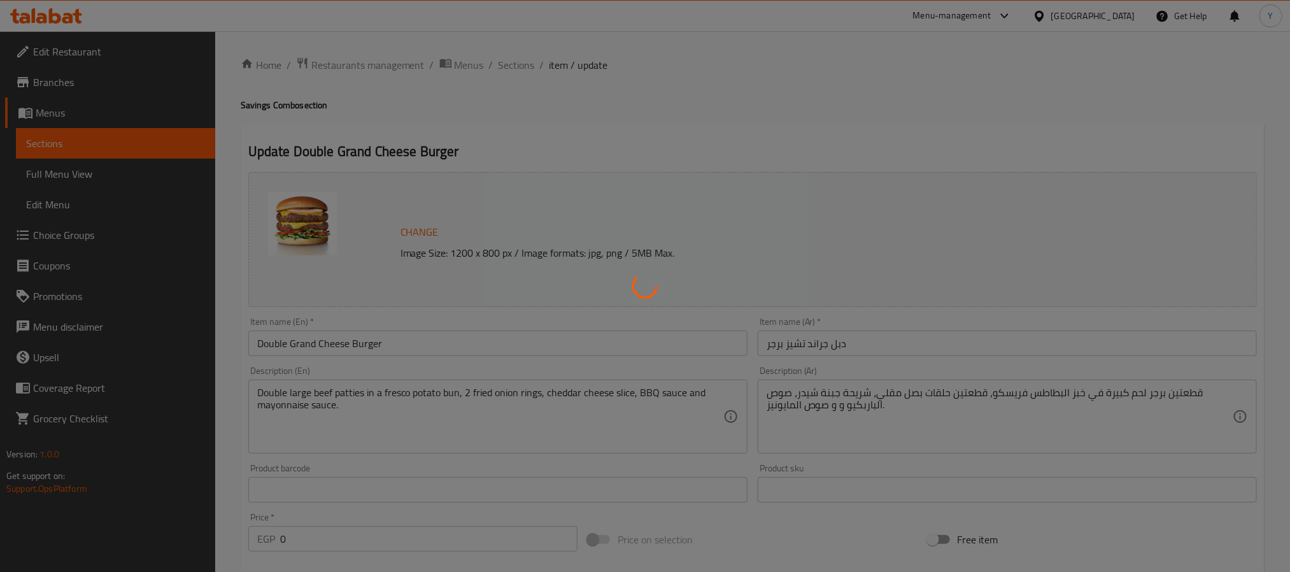
type input "المشروبات - كومبو كبير"
type input "1"
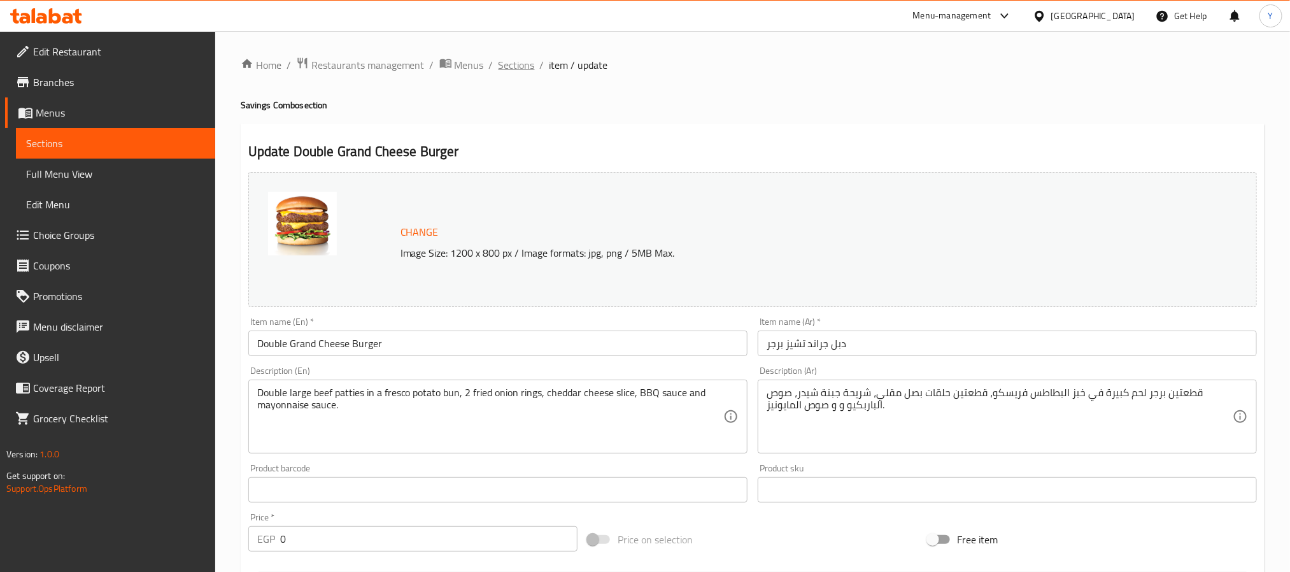
click at [520, 67] on span "Sections" at bounding box center [516, 64] width 36 height 15
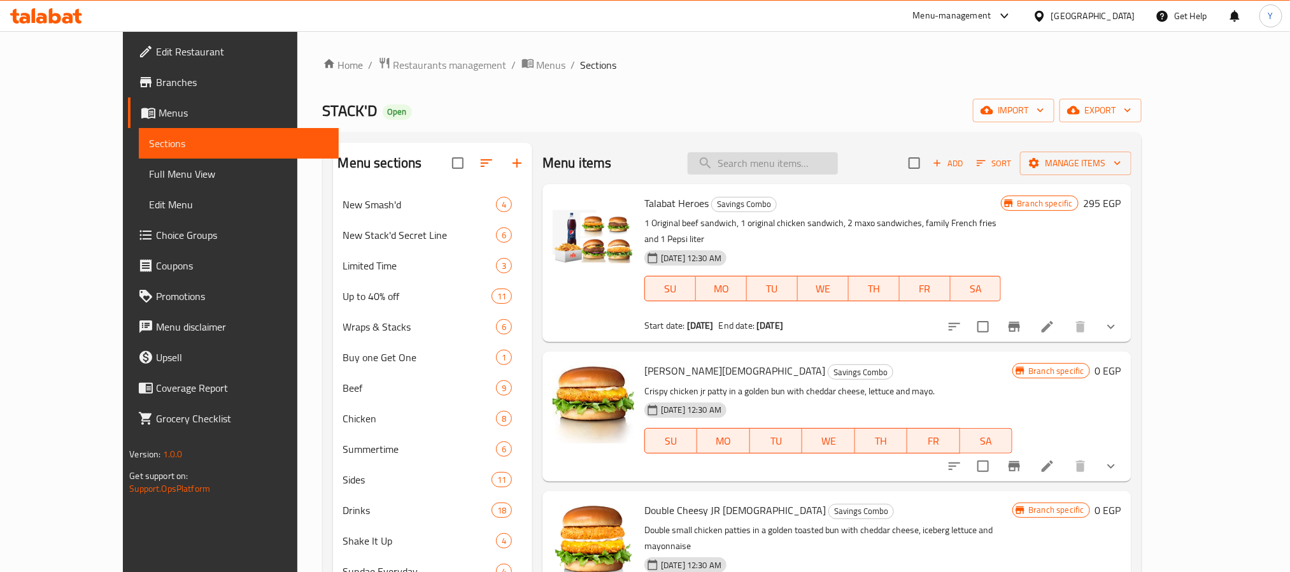
click at [796, 165] on input "search" at bounding box center [763, 163] width 150 height 22
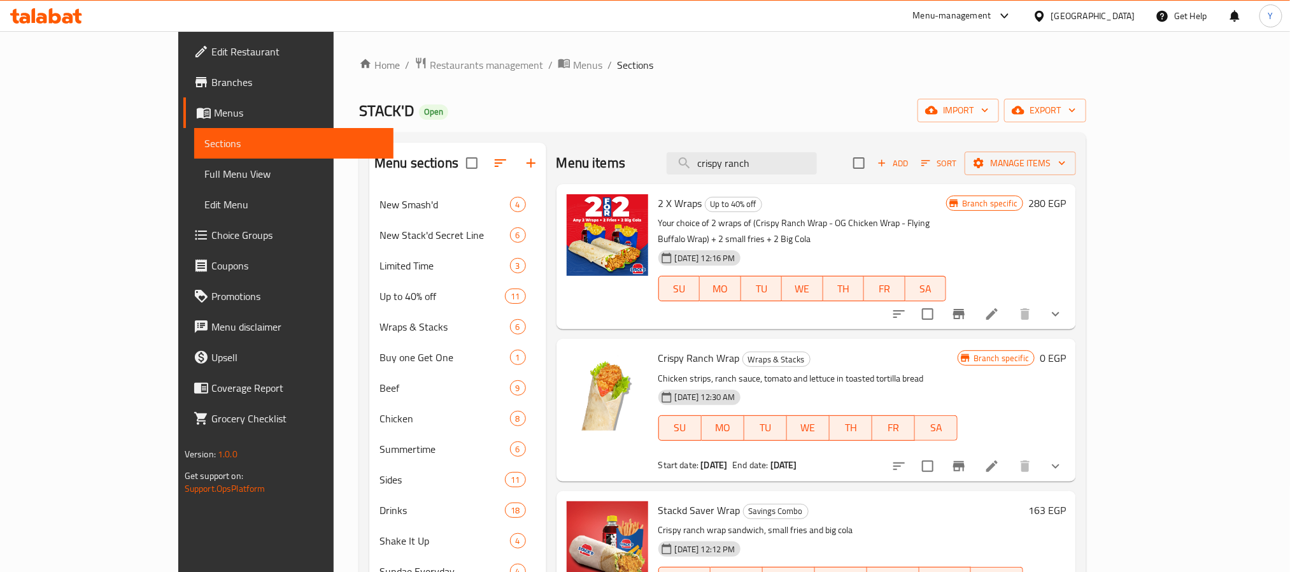
type input "crispy ranch"
click at [1010, 457] on li at bounding box center [992, 466] width 36 height 23
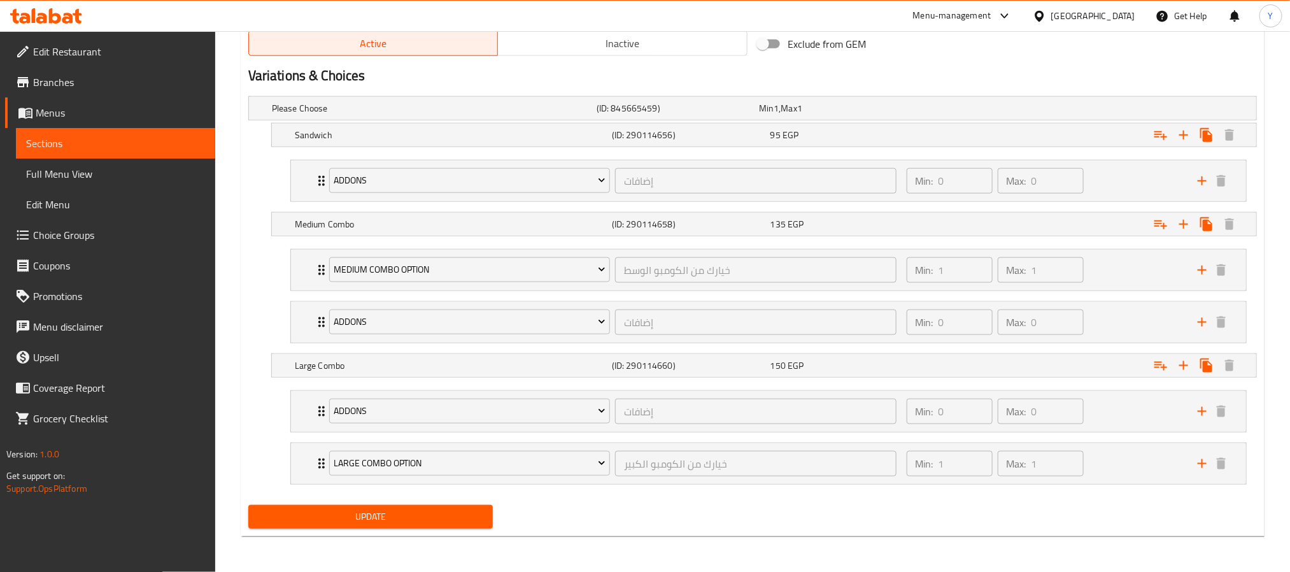
scroll to position [681, 0]
click at [307, 432] on div "Large Combo Option خيارك من الكومبو الكبير ​ Min: 1 ​ Max: 1 ​" at bounding box center [768, 411] width 955 height 41
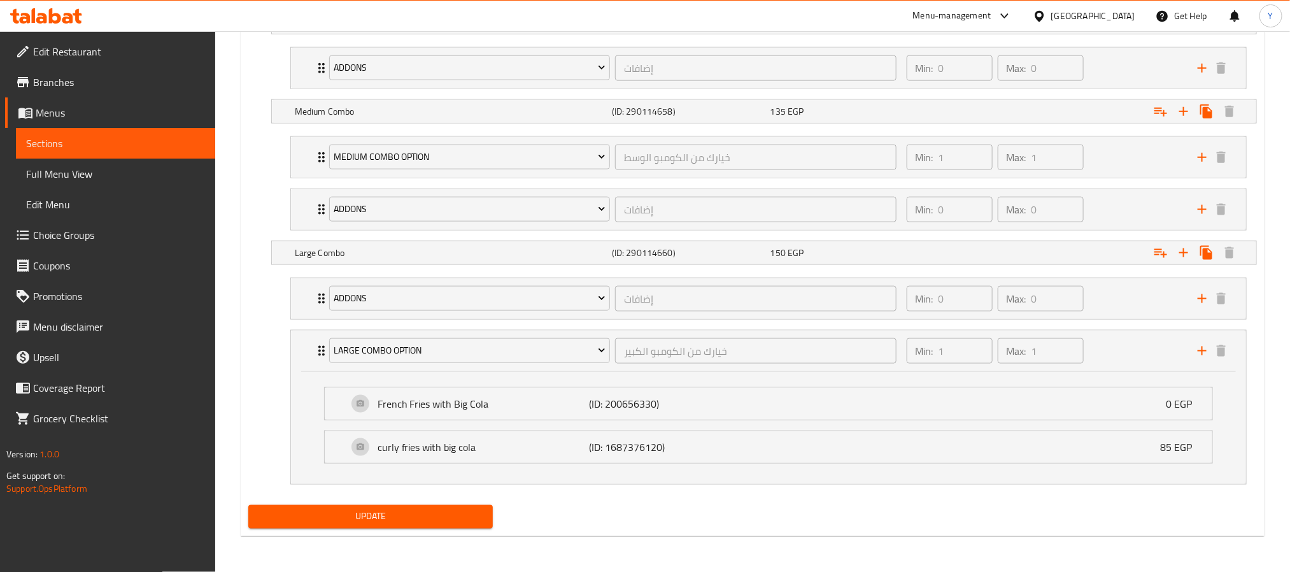
scroll to position [794, 0]
click at [309, 304] on div "Addons إضافات ​ Min: 0 ​ Max: 0 ​" at bounding box center [768, 298] width 955 height 41
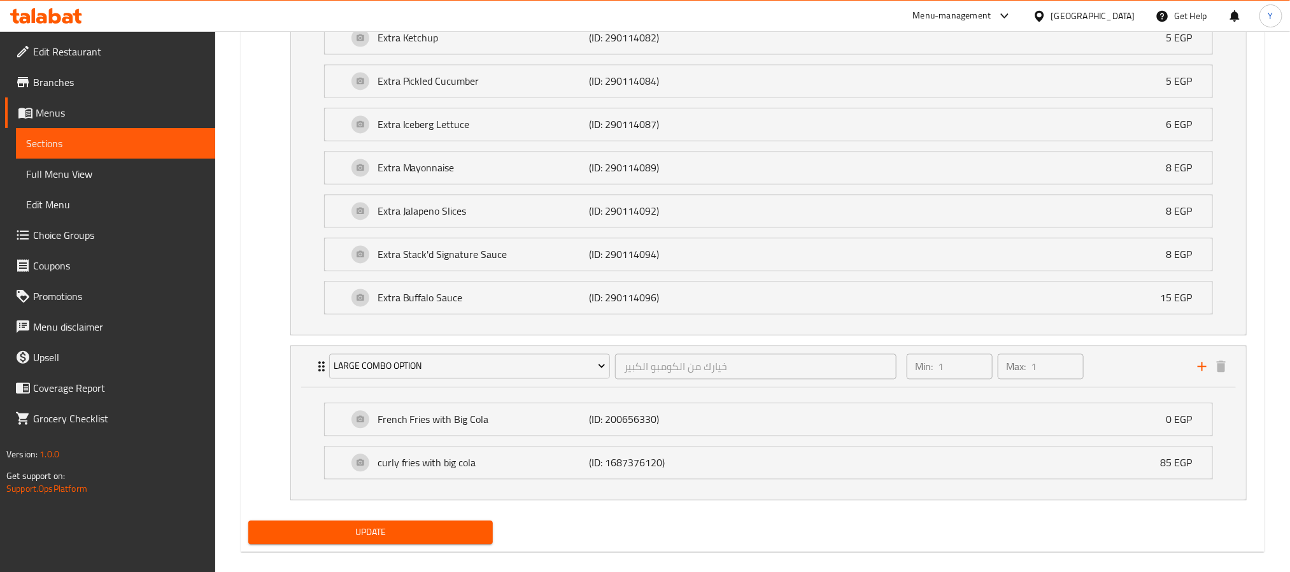
scroll to position [1303, 0]
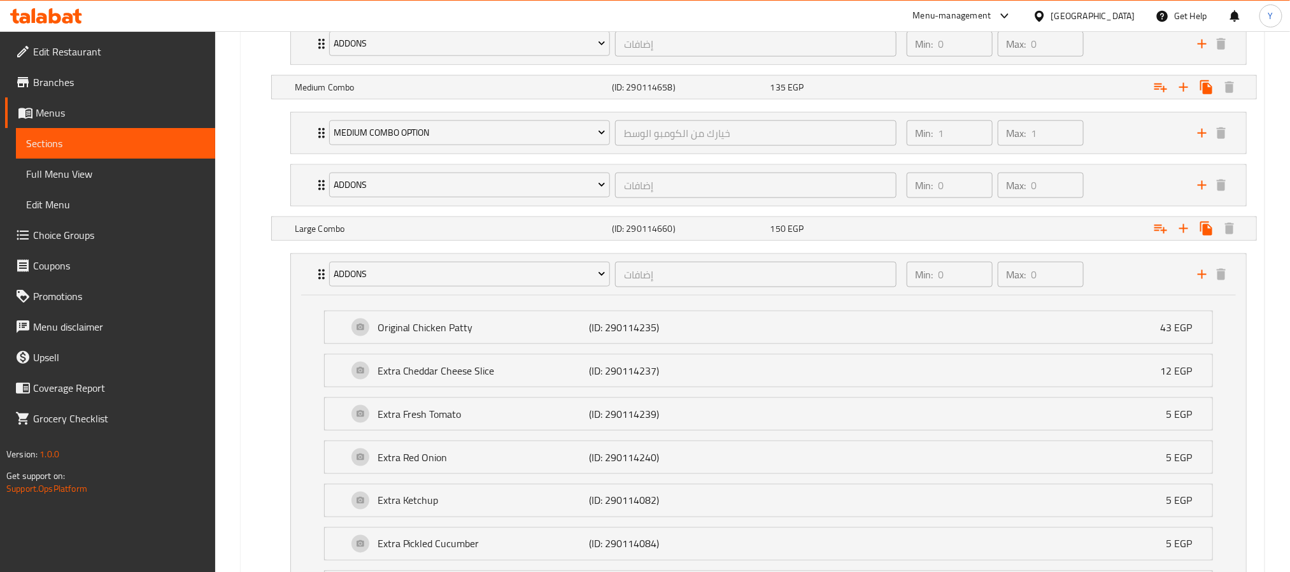
scroll to position [808, 0]
click at [316, 284] on icon "Expand" at bounding box center [321, 276] width 15 height 15
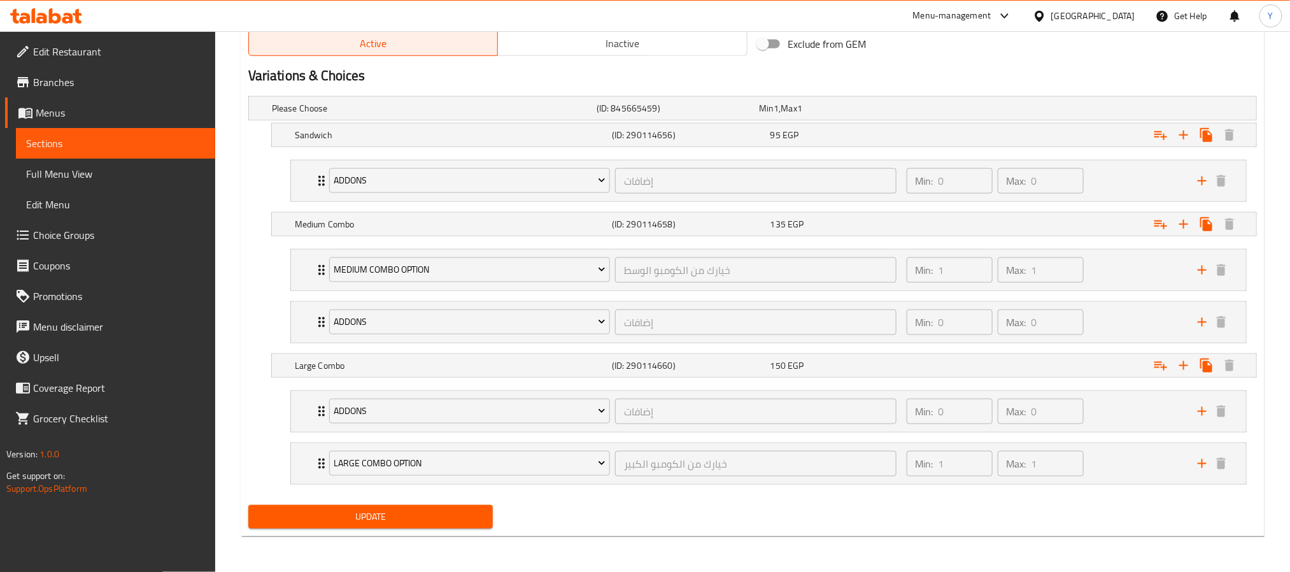
scroll to position [681, 0]
click at [306, 432] on div "Large Combo Option خيارك من الكومبو الكبير ​ Min: 1 ​ Max: 1 ​" at bounding box center [768, 411] width 955 height 41
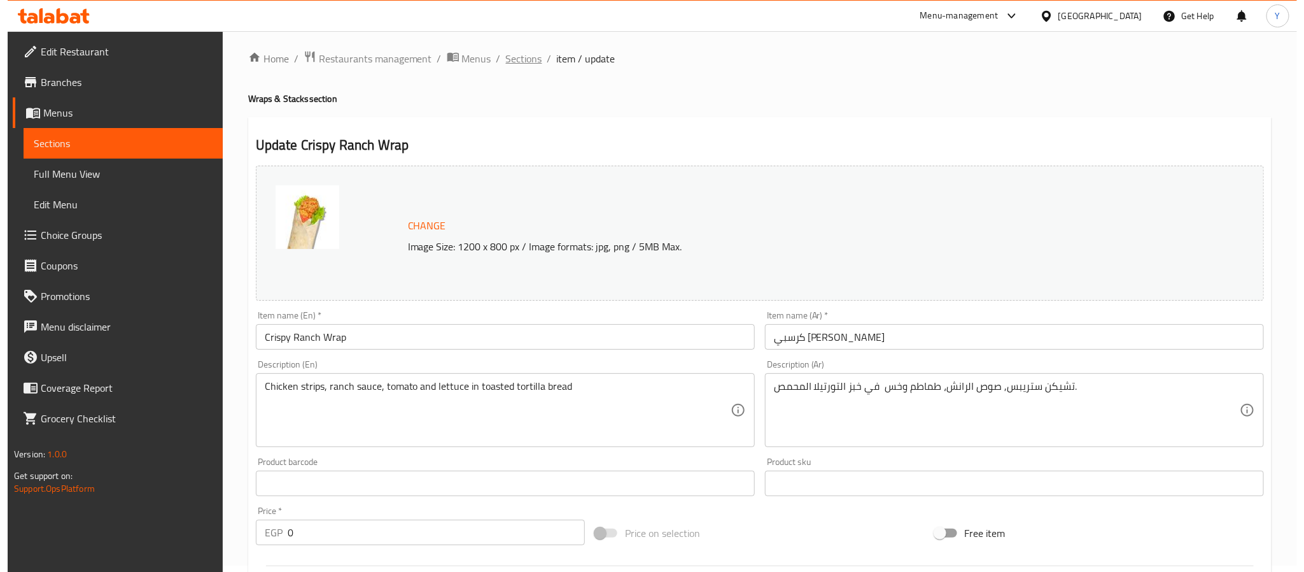
scroll to position [0, 0]
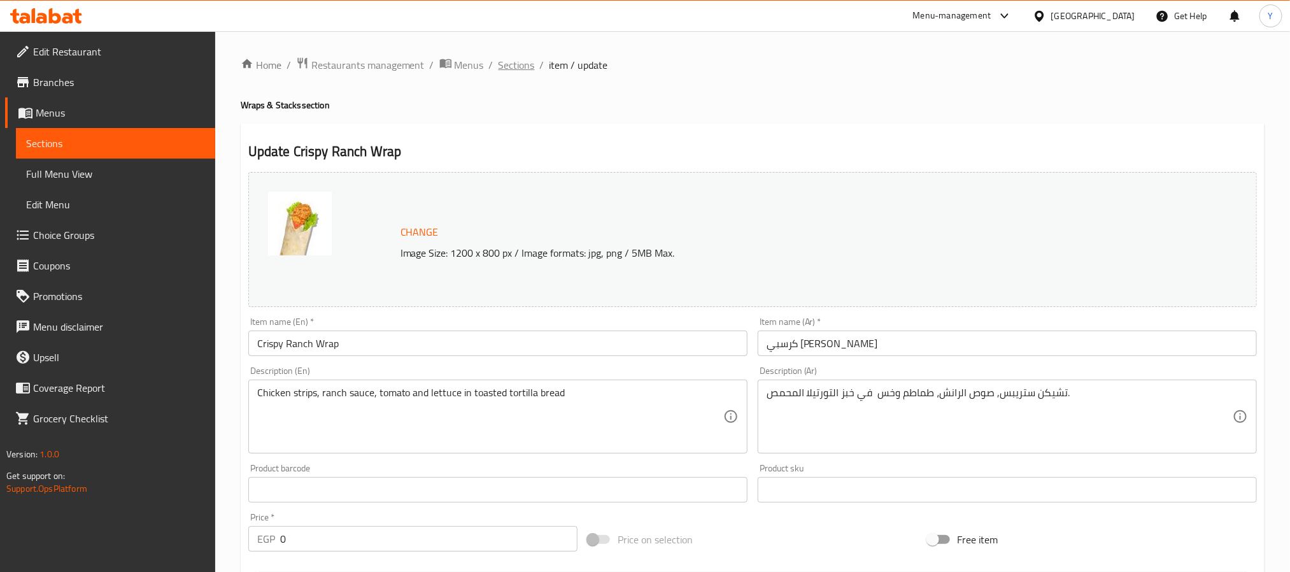
click at [519, 64] on span "Sections" at bounding box center [516, 64] width 36 height 15
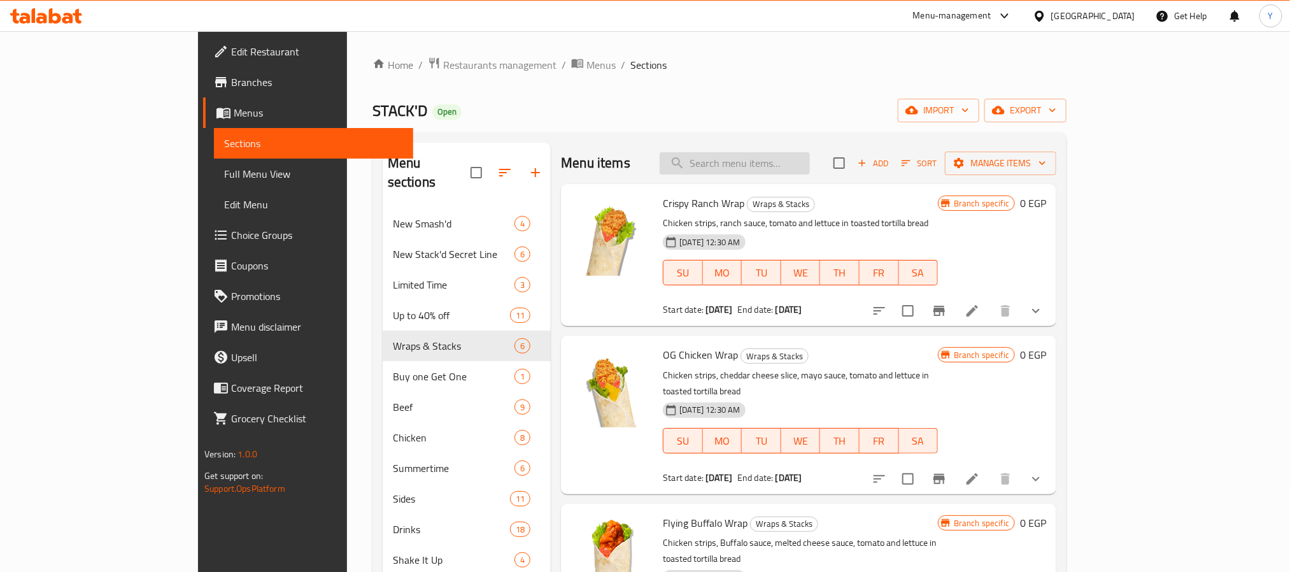
click at [736, 171] on input "search" at bounding box center [735, 163] width 150 height 22
click at [804, 173] on input "search" at bounding box center [735, 163] width 150 height 22
type input "o"
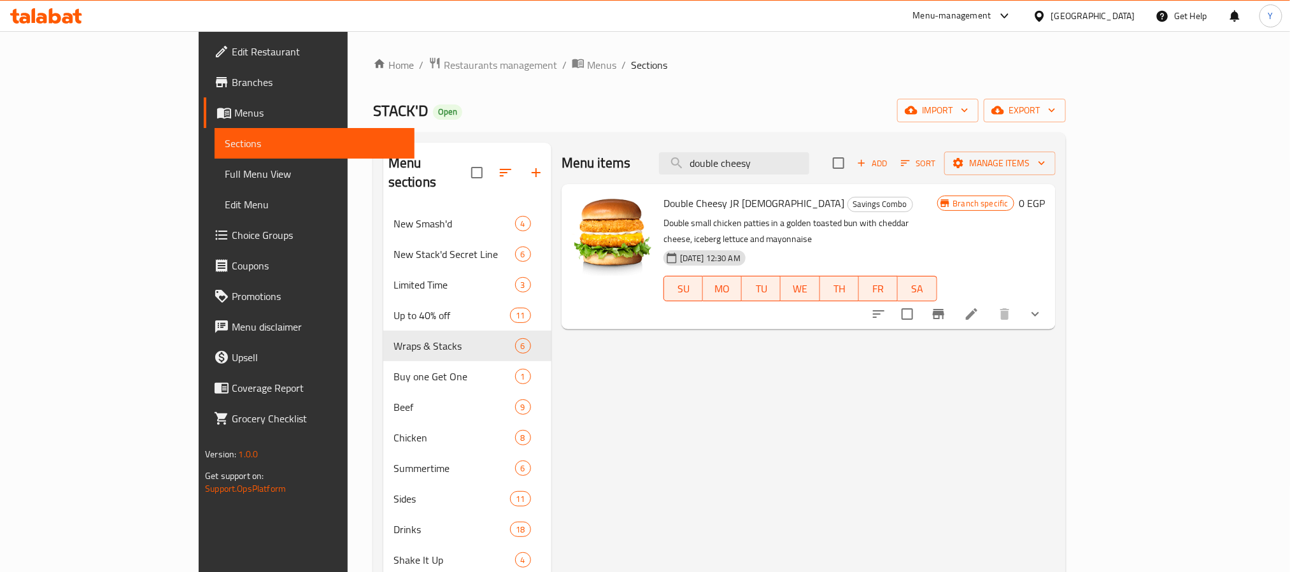
type input "double cheesy"
click at [979, 306] on icon at bounding box center [971, 313] width 15 height 15
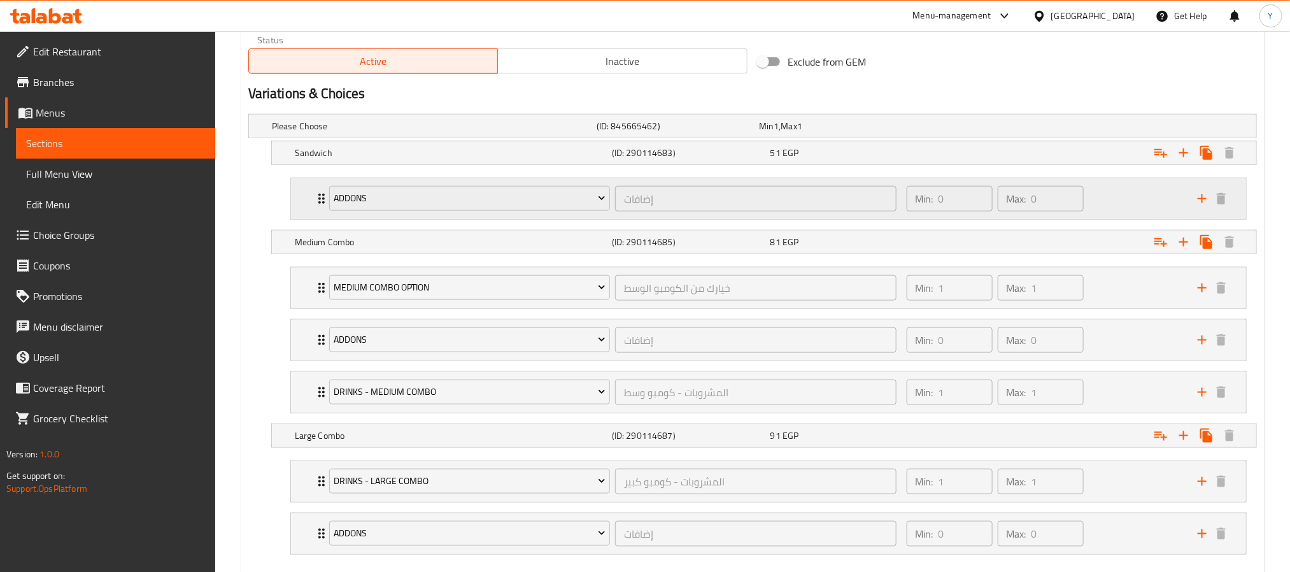
scroll to position [733, 0]
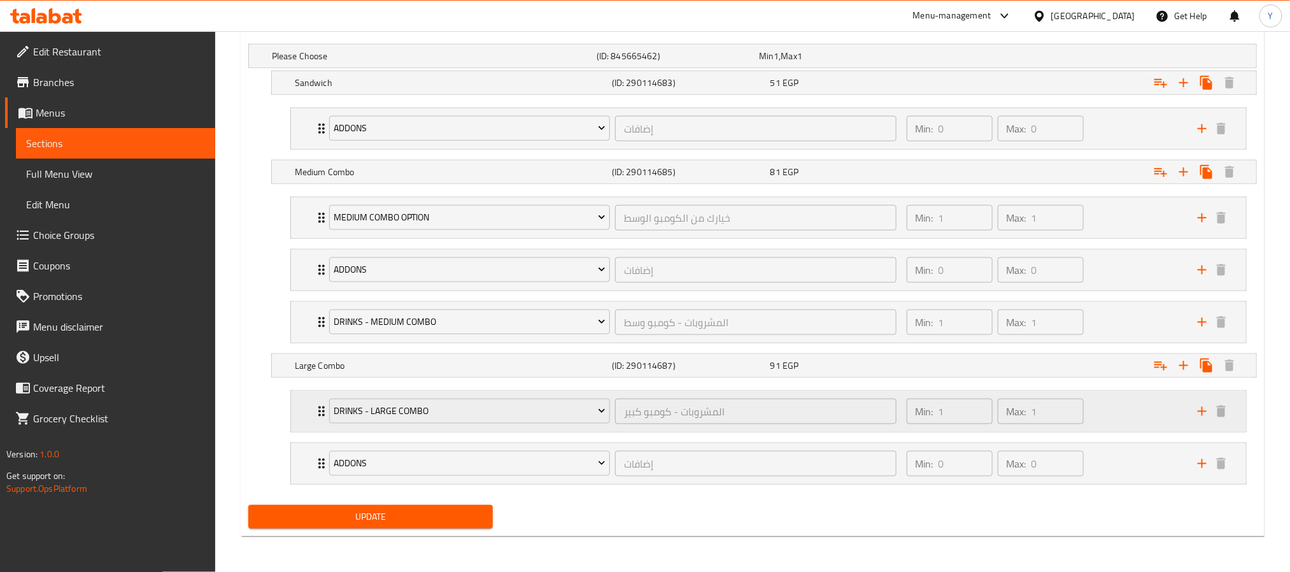
click at [300, 424] on div "Drinks - Large Combo المشروبات - كومبو كبير ​ Min: 1 ​ Max: 1 ​" at bounding box center [768, 411] width 955 height 41
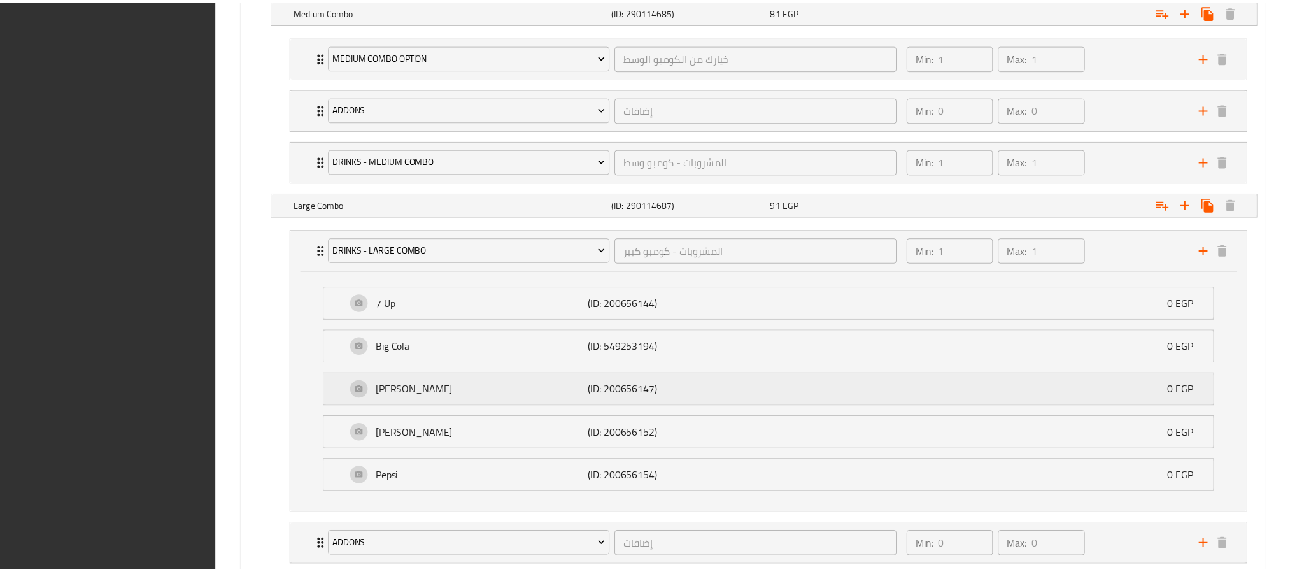
scroll to position [980, 0]
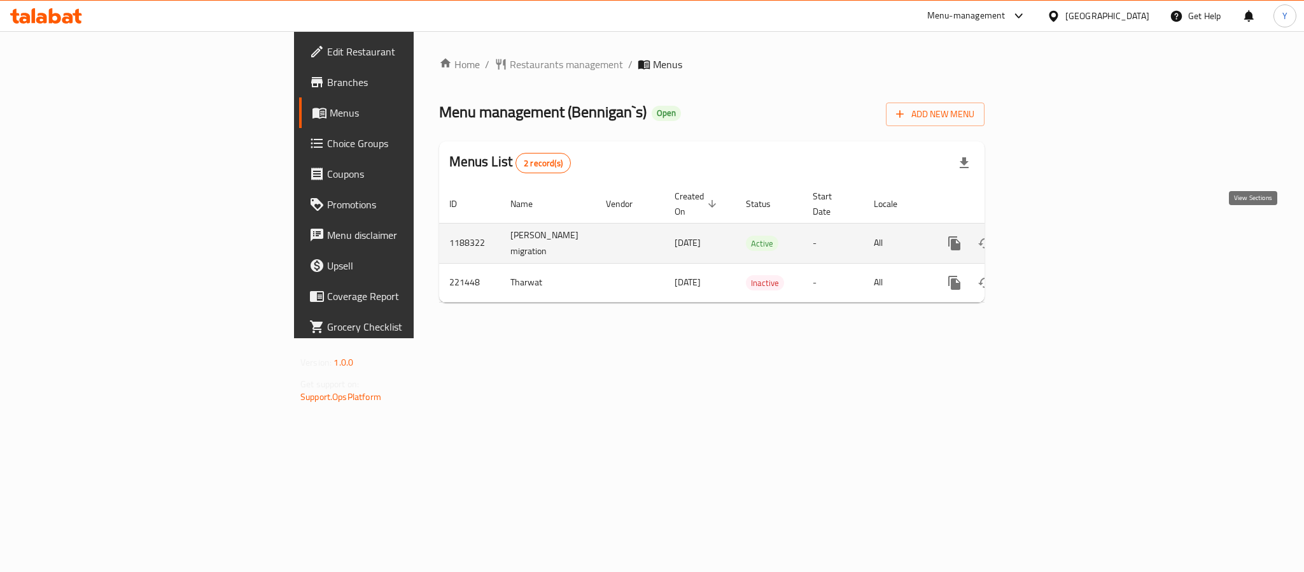
click at [1054, 236] on icon "enhanced table" at bounding box center [1046, 243] width 15 height 15
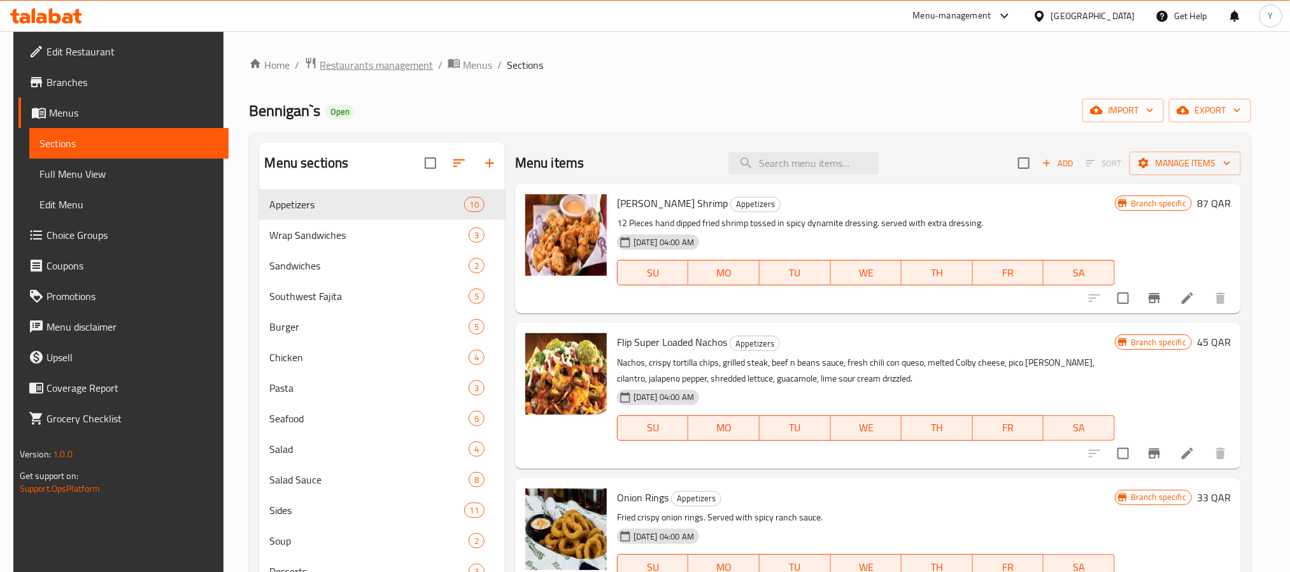
click at [346, 67] on span "Restaurants management" at bounding box center [376, 64] width 113 height 15
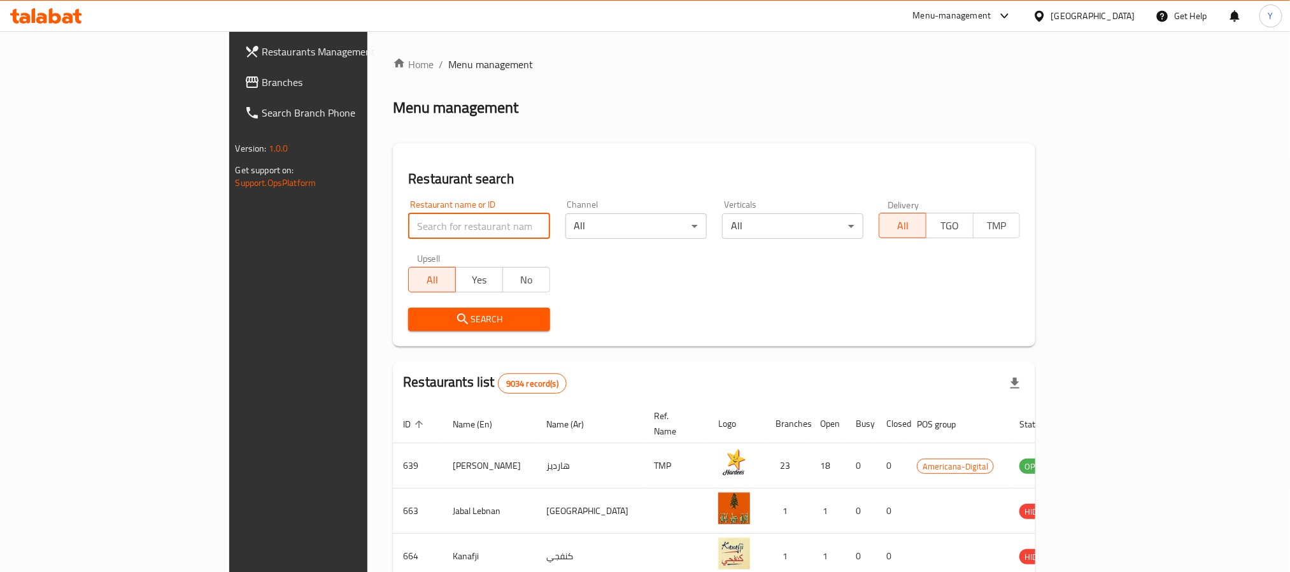
click at [425, 237] on input "search" at bounding box center [478, 225] width 141 height 25
paste input "625277"
type input "625277"
click button "Search" at bounding box center [478, 319] width 141 height 24
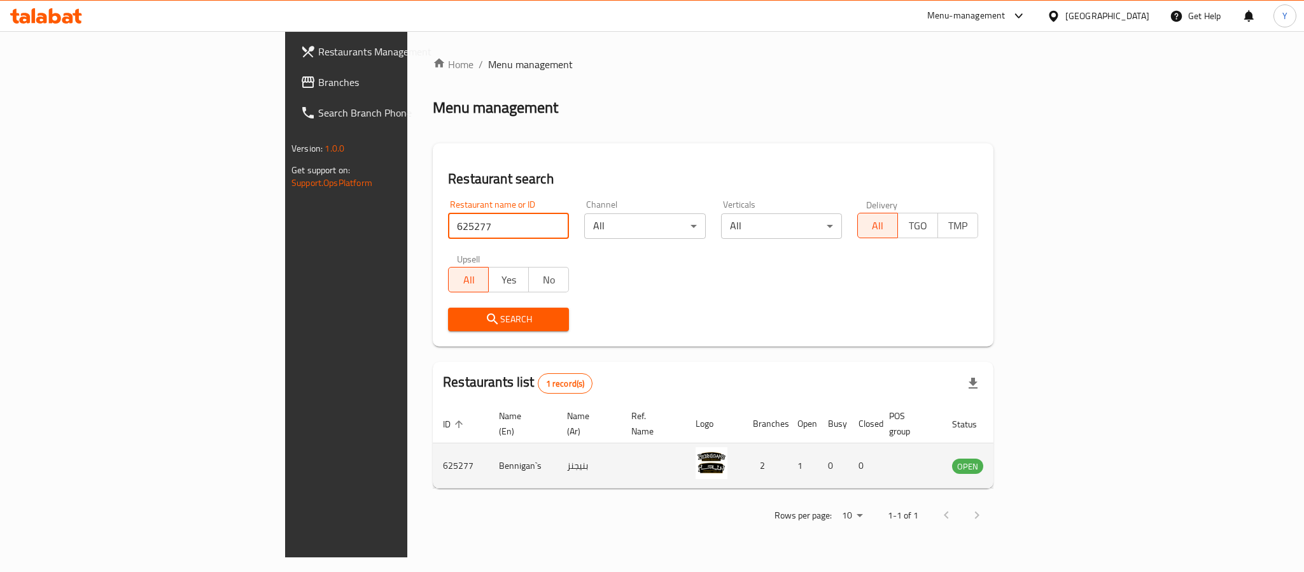
click at [1053, 460] on td "enhanced table" at bounding box center [1031, 465] width 44 height 45
click at [1043, 458] on link "enhanced table" at bounding box center [1031, 465] width 24 height 15
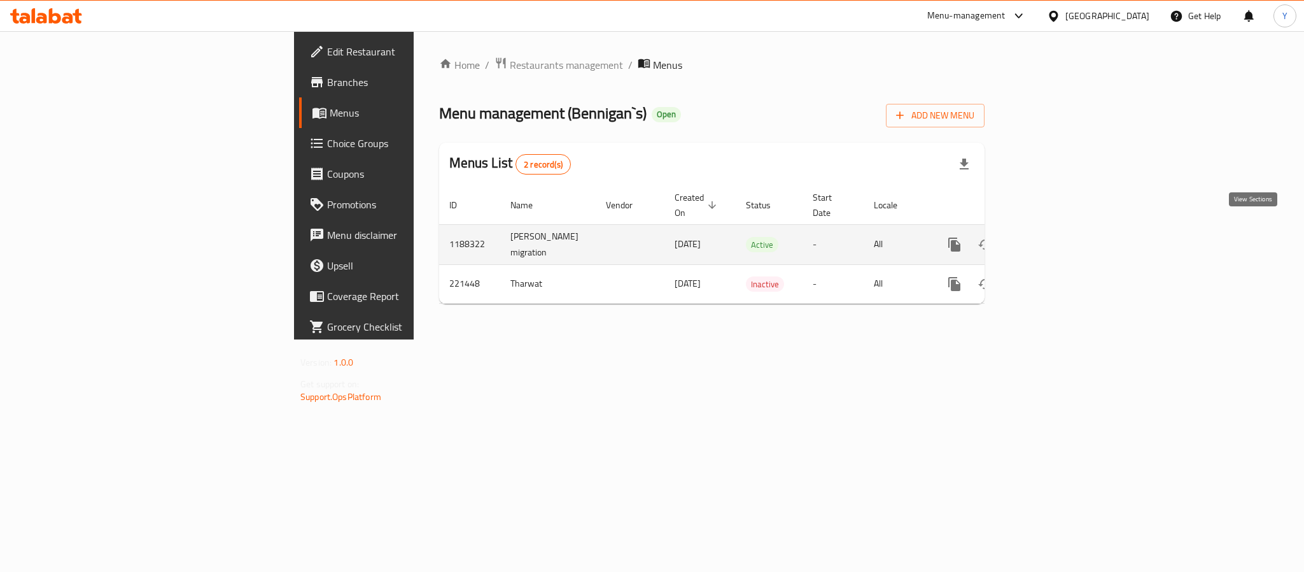
click at [1062, 237] on link "enhanced table" at bounding box center [1046, 244] width 31 height 31
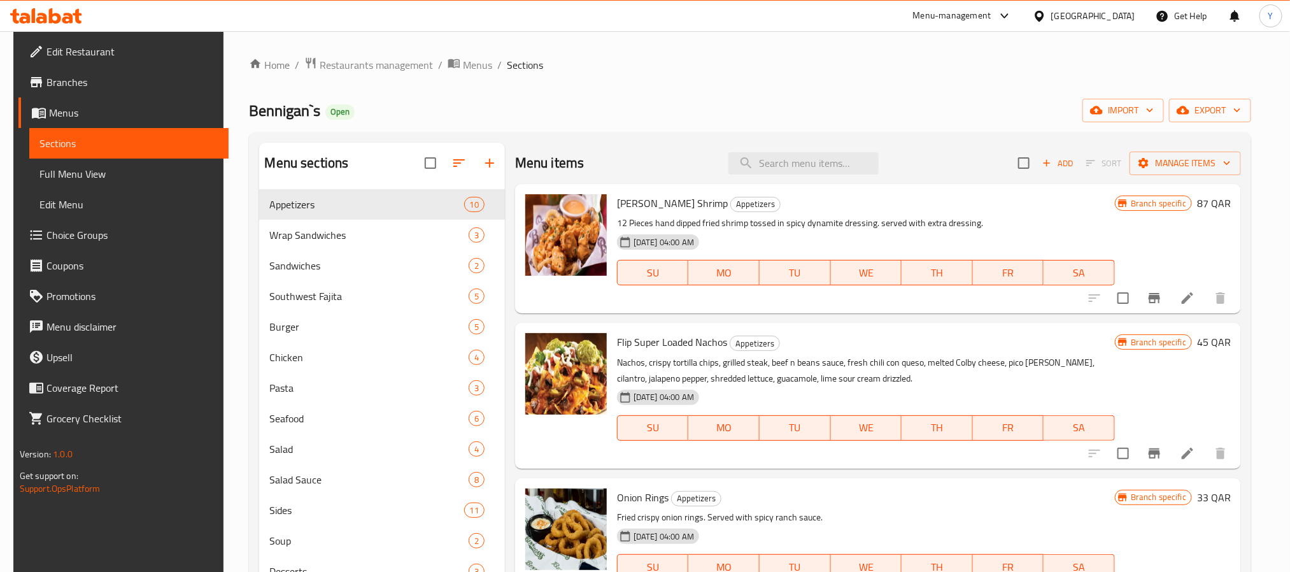
click at [835, 176] on div "Menu items Add Sort Manage items" at bounding box center [878, 163] width 726 height 41
click at [835, 159] on input "search" at bounding box center [803, 163] width 150 height 22
paste input "Ribeye"
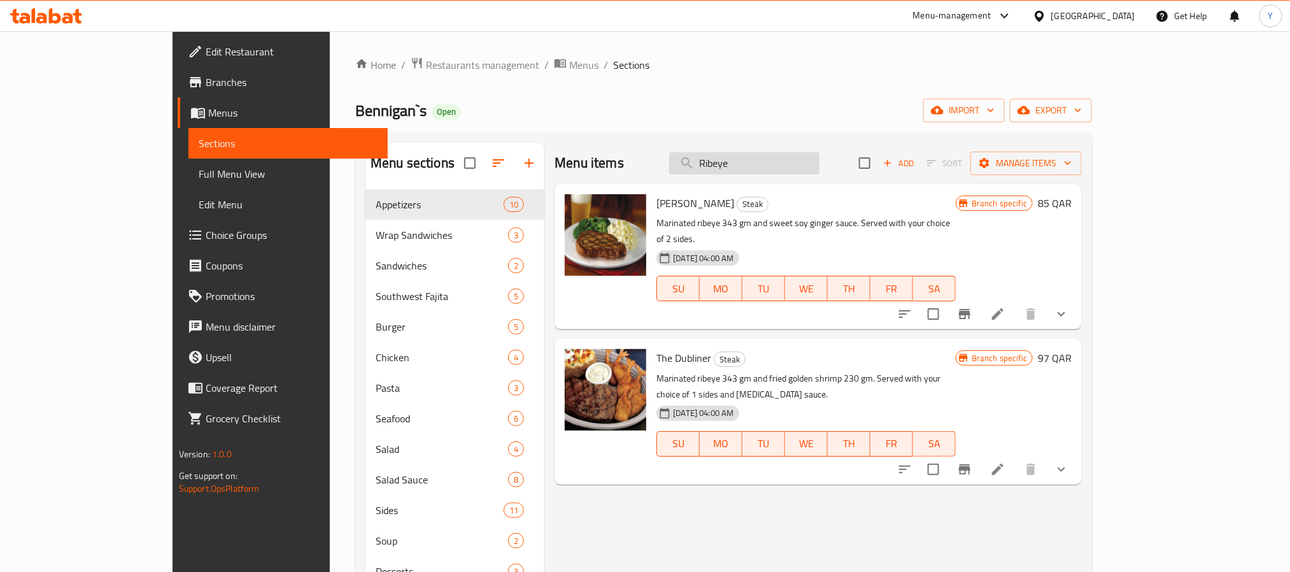
click at [819, 164] on input "Ribeye" at bounding box center [744, 163] width 150 height 22
paste input "Sirloin"
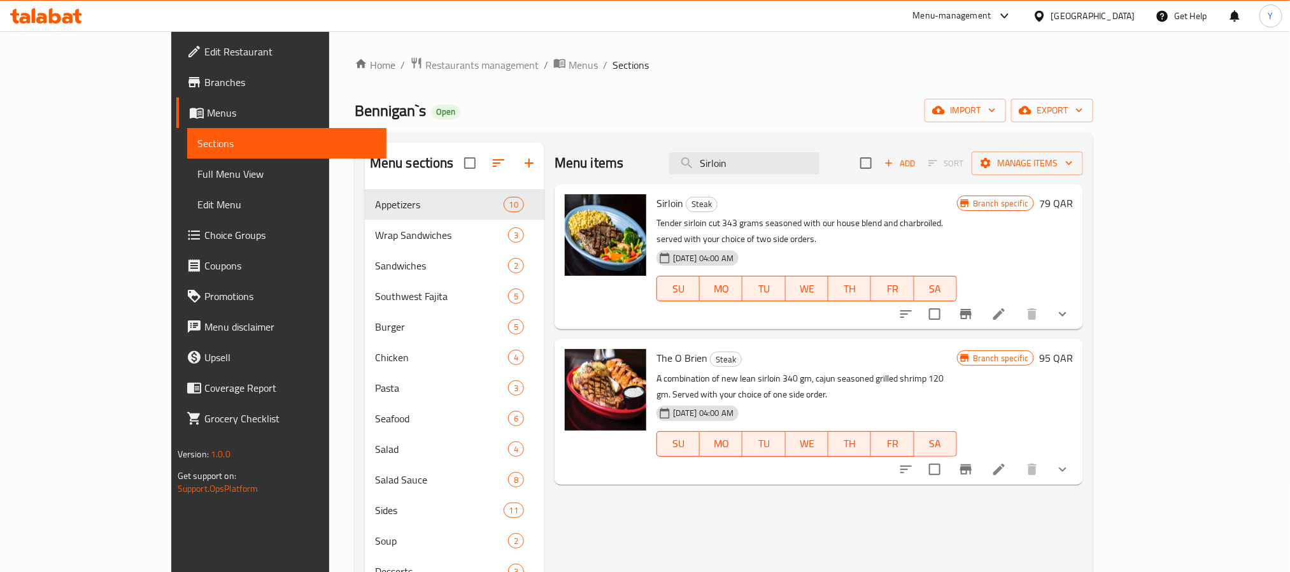
type input "Sirloin"
click at [1070, 306] on icon "show more" at bounding box center [1062, 313] width 15 height 15
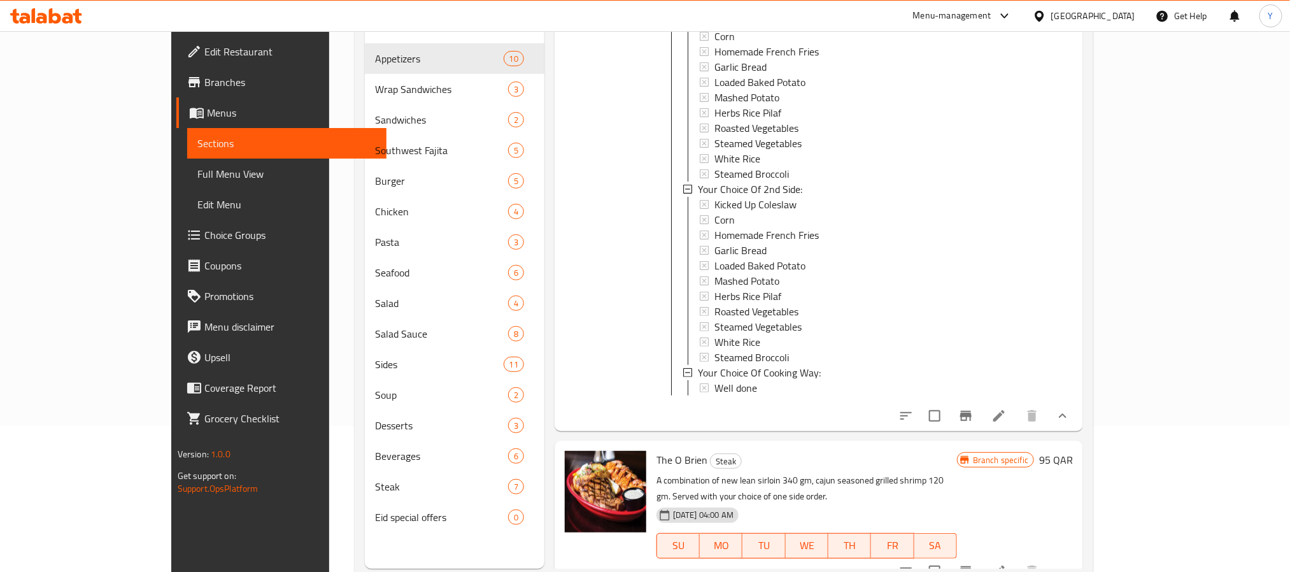
scroll to position [178, 0]
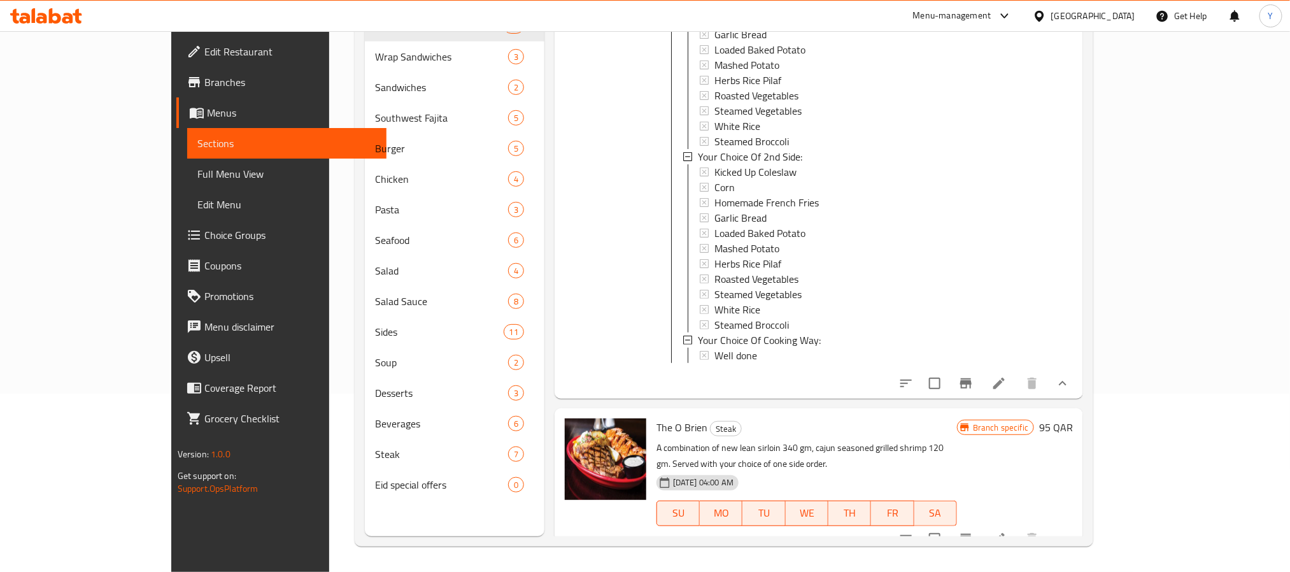
click at [1078, 386] on button "show more" at bounding box center [1062, 383] width 31 height 31
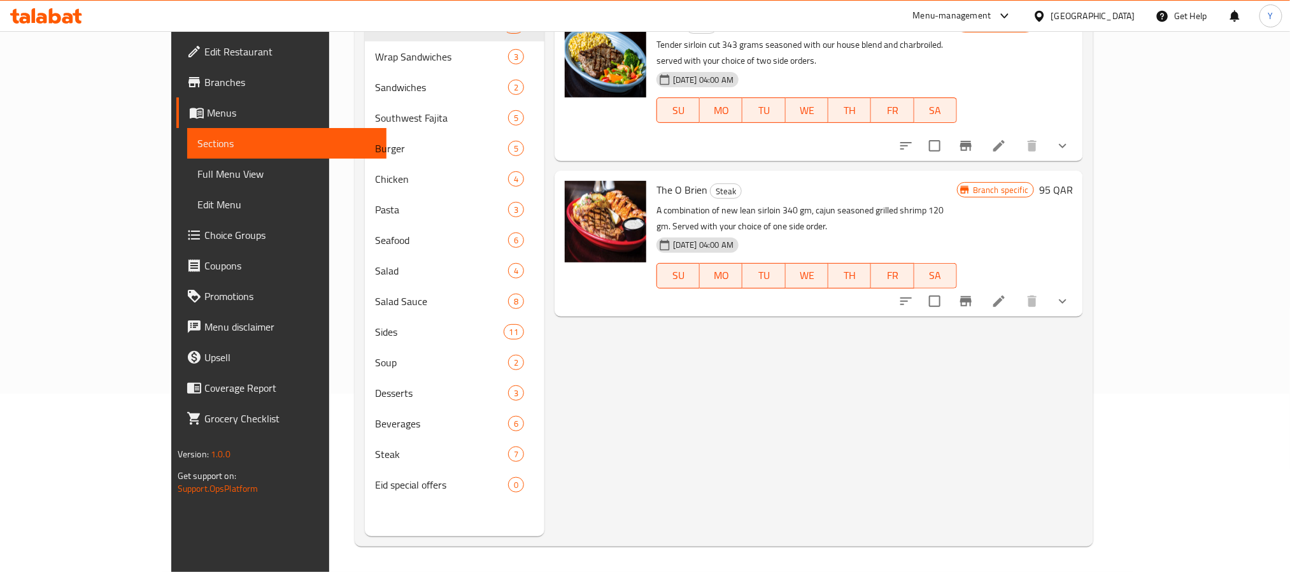
scroll to position [0, 0]
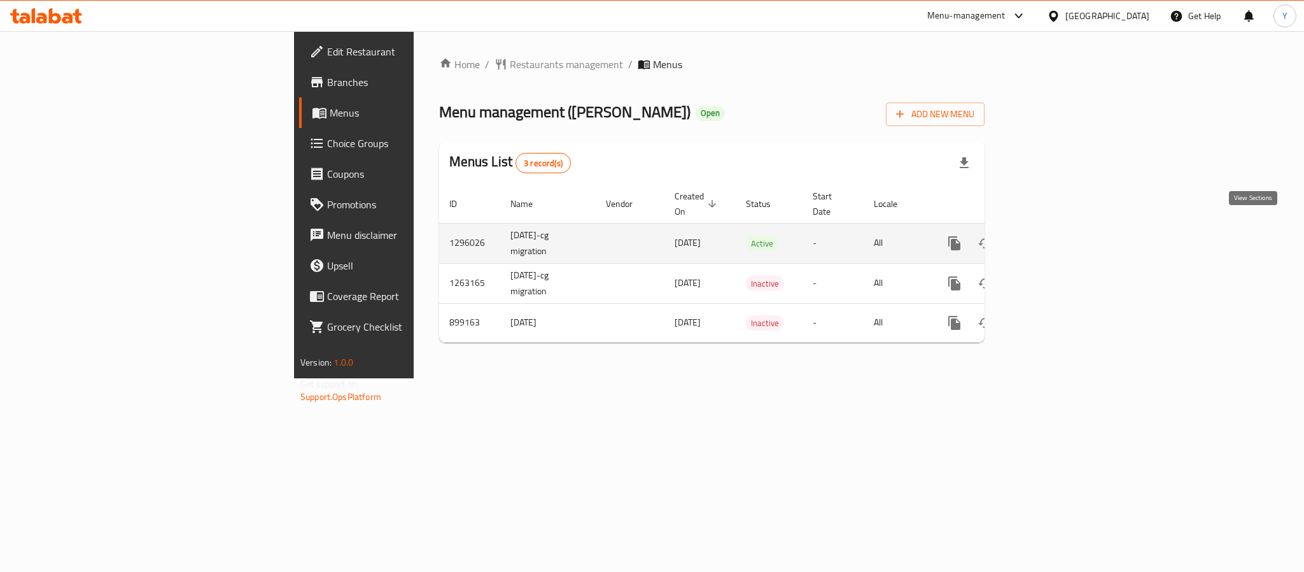
click at [1062, 236] on link "enhanced table" at bounding box center [1046, 243] width 31 height 31
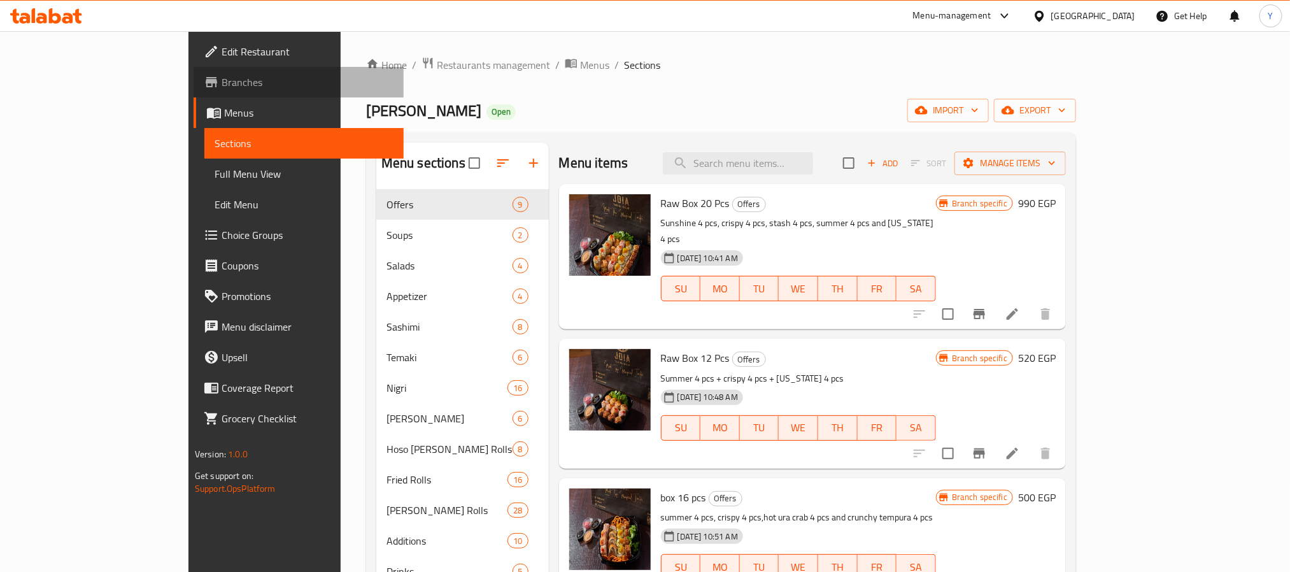
click at [222, 83] on span "Branches" at bounding box center [308, 81] width 172 height 15
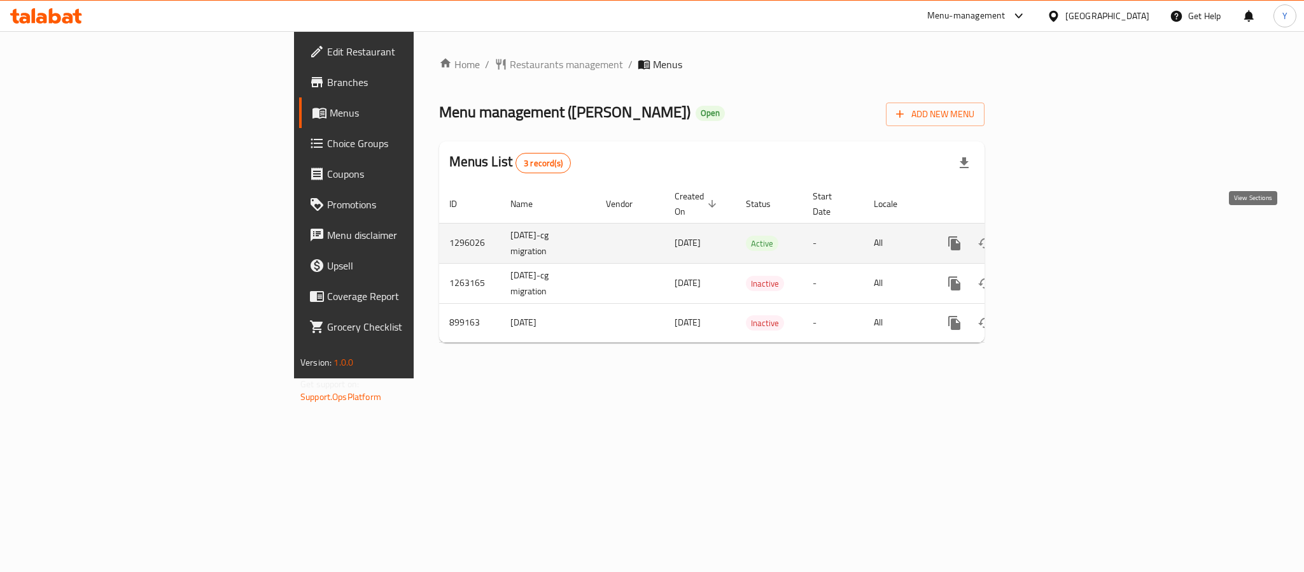
click at [1054, 236] on icon "enhanced table" at bounding box center [1046, 243] width 15 height 15
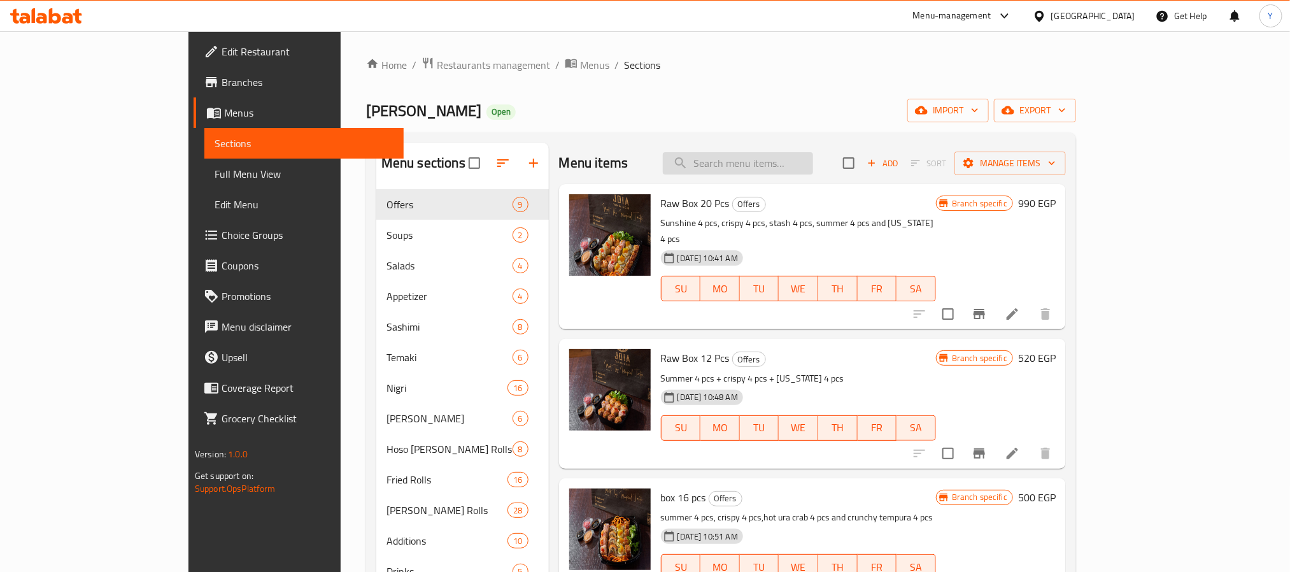
click at [813, 152] on input "search" at bounding box center [738, 163] width 150 height 22
paste input "Box 16 pcs"
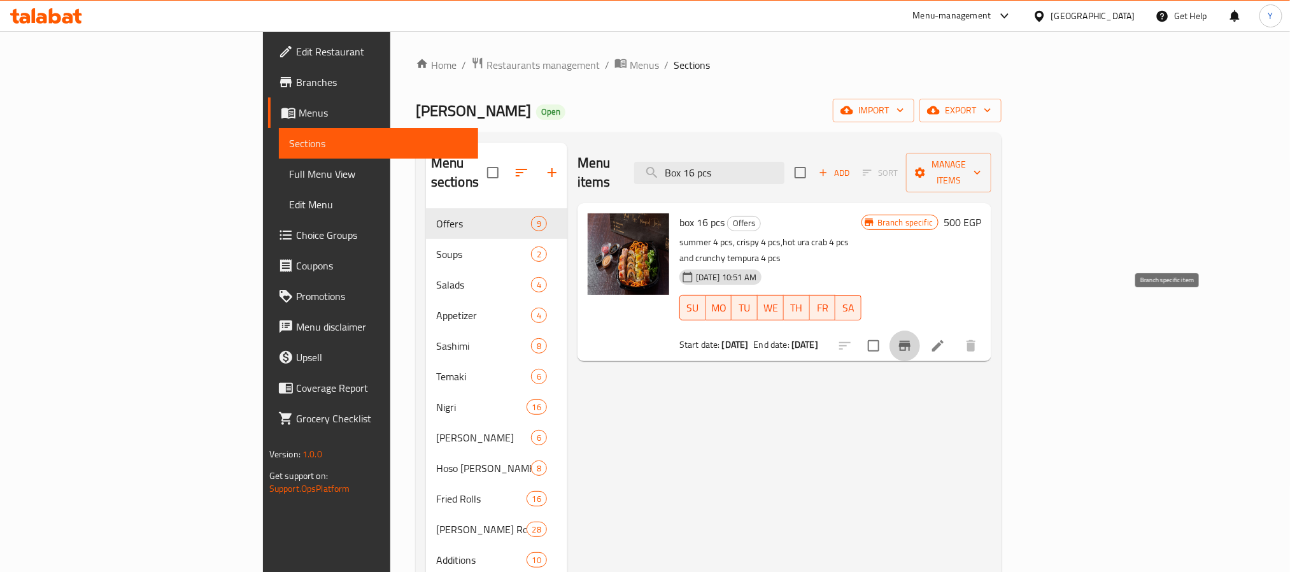
click at [920, 330] on button "Branch-specific-item" at bounding box center [904, 345] width 31 height 31
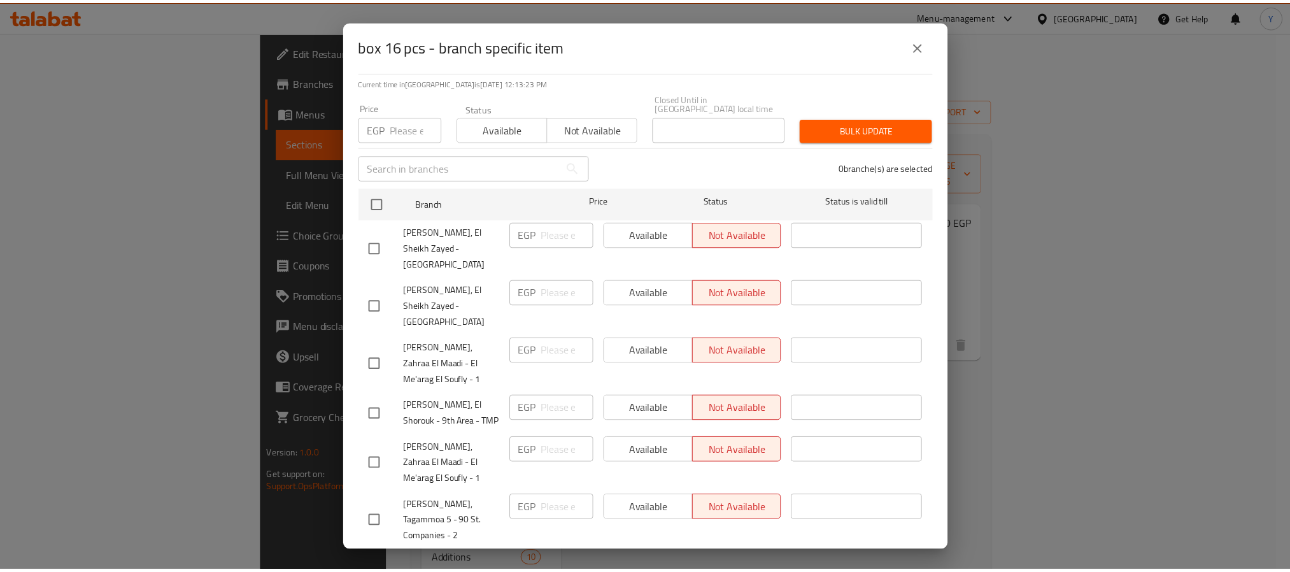
scroll to position [215, 0]
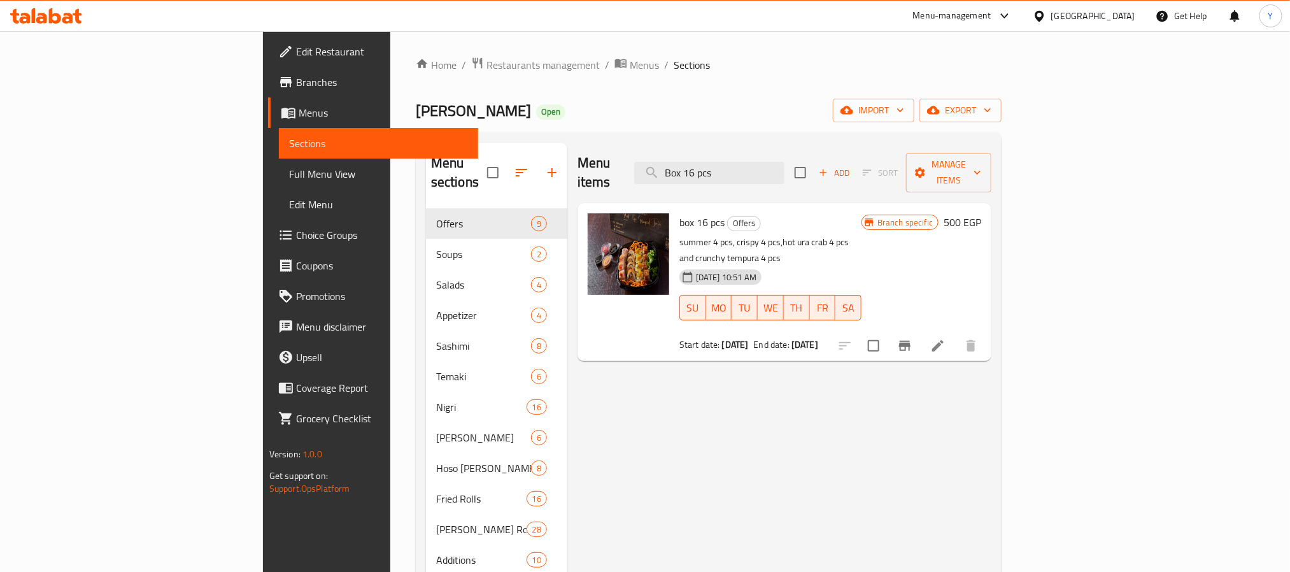
click at [798, 234] on p "summer 4 pcs, crispy 4 pcs,hot ura crab 4 pcs and crunchy tempura 4 pcs" at bounding box center [770, 250] width 182 height 32
click at [806, 234] on p "summer 4 pcs, crispy 4 pcs,hot ura crab 4 pcs and crunchy tempura 4 pcs" at bounding box center [770, 250] width 182 height 32
click at [784, 162] on input "Box 16 pcs" at bounding box center [709, 173] width 150 height 22
paste input "box 30"
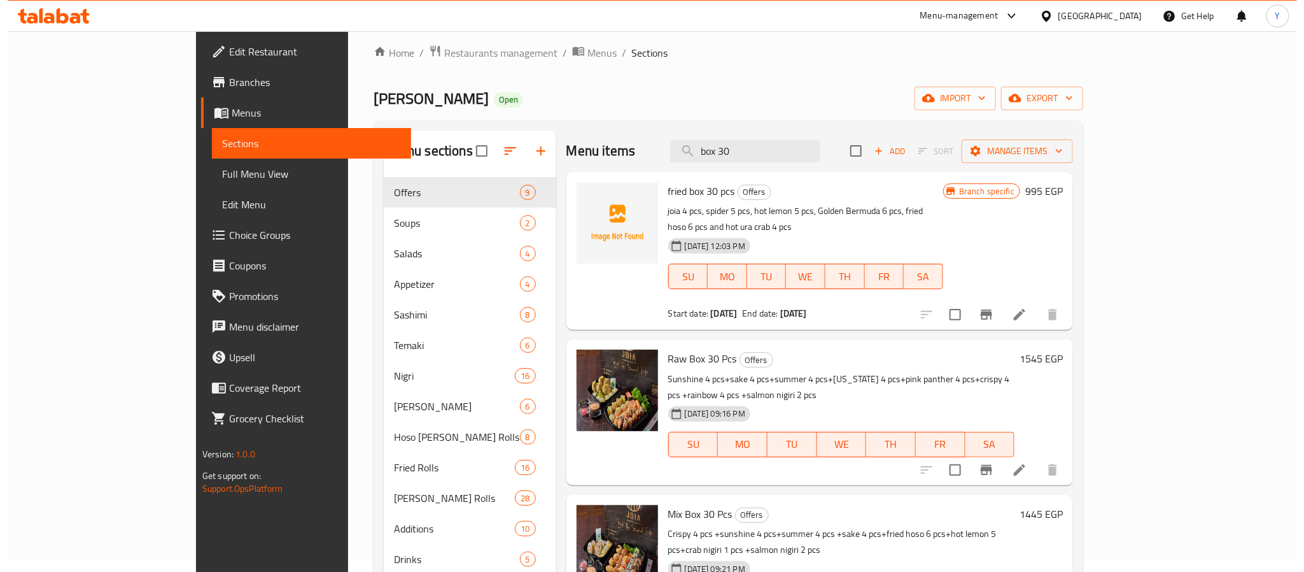
scroll to position [95, 0]
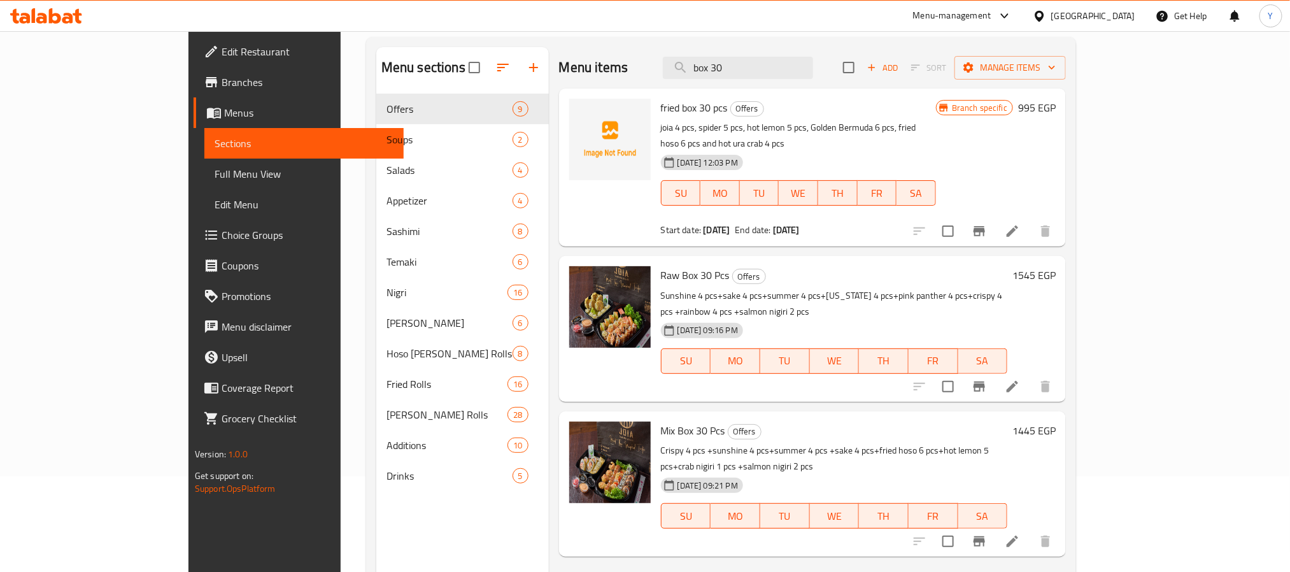
click at [926, 118] on div "fried box 30 pcs Offers joia 4 pcs, spider 5 pcs, hot lemon 5 pcs, Golden Bermu…" at bounding box center [798, 168] width 285 height 148
click at [703, 222] on b "20-08-2025" at bounding box center [716, 230] width 27 height 17
click at [661, 222] on span "Start date:" at bounding box center [681, 230] width 41 height 17
click at [703, 222] on b "20-08-2025" at bounding box center [716, 230] width 27 height 17
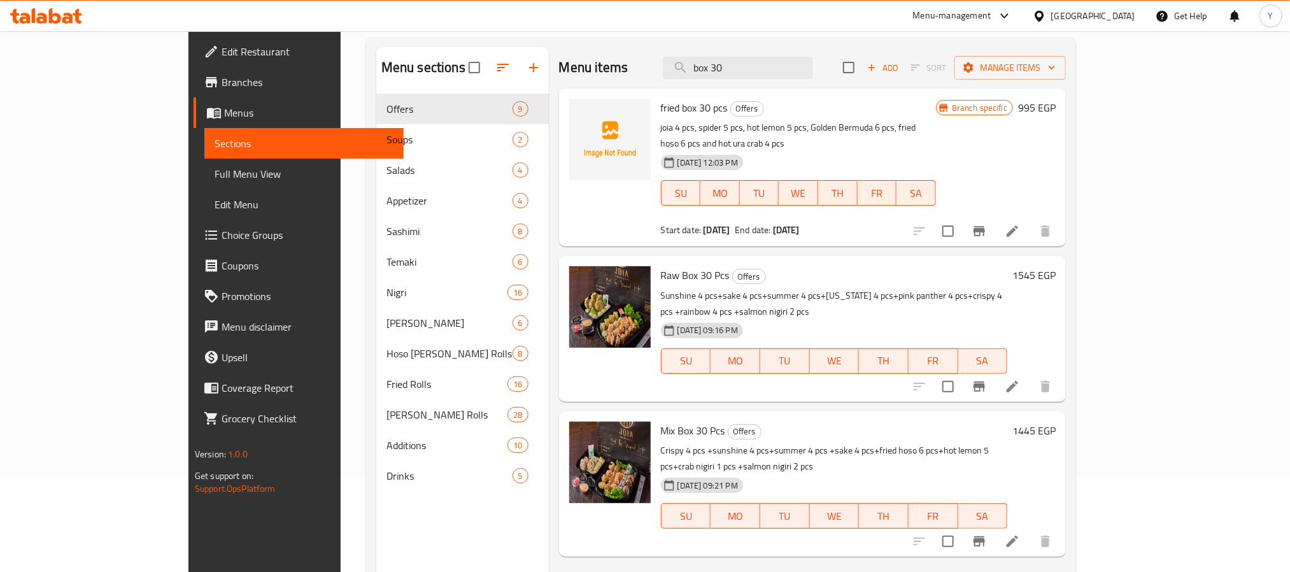
drag, startPoint x: 661, startPoint y: 215, endPoint x: 693, endPoint y: 215, distance: 31.8
click at [703, 222] on b "20-08-2025" at bounding box center [716, 230] width 27 height 17
click at [808, 83] on div "Menu items box 30 Add Sort Manage items" at bounding box center [812, 67] width 507 height 41
click at [808, 78] on input "box 30" at bounding box center [738, 68] width 150 height 22
paste input "Fried Box 30 Pcs"
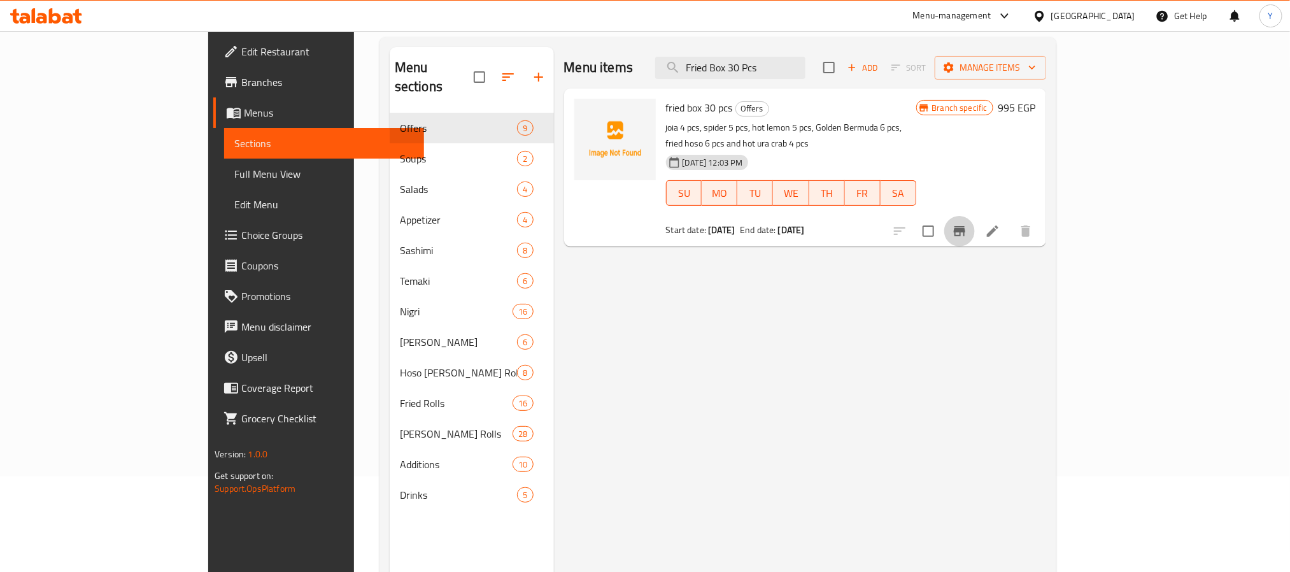
click at [965, 226] on icon "Branch-specific-item" at bounding box center [959, 231] width 11 height 10
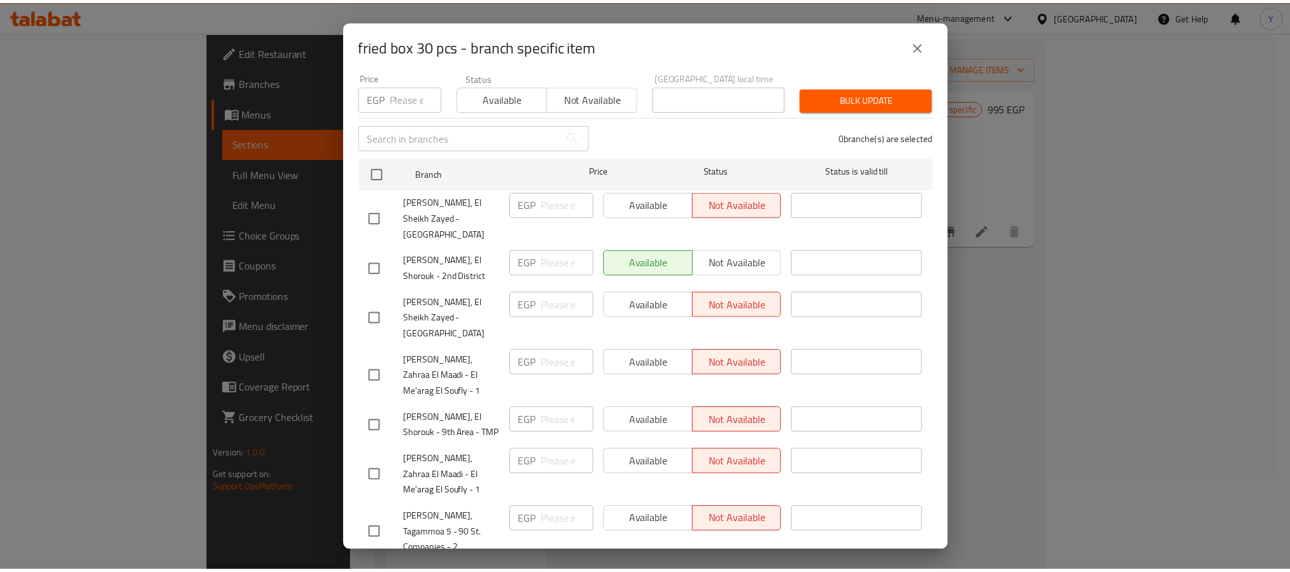
scroll to position [215, 0]
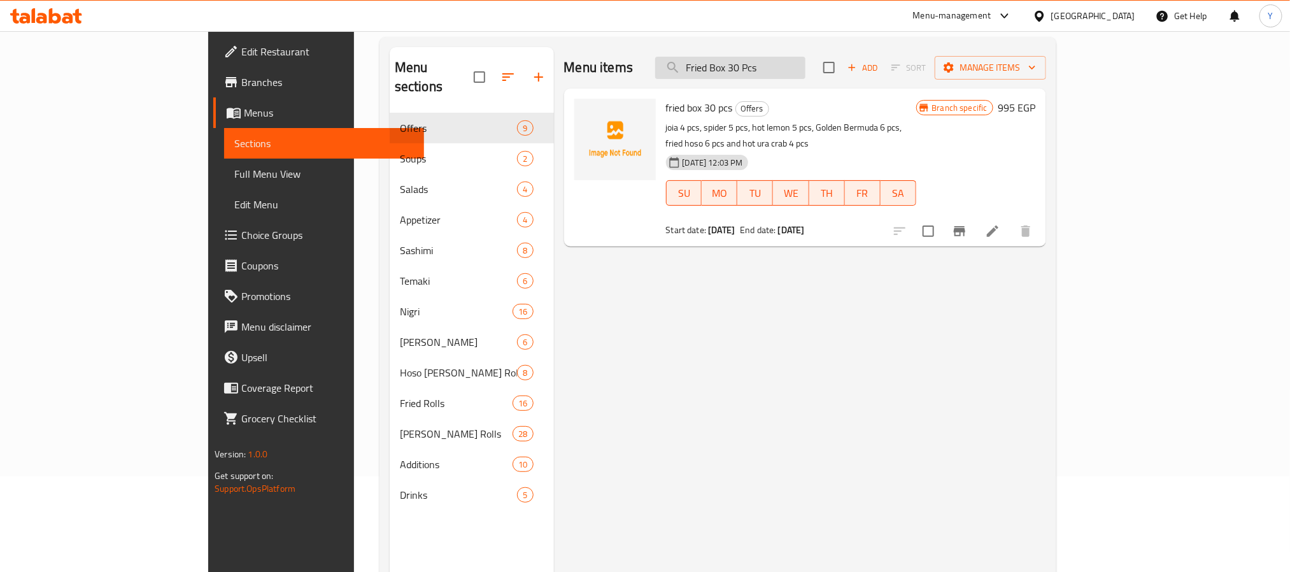
click at [805, 59] on input "Fried Box 30 Pcs" at bounding box center [730, 68] width 150 height 22
paste input "box 30"
click at [781, 123] on p "joia 4 pcs, spider 5 pcs, hot lemon 5 pcs, Golden Bermuda 6 pcs, fried hoso 6 p…" at bounding box center [791, 136] width 250 height 32
click at [782, 124] on p "joia 4 pcs, spider 5 pcs, hot lemon 5 pcs, Golden Bermuda 6 pcs, fried hoso 6 p…" at bounding box center [791, 136] width 250 height 32
copy p "Golden"
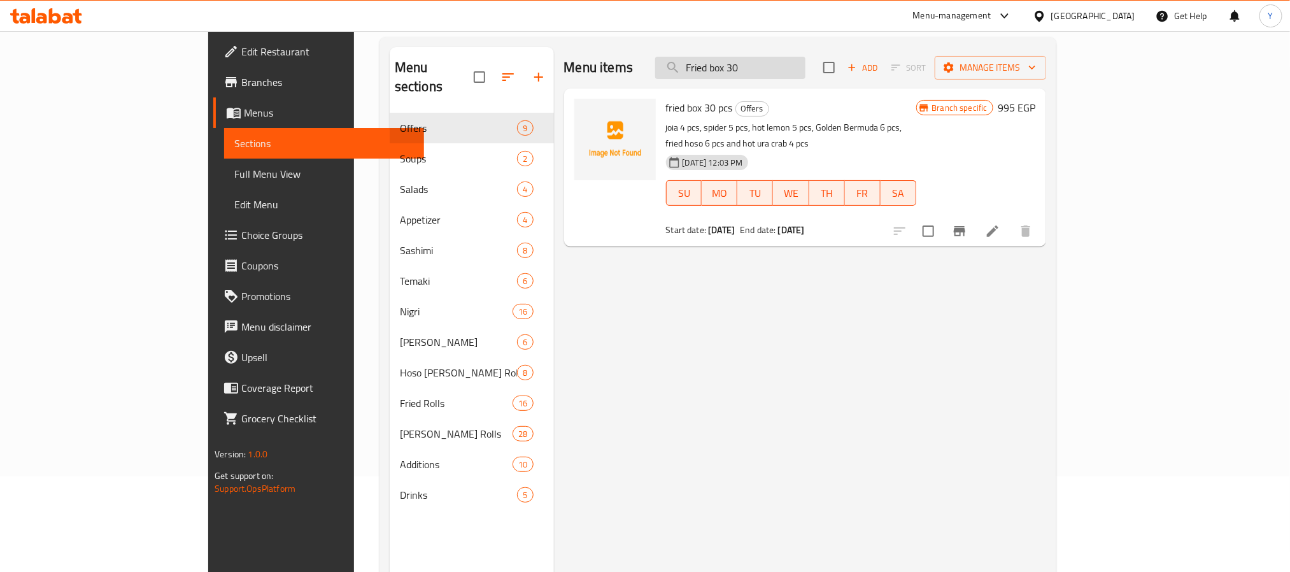
click at [801, 66] on input "Fried box 30" at bounding box center [730, 68] width 150 height 22
paste input "Golden"
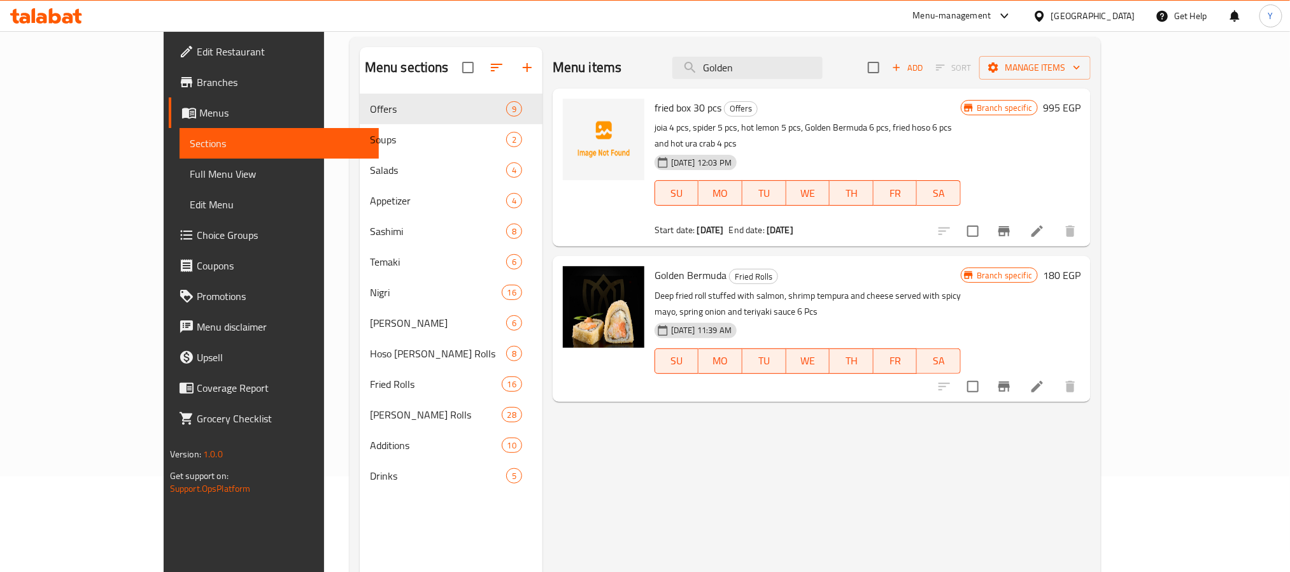
type input "Golden"
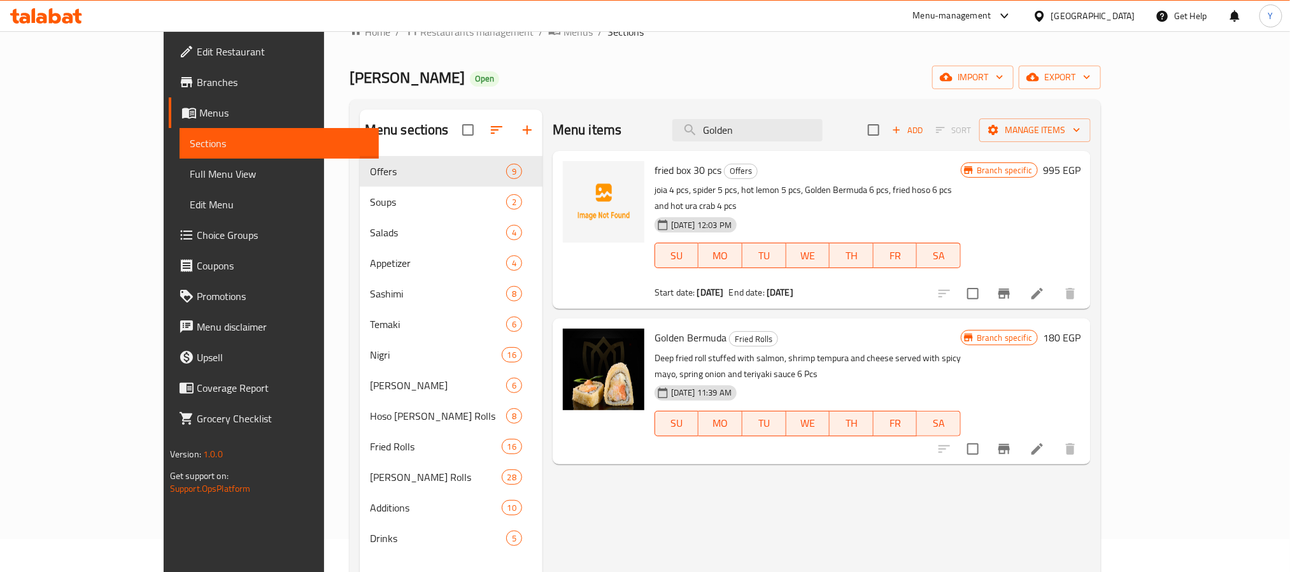
scroll to position [0, 0]
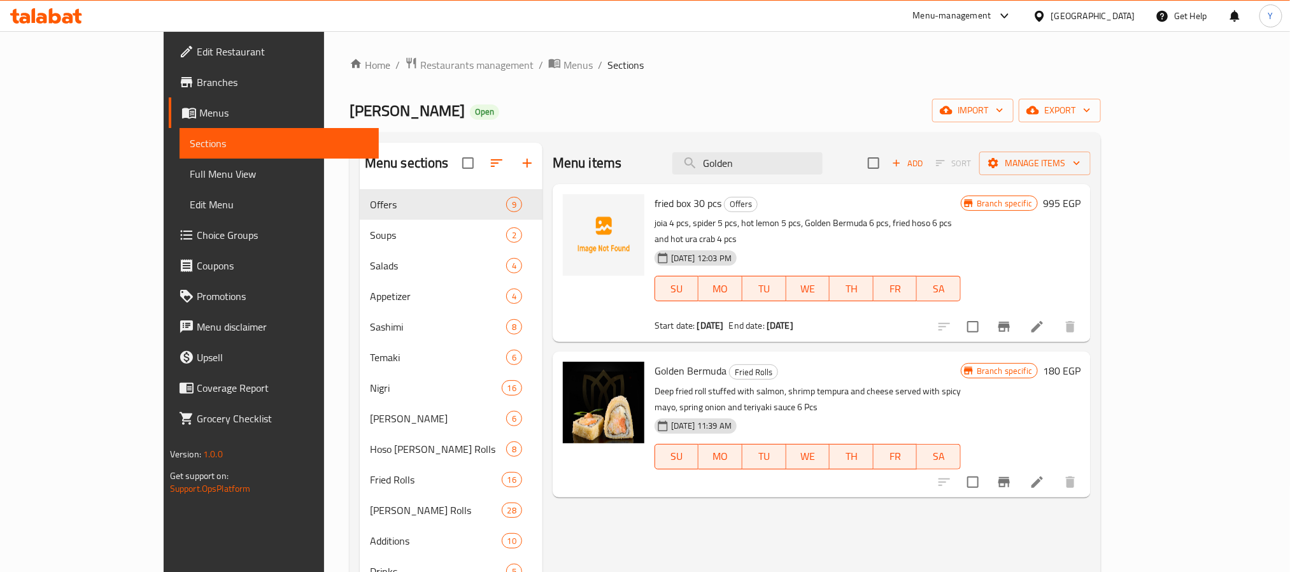
drag, startPoint x: 831, startPoint y: 165, endPoint x: 640, endPoint y: 176, distance: 190.7
click at [640, 176] on div "Menu items Golden Add Sort Manage items" at bounding box center [822, 163] width 538 height 41
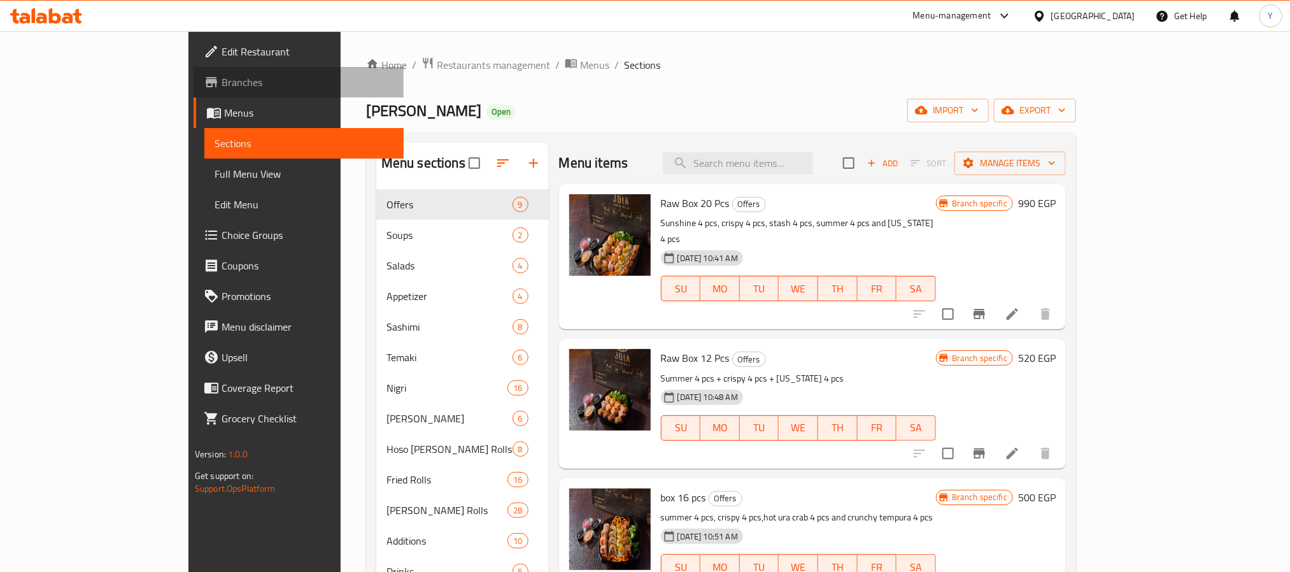
click at [222, 81] on span "Branches" at bounding box center [308, 81] width 172 height 15
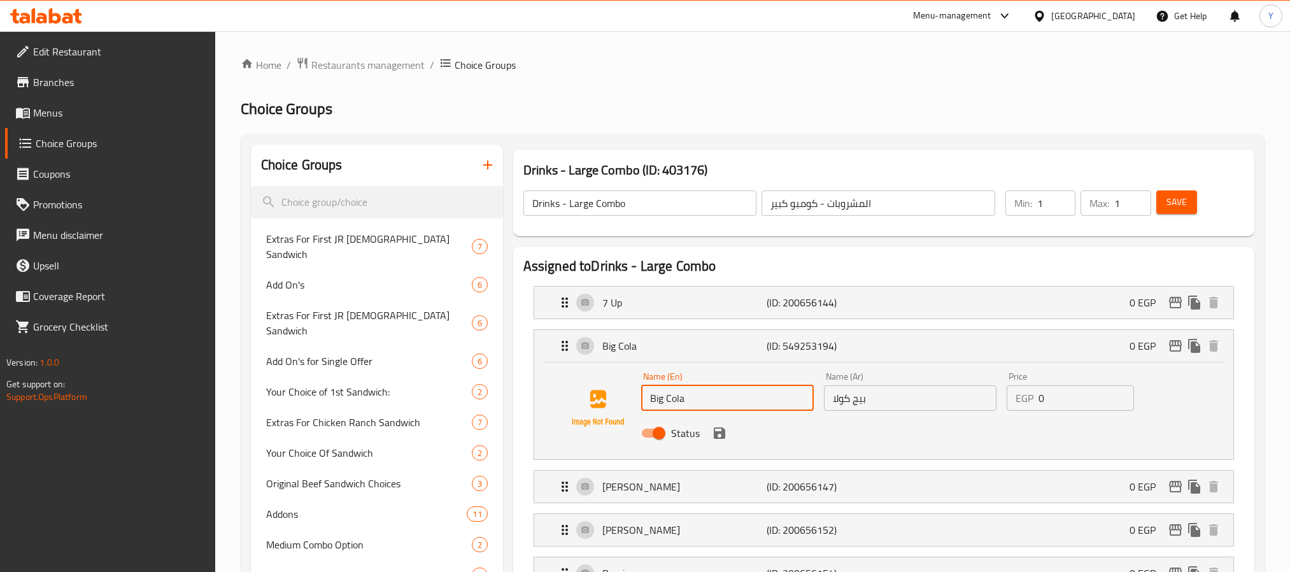
scroll to position [95, 0]
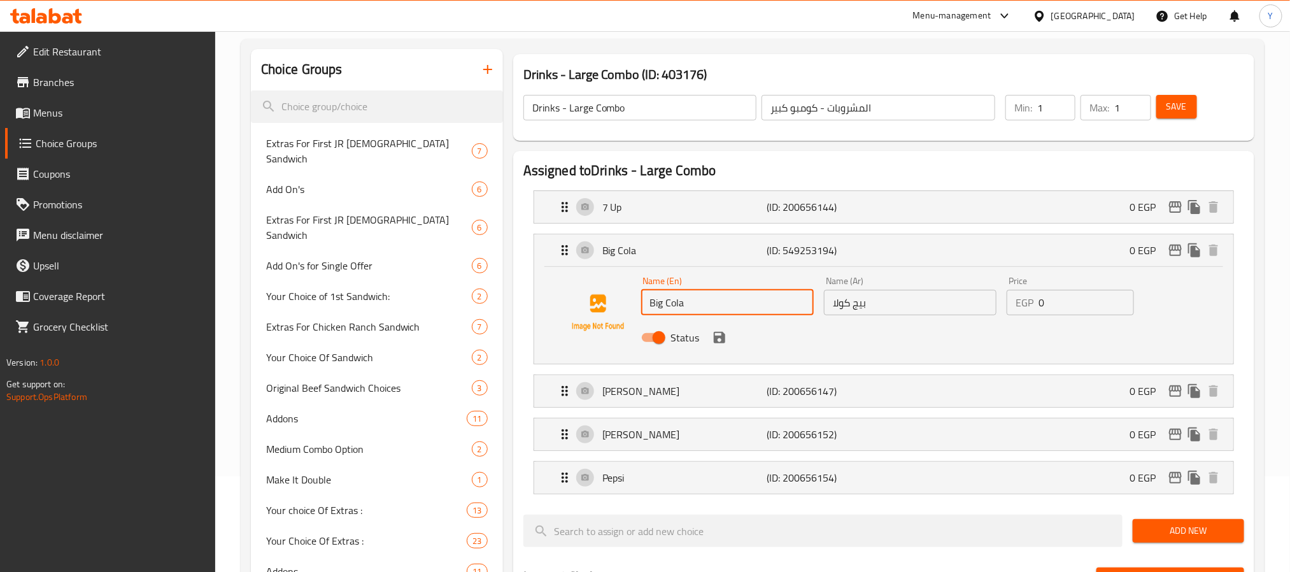
click at [672, 311] on input "Big Cola" at bounding box center [727, 302] width 173 height 25
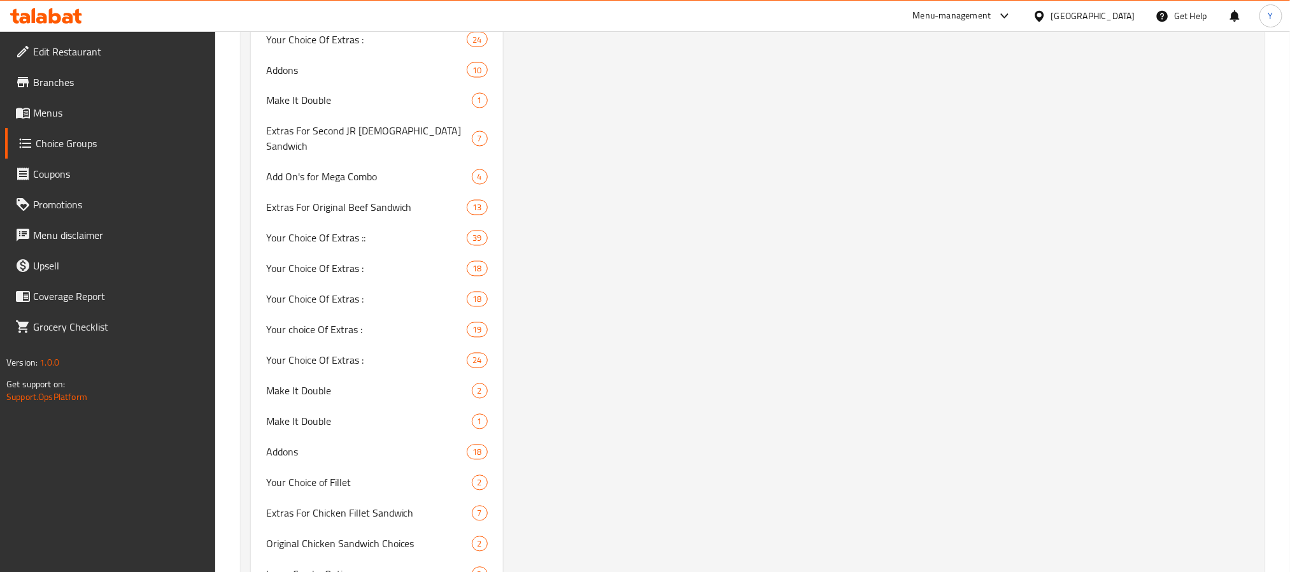
scroll to position [3904, 0]
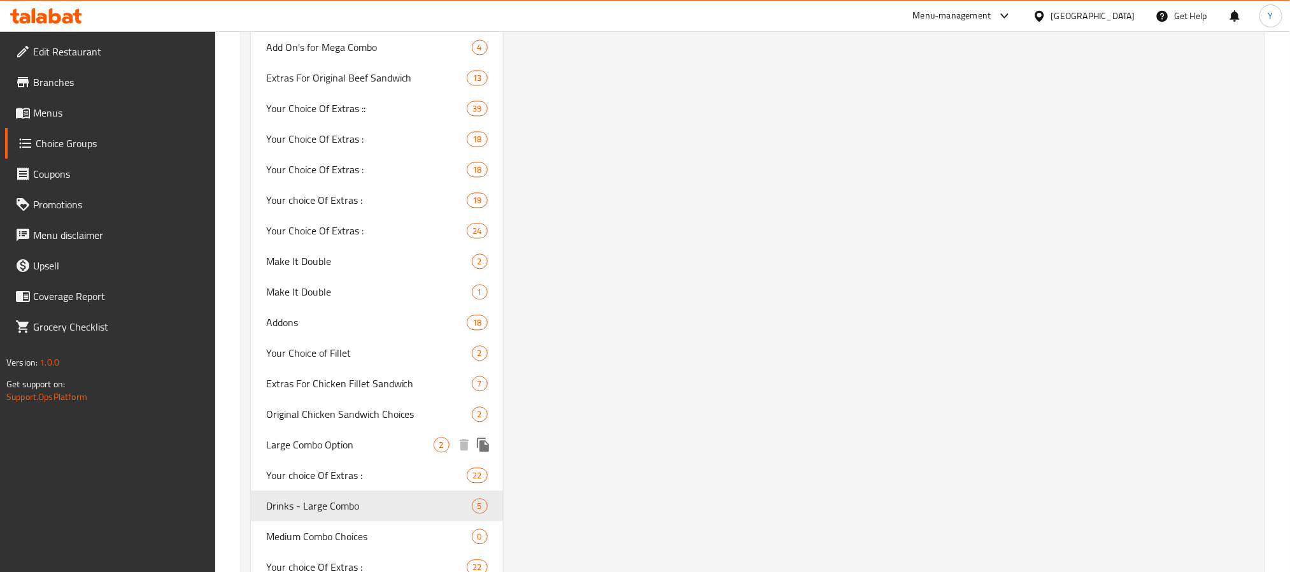
drag, startPoint x: 334, startPoint y: 276, endPoint x: 831, endPoint y: 328, distance: 499.3
click at [334, 437] on span "Large Combo Option" at bounding box center [349, 444] width 167 height 15
type input "Large Combo Option"
type input "خيارك من الكومبو الكبير"
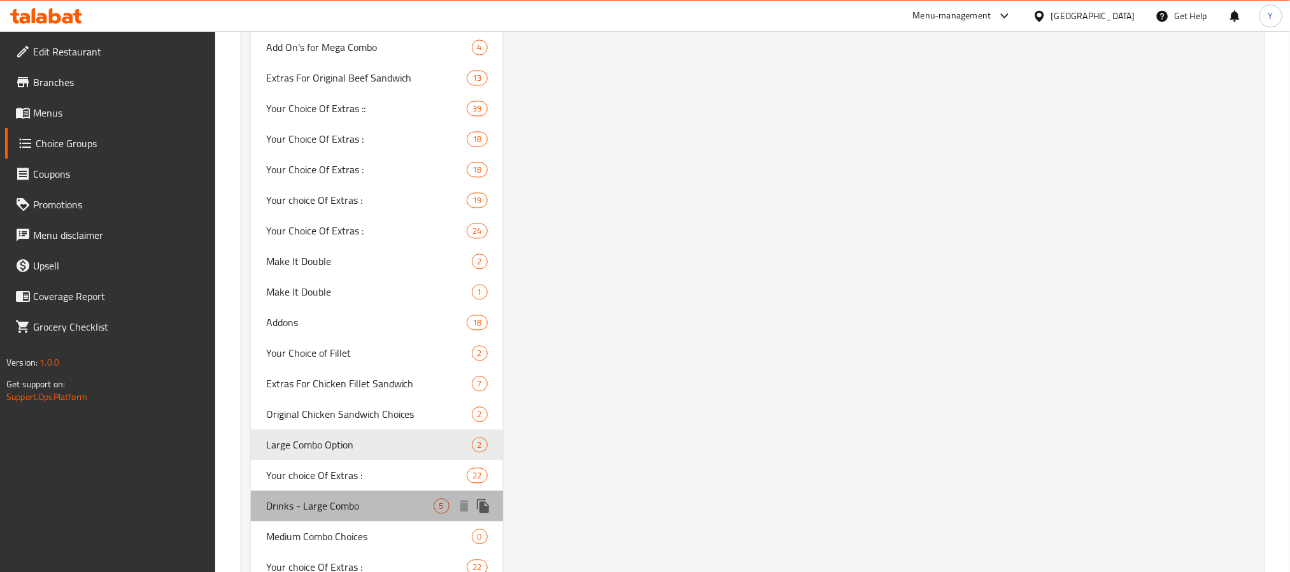
click at [353, 498] on span "Drinks - Large Combo" at bounding box center [349, 505] width 167 height 15
type input "Drinks - Large Combo"
type input "المشروبات - كومبو كبير"
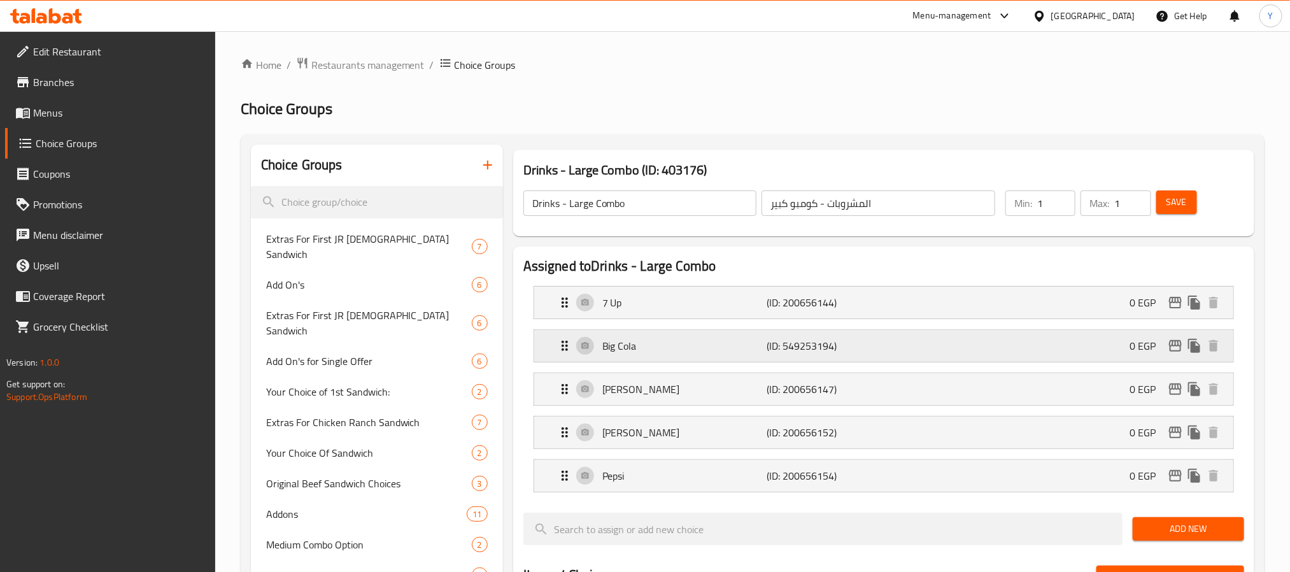
click at [794, 344] on p "(ID: 549253194)" at bounding box center [820, 345] width 109 height 15
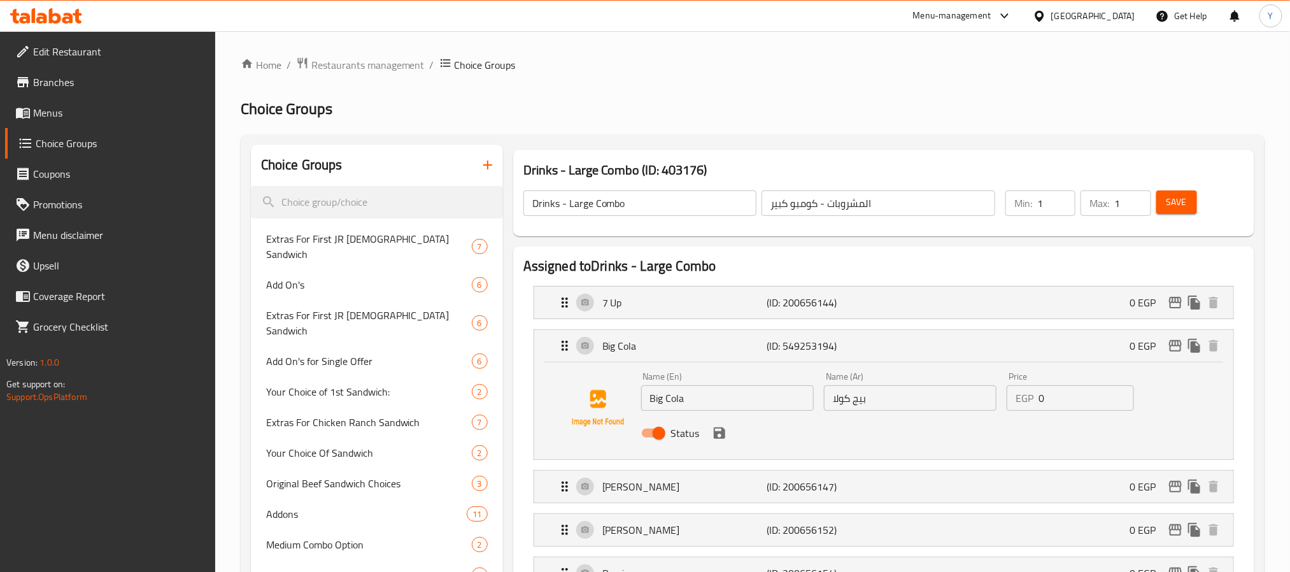
click at [588, 205] on input "Drinks - Large Combo" at bounding box center [640, 202] width 234 height 25
drag, startPoint x: 588, startPoint y: 205, endPoint x: 649, endPoint y: 202, distance: 61.2
click at [649, 202] on input "Drinks - Large Combo" at bounding box center [640, 202] width 234 height 25
click at [621, 207] on input "Drinks - Large Combo" at bounding box center [640, 202] width 234 height 25
drag, startPoint x: 621, startPoint y: 207, endPoint x: 589, endPoint y: 202, distance: 32.8
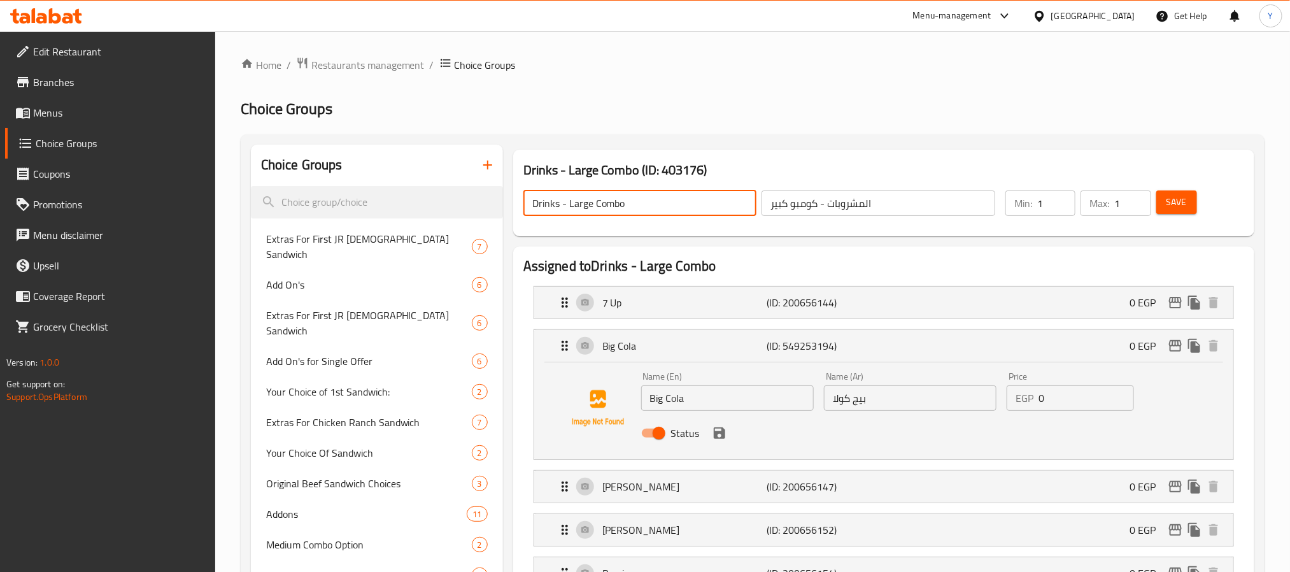
click at [589, 202] on input "Drinks - Large Combo" at bounding box center [640, 202] width 234 height 25
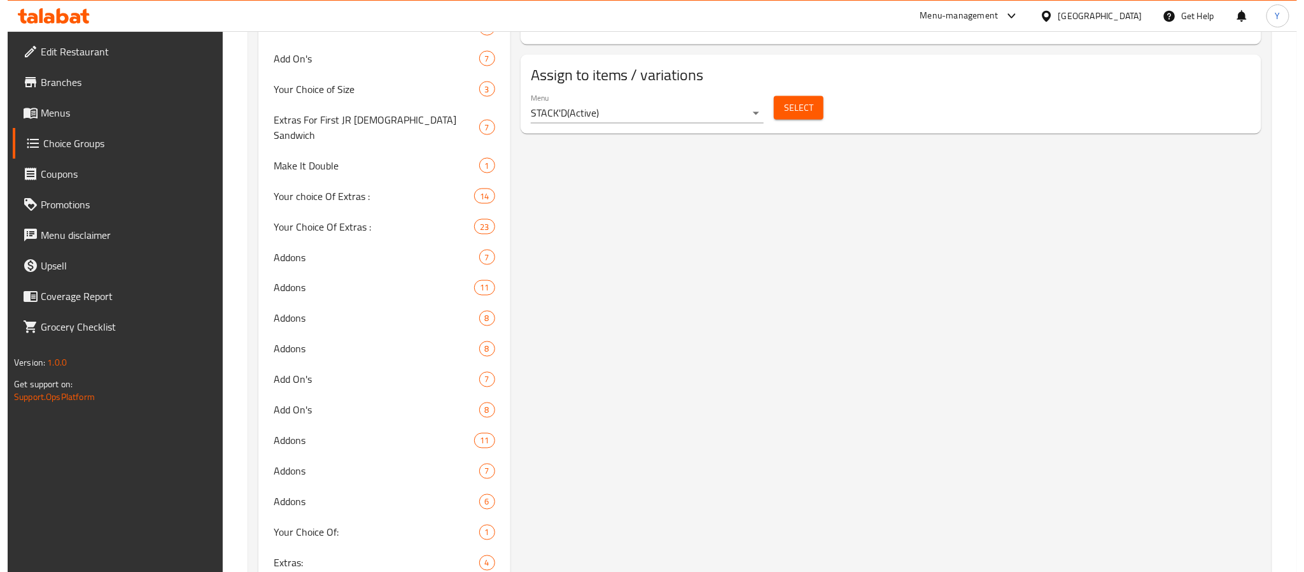
scroll to position [859, 0]
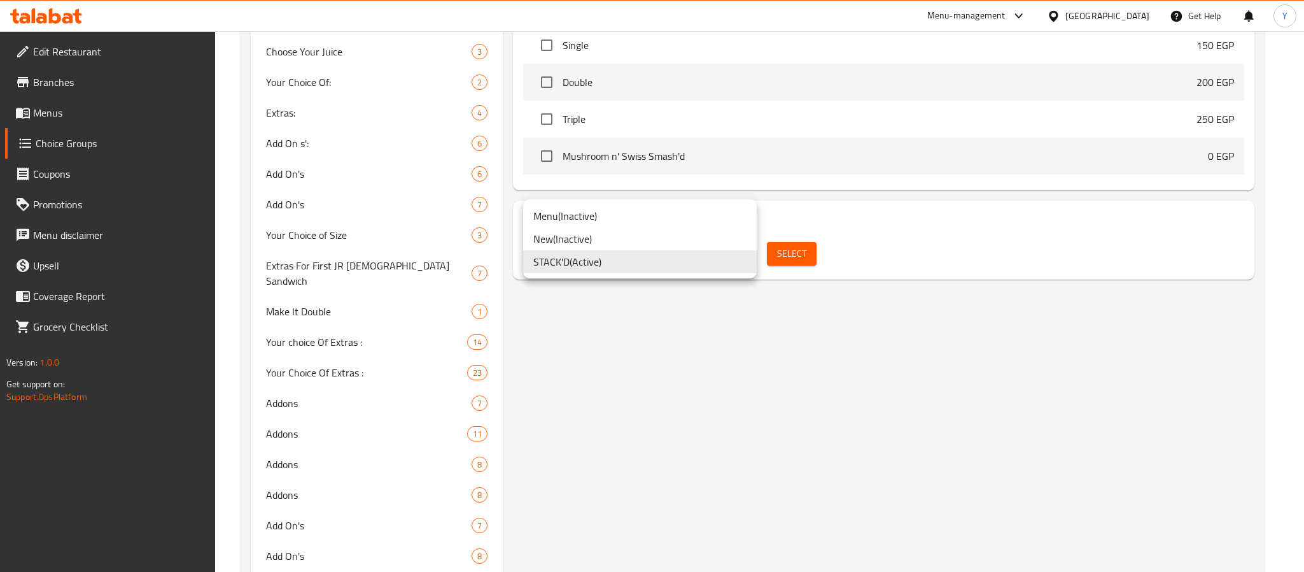
click at [910, 252] on div at bounding box center [652, 286] width 1304 height 572
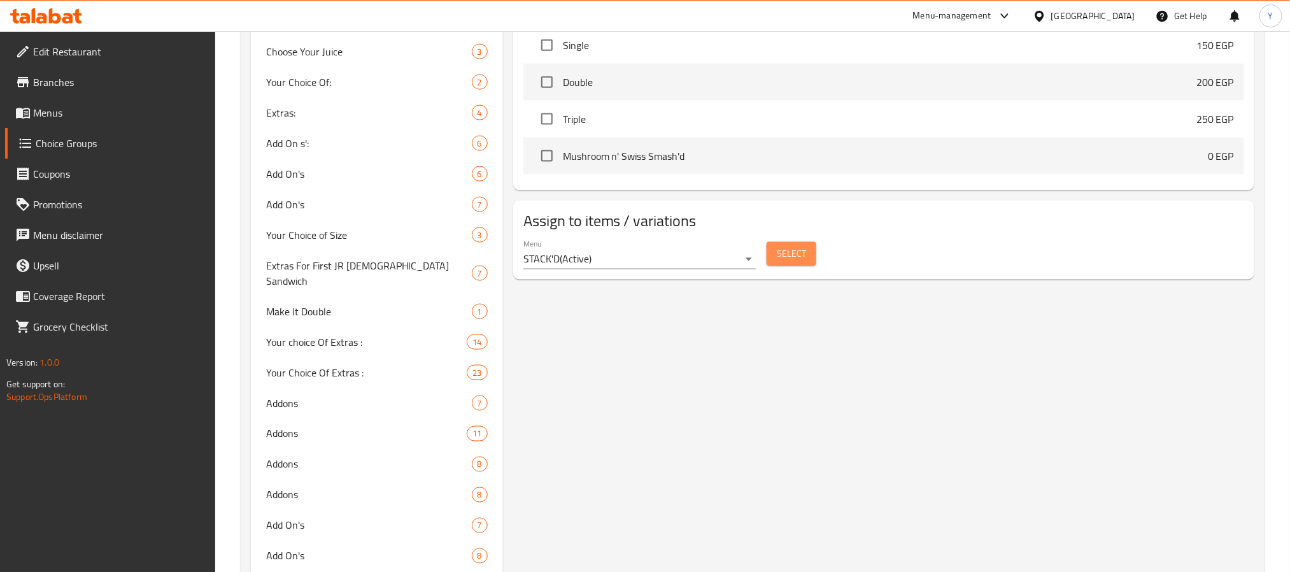
click at [803, 262] on span "Select" at bounding box center [791, 254] width 29 height 16
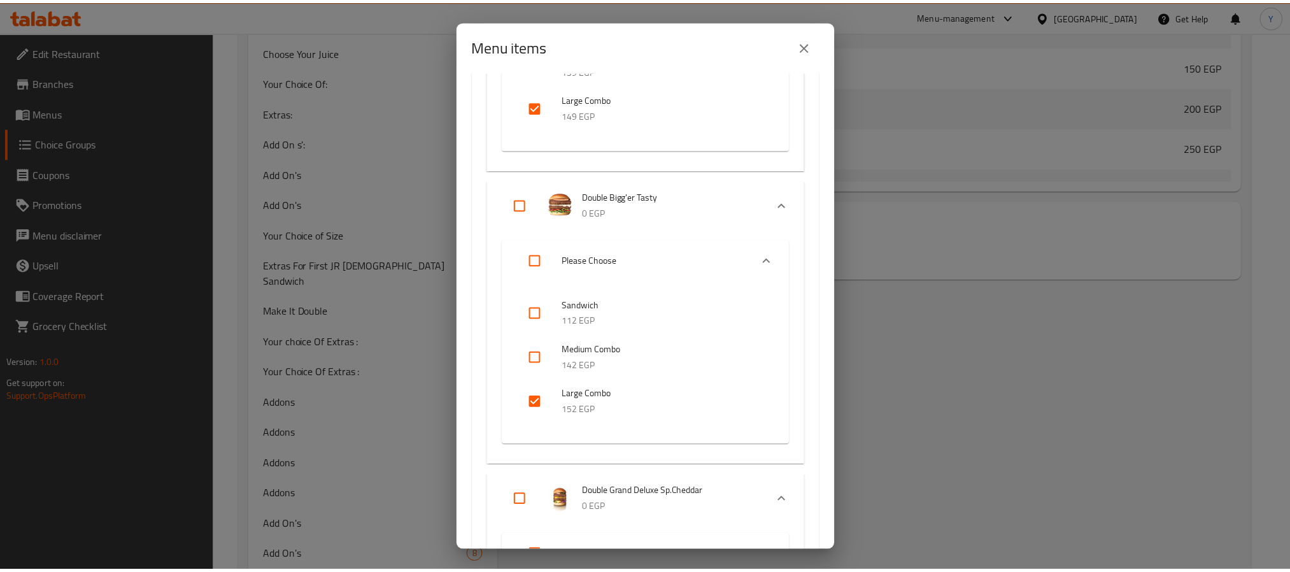
scroll to position [2769, 0]
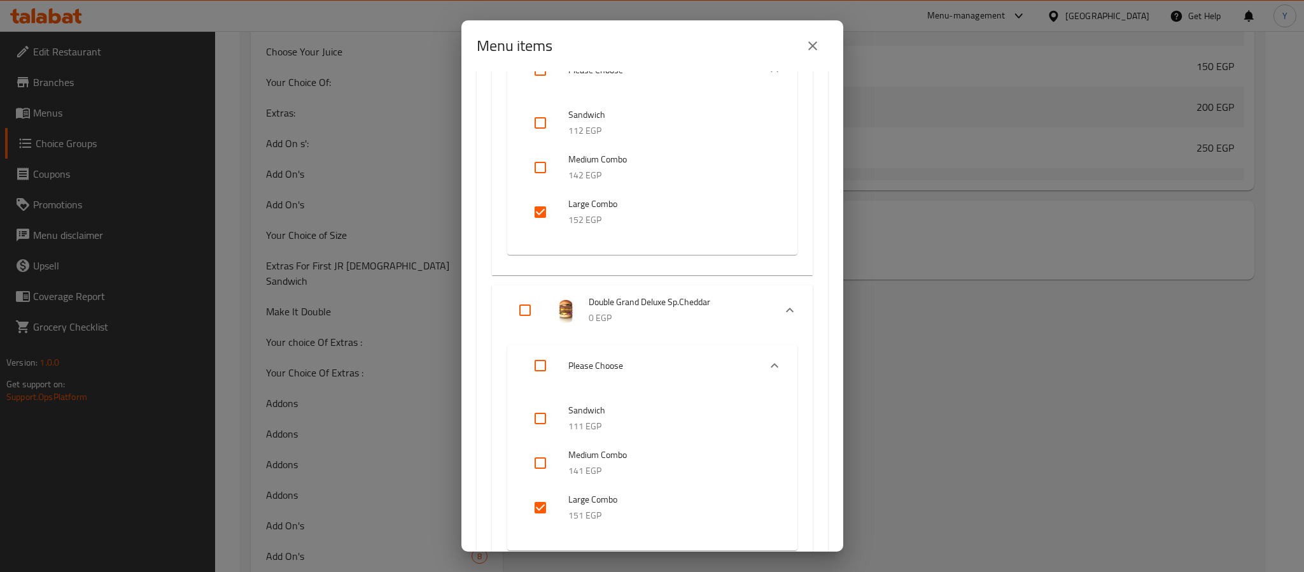
click at [911, 299] on div "Menu items 0 / 128 items selected ​ New Smash'd Classic Smash'd 0 EGP Your choi…" at bounding box center [652, 286] width 1304 height 572
click at [812, 43] on icon "close" at bounding box center [812, 45] width 15 height 15
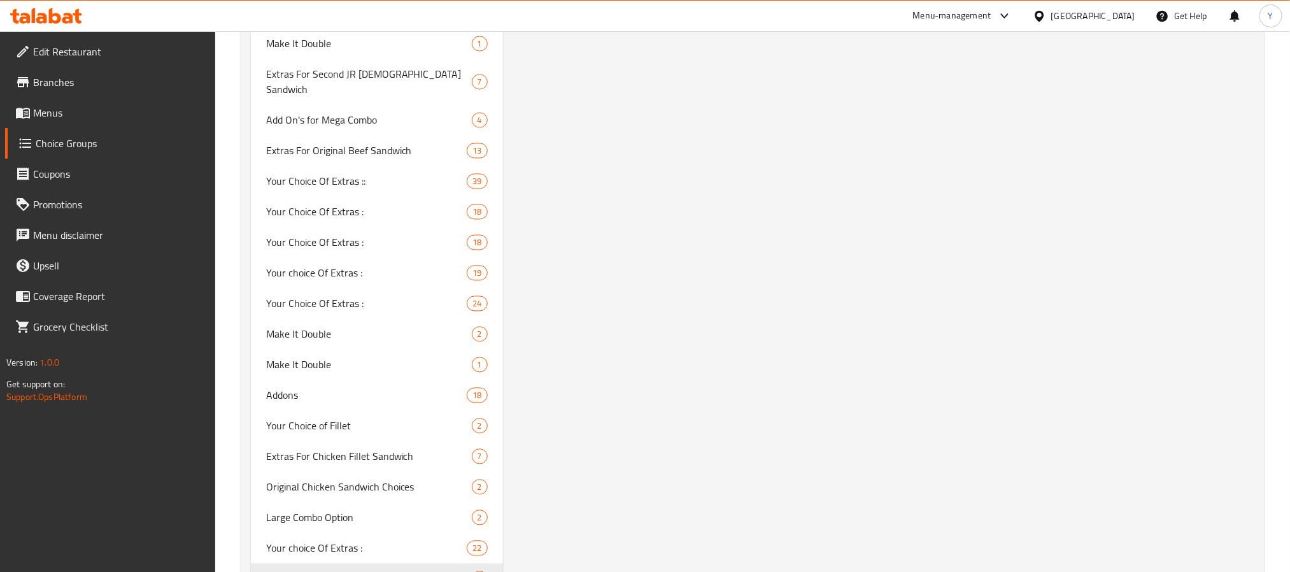
scroll to position [3904, 0]
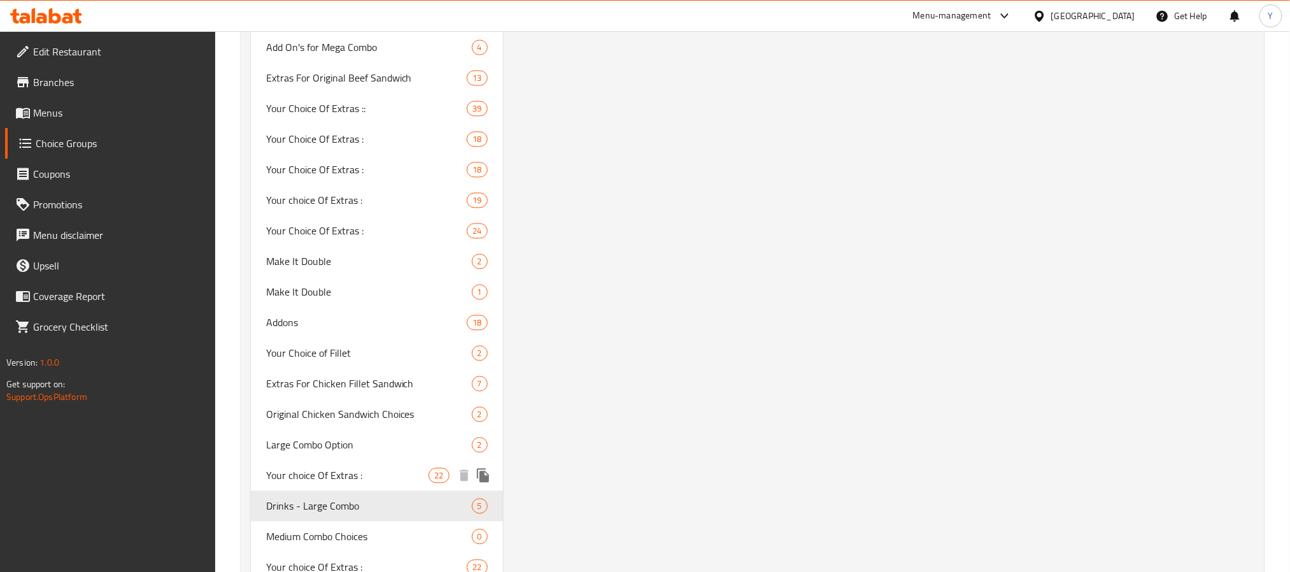
click at [363, 437] on span "Large Combo Option" at bounding box center [369, 444] width 206 height 15
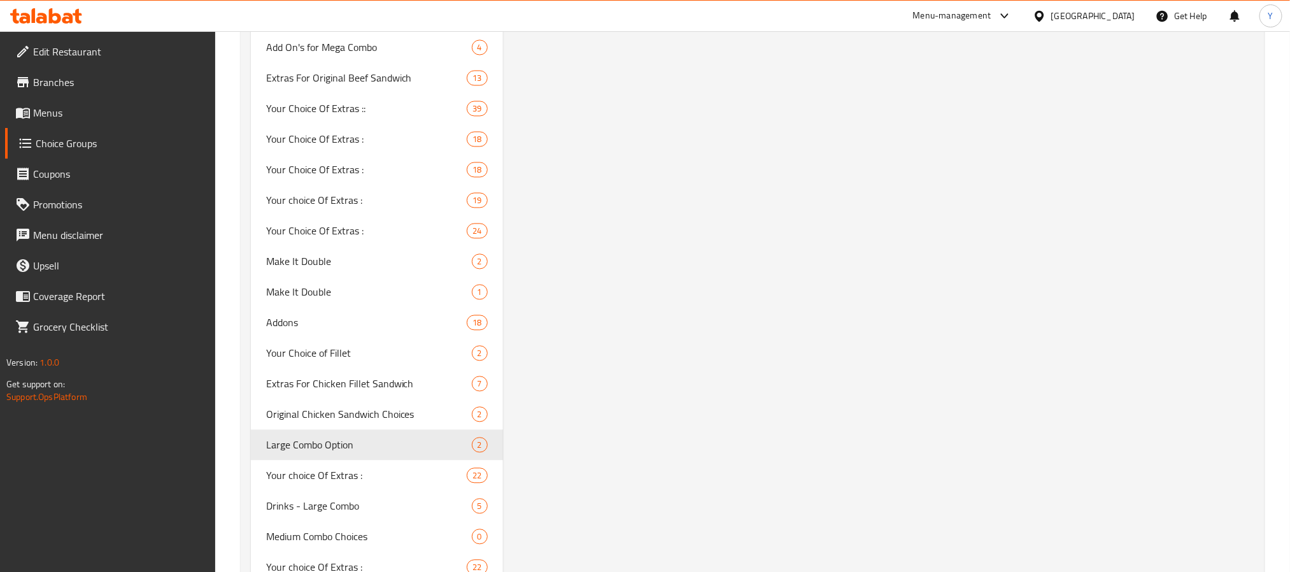
type input "Large Combo Option"
type input "خيارك من الكومبو الكبير"
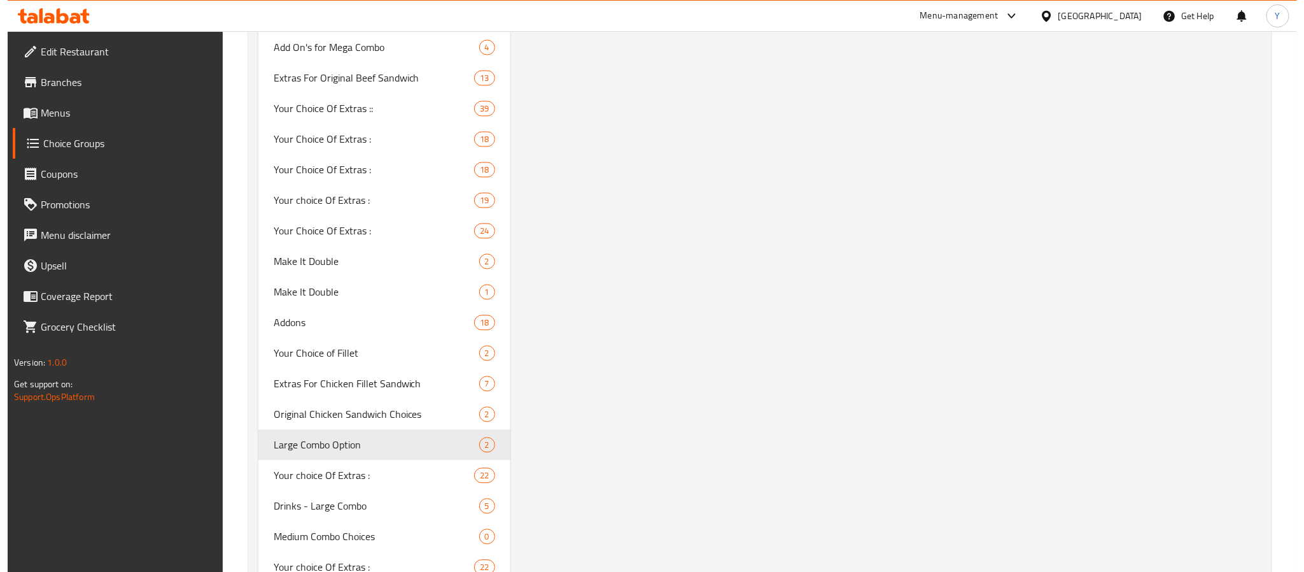
scroll to position [0, 0]
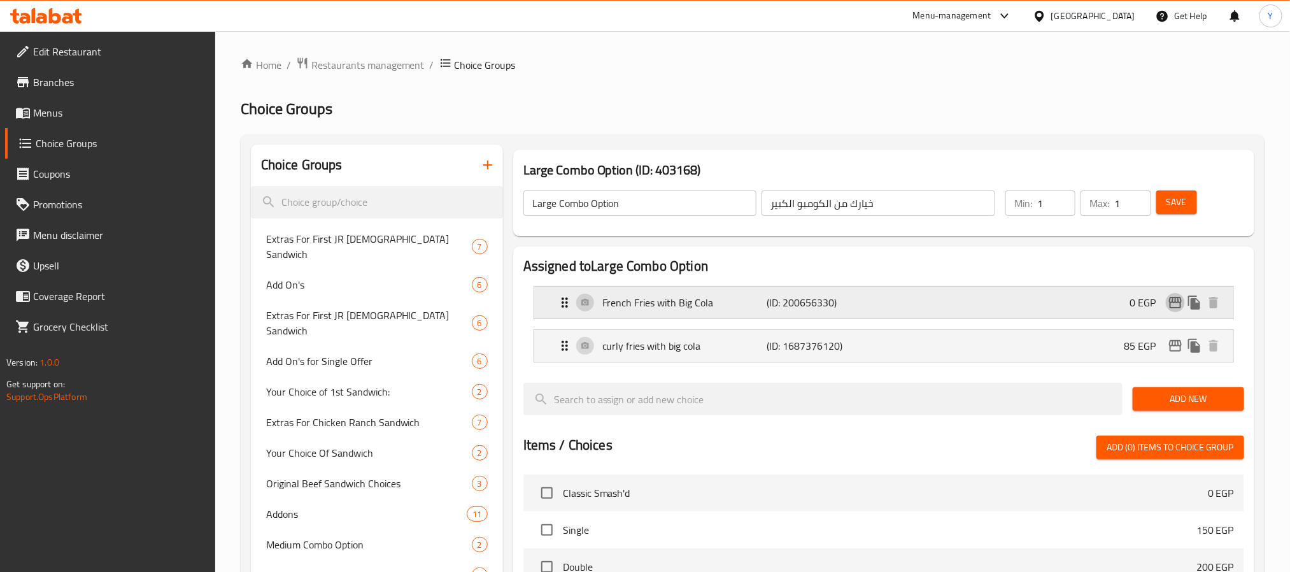
click at [1173, 302] on icon "edit" at bounding box center [1175, 302] width 13 height 11
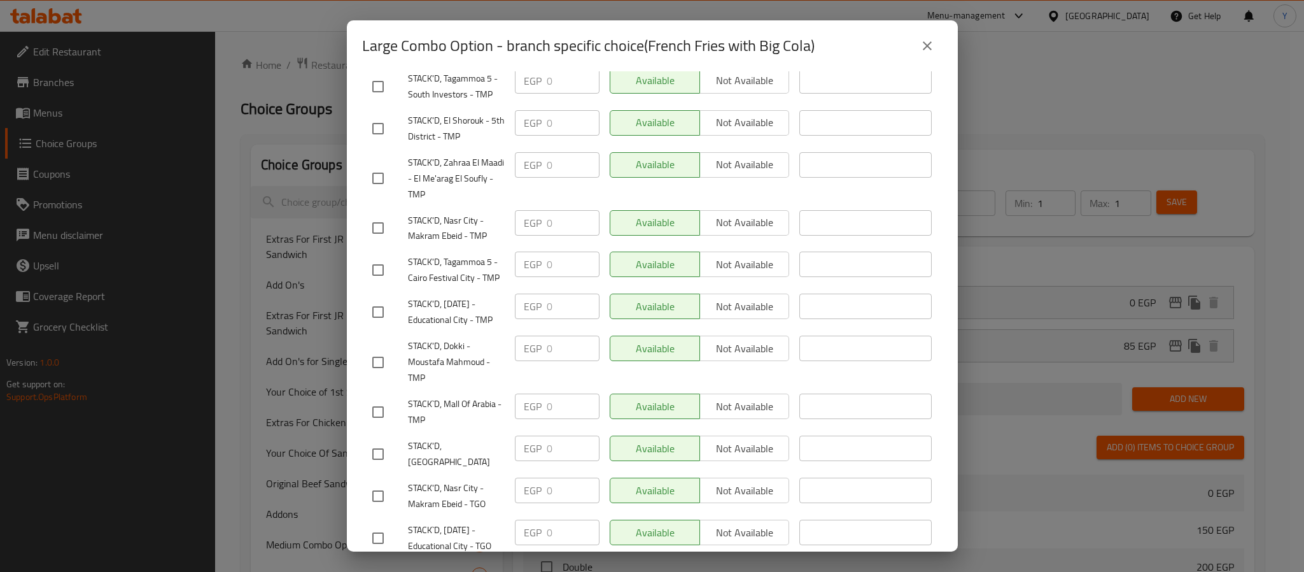
scroll to position [877, 0]
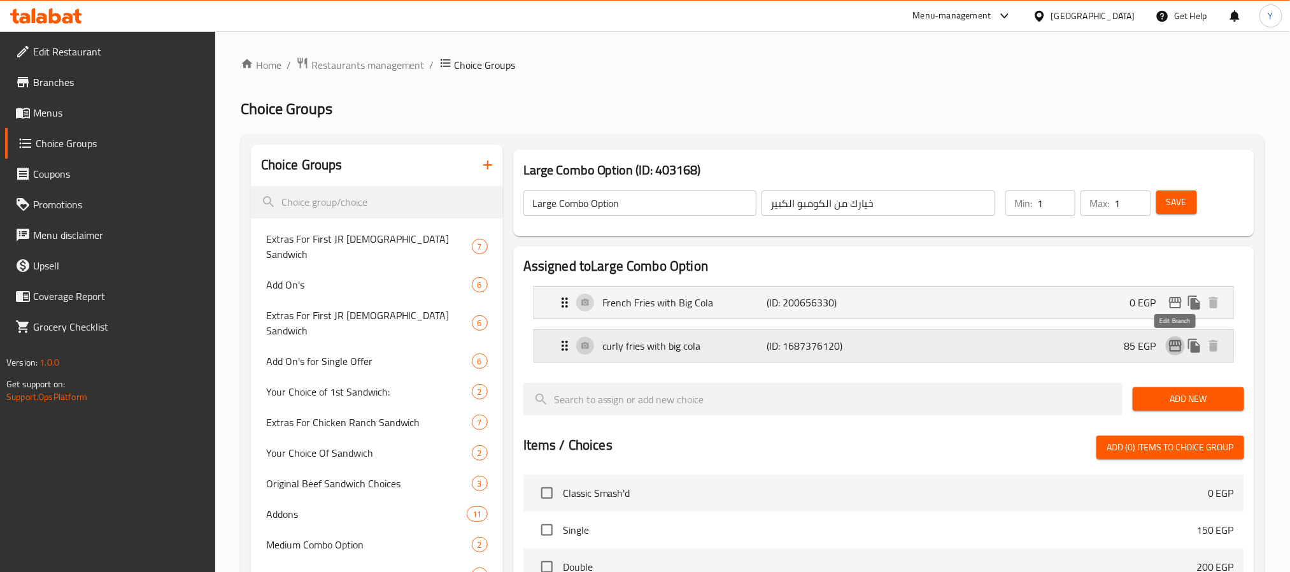
click at [1169, 342] on icon "edit" at bounding box center [1174, 345] width 15 height 15
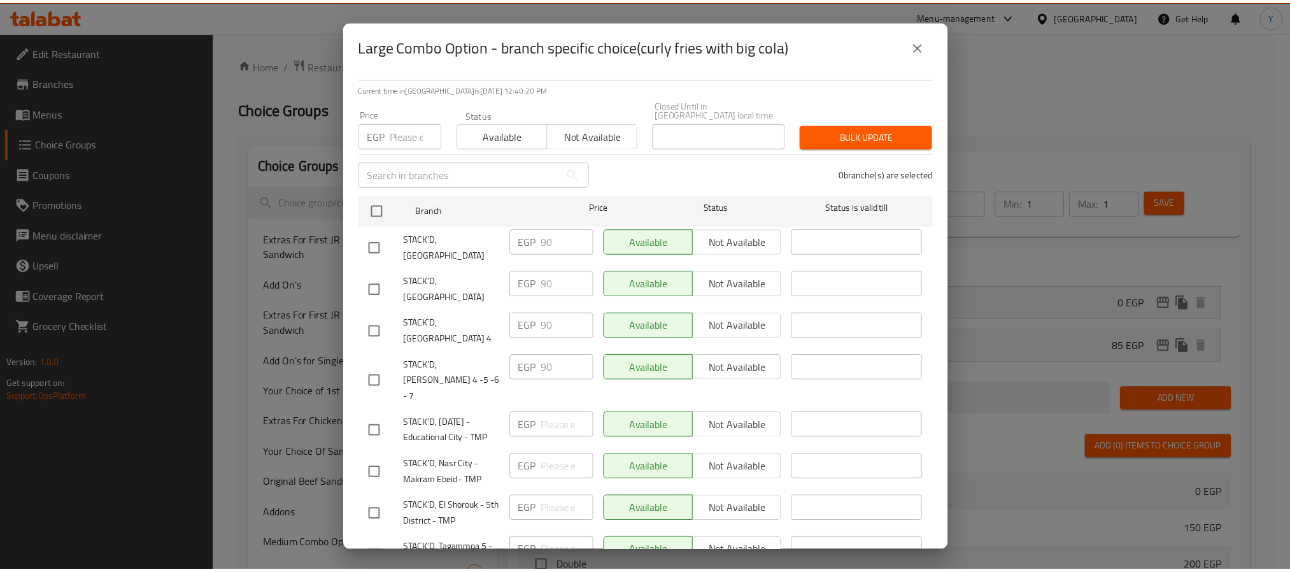
scroll to position [0, 0]
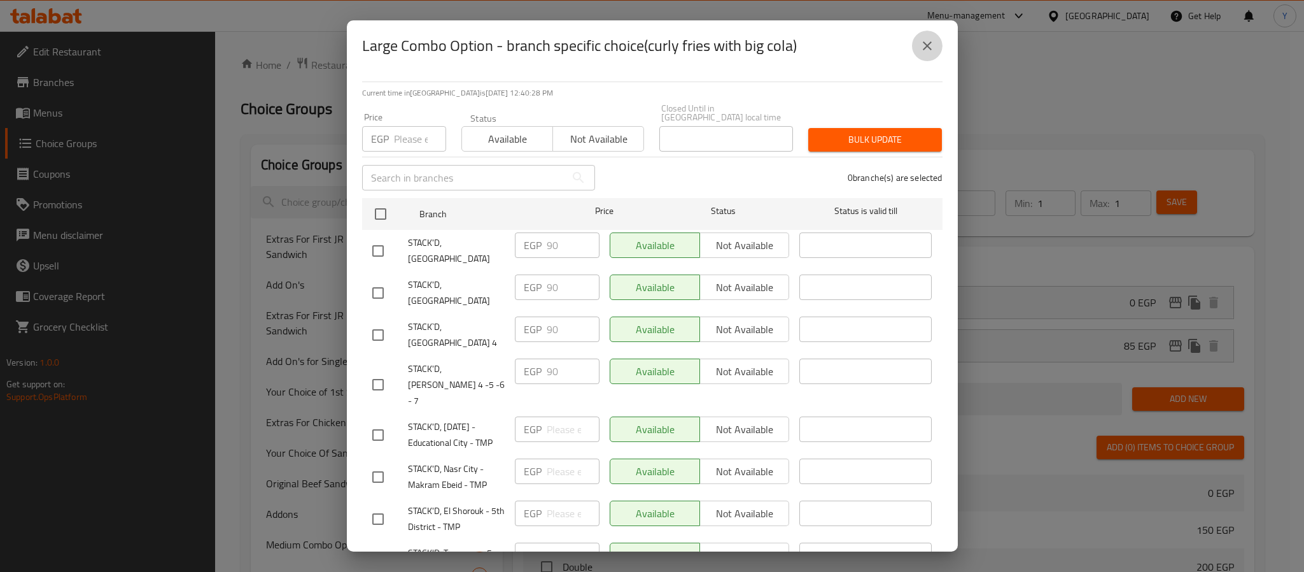
click at [933, 50] on icon "close" at bounding box center [927, 45] width 15 height 15
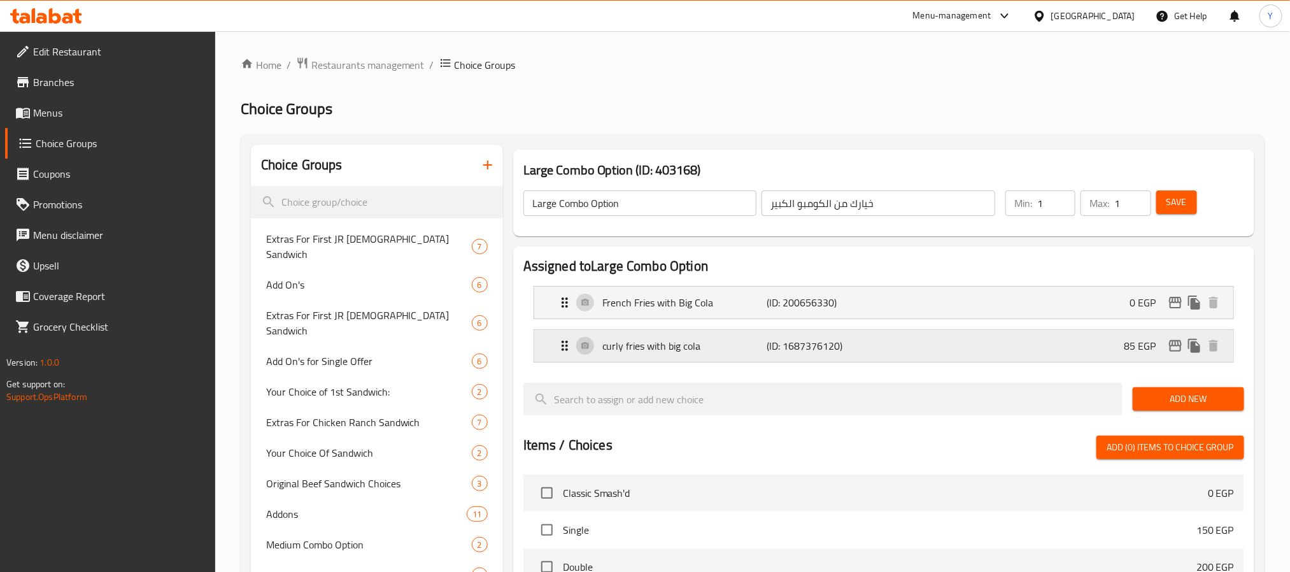
click at [686, 344] on p "curly fries with big cola" at bounding box center [684, 345] width 164 height 15
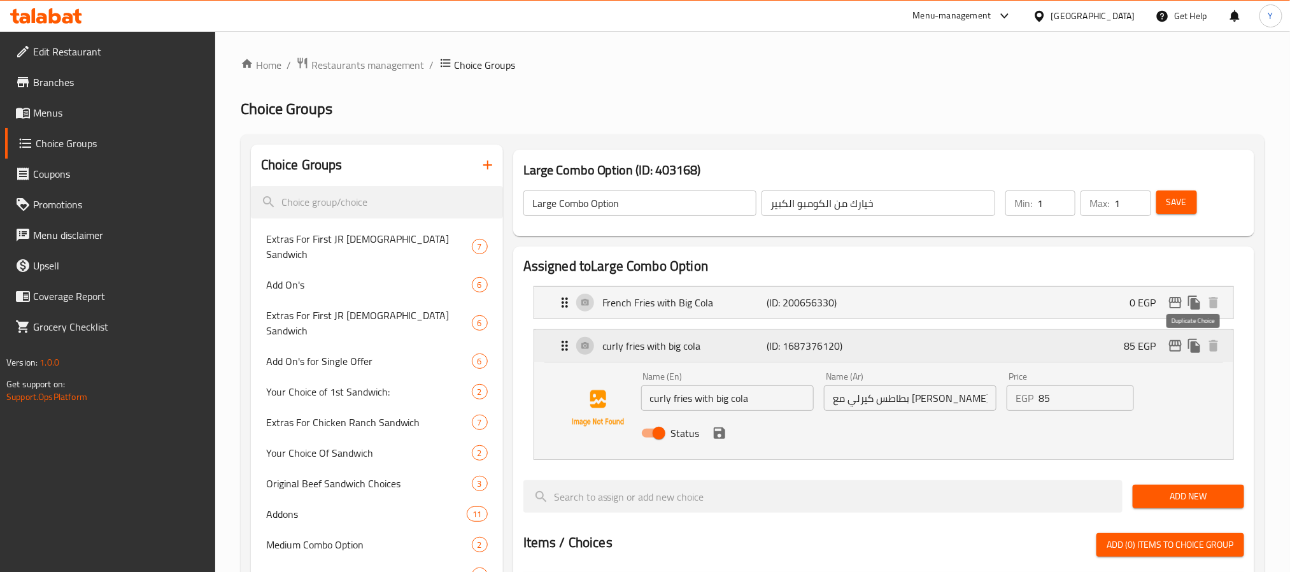
click at [1192, 351] on icon "duplicate" at bounding box center [1194, 346] width 12 height 14
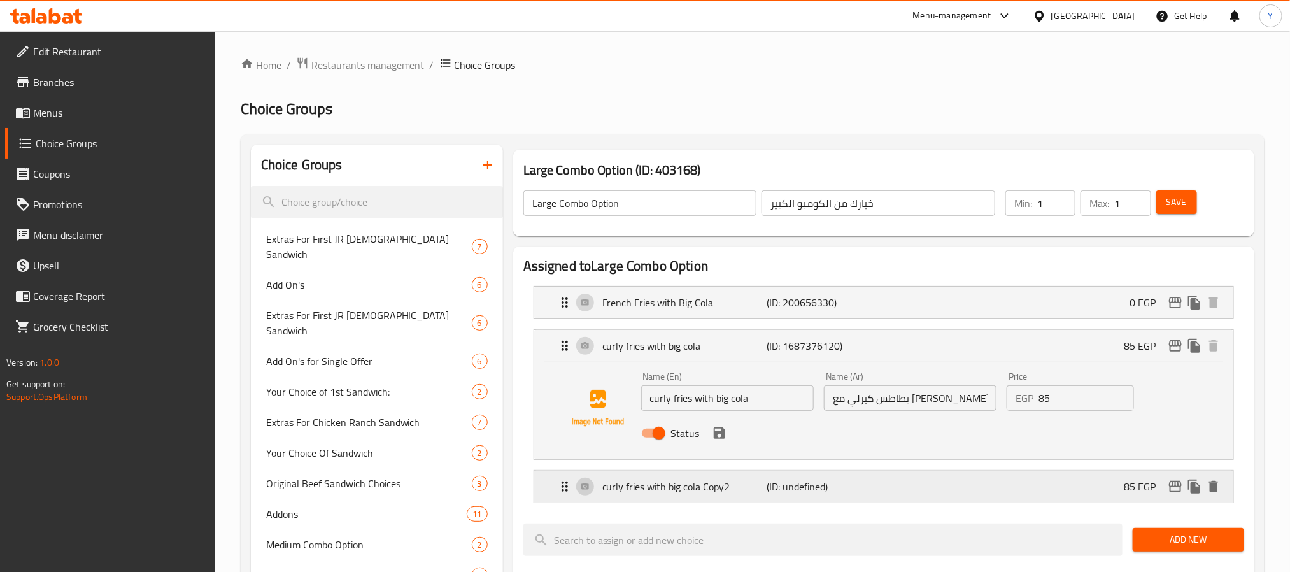
click at [774, 499] on div "curly fries with big cola Copy2 (ID: undefined) 85 EGP" at bounding box center [887, 486] width 661 height 32
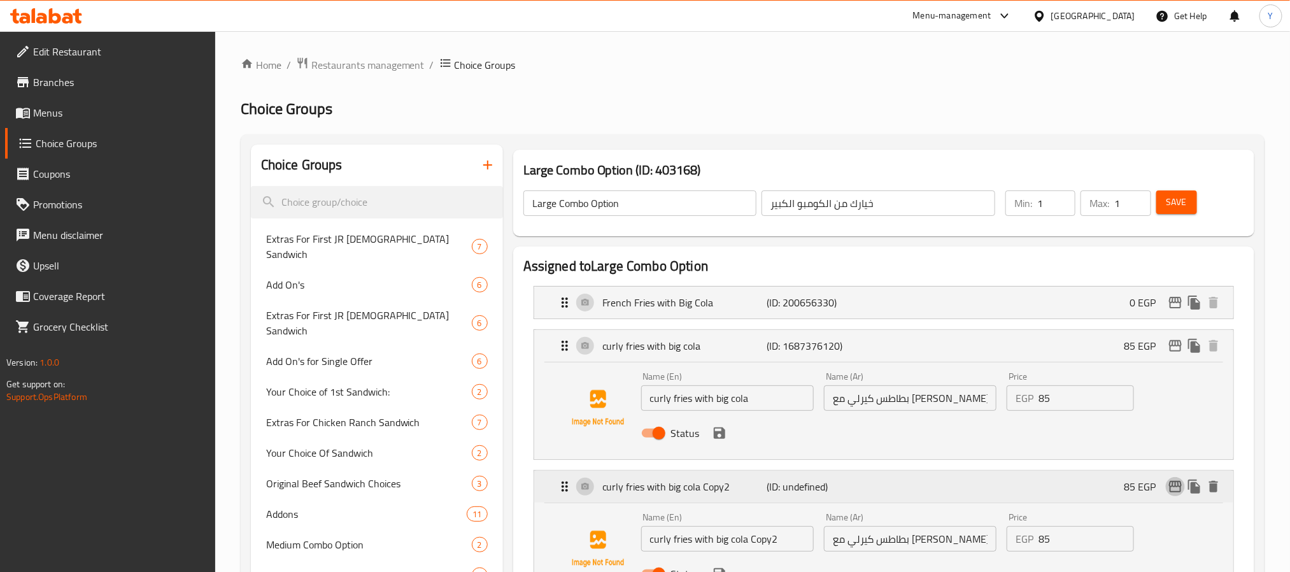
click at [1179, 485] on icon "edit" at bounding box center [1174, 486] width 15 height 15
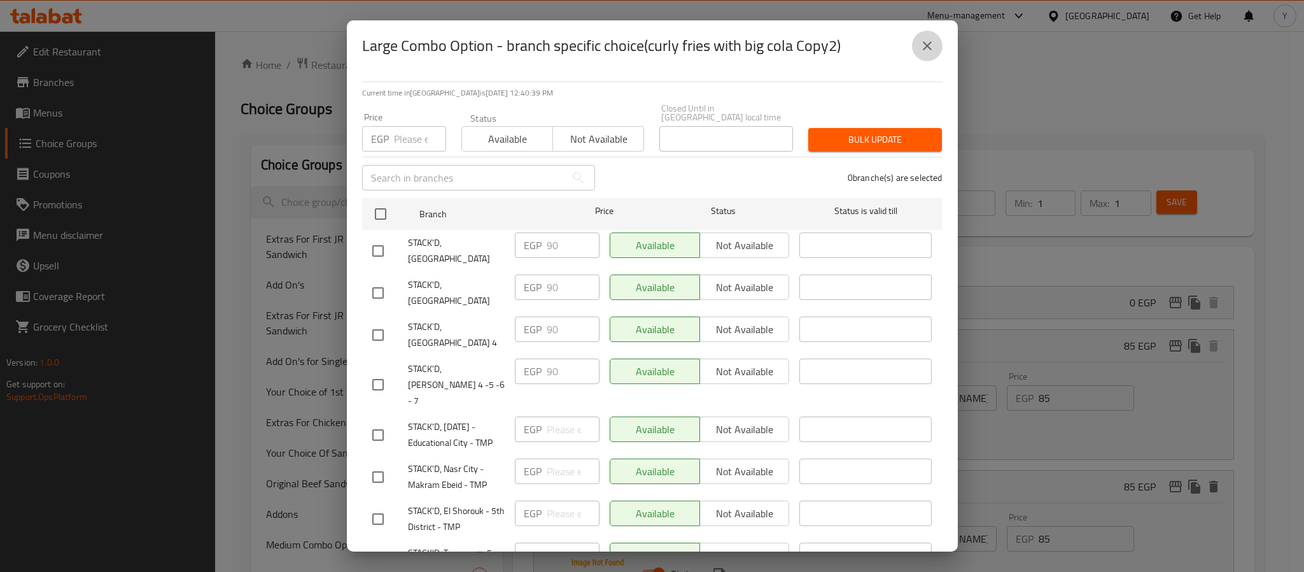
click at [934, 34] on button "close" at bounding box center [927, 46] width 31 height 31
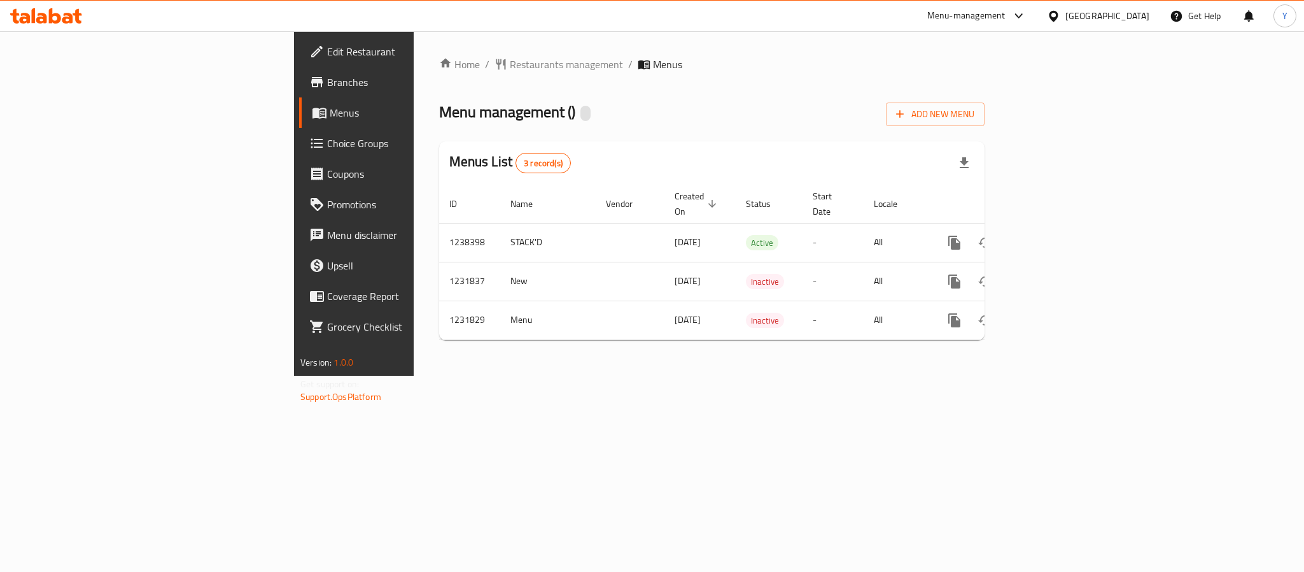
click at [327, 144] on span "Choice Groups" at bounding box center [414, 143] width 174 height 15
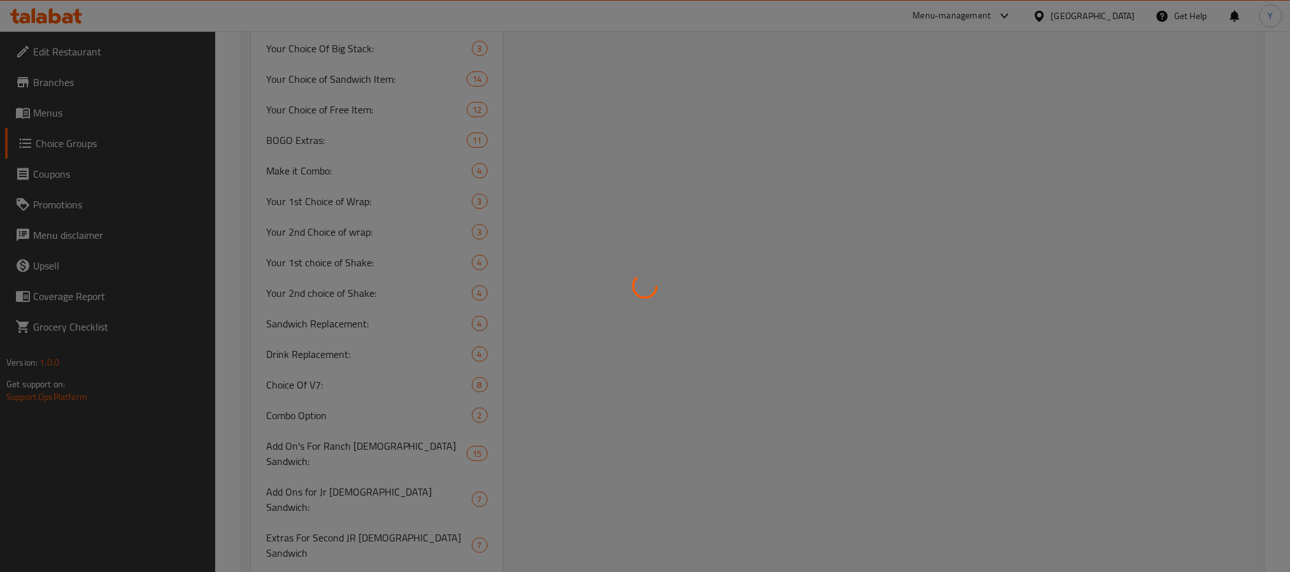
scroll to position [2578, 0]
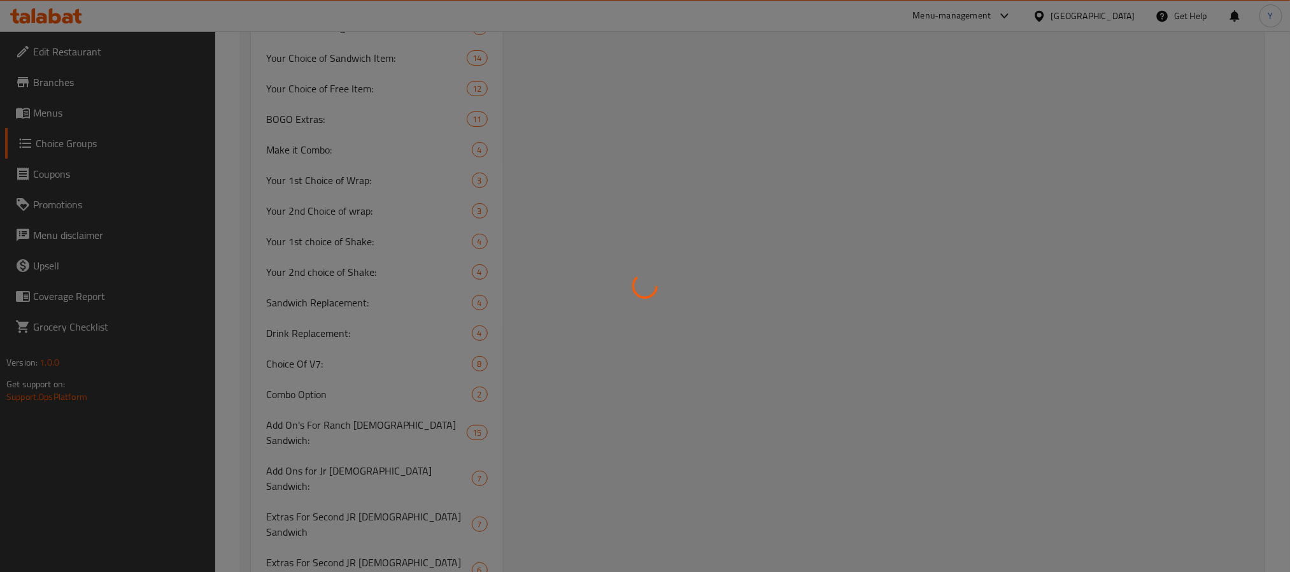
click at [293, 286] on div at bounding box center [645, 286] width 1290 height 572
click at [304, 279] on div at bounding box center [645, 286] width 1290 height 572
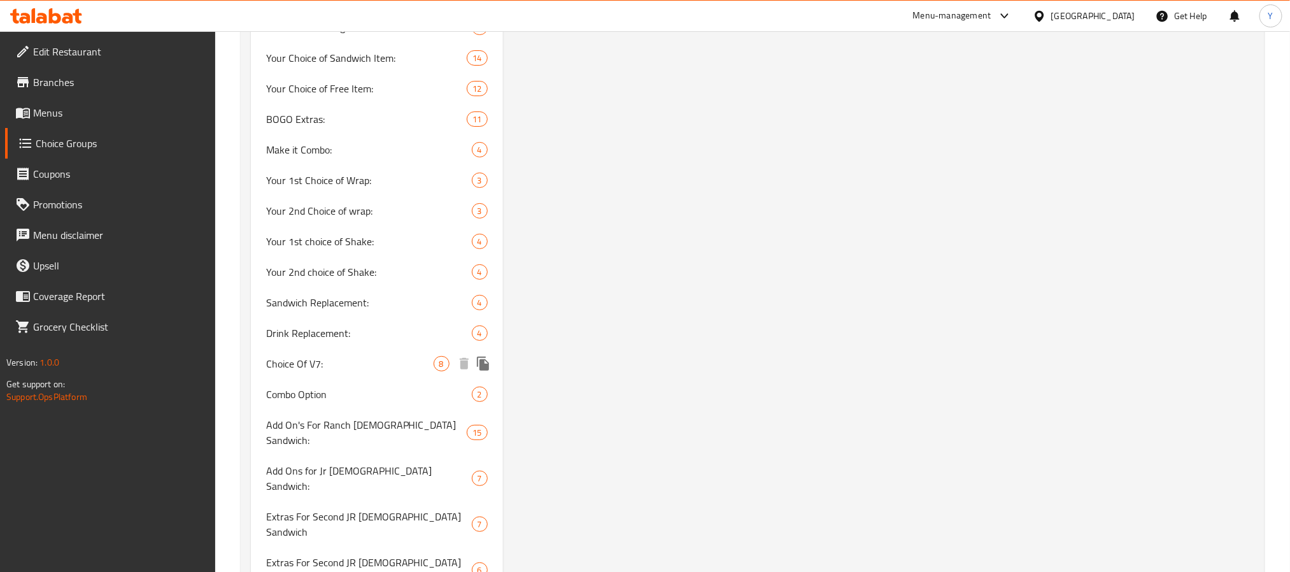
click at [363, 356] on span "Choice Of V7:" at bounding box center [349, 363] width 167 height 15
type input "Choice Of V7:"
type input "اختيار من V7:"
type input "1"
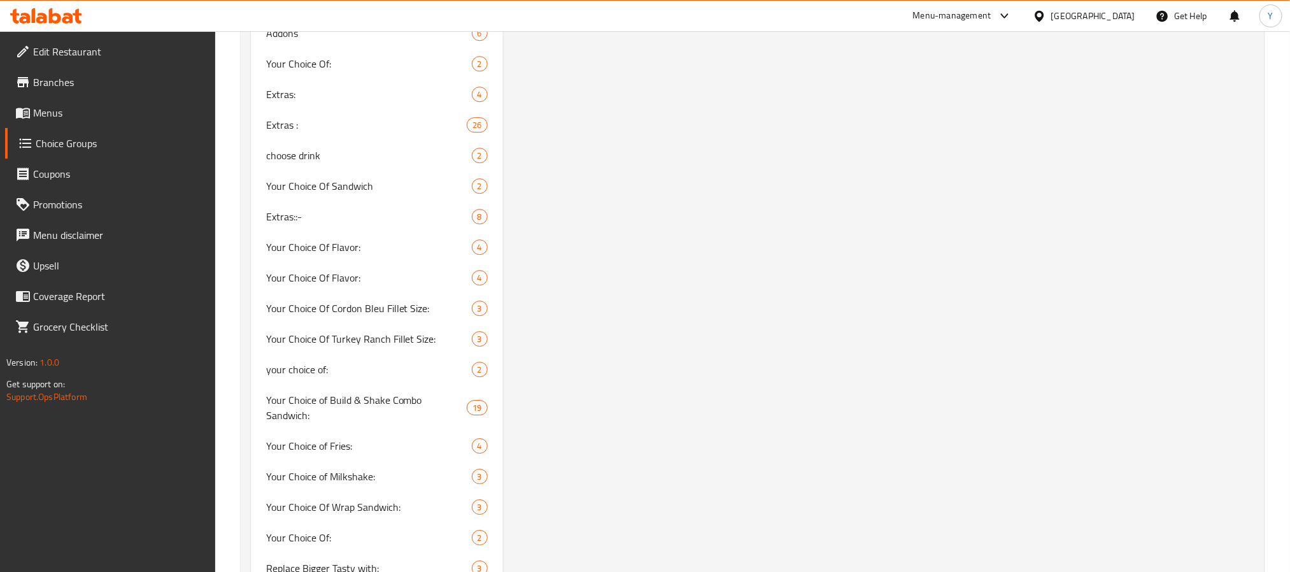
scroll to position [1994, 0]
